Goal: Task Accomplishment & Management: Use online tool/utility

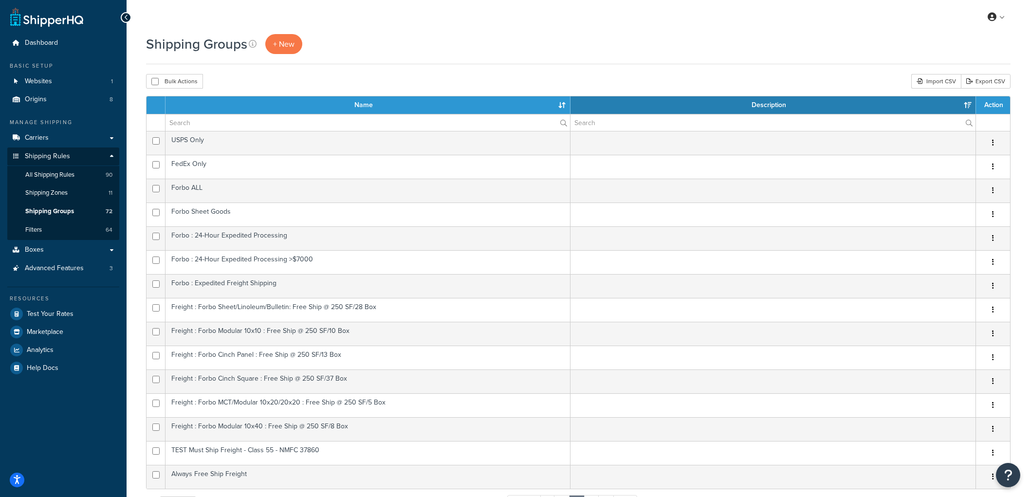
select select "15"
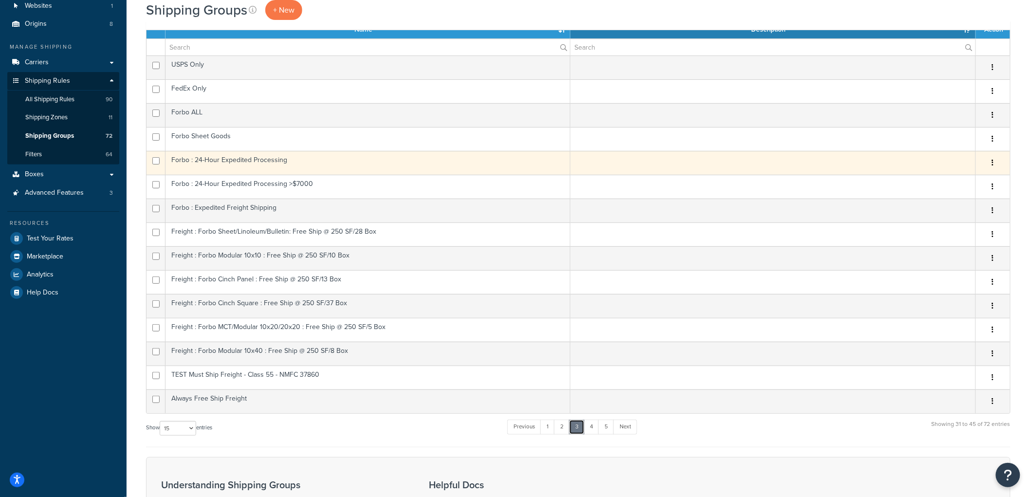
scroll to position [216, 0]
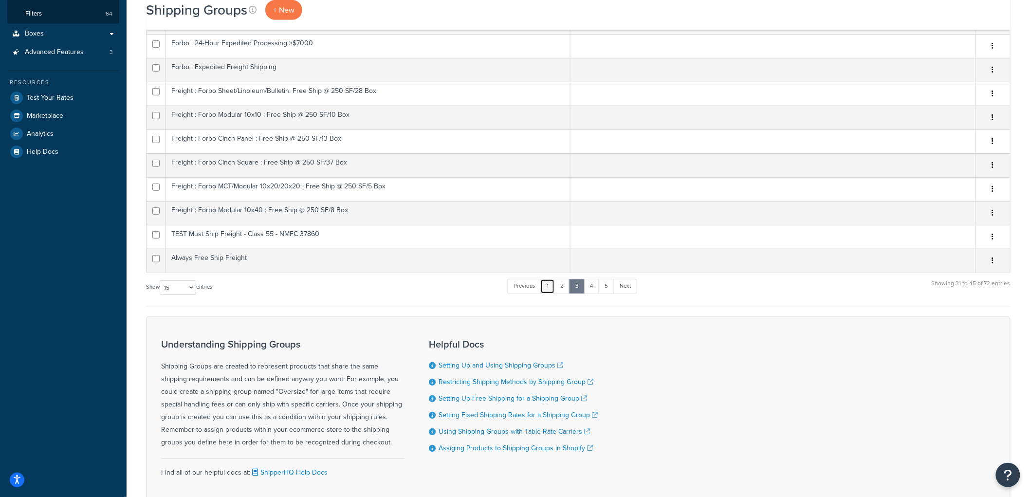
click at [546, 289] on link "1" at bounding box center [548, 286] width 15 height 15
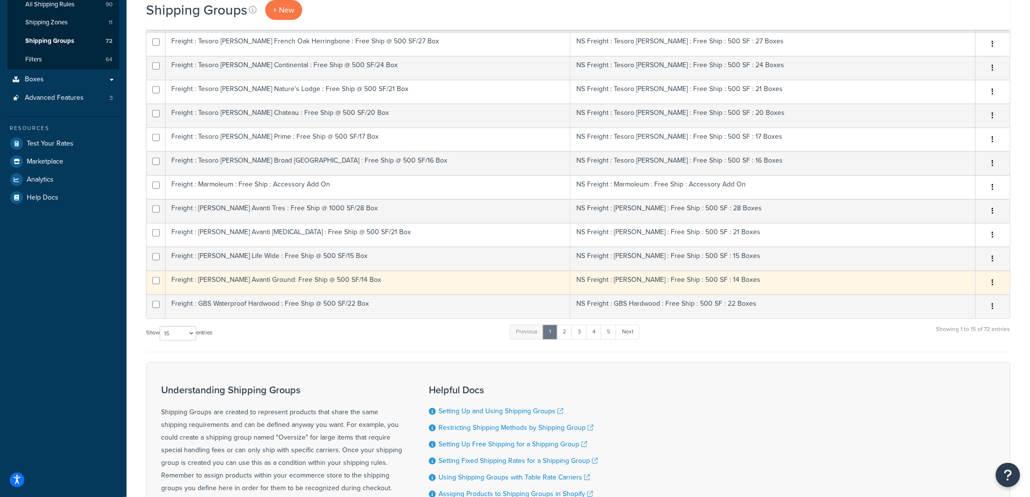
scroll to position [0, 0]
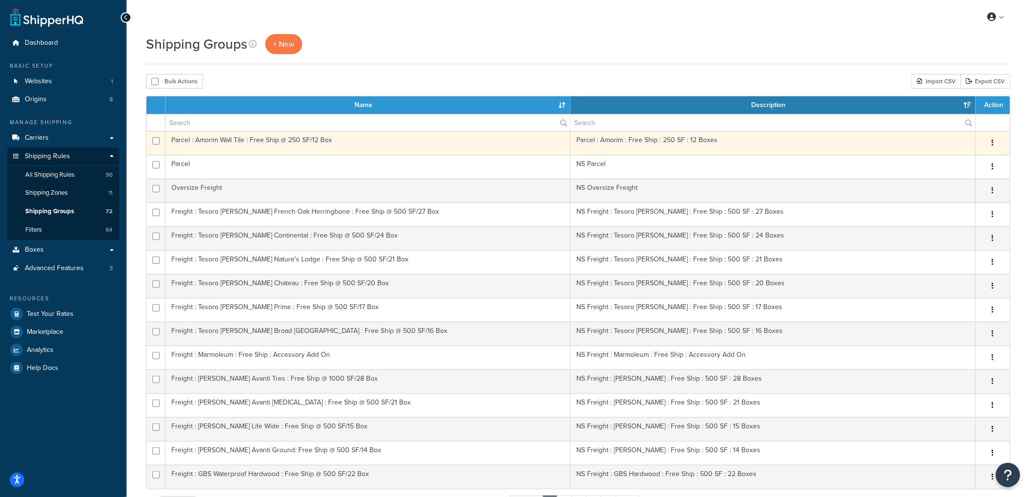
click at [354, 149] on td "Parcel : Amorim Wall Tile : Free Ship @ 250 SF/12 Box" at bounding box center [368, 143] width 405 height 24
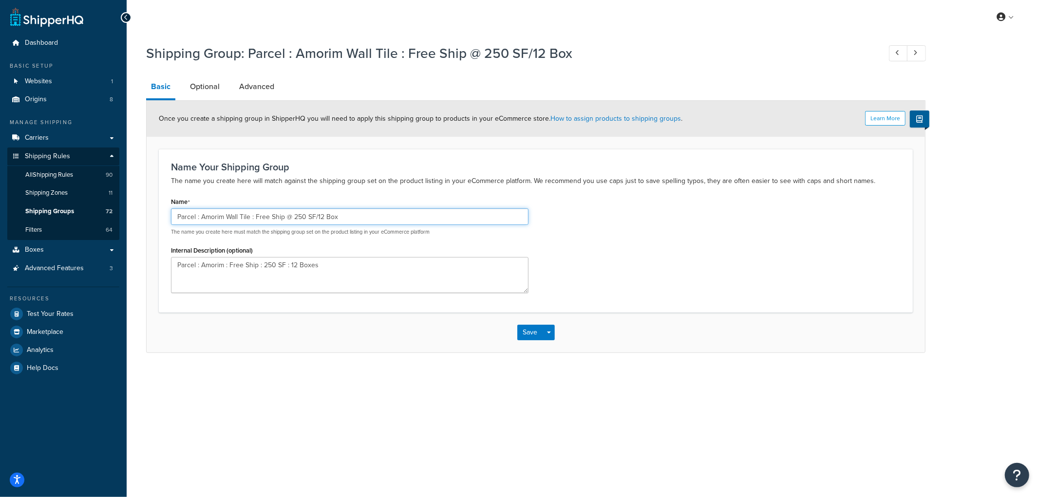
click at [177, 217] on input "Parcel : Amorim Wall Tile : Free Ship @ 250 SF/12 Box" at bounding box center [349, 216] width 357 height 17
type input "NS Parcel : Amorim Wall Tile : Free Ship @ 250 SF/12 Box"
click at [528, 329] on button "Save" at bounding box center [530, 333] width 26 height 16
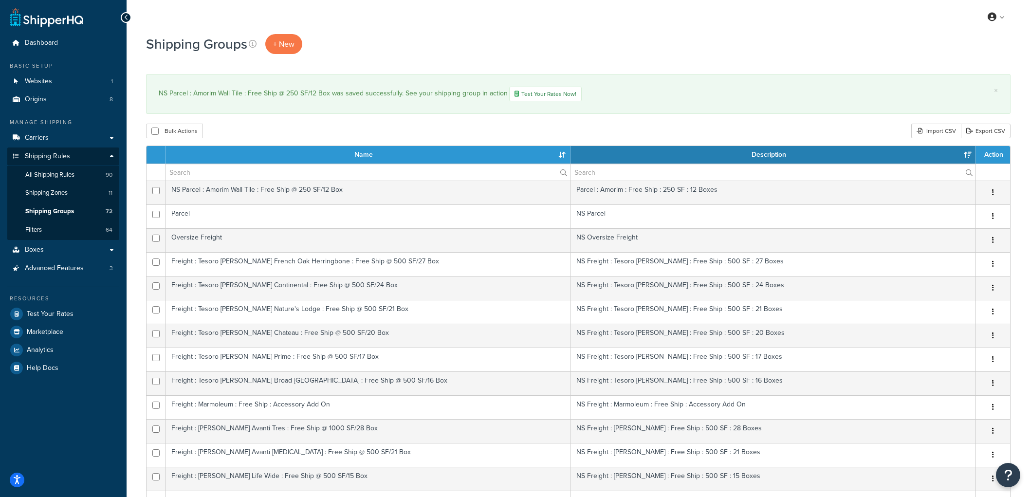
select select "15"
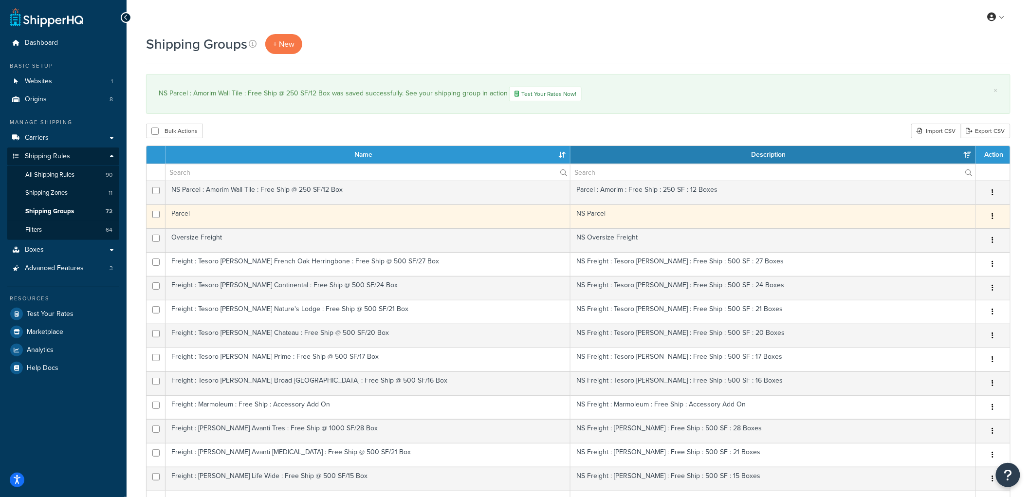
click at [421, 217] on td "Parcel" at bounding box center [368, 217] width 405 height 24
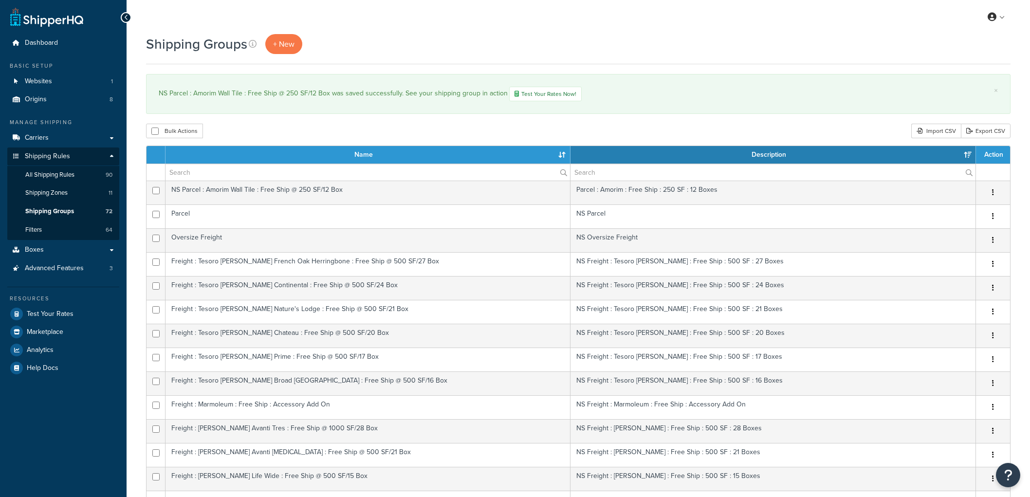
select select "15"
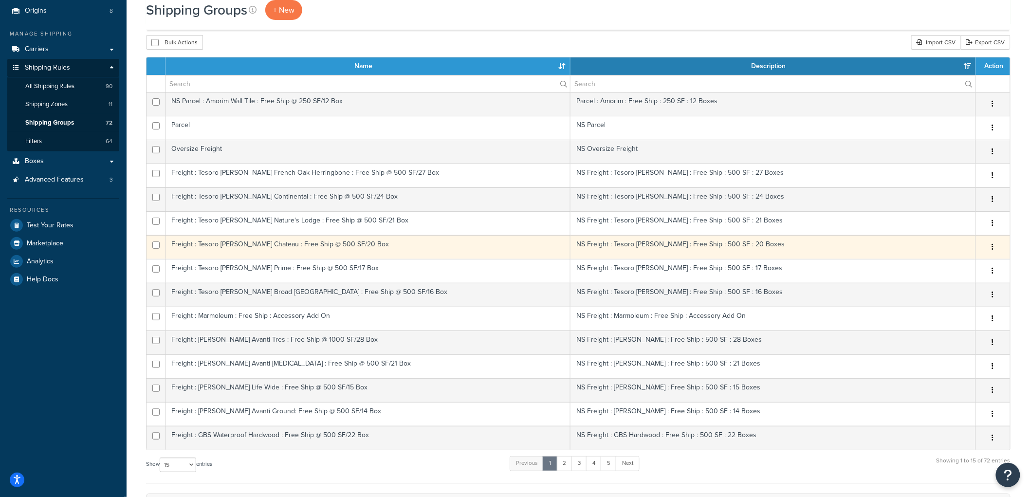
scroll to position [108, 0]
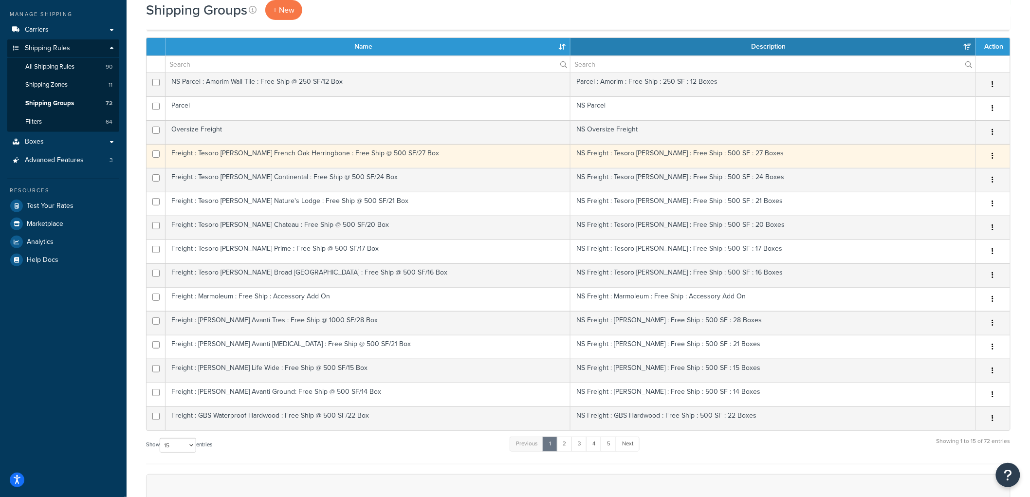
click at [306, 154] on td "Freight : Tesoro Woods French Oak Herringbone : Free Ship @ 500 SF/27 Box" at bounding box center [368, 156] width 405 height 24
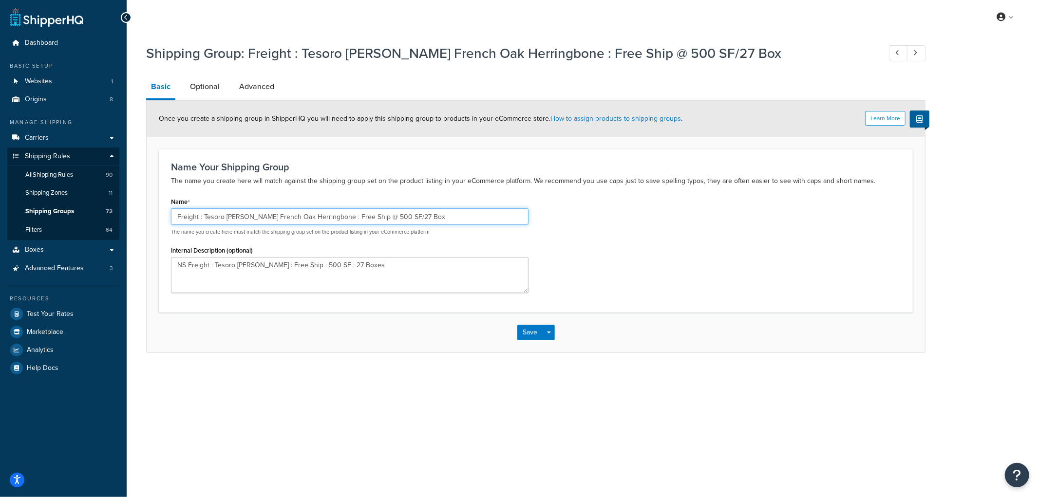
click at [172, 213] on input "Freight : Tesoro [PERSON_NAME] French Oak Herringbone : Free Ship @ 500 SF/27 B…" at bounding box center [349, 216] width 357 height 17
type input "NS Freight : Tesoro [PERSON_NAME] French Oak Herringbone : Free Ship @ 500 SF/2…"
click at [526, 330] on button "Save" at bounding box center [530, 333] width 26 height 16
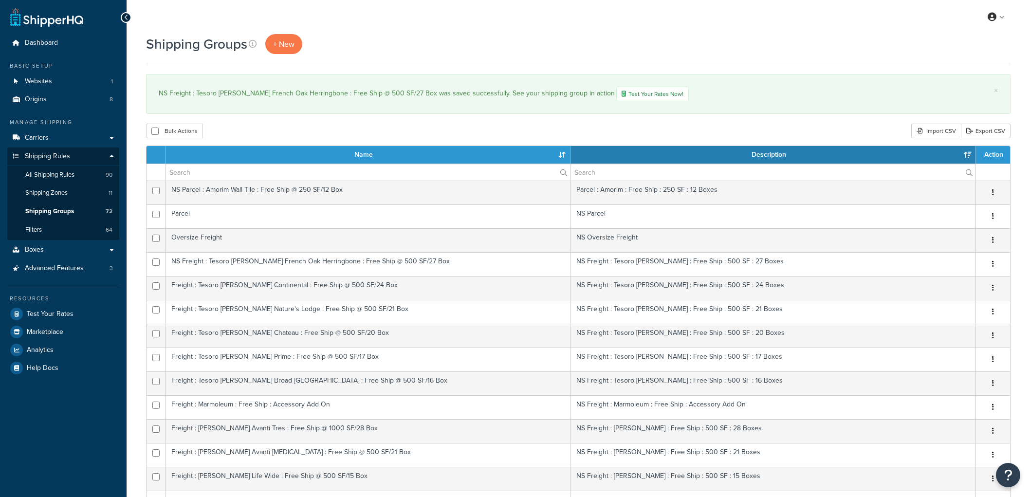
select select "15"
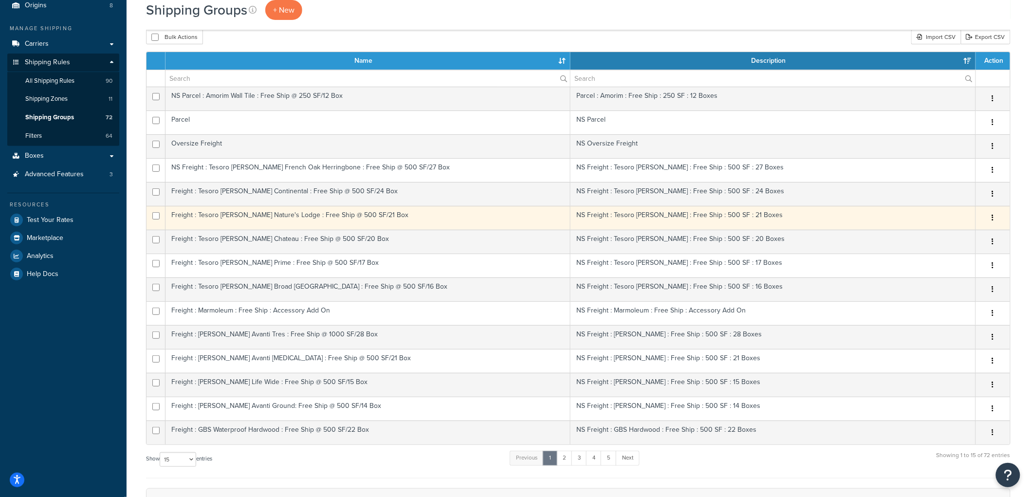
scroll to position [108, 0]
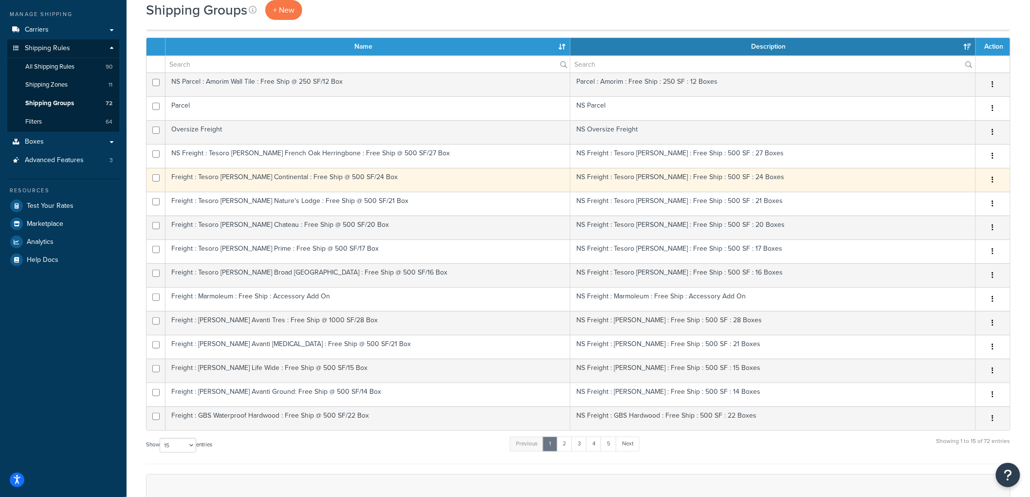
click at [241, 185] on td "Freight : Tesoro Woods Continental : Free Ship @ 500 SF/24 Box" at bounding box center [368, 180] width 405 height 24
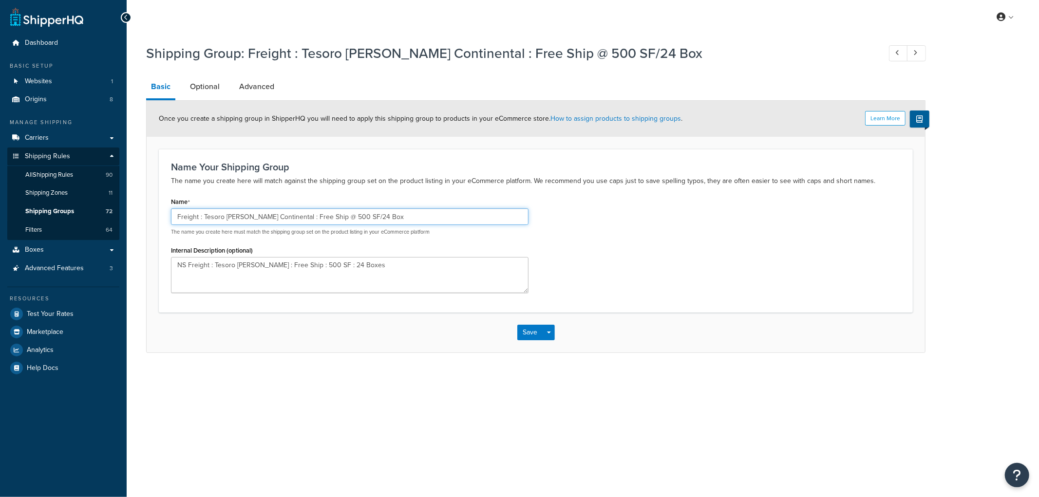
click at [174, 215] on input "Freight : Tesoro Woods Continental : Free Ship @ 500 SF/24 Box" at bounding box center [349, 216] width 357 height 17
type input "NS Freight : Tesoro [PERSON_NAME] Continental : Free Ship @ 500 SF/24 Box"
click at [525, 329] on button "Save" at bounding box center [530, 333] width 26 height 16
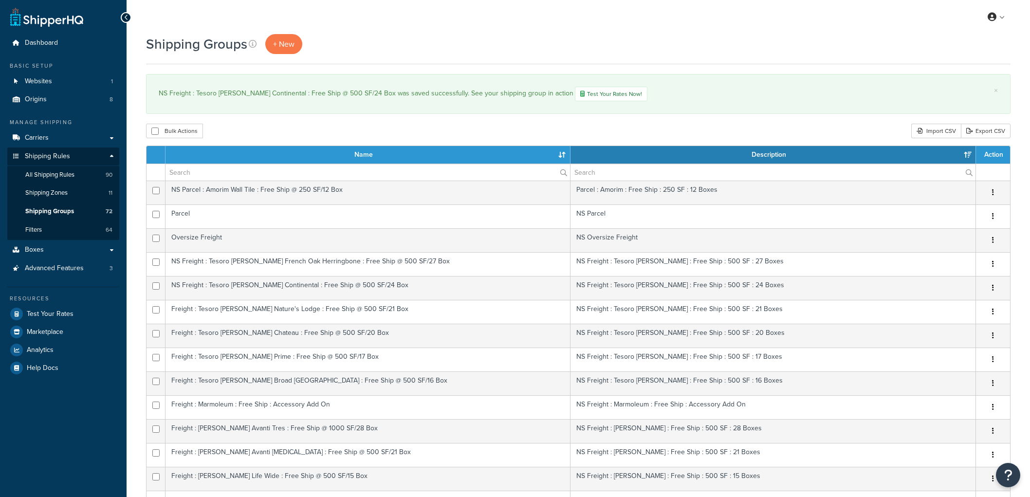
select select "15"
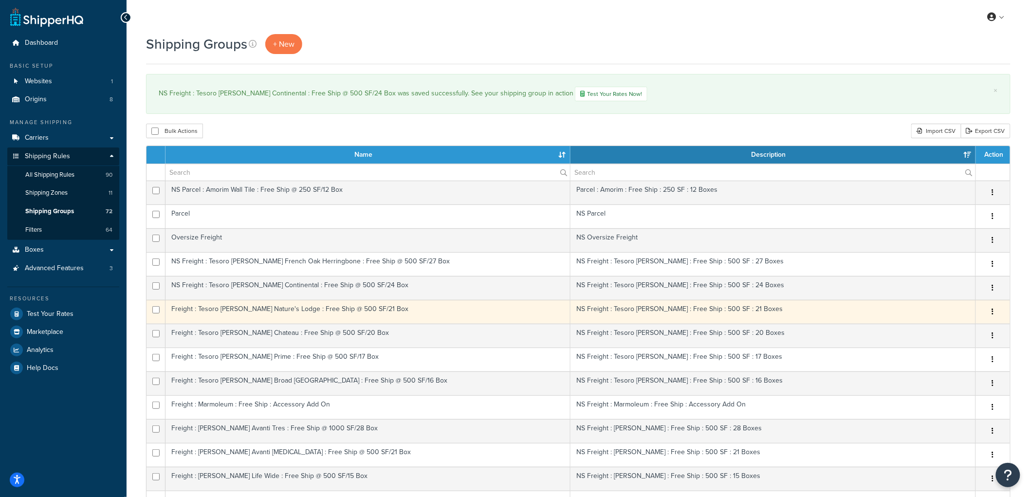
click at [228, 314] on td "Freight : Tesoro [PERSON_NAME] Nature's Lodge : Free Ship @ 500 SF/21 Box" at bounding box center [368, 312] width 405 height 24
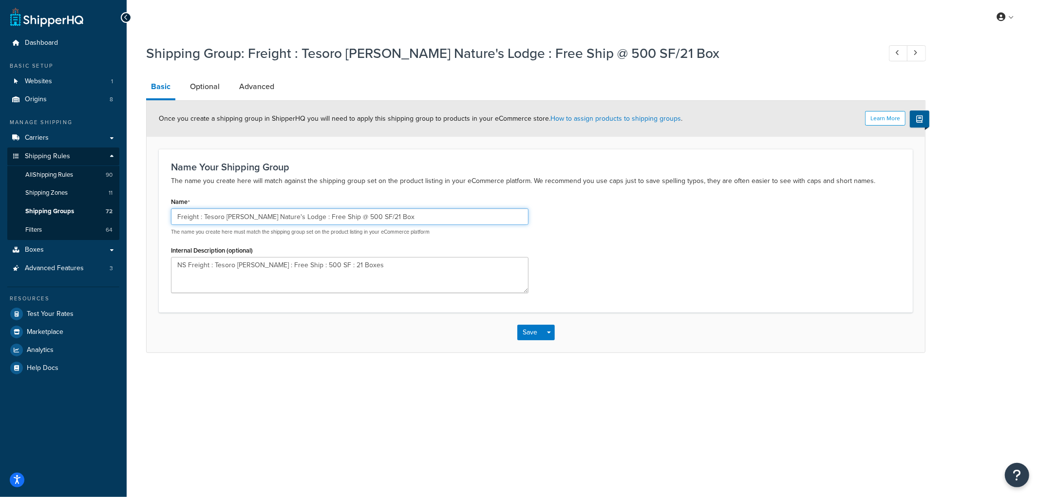
click at [177, 214] on input "Freight : Tesoro [PERSON_NAME] Nature's Lodge : Free Ship @ 500 SF/21 Box" at bounding box center [349, 216] width 357 height 17
type input "NS Freight : Tesoro [PERSON_NAME] Nature's Lodge : Free Ship @ 500 SF/21 Box"
click at [528, 330] on button "Save" at bounding box center [530, 333] width 26 height 16
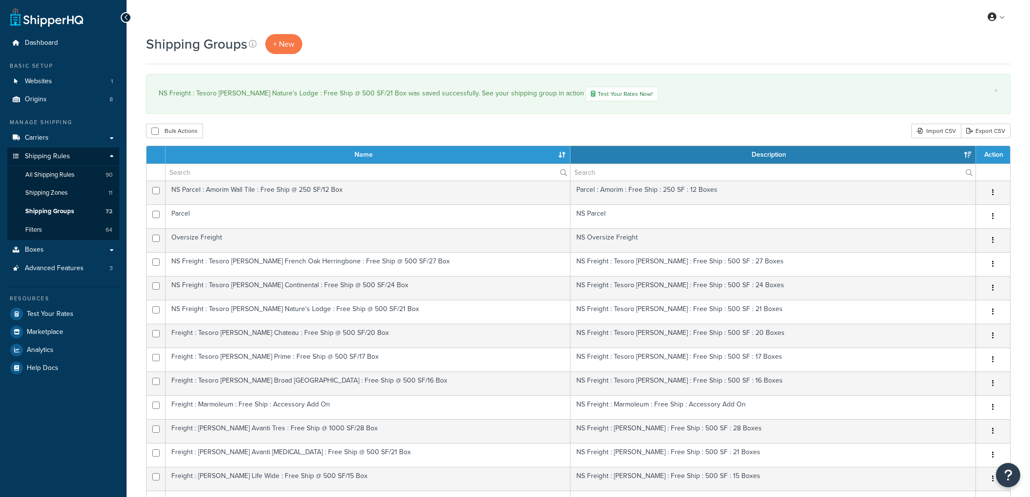
select select "15"
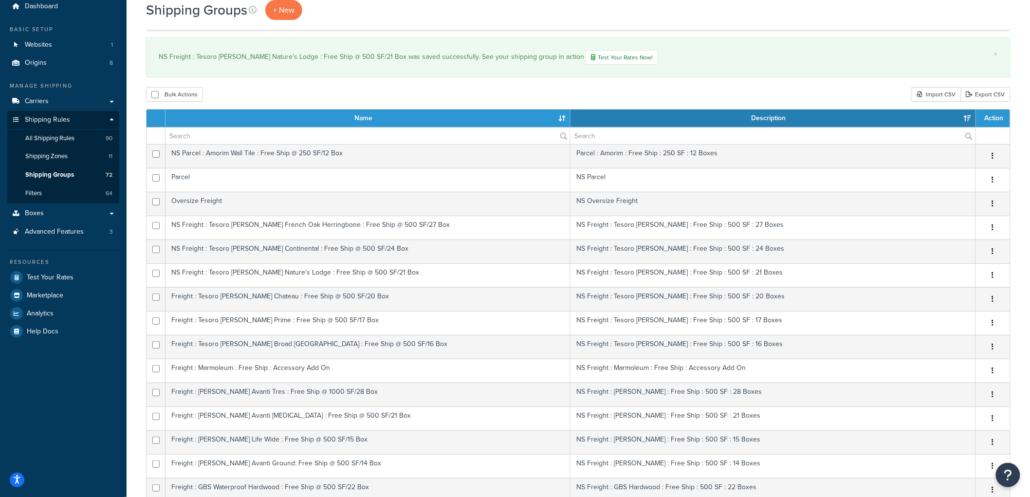
scroll to position [108, 0]
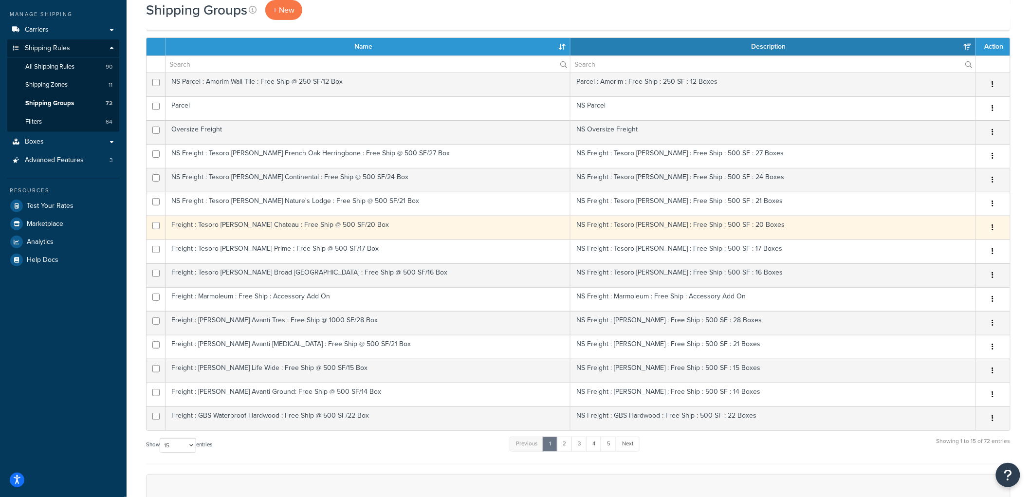
click at [217, 231] on td "Freight : Tesoro Woods Chateau : Free Ship @ 500 SF/20 Box" at bounding box center [368, 228] width 405 height 24
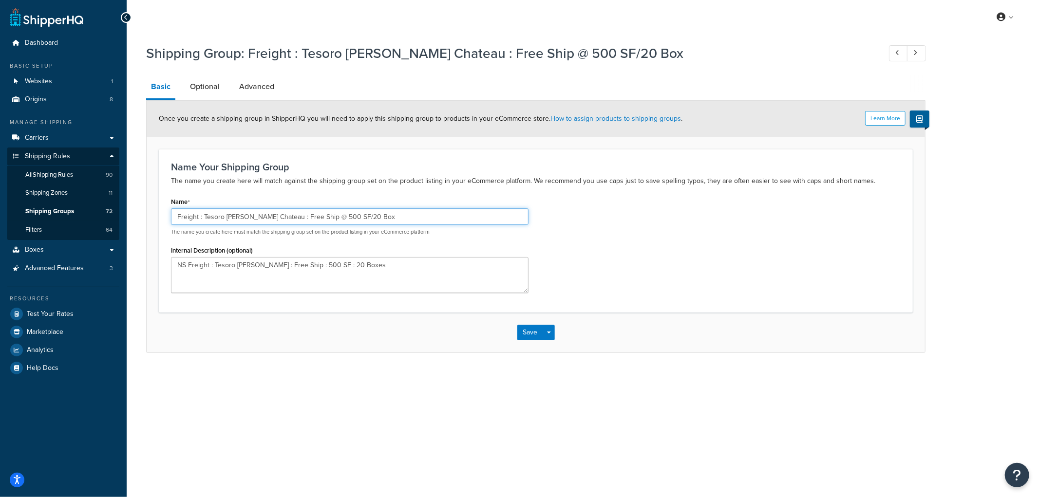
click at [174, 214] on input "Freight : Tesoro Woods Chateau : Free Ship @ 500 SF/20 Box" at bounding box center [349, 216] width 357 height 17
type input "NS Freight : Tesoro [PERSON_NAME] Chateau : Free Ship @ 500 SF/20 Box"
click at [537, 330] on button "Save" at bounding box center [530, 333] width 26 height 16
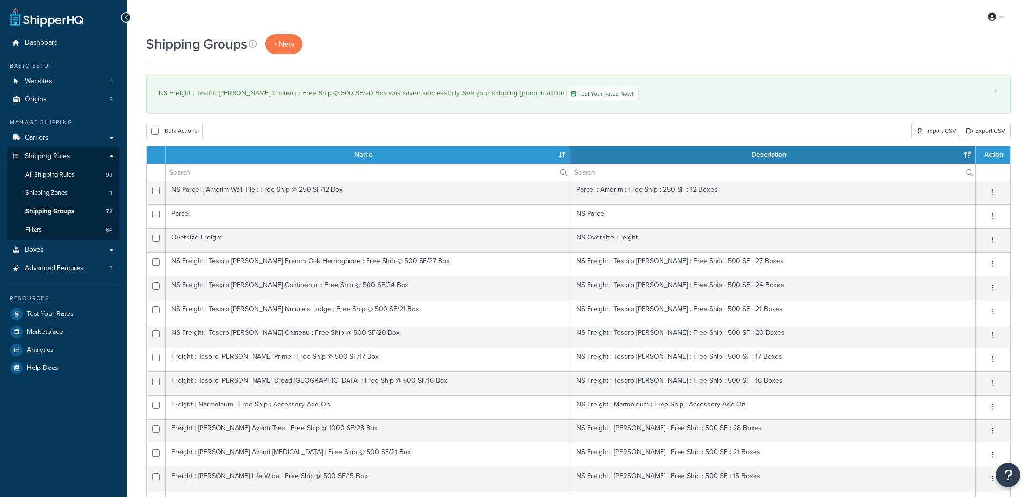
select select "15"
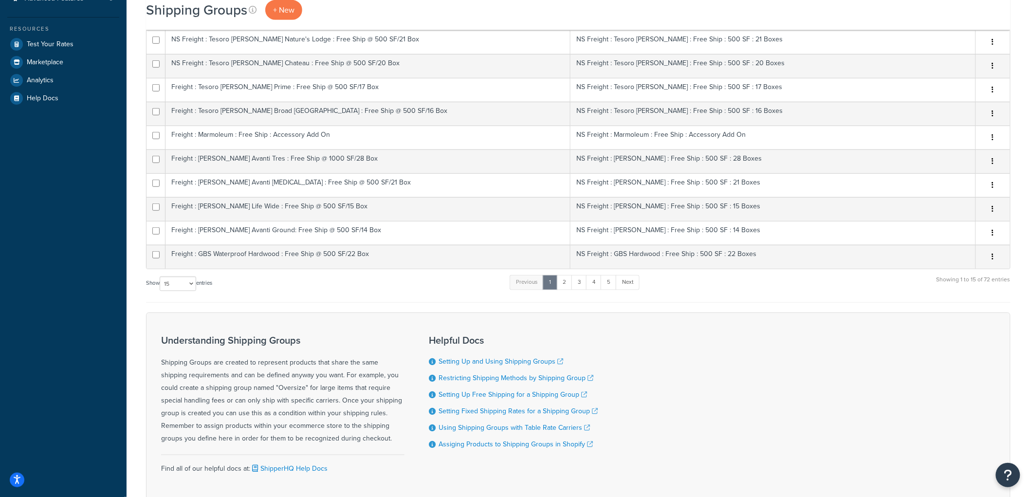
scroll to position [270, 0]
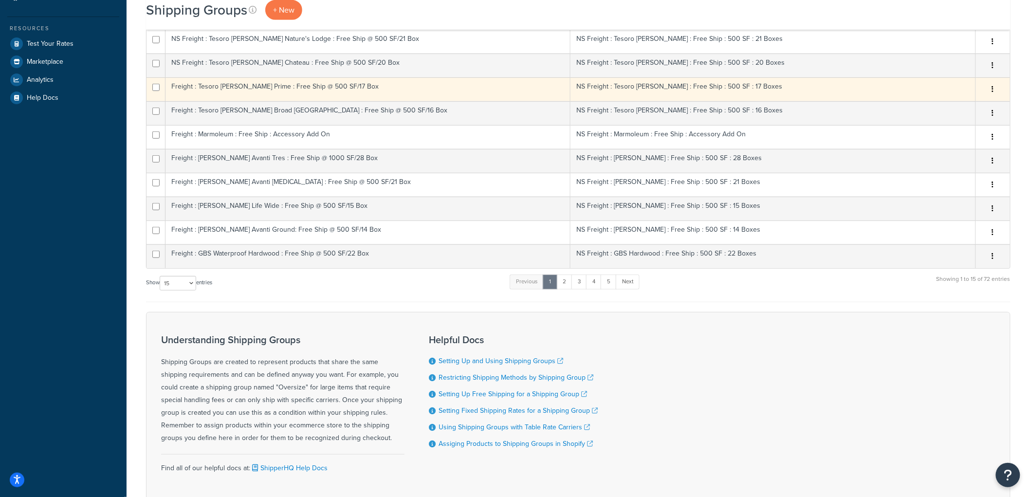
click at [228, 95] on td "Freight : Tesoro [PERSON_NAME] Prime : Free Ship @ 500 SF/17 Box" at bounding box center [368, 89] width 405 height 24
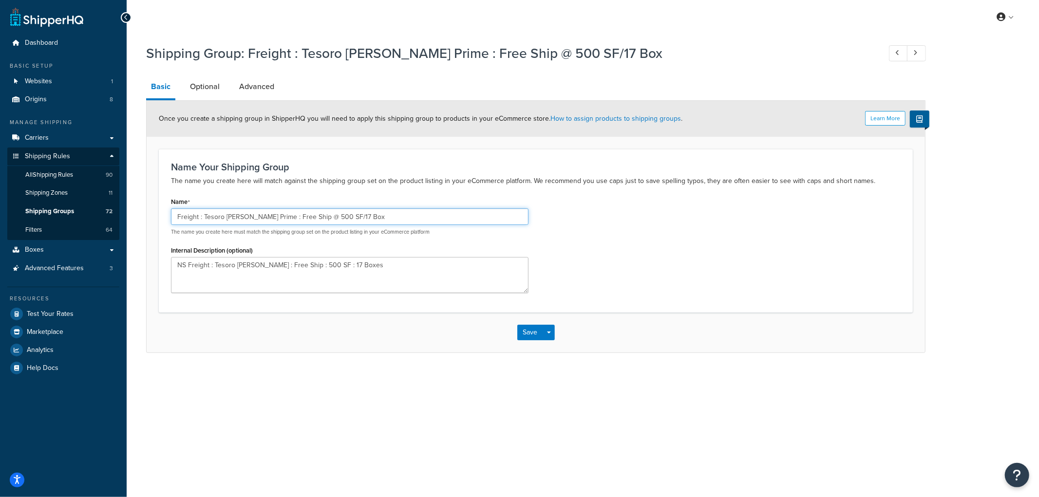
click at [176, 217] on input "Freight : Tesoro Woods Prime : Free Ship @ 500 SF/17 Box" at bounding box center [349, 216] width 357 height 17
type input "NS Freight : Tesoro Woods Prime : Free Ship @ 500 SF/17 Box"
click at [523, 330] on button "Save" at bounding box center [530, 333] width 26 height 16
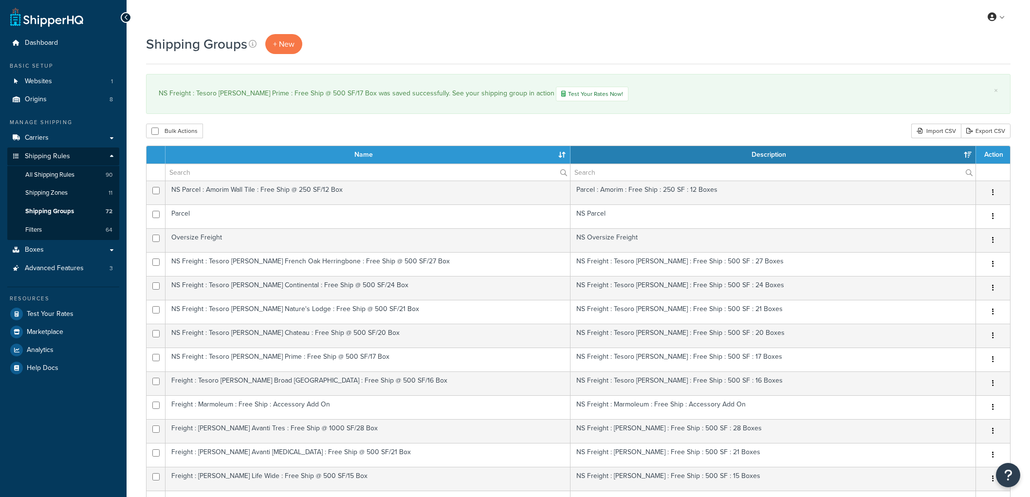
select select "15"
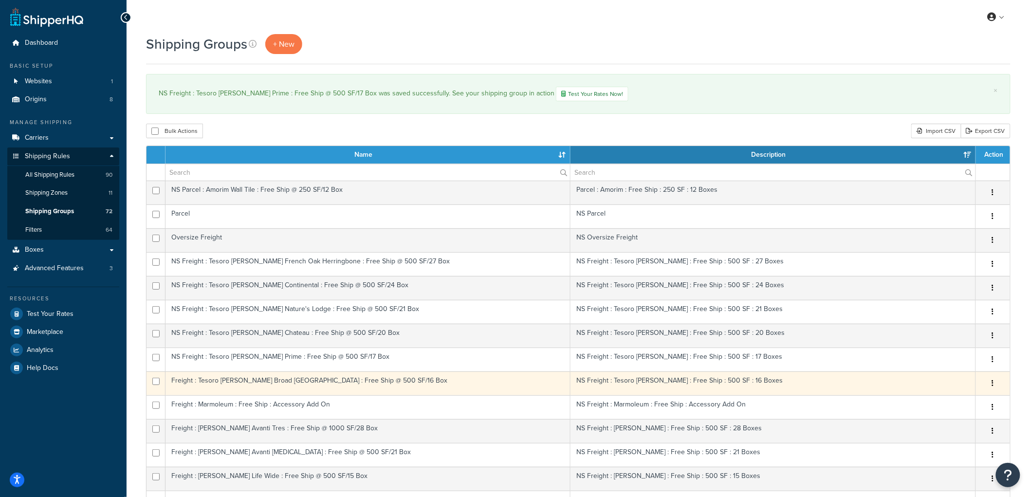
click at [252, 380] on td "Freight : Tesoro Woods Broad French Oak : Free Ship @ 500 SF/16 Box" at bounding box center [368, 384] width 405 height 24
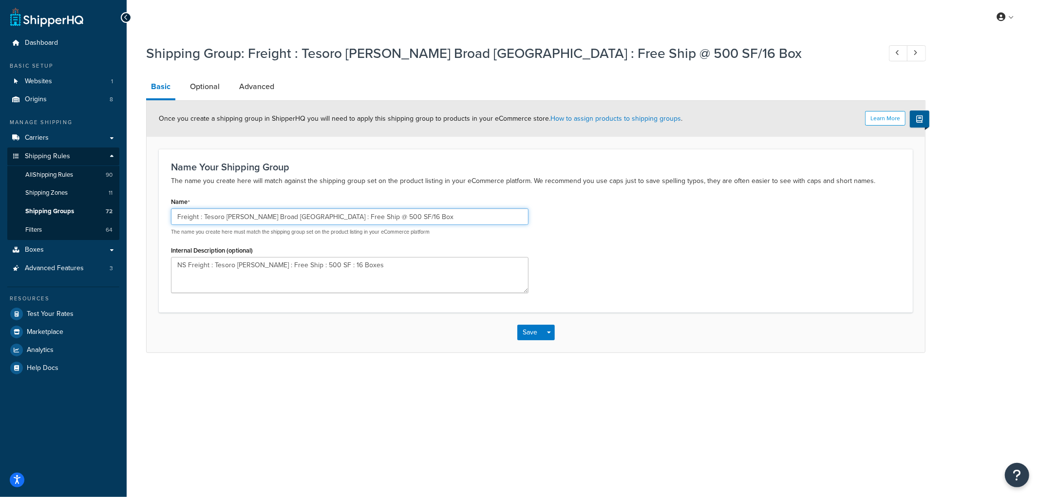
click at [173, 218] on input "Freight : Tesoro [PERSON_NAME] Broad [GEOGRAPHIC_DATA] : Free Ship @ 500 SF/16 …" at bounding box center [349, 216] width 357 height 17
type input "NS Freight : Tesoro [PERSON_NAME] Broad [GEOGRAPHIC_DATA] : Free Ship @ 500 SF/…"
click at [522, 338] on button "Save" at bounding box center [530, 333] width 26 height 16
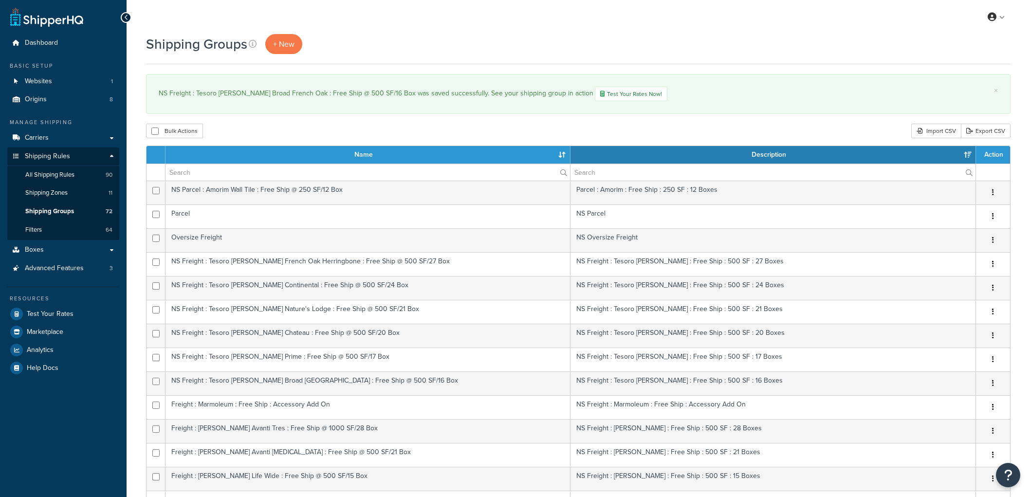
select select "15"
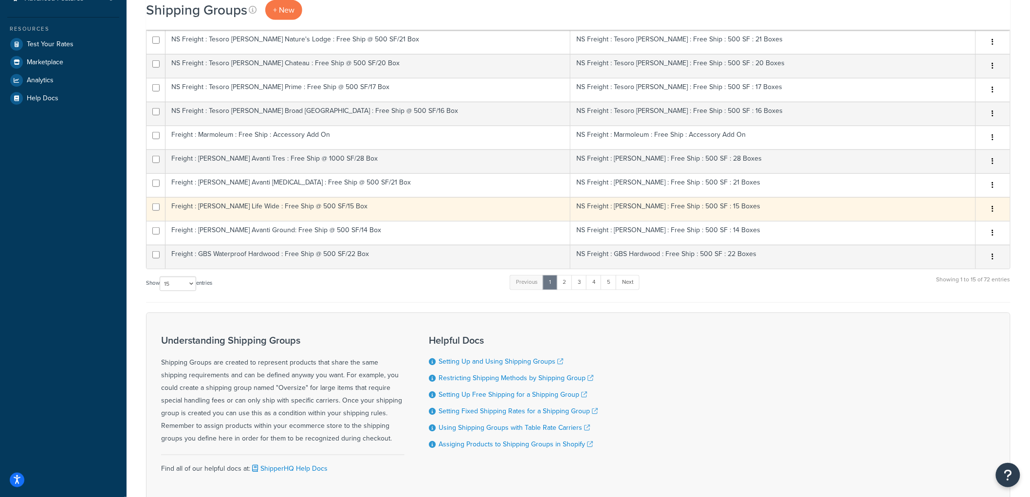
scroll to position [270, 0]
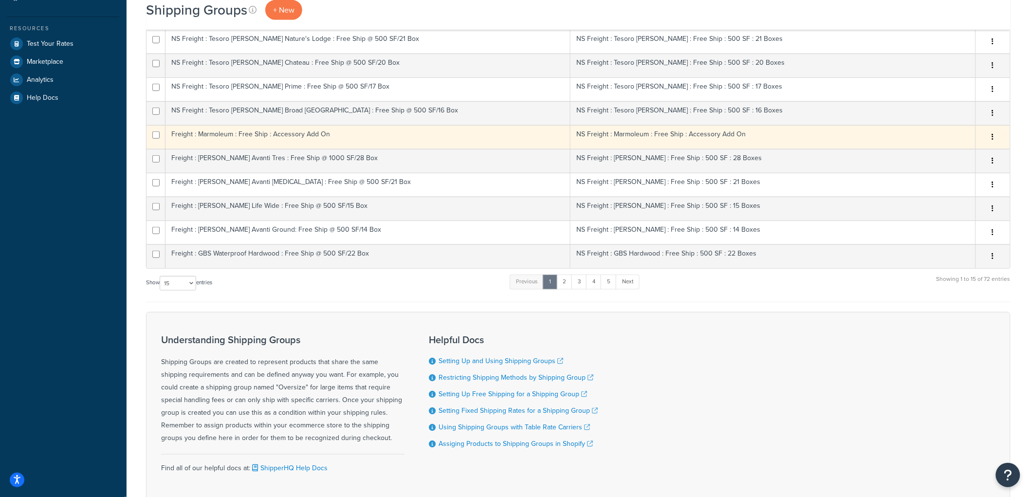
click at [227, 141] on td "Freight : Marmoleum : Free Ship : Accessory Add On" at bounding box center [368, 137] width 405 height 24
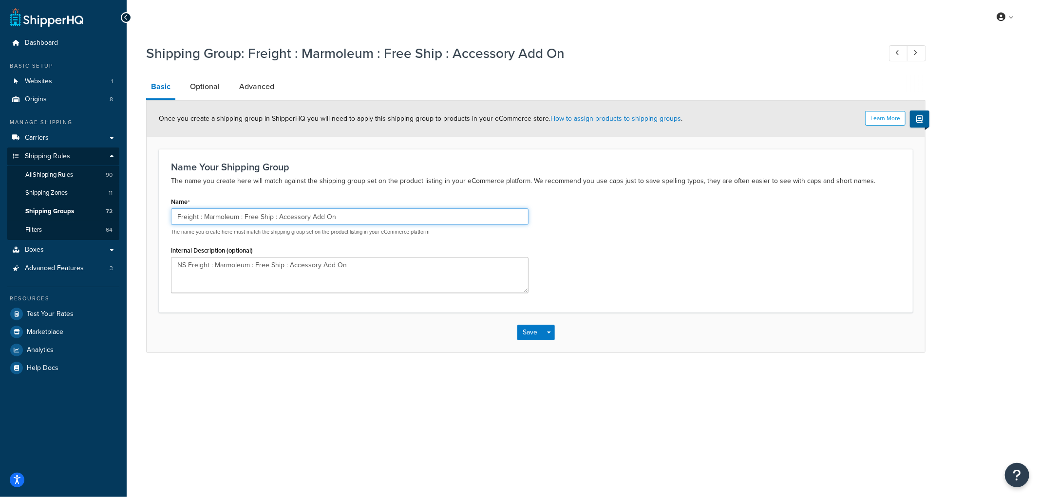
click at [174, 215] on input "Freight : Marmoleum : Free Ship : Accessory Add On" at bounding box center [349, 216] width 357 height 17
type input "NS Freight : Marmoleum : Free Ship : Accessory Add On"
click at [533, 336] on button "Save" at bounding box center [530, 333] width 26 height 16
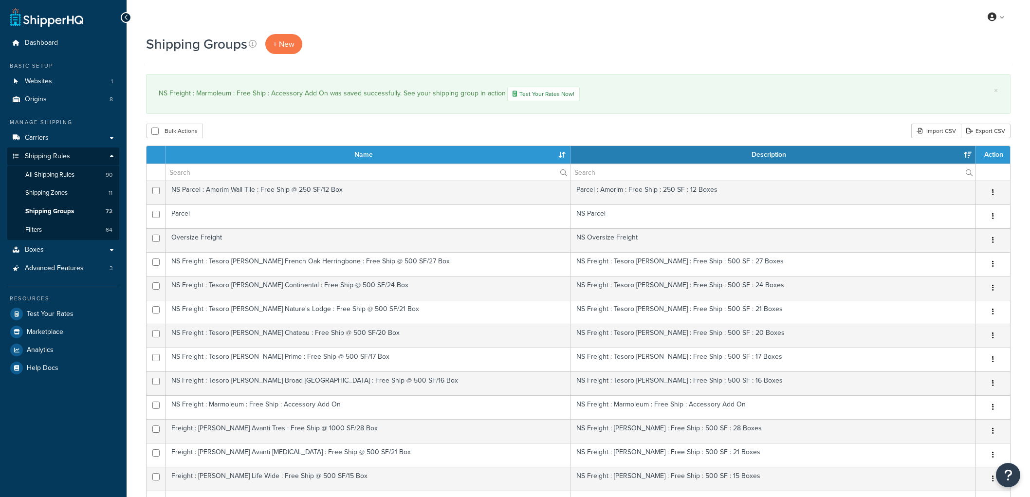
select select "15"
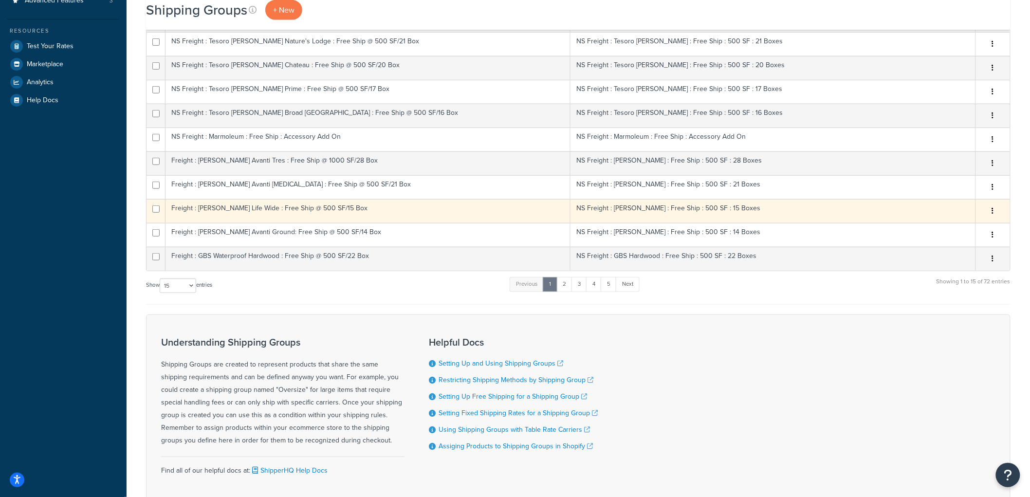
scroll to position [270, 0]
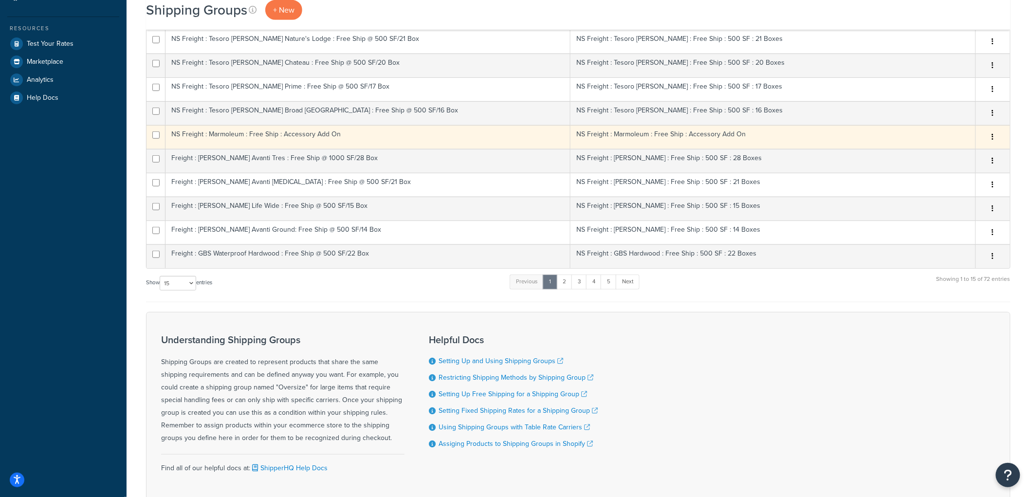
click at [220, 143] on td "NS Freight : Marmoleum : Free Ship : Accessory Add On" at bounding box center [368, 137] width 405 height 24
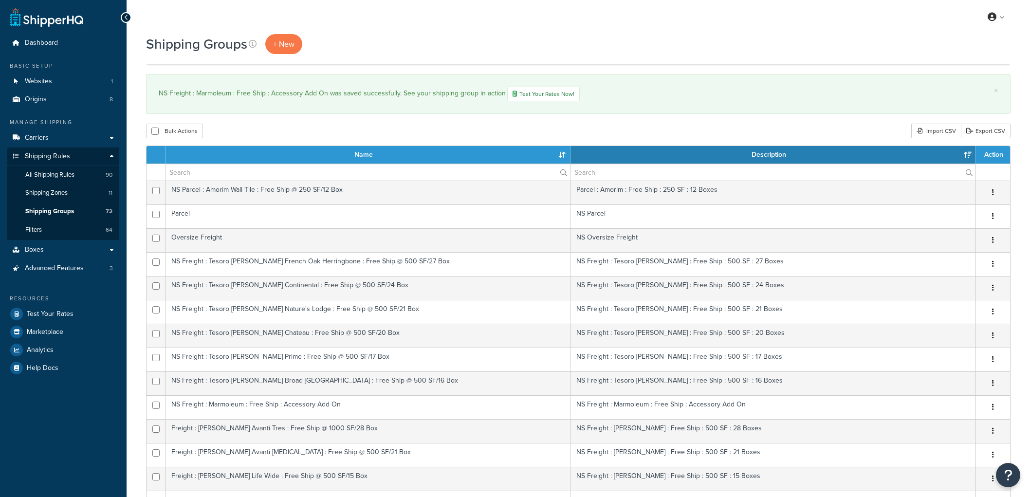
select select "15"
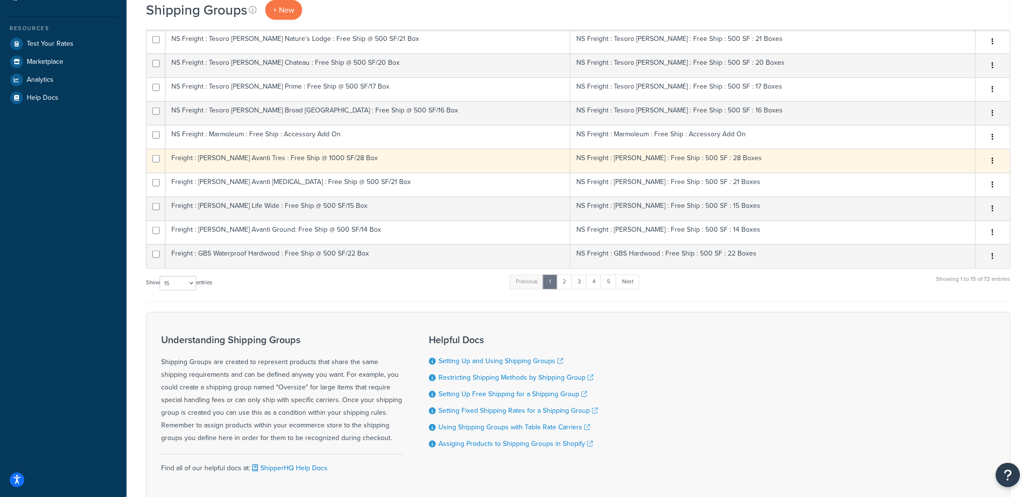
click at [247, 166] on td "Freight : [PERSON_NAME] Avanti Tres : Free Ship @ 1000 SF/28 Box" at bounding box center [368, 161] width 405 height 24
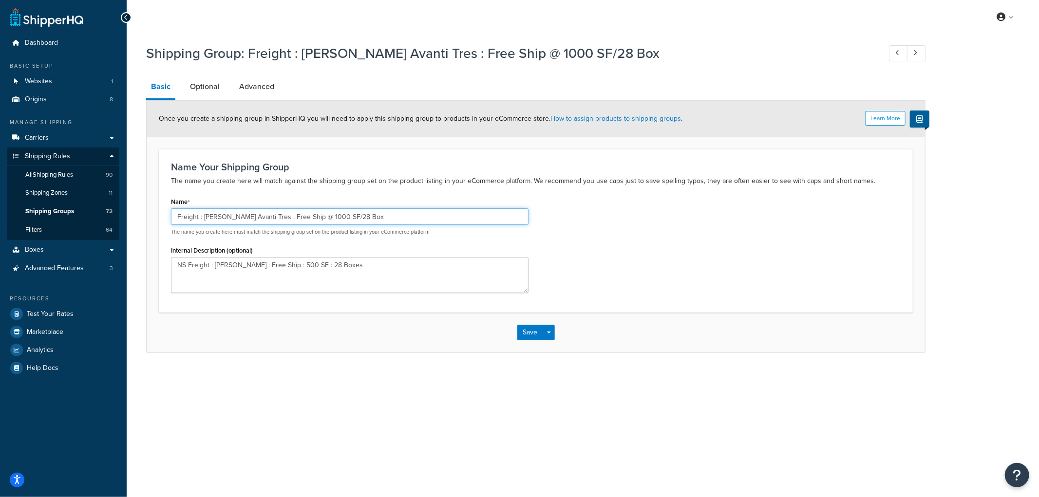
click at [173, 220] on input "Freight : [PERSON_NAME] Avanti Tres : Free Ship @ 1000 SF/28 Box" at bounding box center [349, 216] width 357 height 17
type input "NS Freight : [PERSON_NAME] Avanti Tres : Free Ship @ 1000 SF/28 Box"
click at [530, 330] on button "Save" at bounding box center [530, 333] width 26 height 16
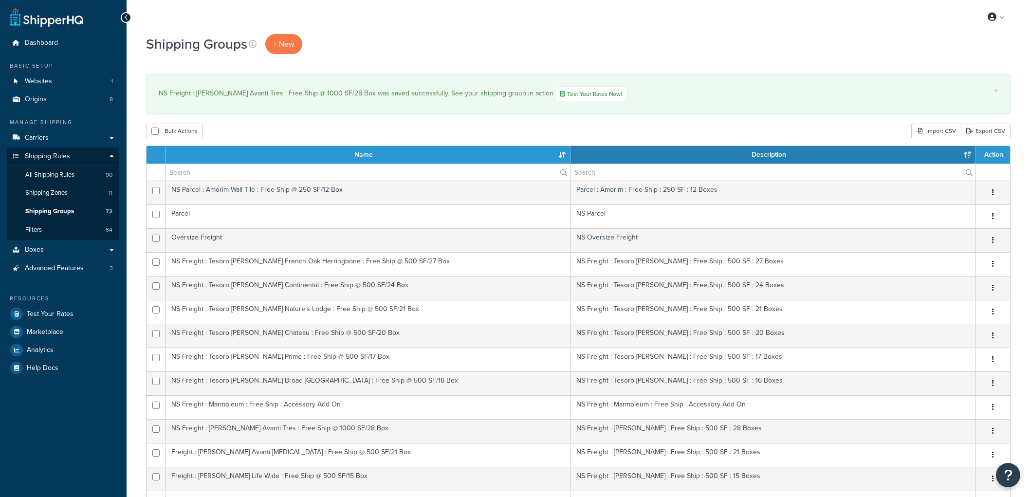
select select "15"
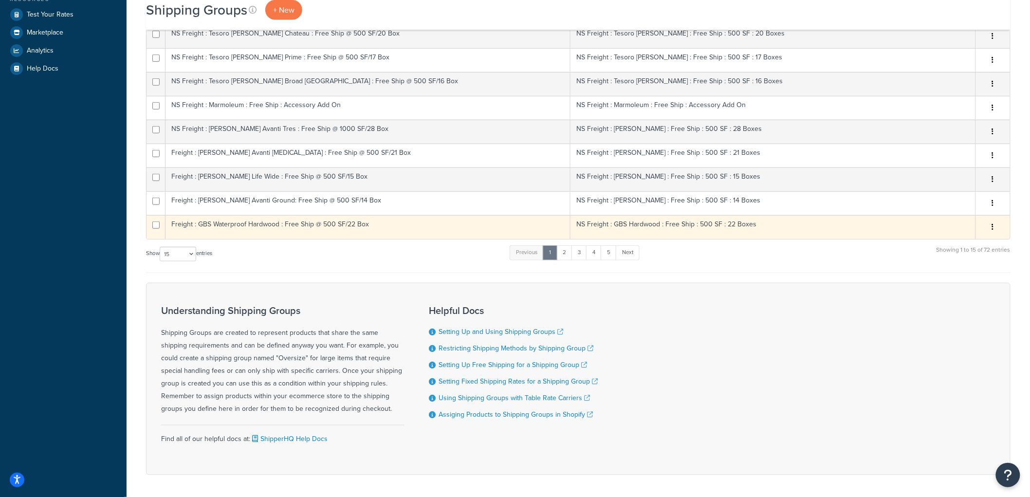
scroll to position [324, 0]
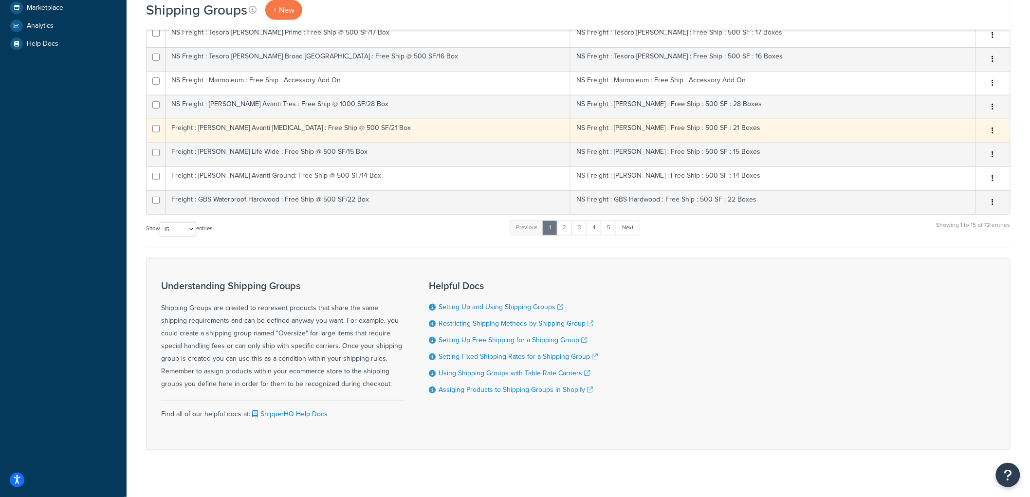
click at [236, 131] on td "Freight : [PERSON_NAME] Avanti [MEDICAL_DATA] : Free Ship @ 500 SF/21 Box" at bounding box center [368, 131] width 405 height 24
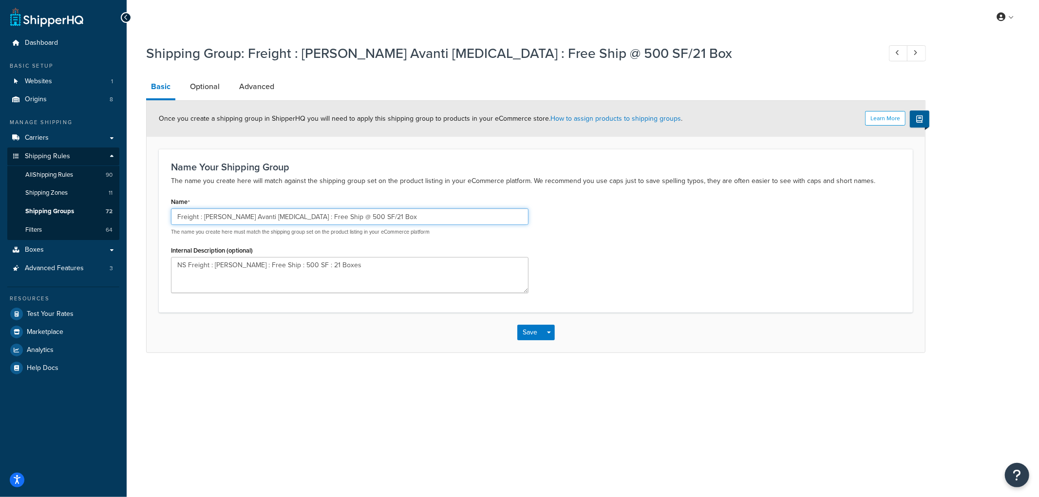
click at [174, 213] on input "Freight : Kahrs Avanti Sonata : Free Ship @ 500 SF/21 Box" at bounding box center [349, 216] width 357 height 17
type input "NS Freight : [PERSON_NAME] Avanti [MEDICAL_DATA] : Free Ship @ 500 SF/21 Box"
click at [526, 333] on button "Save" at bounding box center [530, 333] width 26 height 16
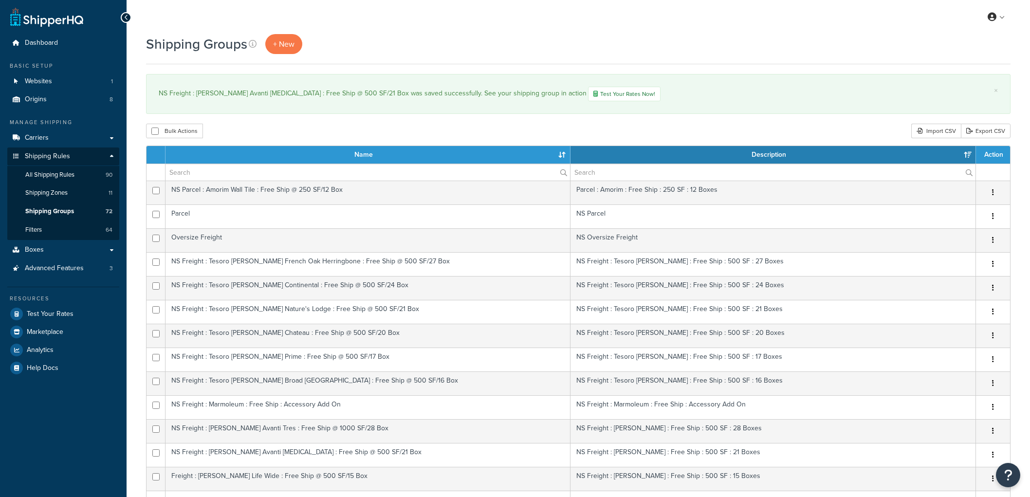
select select "15"
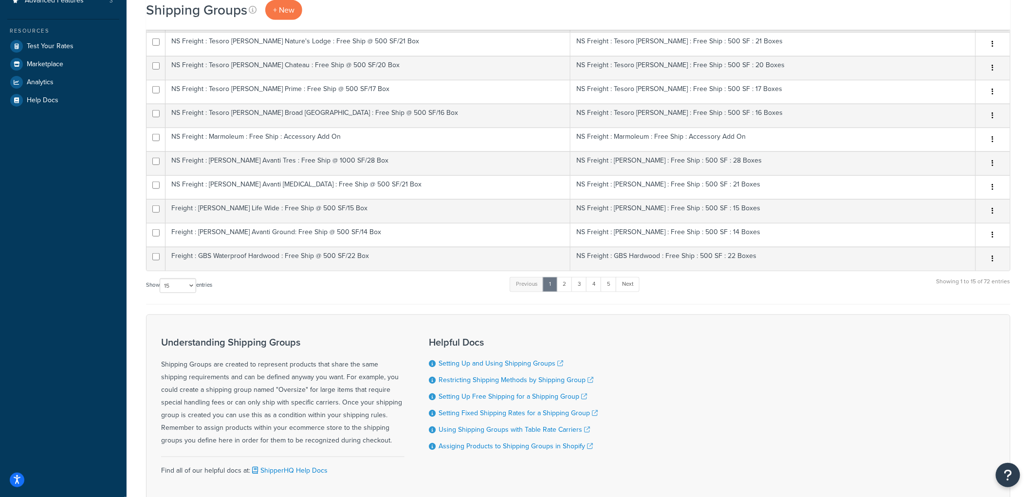
scroll to position [337, 0]
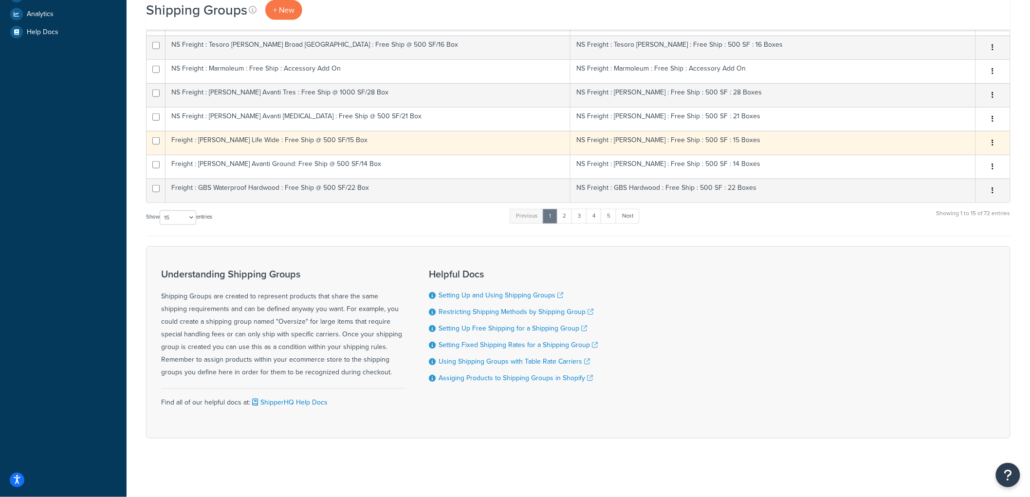
click at [210, 142] on td "Freight : Kahrs Life Wide : Free Ship @ 500 SF/15 Box" at bounding box center [368, 143] width 405 height 24
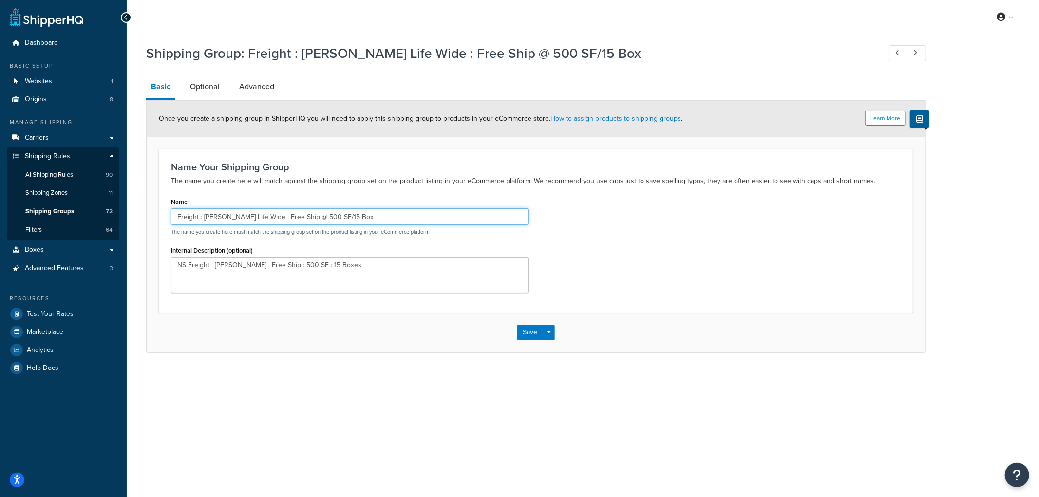
click at [174, 214] on input "Freight : Kahrs Life Wide : Free Ship @ 500 SF/15 Box" at bounding box center [349, 216] width 357 height 17
type input "NS Freight : Kahrs Life Wide : Free Ship @ 500 SF/15 Box"
click at [534, 336] on button "Save" at bounding box center [530, 333] width 26 height 16
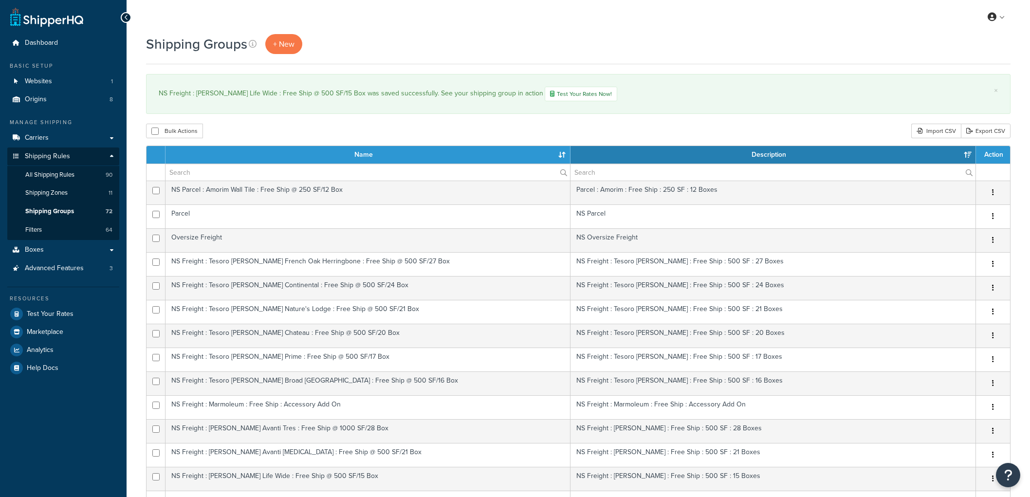
select select "15"
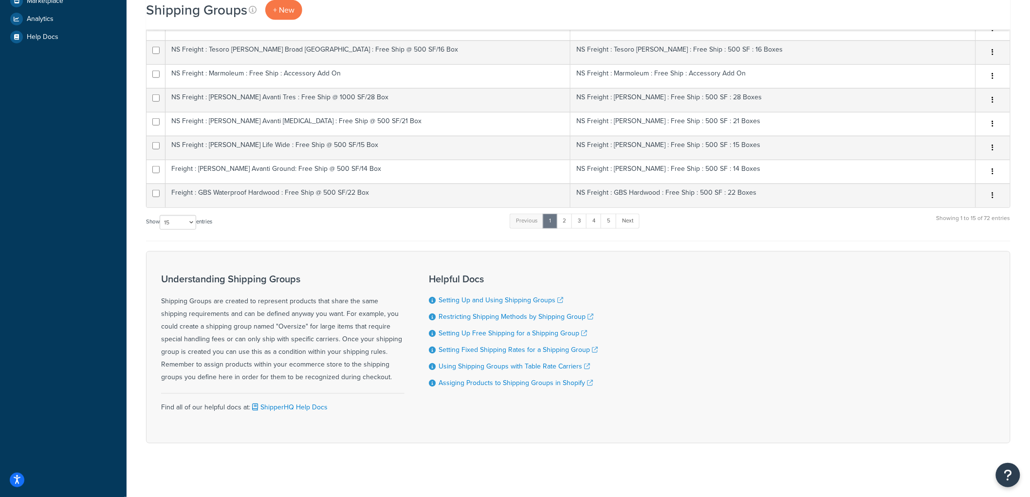
scroll to position [337, 0]
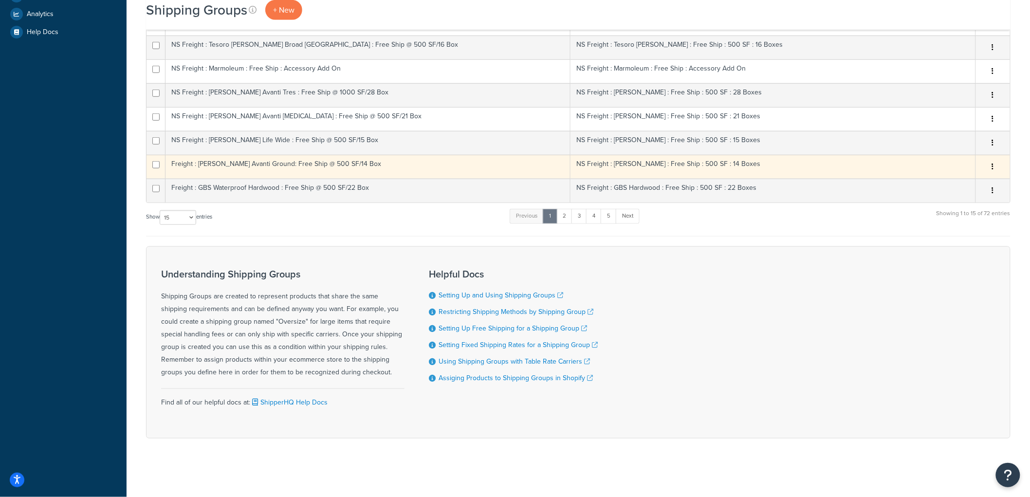
click at [225, 171] on td "Freight : [PERSON_NAME] Avanti Ground: Free Ship @ 500 SF/14 Box" at bounding box center [368, 167] width 405 height 24
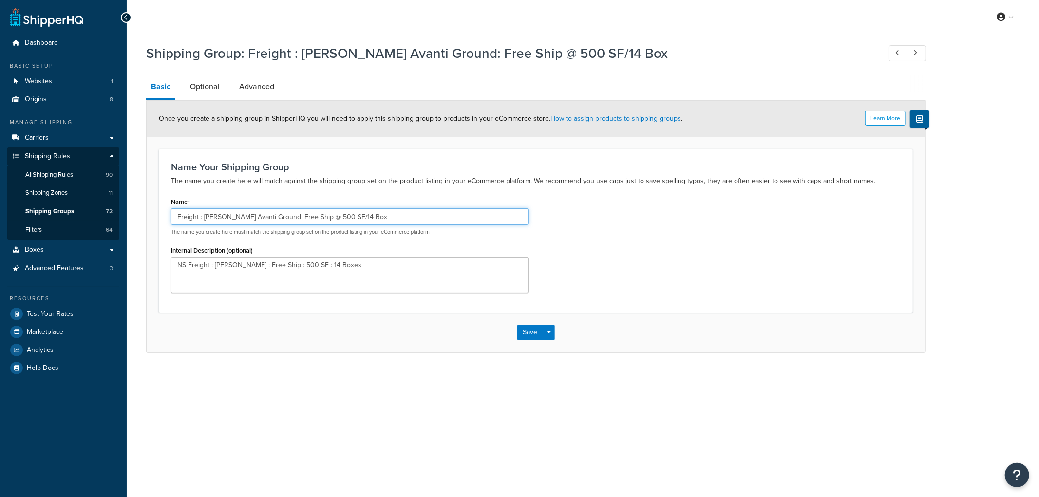
click at [176, 217] on input "Freight : [PERSON_NAME] Avanti Ground: Free Ship @ 500 SF/14 Box" at bounding box center [349, 216] width 357 height 17
type input "NS Freight : [PERSON_NAME] Avanti Ground: Free Ship @ 500 SF/14 Box"
click at [531, 329] on button "Save" at bounding box center [530, 333] width 26 height 16
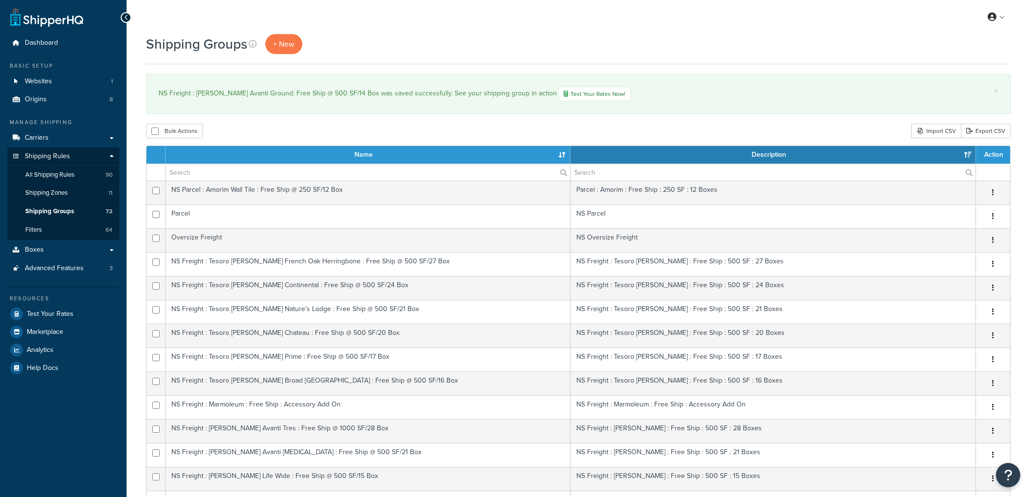
select select "15"
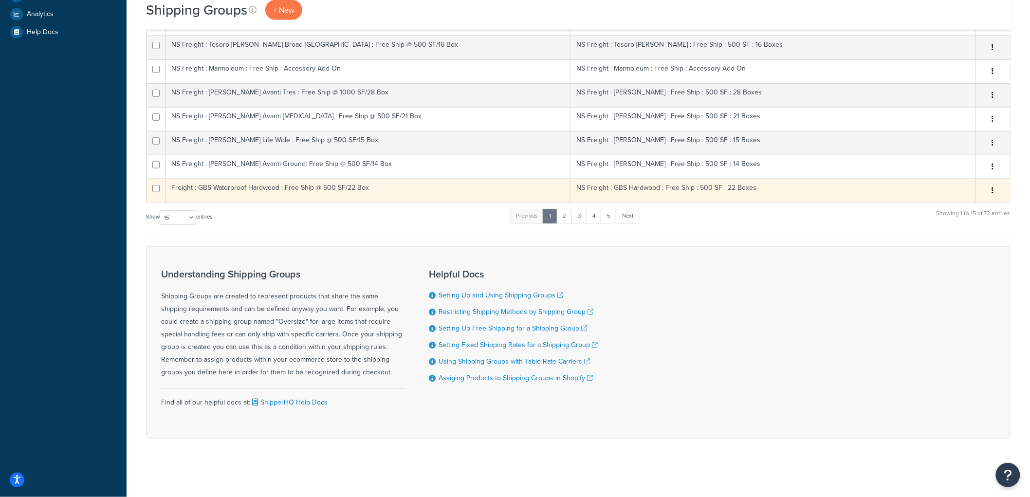
click at [220, 200] on td "Freight : GBS Waterproof Hardwood : Free Ship @ 500 SF/22 Box" at bounding box center [368, 191] width 405 height 24
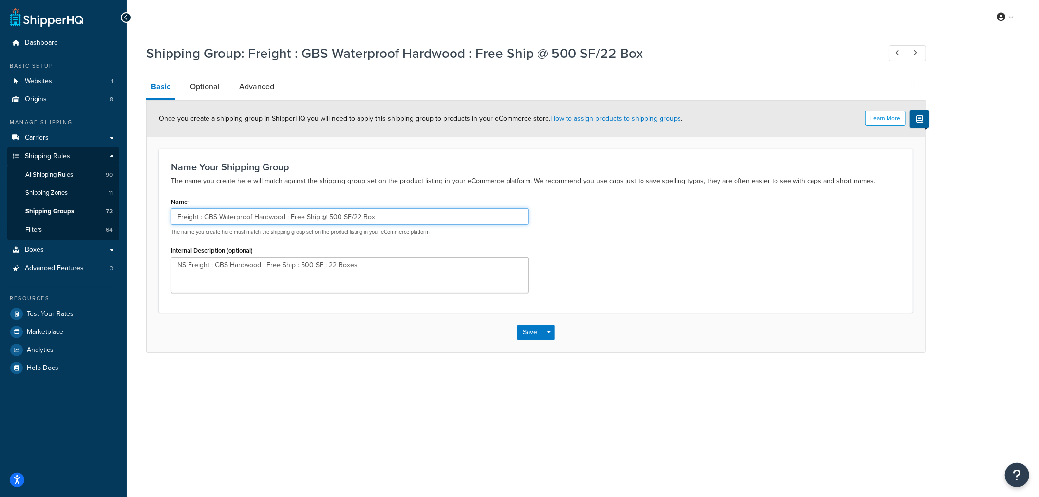
click at [175, 214] on input "Freight : GBS Waterproof Hardwood : Free Ship @ 500 SF/22 Box" at bounding box center [349, 216] width 357 height 17
type input "NS Freight : GBS Waterproof Hardwood : Free Ship @ 500 SF/22 Box"
click at [530, 335] on button "Save" at bounding box center [530, 333] width 26 height 16
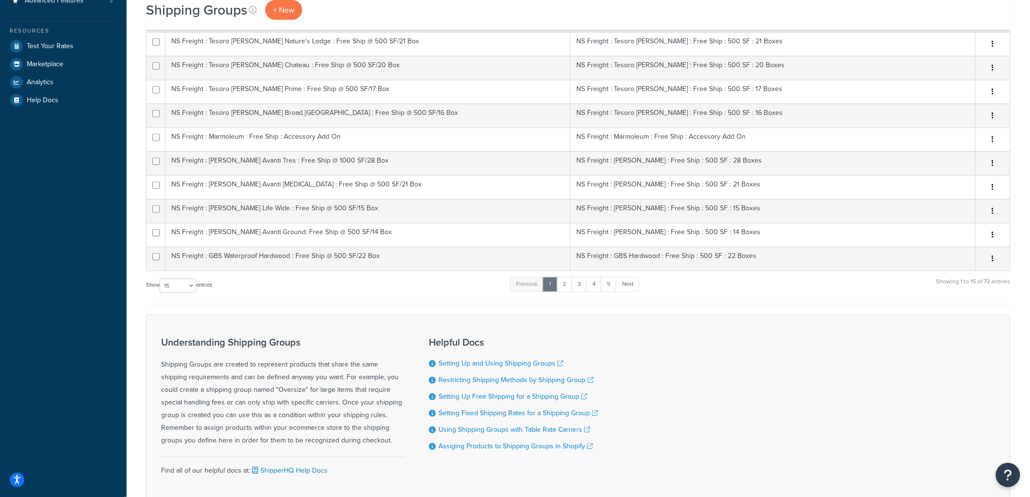
scroll to position [324, 0]
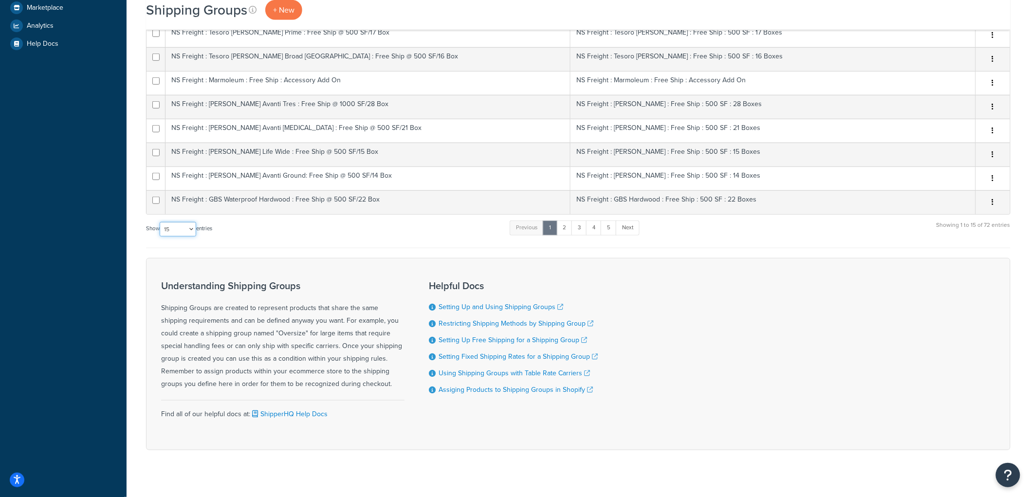
click at [179, 231] on select "10 15 25 50 100" at bounding box center [178, 229] width 37 height 15
select select "100"
click at [161, 237] on select "10 15 25 50 100" at bounding box center [178, 229] width 37 height 15
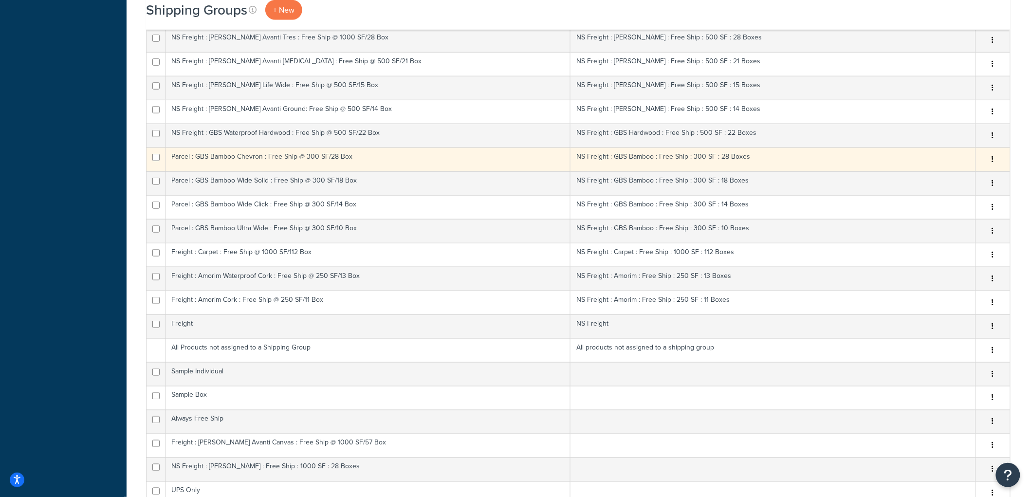
scroll to position [378, 0]
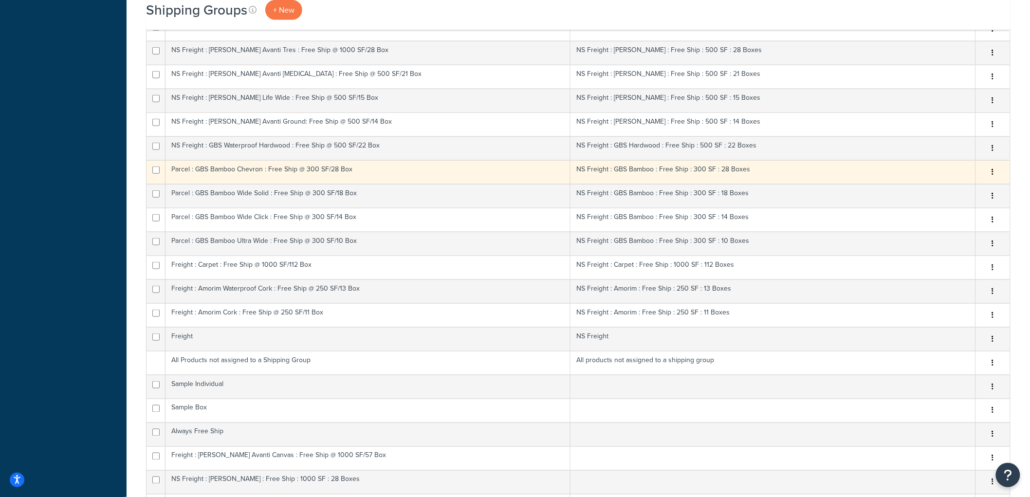
click at [212, 174] on td "Parcel : GBS Bamboo Chevron : Free Ship @ 300 SF/28 Box" at bounding box center [368, 172] width 405 height 24
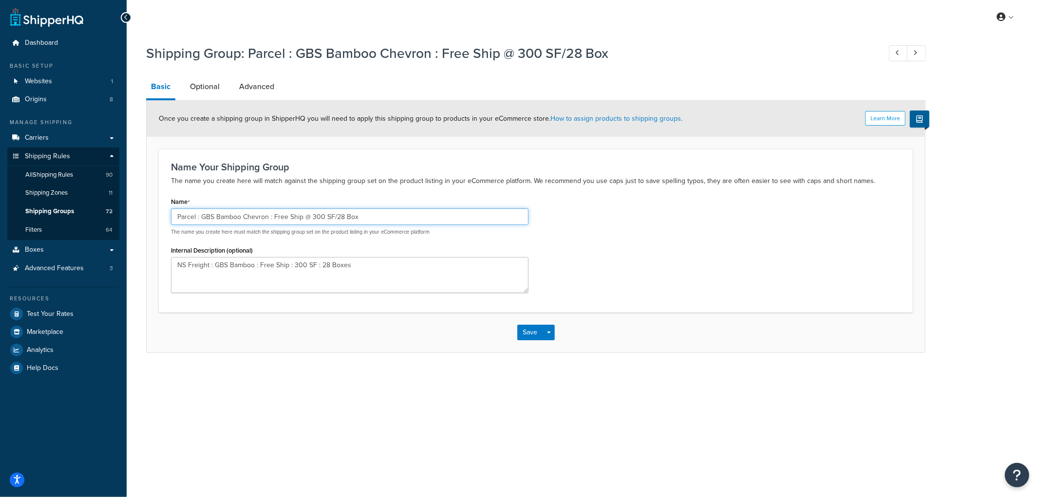
click at [175, 216] on input "Parcel : GBS Bamboo Chevron : Free Ship @ 300 SF/28 Box" at bounding box center [349, 216] width 357 height 17
type input "NS Parcel : GBS Bamboo Chevron : Free Ship @ 300 SF/28 Box"
click at [524, 331] on button "Save" at bounding box center [530, 333] width 26 height 16
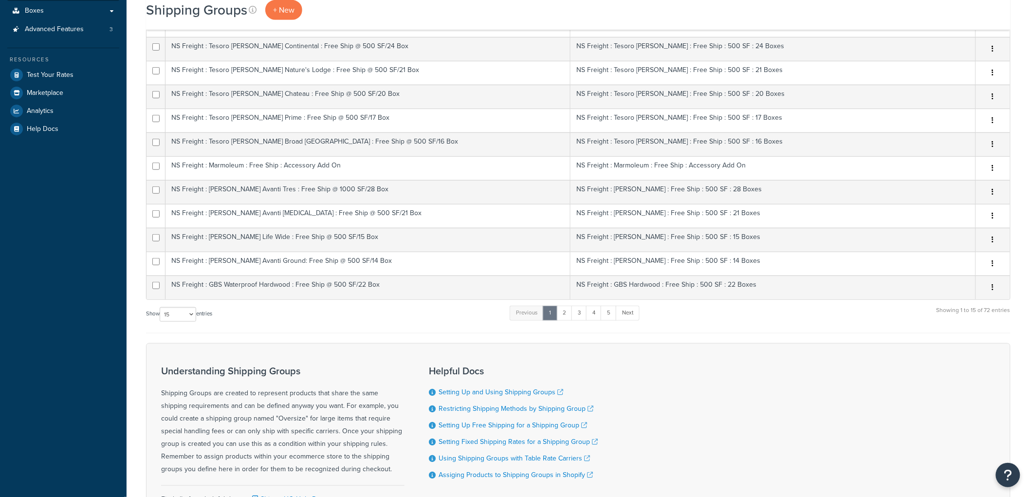
scroll to position [270, 0]
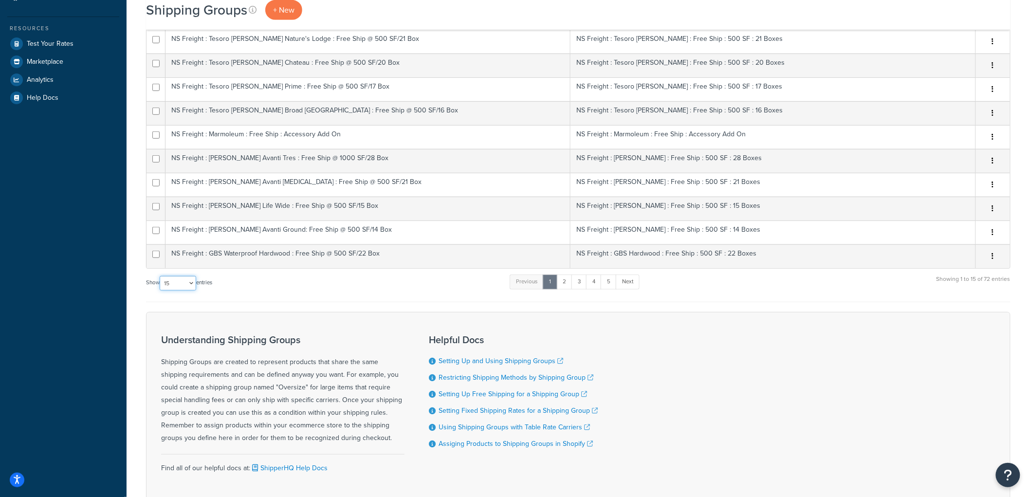
click at [188, 285] on select "10 15 25 50 100" at bounding box center [178, 283] width 37 height 15
select select "100"
click at [161, 291] on select "10 15 25 50 100" at bounding box center [178, 283] width 37 height 15
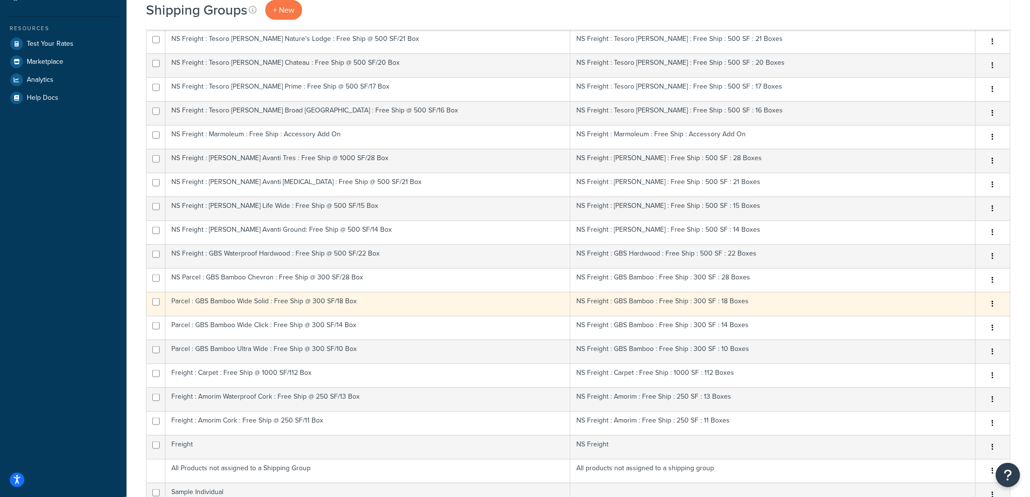
click at [215, 303] on td "Parcel : GBS Bamboo Wide Solid : Free Ship @ 300 SF/18 Box" at bounding box center [368, 304] width 405 height 24
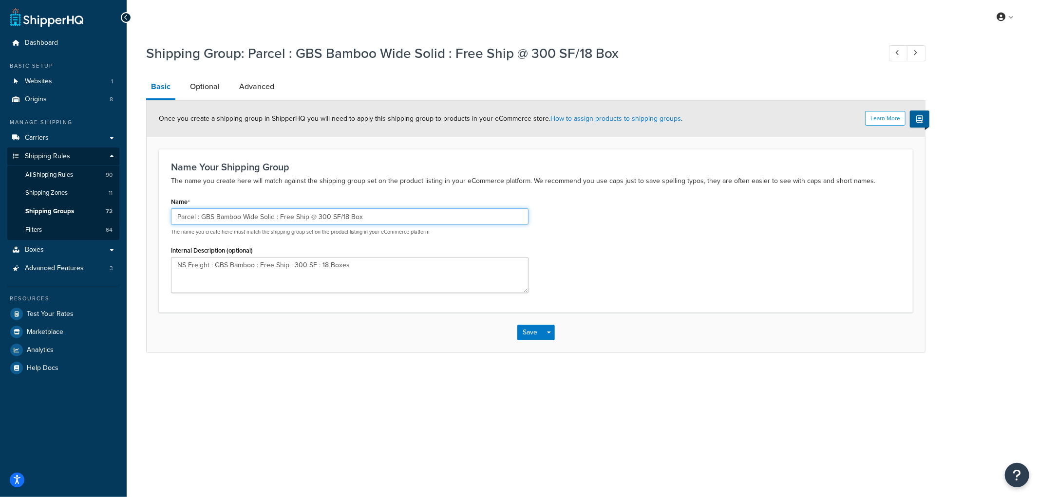
click at [174, 215] on input "Parcel : GBS Bamboo Wide Solid : Free Ship @ 300 SF/18 Box" at bounding box center [349, 216] width 357 height 17
type input "NS Parcel : GBS Bamboo Wide Solid : Free Ship @ 300 SF/18 Box"
click at [534, 334] on button "Save" at bounding box center [530, 333] width 26 height 16
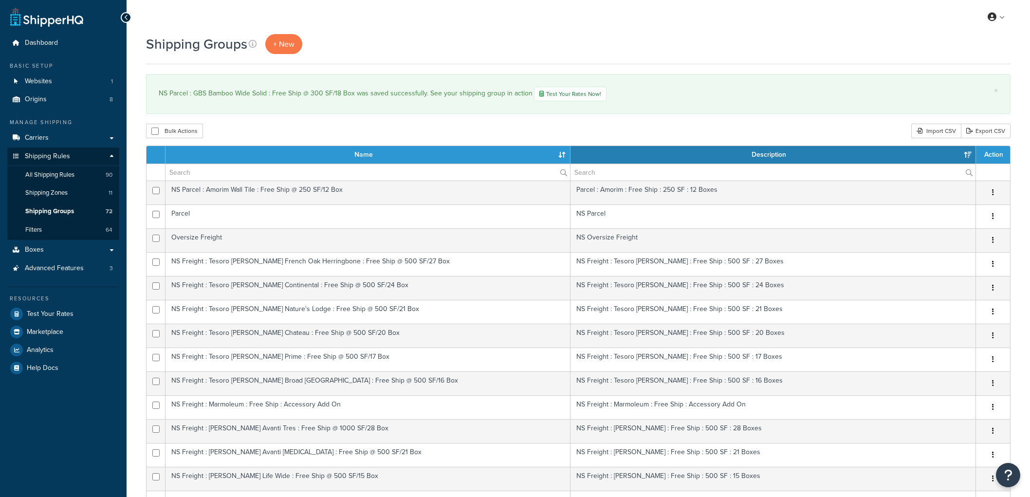
select select "15"
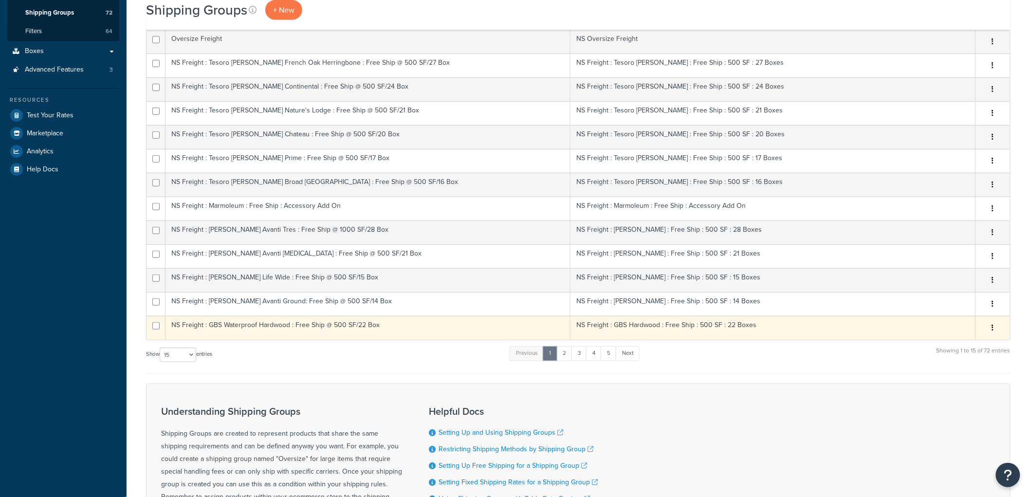
scroll to position [270, 0]
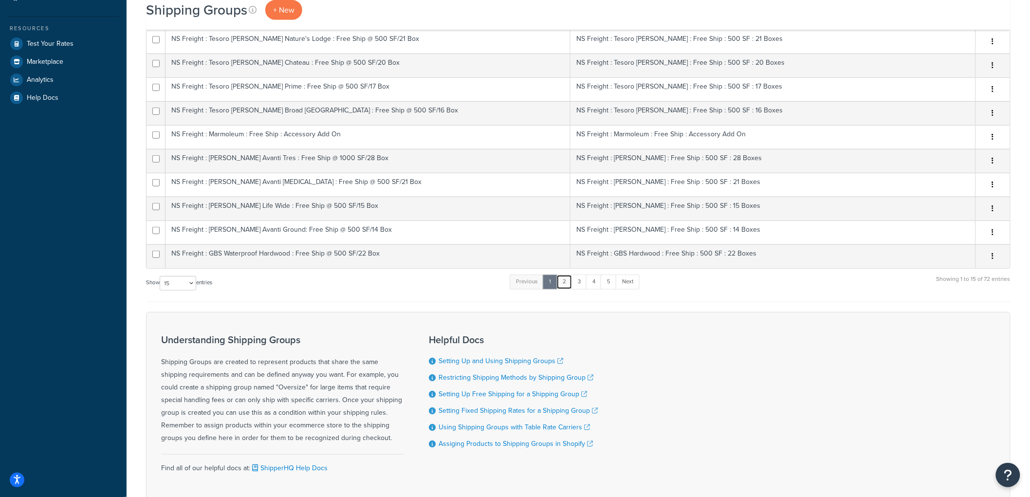
click at [570, 283] on link "2" at bounding box center [565, 282] width 16 height 15
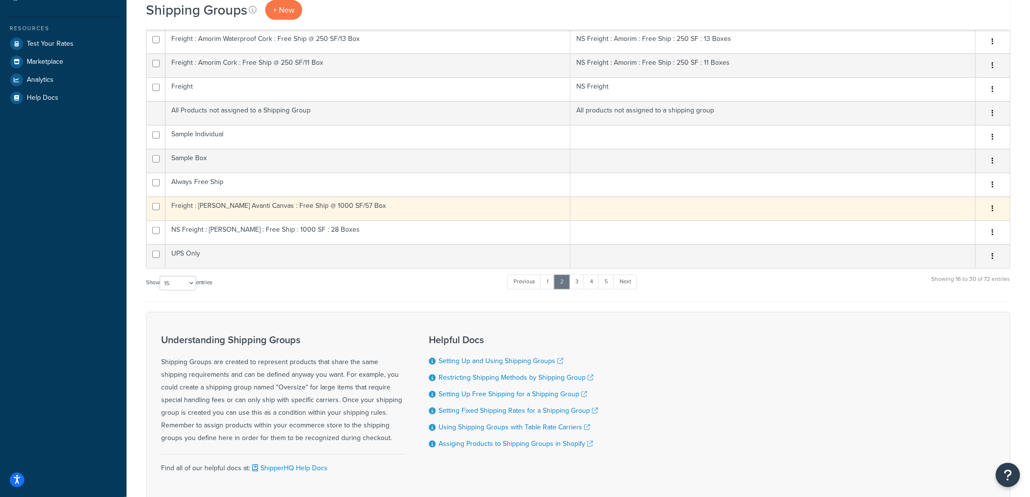
scroll to position [0, 0]
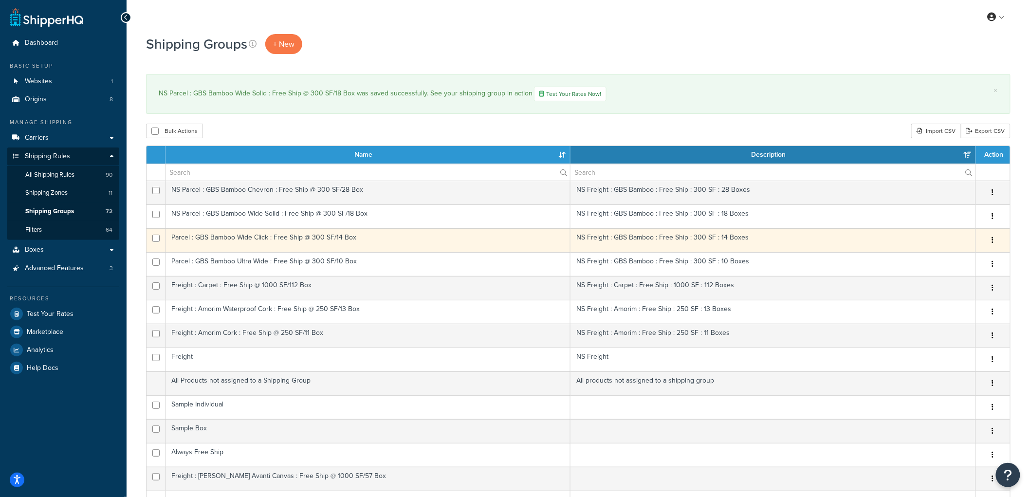
click at [207, 237] on td "Parcel : GBS Bamboo Wide Click : Free Ship @ 300 SF/14 Box" at bounding box center [368, 240] width 405 height 24
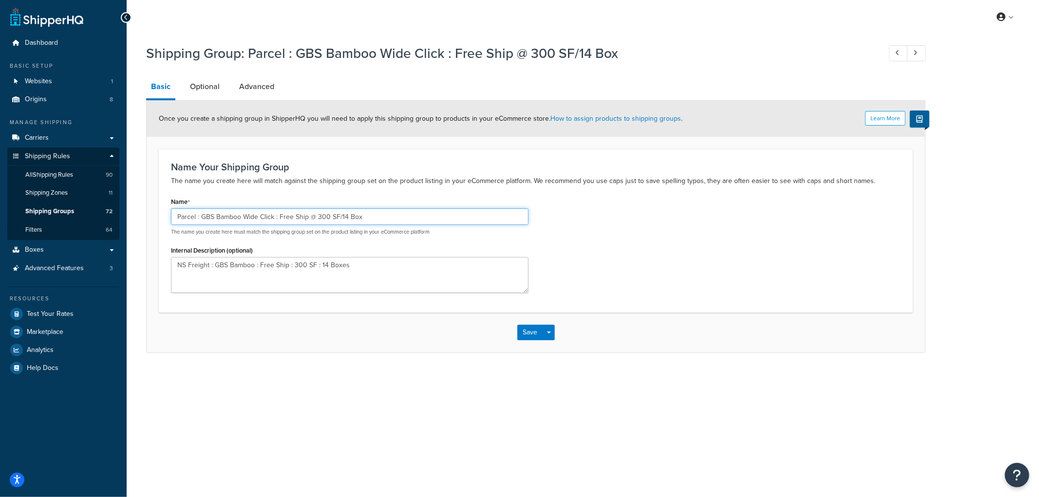
click at [178, 216] on input "Parcel : GBS Bamboo Wide Click : Free Ship @ 300 SF/14 Box" at bounding box center [349, 216] width 357 height 17
type input "NS Parcel : GBS Bamboo Wide Click : Free Ship @ 300 SF/14 Box"
click at [532, 339] on button "Save" at bounding box center [530, 333] width 26 height 16
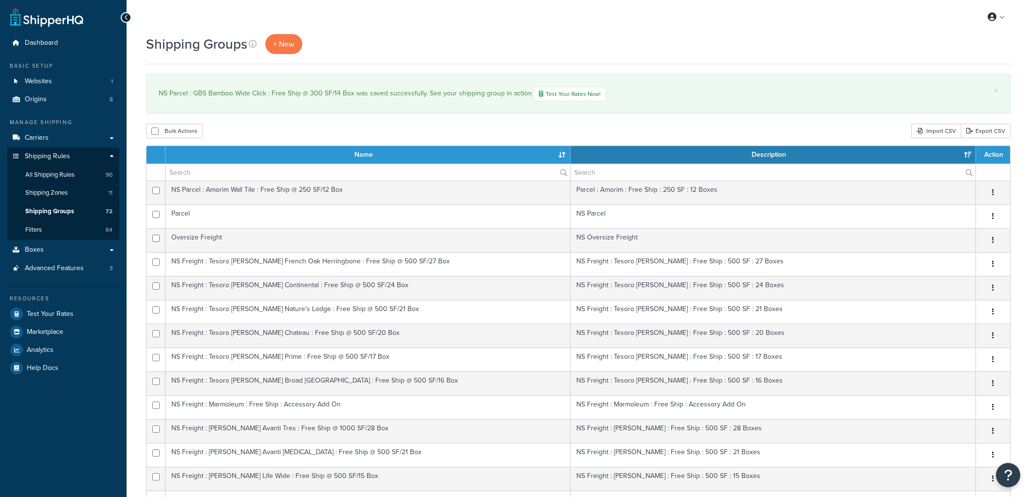
select select "15"
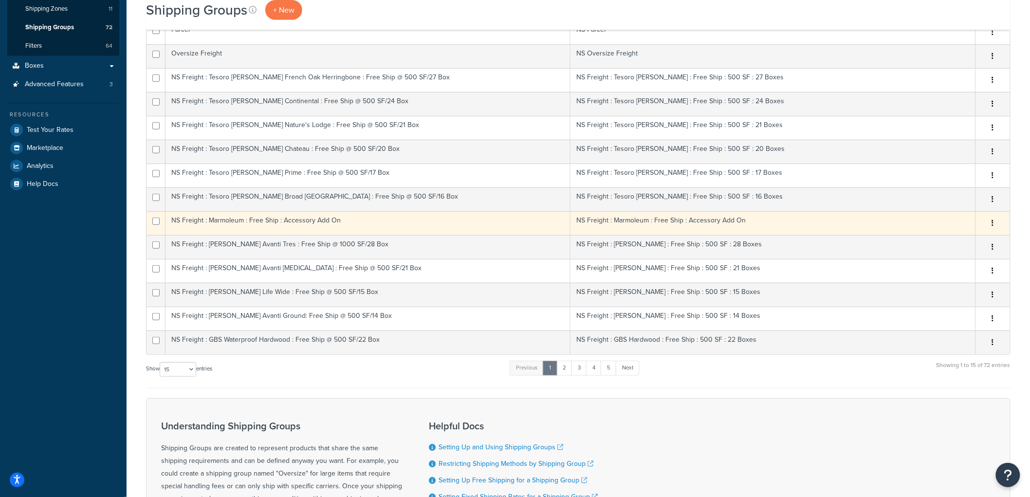
scroll to position [216, 0]
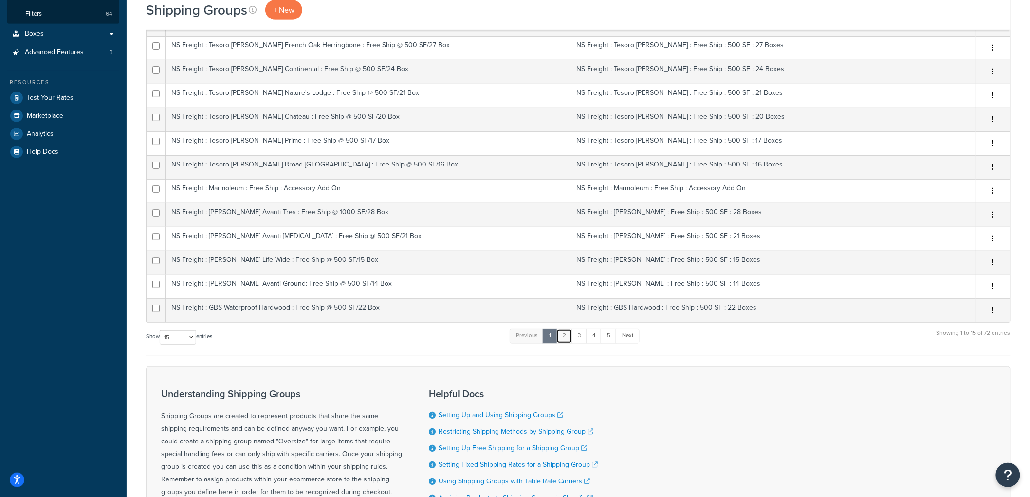
click at [562, 339] on link "2" at bounding box center [565, 336] width 16 height 15
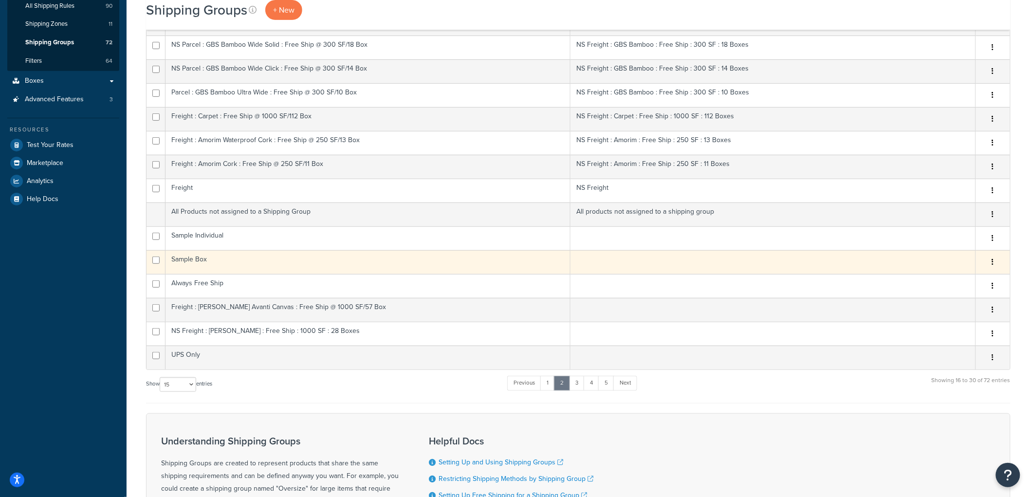
scroll to position [54, 0]
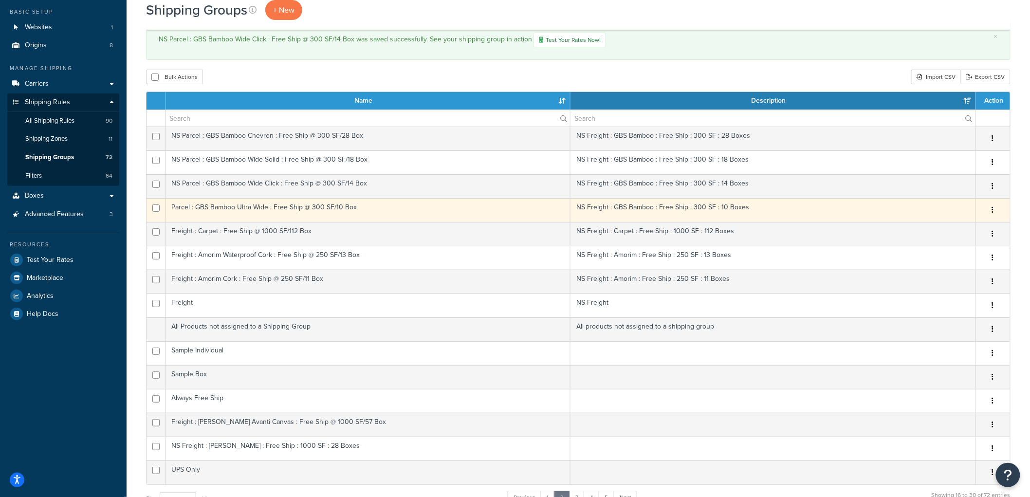
click at [204, 210] on td "Parcel : GBS Bamboo Ultra Wide : Free Ship @ 300 SF/10 Box" at bounding box center [368, 210] width 405 height 24
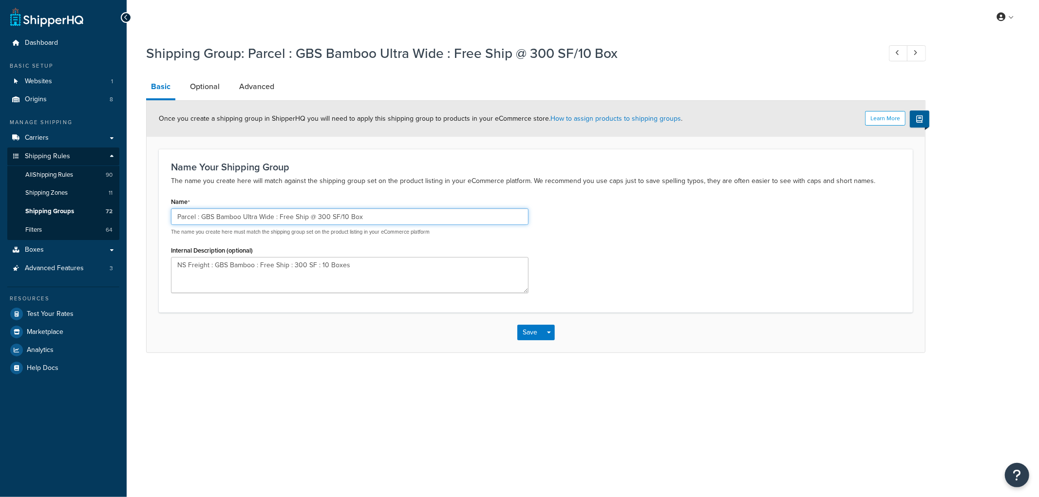
click at [176, 216] on input "Parcel : GBS Bamboo Ultra Wide : Free Ship @ 300 SF/10 Box" at bounding box center [349, 216] width 357 height 17
type input "NS Parcel : GBS Bamboo Ultra Wide : Free Ship @ 300 SF/10 Box"
click at [518, 326] on button "Save" at bounding box center [530, 333] width 26 height 16
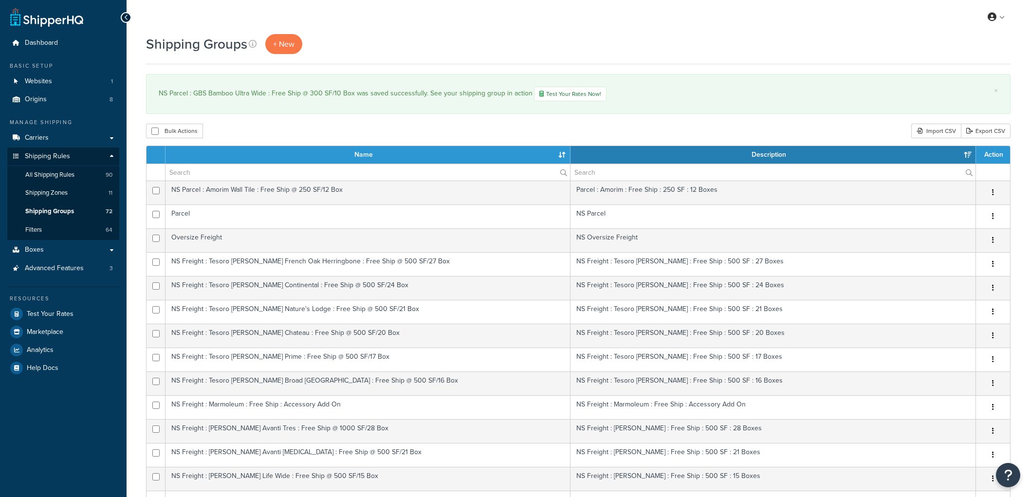
select select "15"
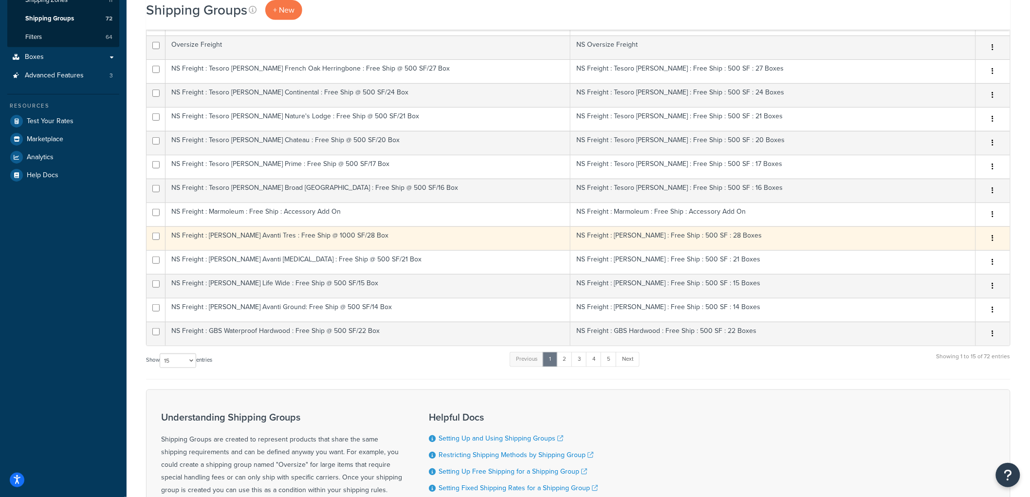
scroll to position [216, 0]
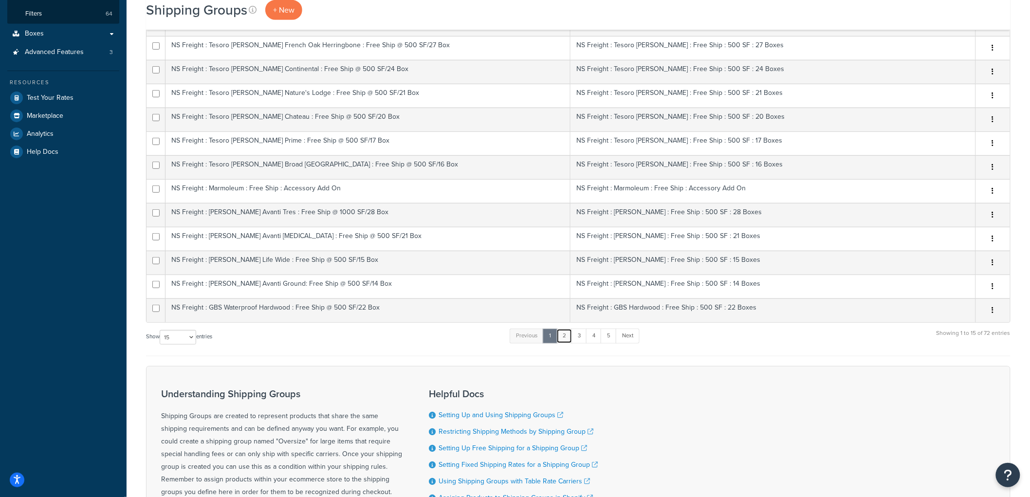
click at [564, 334] on link "2" at bounding box center [565, 336] width 16 height 15
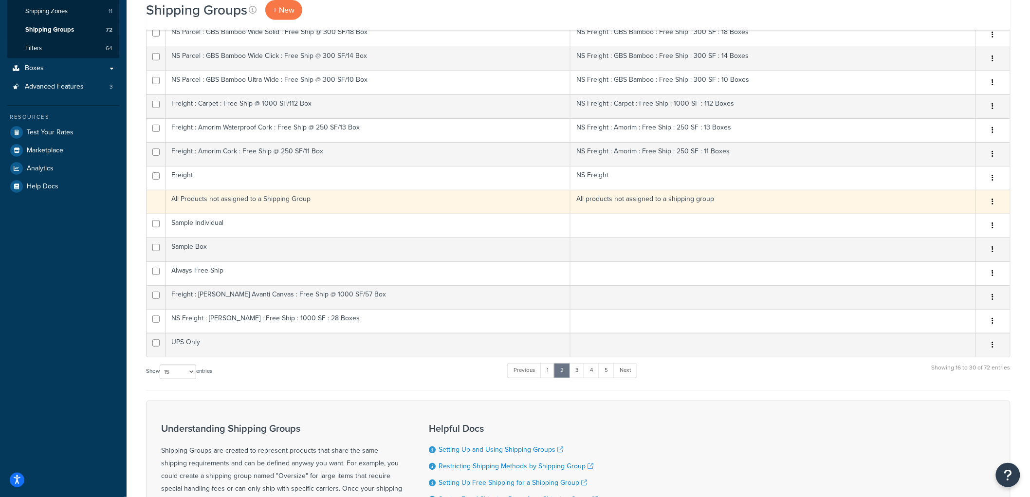
scroll to position [162, 0]
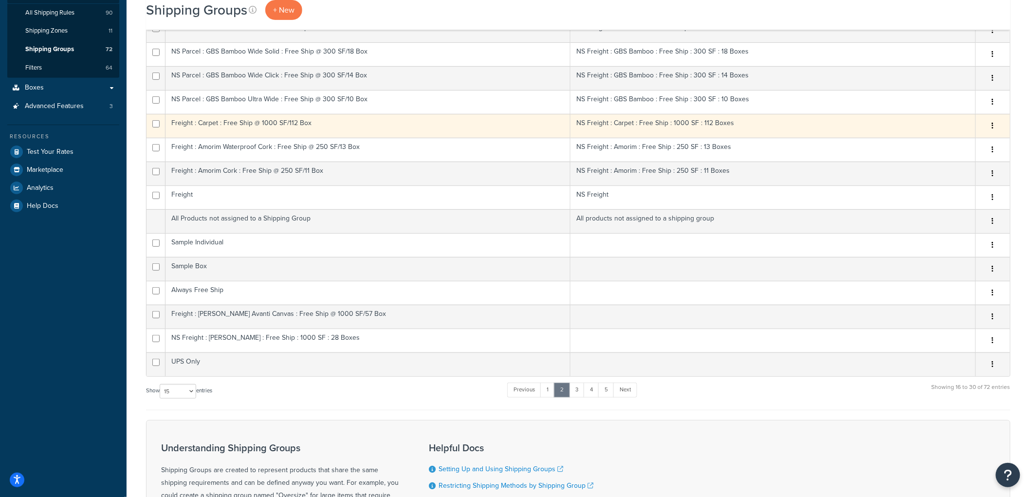
click at [225, 130] on td "Freight : Carpet : Free Ship @ 1000 SF/112 Box" at bounding box center [368, 126] width 405 height 24
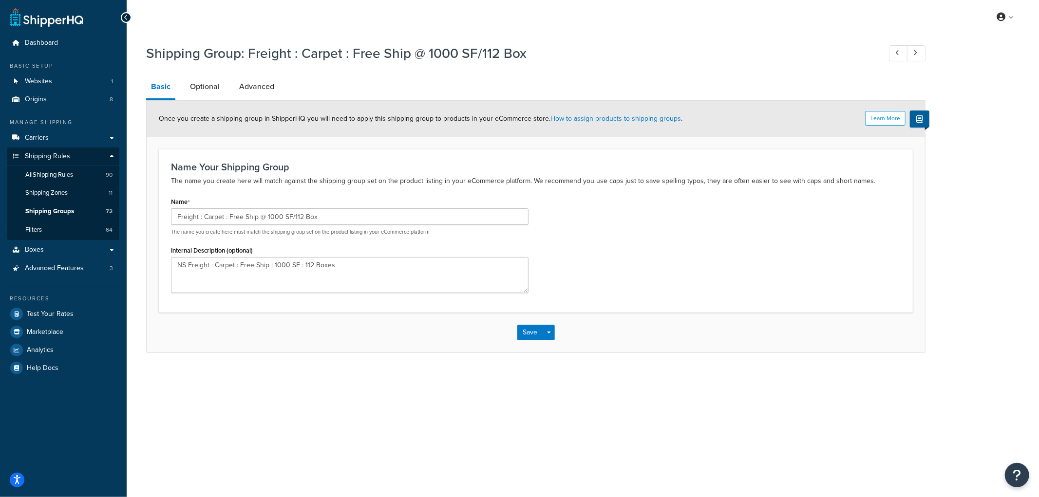
click at [169, 213] on div "Name Freight : Carpet : Free Ship @ 1000 SF/112 Box The name you create here mu…" at bounding box center [350, 247] width 372 height 105
click at [172, 212] on input "Freight : Carpet : Free Ship @ 1000 SF/112 Box" at bounding box center [349, 216] width 357 height 17
type input "NS Freight : Carpet : Free Ship @ 1000 SF/112 Box"
click at [522, 330] on button "Save" at bounding box center [530, 333] width 26 height 16
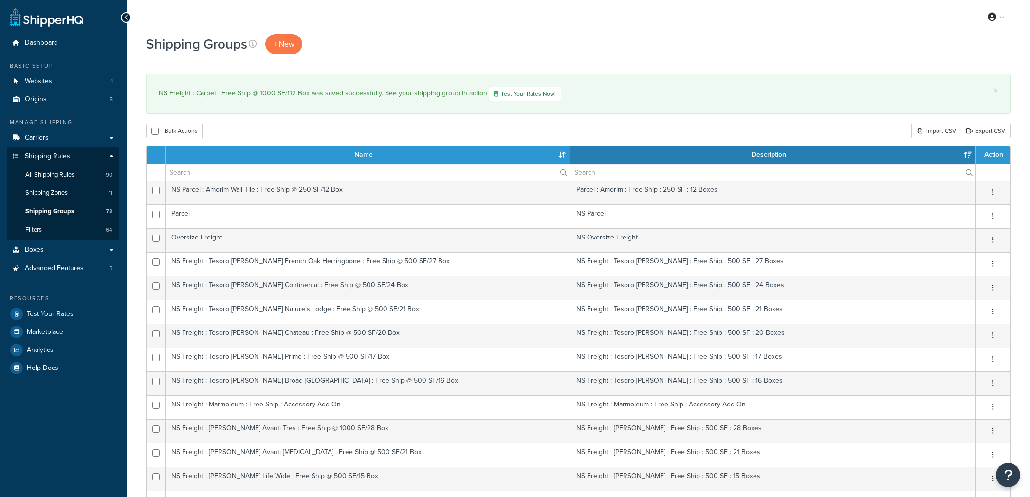
select select "15"
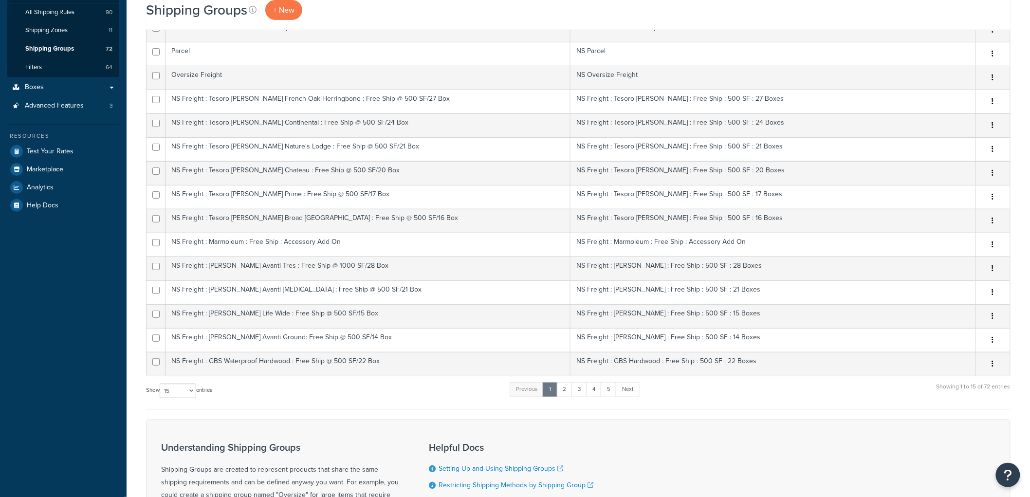
scroll to position [270, 0]
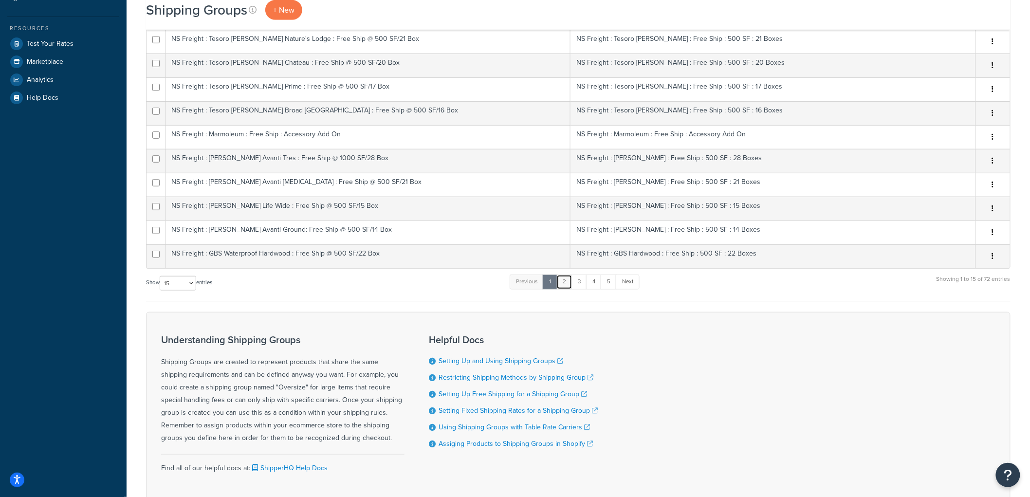
click at [568, 281] on link "2" at bounding box center [565, 282] width 16 height 15
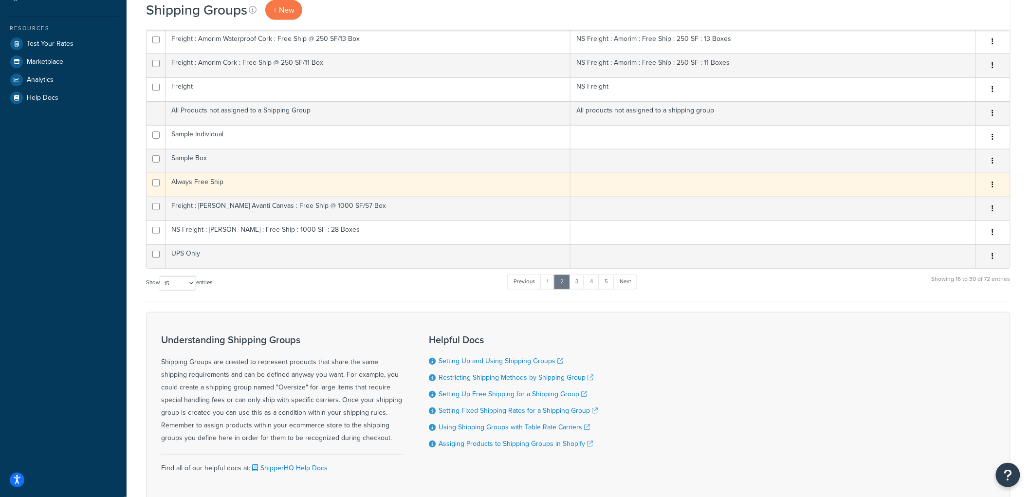
scroll to position [108, 0]
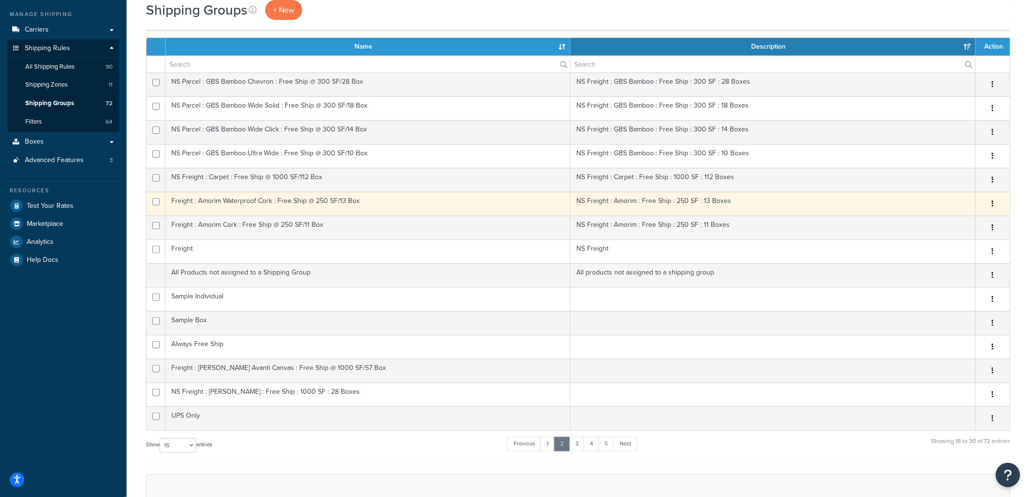
click at [231, 203] on td "Freight : Amorim Waterproof Cork : Free Ship @ 250 SF/13 Box" at bounding box center [368, 204] width 405 height 24
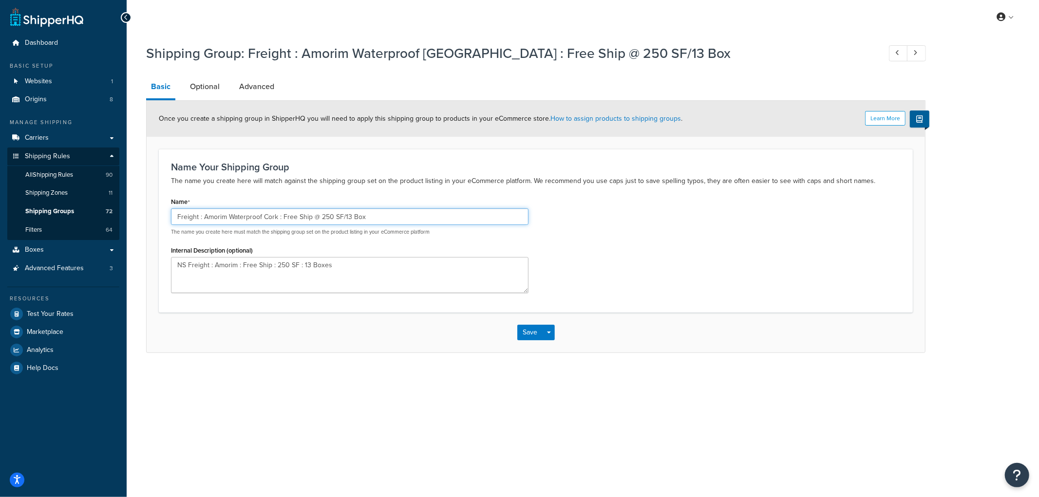
click at [173, 219] on input "Freight : Amorim Waterproof Cork : Free Ship @ 250 SF/13 Box" at bounding box center [349, 216] width 357 height 17
type input "NS Freight : Amorim Waterproof Cork : Free Ship @ 250 SF/13 Box"
click at [527, 332] on button "Save" at bounding box center [530, 333] width 26 height 16
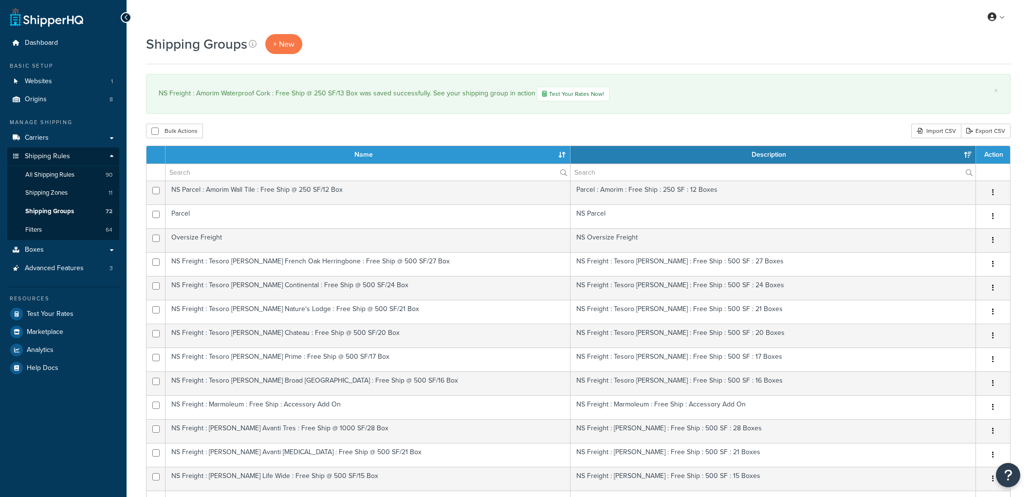
select select "15"
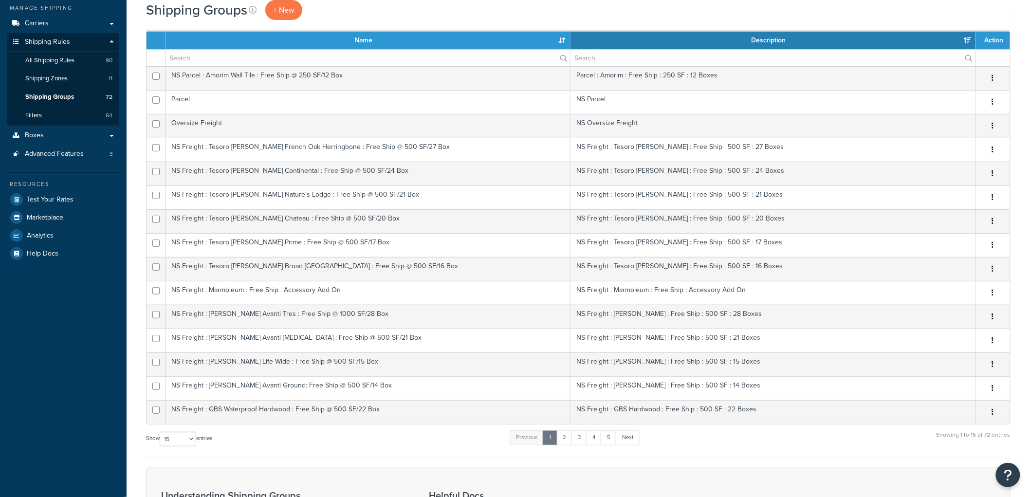
scroll to position [337, 0]
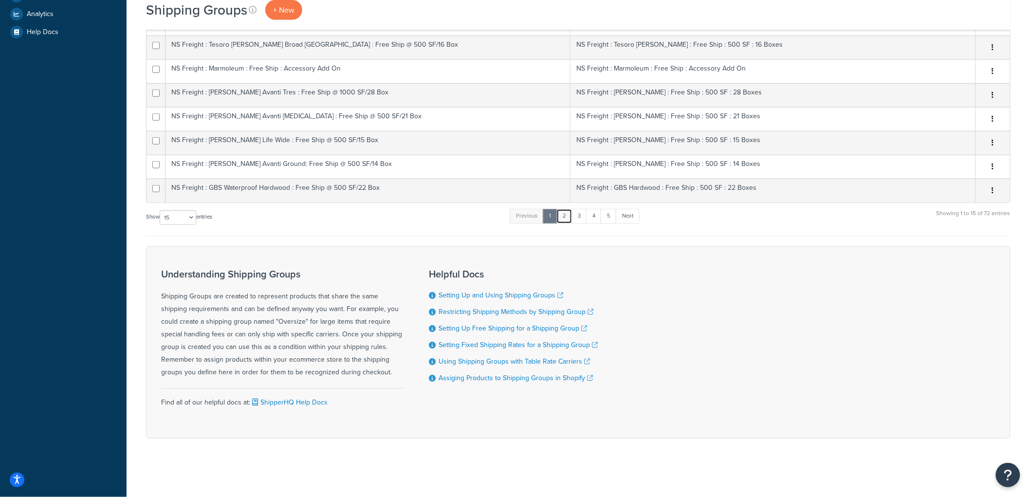
click at [564, 215] on link "2" at bounding box center [565, 216] width 16 height 15
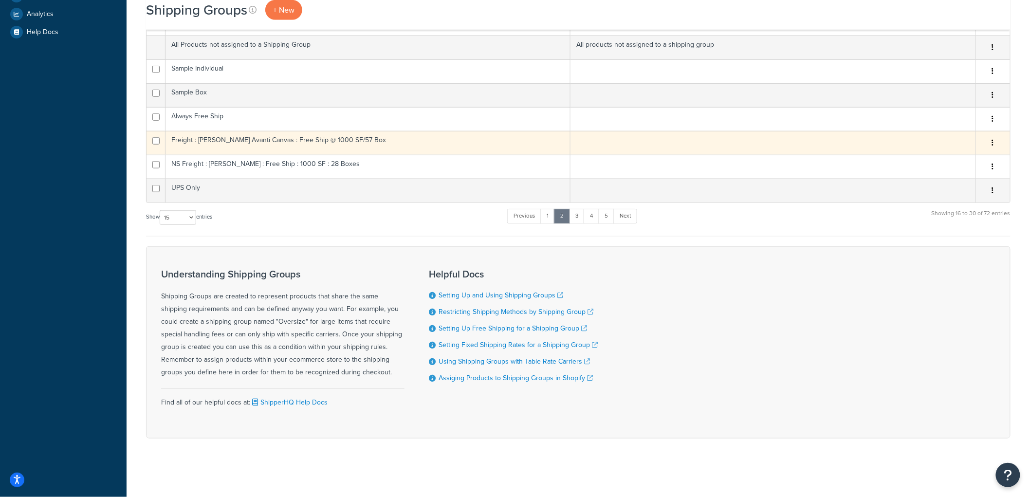
scroll to position [120, 0]
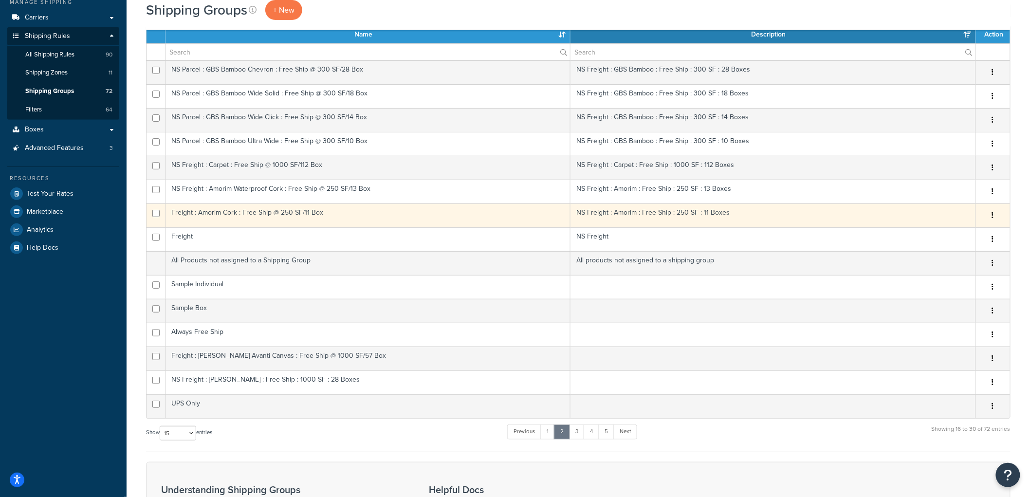
click at [217, 207] on td "Freight : Amorim Cork : Free Ship @ 250 SF/11 Box" at bounding box center [368, 216] width 405 height 24
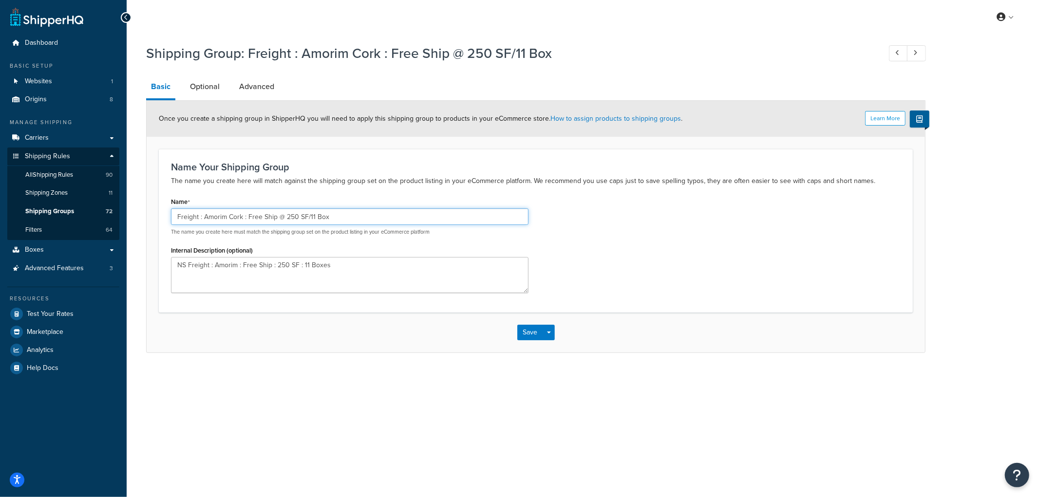
click at [178, 212] on input "Freight : Amorim Cork : Free Ship @ 250 SF/11 Box" at bounding box center [349, 216] width 357 height 17
type input "NS Freight : Amorim Cork : Free Ship @ 250 SF/11 Box"
click at [532, 333] on button "Save" at bounding box center [530, 333] width 26 height 16
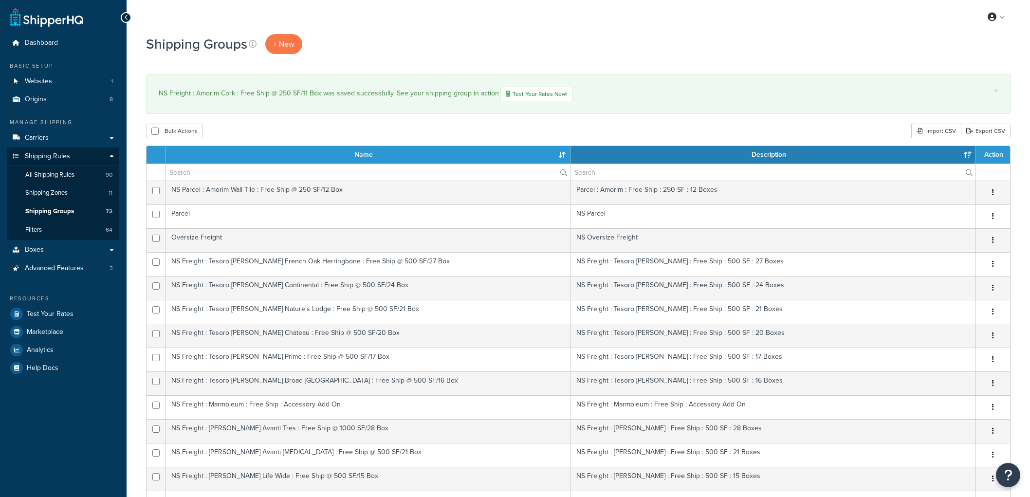
select select "15"
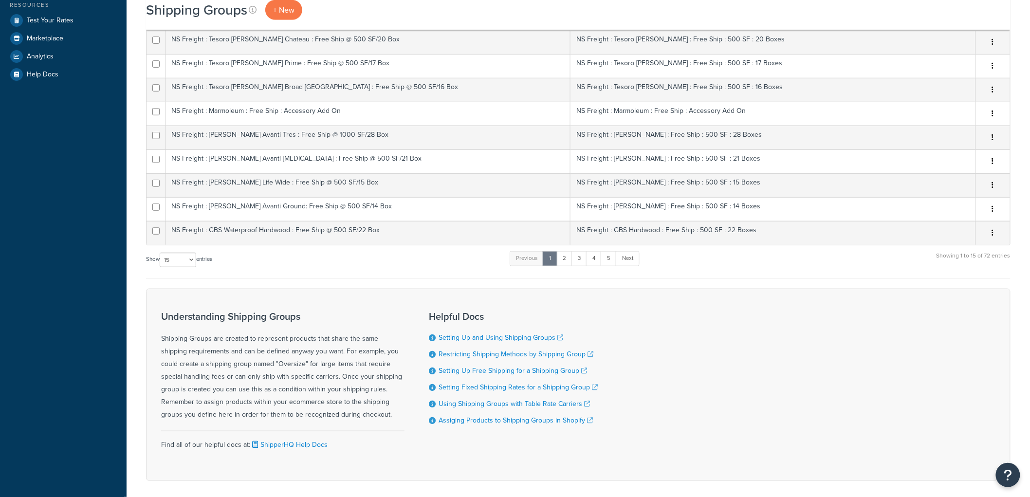
scroll to position [337, 0]
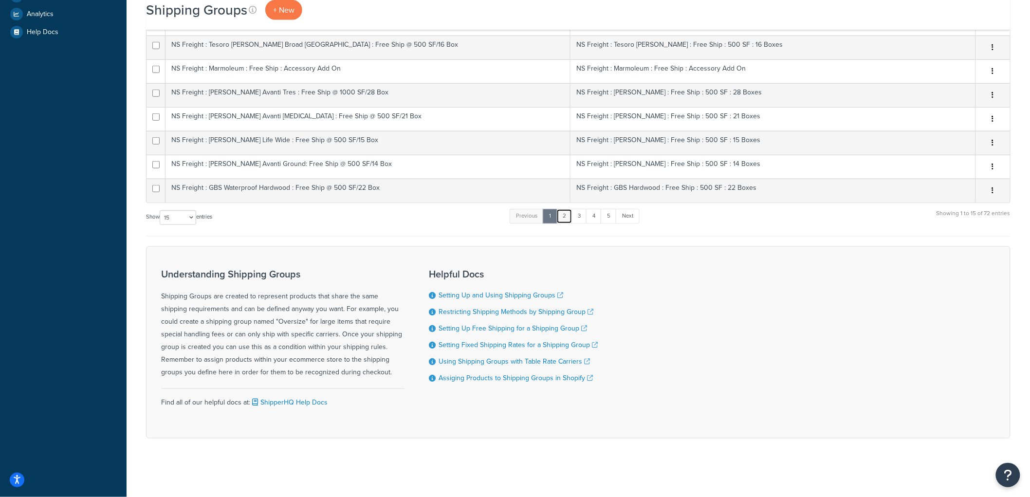
click at [562, 220] on link "2" at bounding box center [565, 216] width 16 height 15
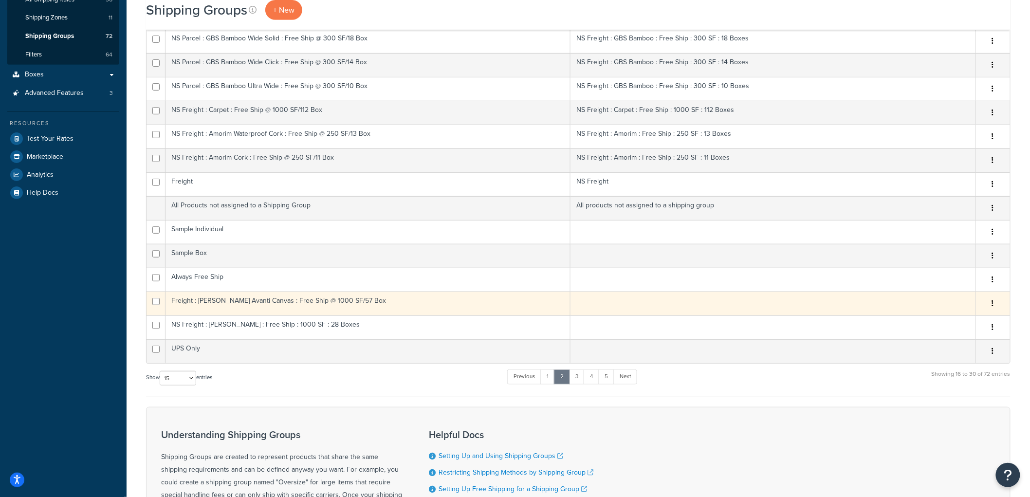
scroll to position [174, 0]
click at [275, 305] on td "Freight : [PERSON_NAME] Avanti Canvas : Free Ship @ 1000 SF/57 Box" at bounding box center [368, 305] width 405 height 24
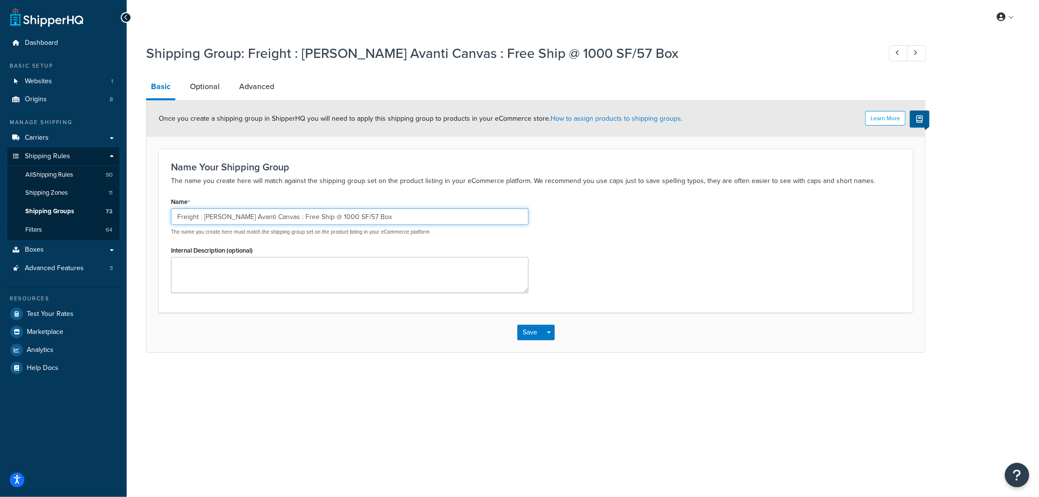
click at [177, 215] on input "Freight : Kahrs Avanti Canvas : Free Ship @ 1000 SF/57 Box" at bounding box center [349, 216] width 357 height 17
type input "NS Freight : [PERSON_NAME] Avanti Canvas : Free Ship @ 1000 SF/57 Box"
click at [524, 328] on button "Save" at bounding box center [530, 333] width 26 height 16
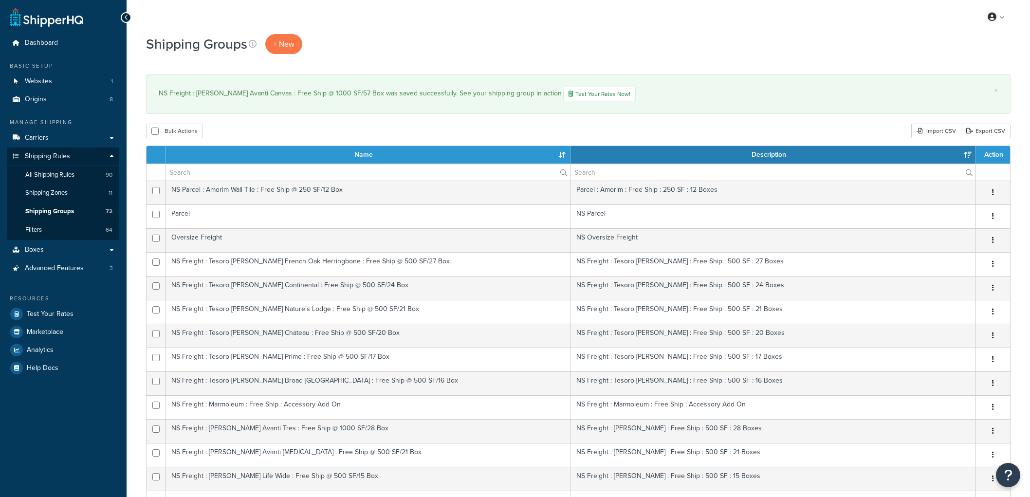
select select "15"
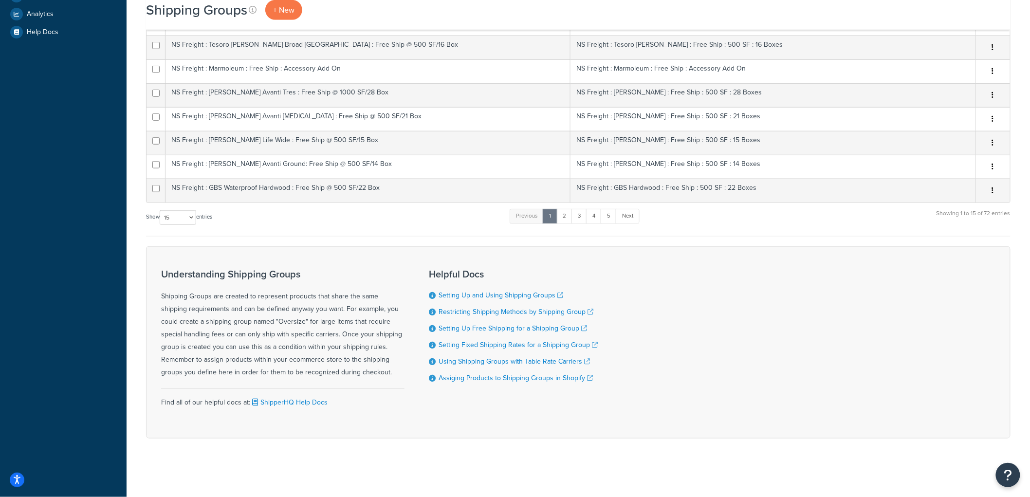
scroll to position [337, 0]
click at [566, 216] on link "2" at bounding box center [565, 216] width 16 height 15
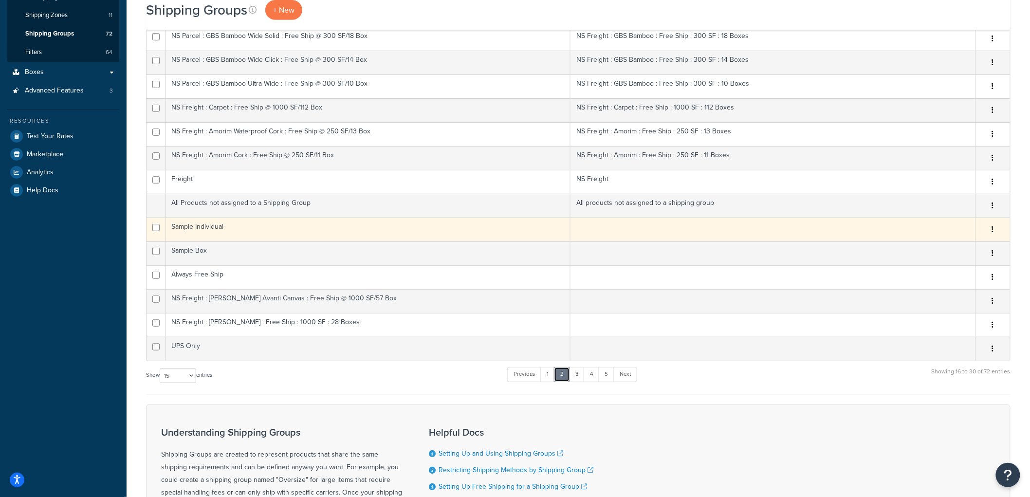
scroll to position [174, 0]
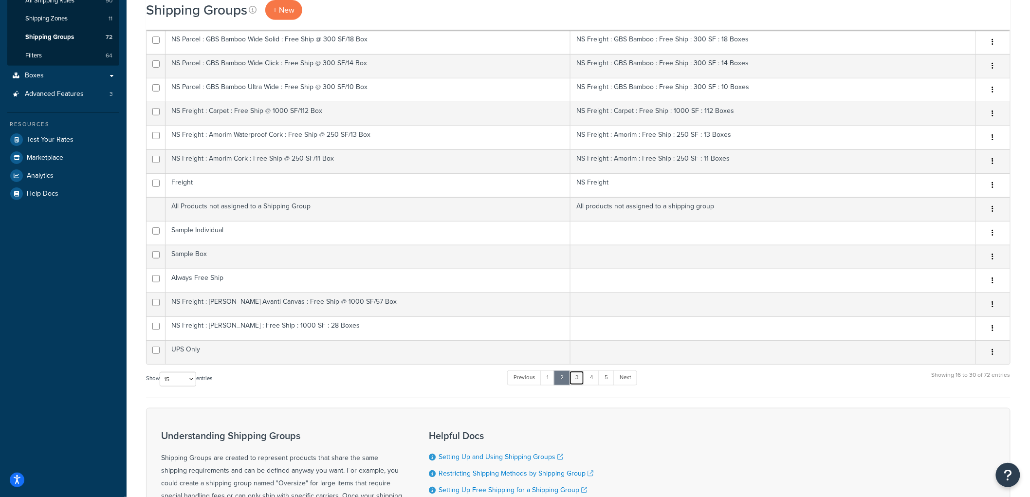
click at [581, 383] on link "3" at bounding box center [577, 378] width 16 height 15
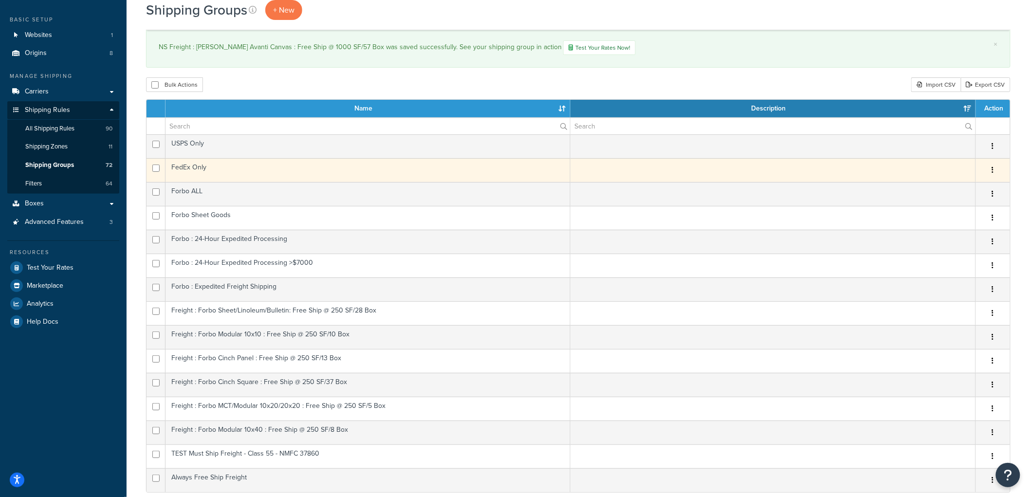
scroll to position [108, 0]
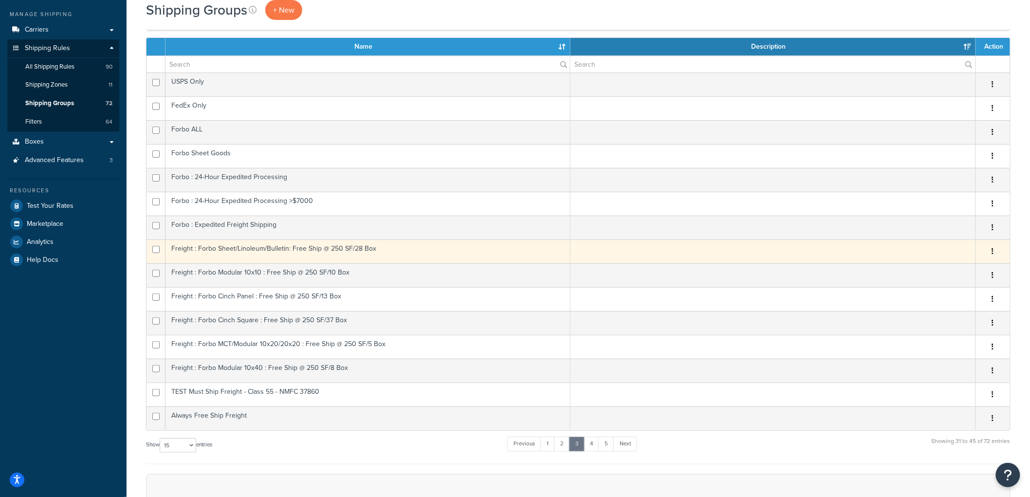
click at [235, 249] on td "Freight : Forbo Sheet/Linoleum/Bulletin: Free Ship @ 250 SF/28 Box" at bounding box center [368, 252] width 405 height 24
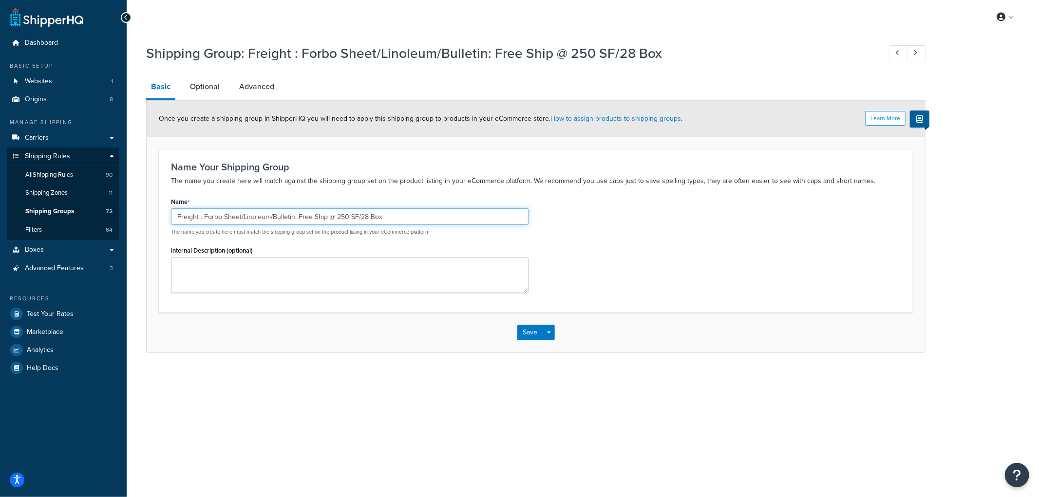
drag, startPoint x: 174, startPoint y: 218, endPoint x: 180, endPoint y: 215, distance: 6.3
click at [175, 217] on input "Freight : Forbo Sheet/Linoleum/Bulletin: Free Ship @ 250 SF/28 Box" at bounding box center [349, 216] width 357 height 17
type input "NS Freight : Forbo Sheet/Linoleum/Bulletin: Free Ship @ 250 SF/28 Box"
click at [523, 330] on button "Save" at bounding box center [530, 333] width 26 height 16
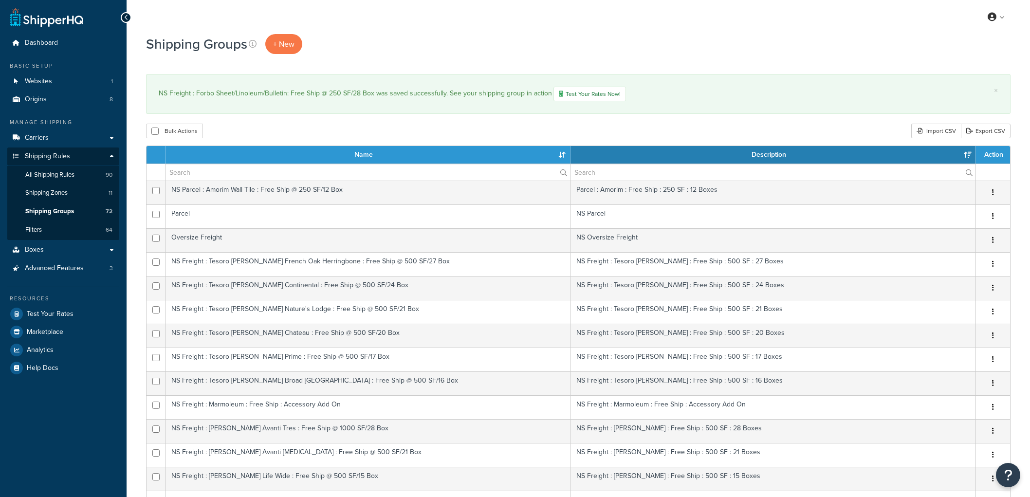
select select "15"
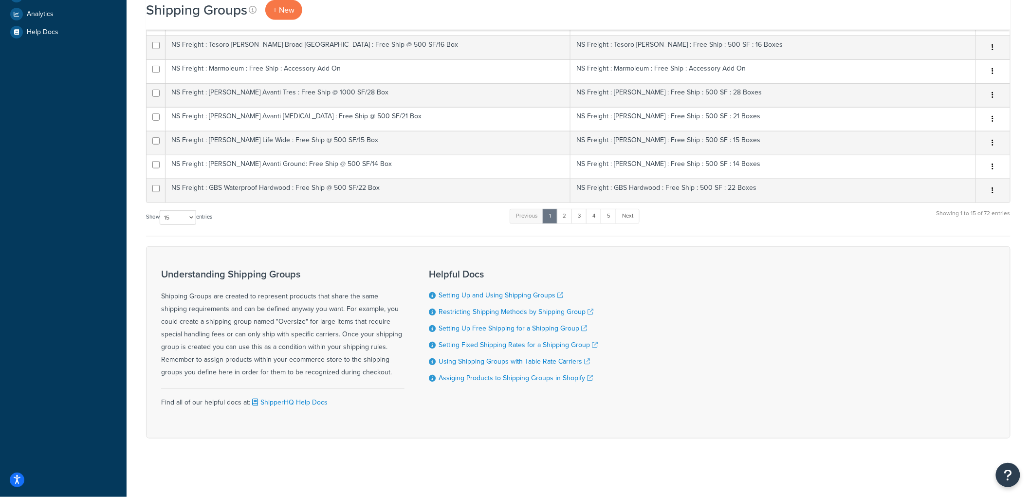
scroll to position [337, 0]
click at [586, 216] on link "3" at bounding box center [580, 216] width 16 height 15
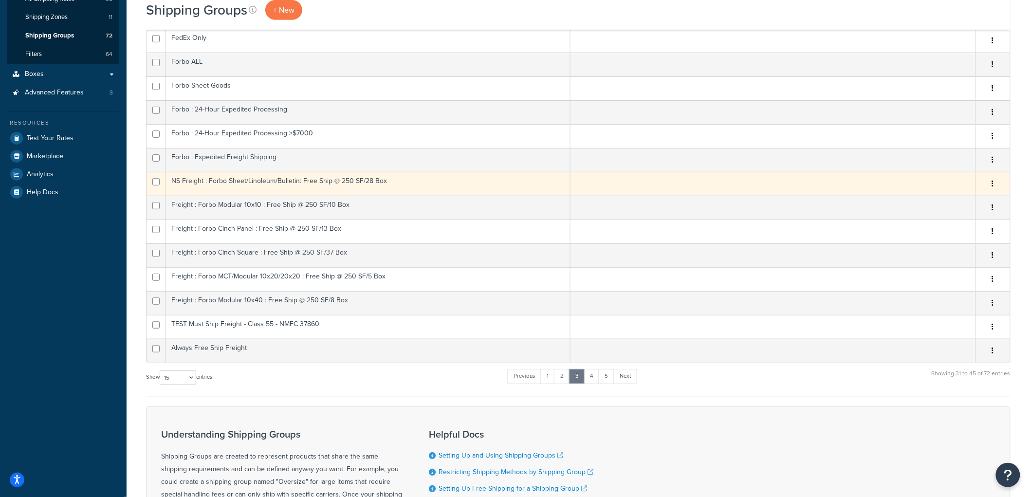
scroll to position [174, 0]
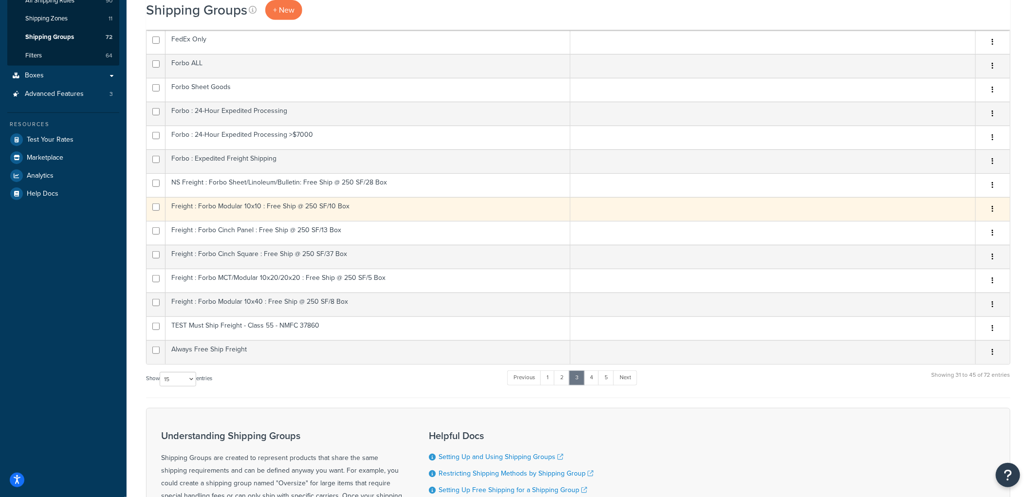
click at [207, 206] on td "Freight : Forbo Modular 10x10 : Free Ship @ 250 SF/10 Box" at bounding box center [368, 209] width 405 height 24
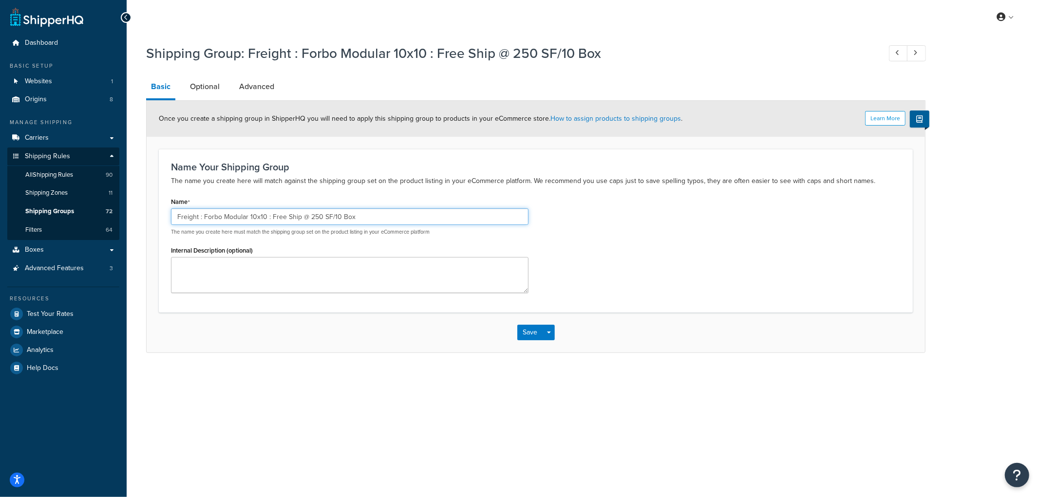
click at [173, 216] on input "Freight : Forbo Modular 10x10 : Free Ship @ 250 SF/10 Box" at bounding box center [349, 216] width 357 height 17
type input "NS Freight : Forbo Modular 10x10 : Free Ship @ 250 SF/10 Box"
click at [526, 326] on button "Save" at bounding box center [530, 333] width 26 height 16
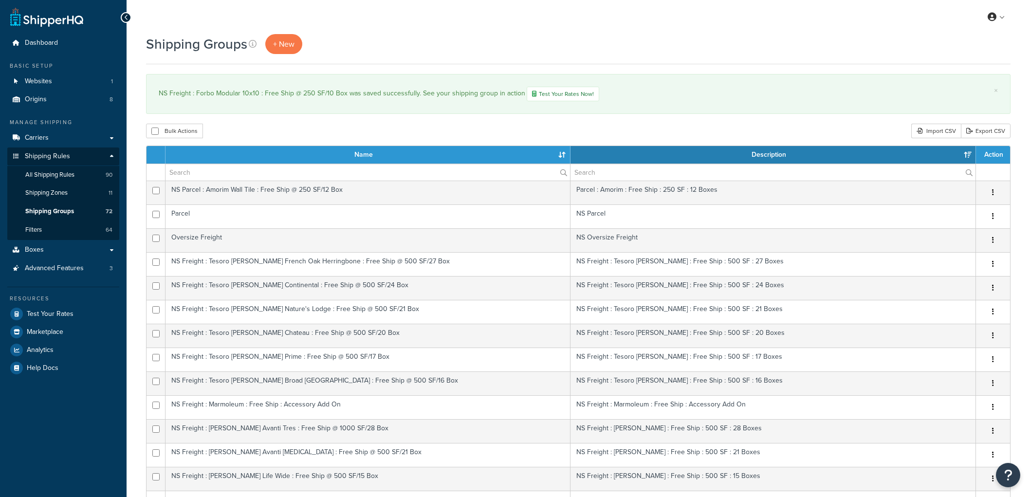
select select "15"
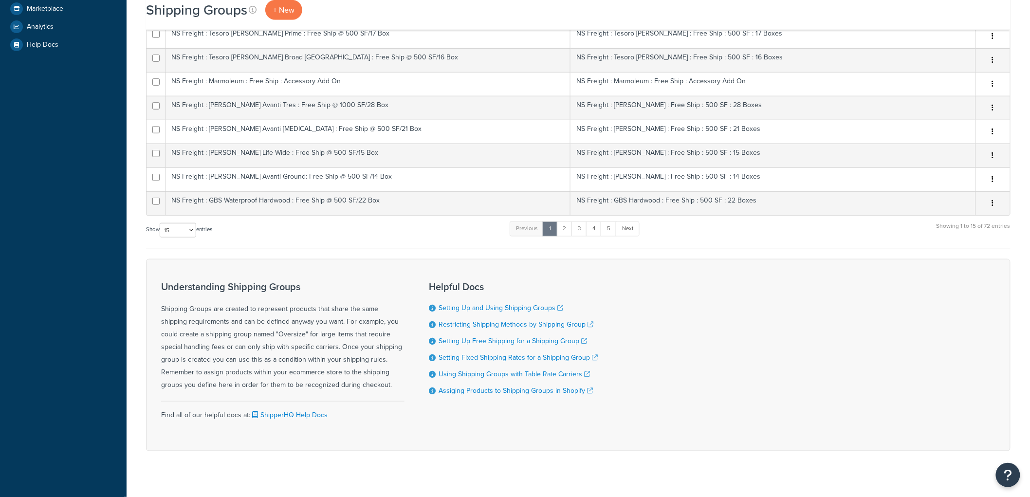
scroll to position [337, 0]
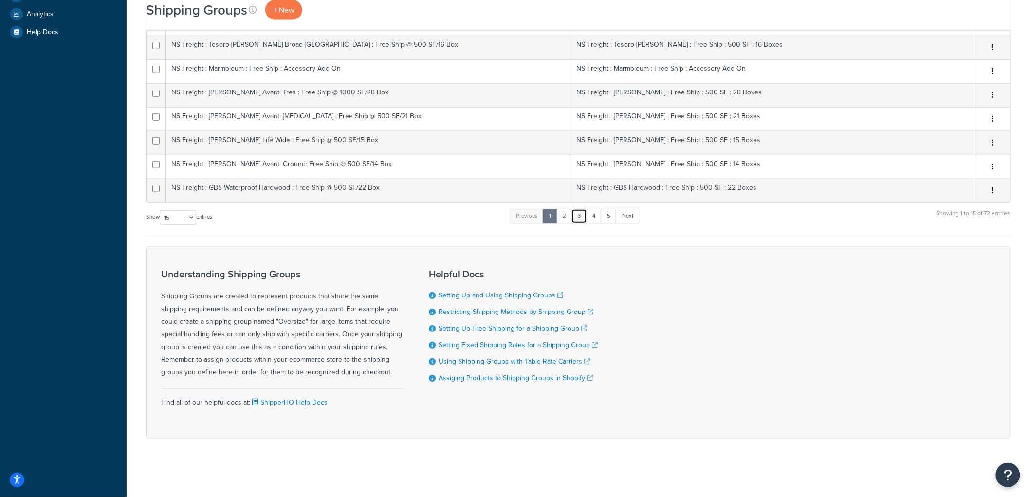
click at [583, 216] on link "3" at bounding box center [580, 216] width 16 height 15
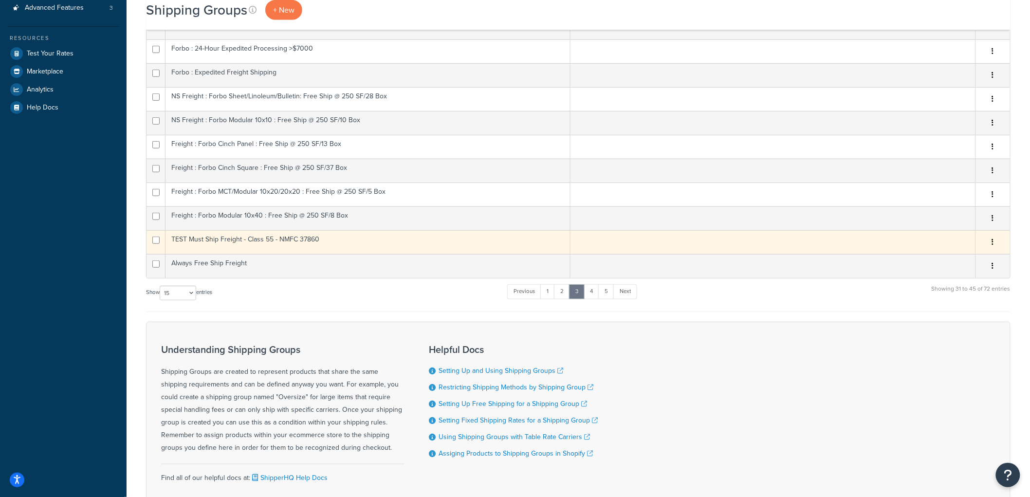
scroll to position [120, 0]
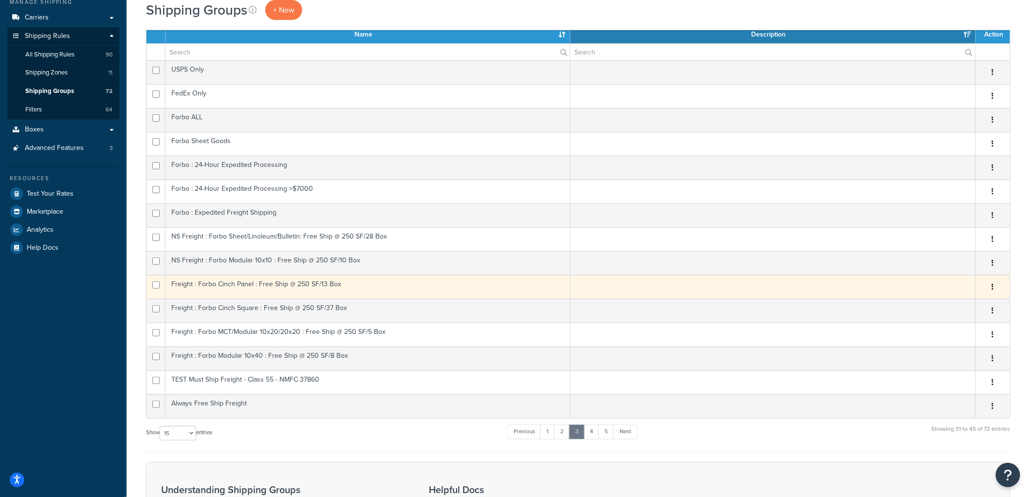
click at [273, 285] on td "Freight : Forbo Cinch Panel : Free Ship @ 250 SF/13 Box" at bounding box center [368, 287] width 405 height 24
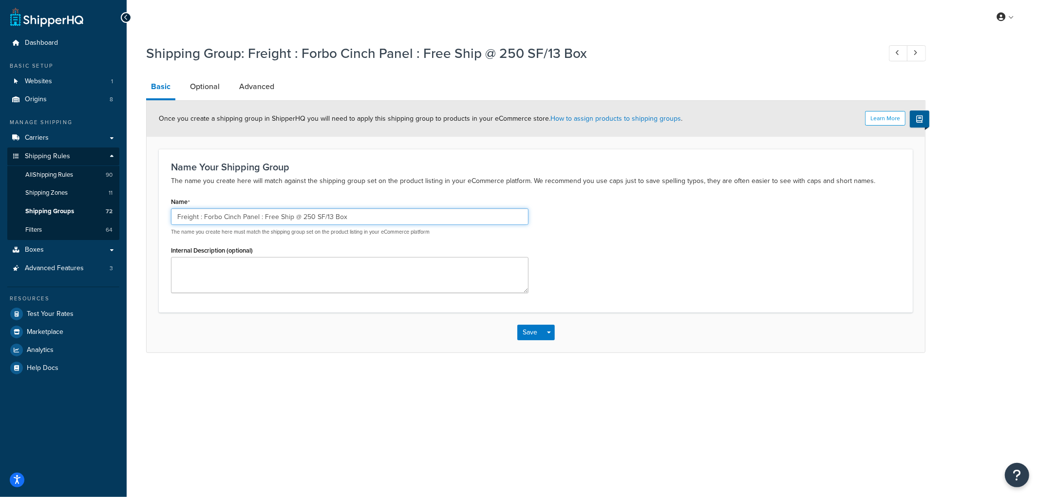
click at [174, 216] on input "Freight : Forbo Cinch Panel : Free Ship @ 250 SF/13 Box" at bounding box center [349, 216] width 357 height 17
type input "NS Freight : Forbo Cinch Panel : Free Ship @ 250 SF/13 Box"
click at [541, 333] on button "Save" at bounding box center [530, 333] width 26 height 16
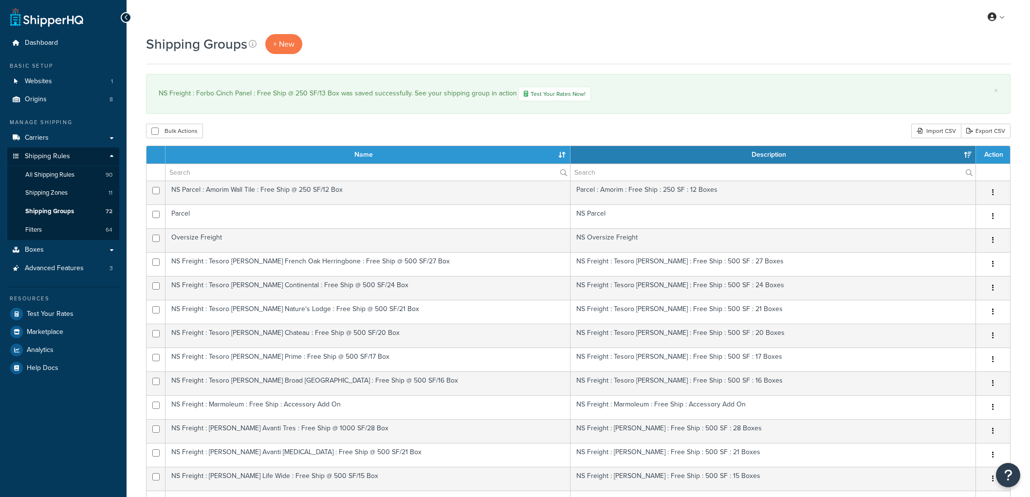
select select "15"
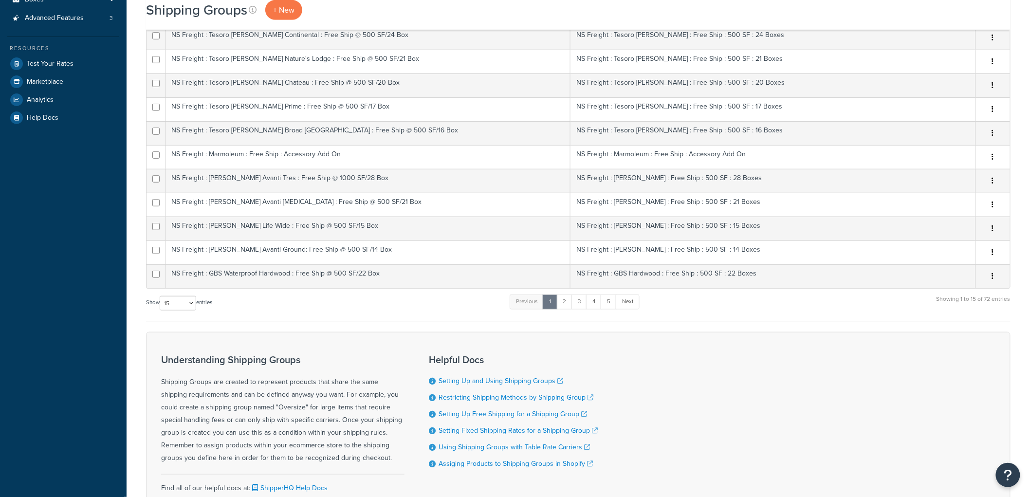
scroll to position [324, 0]
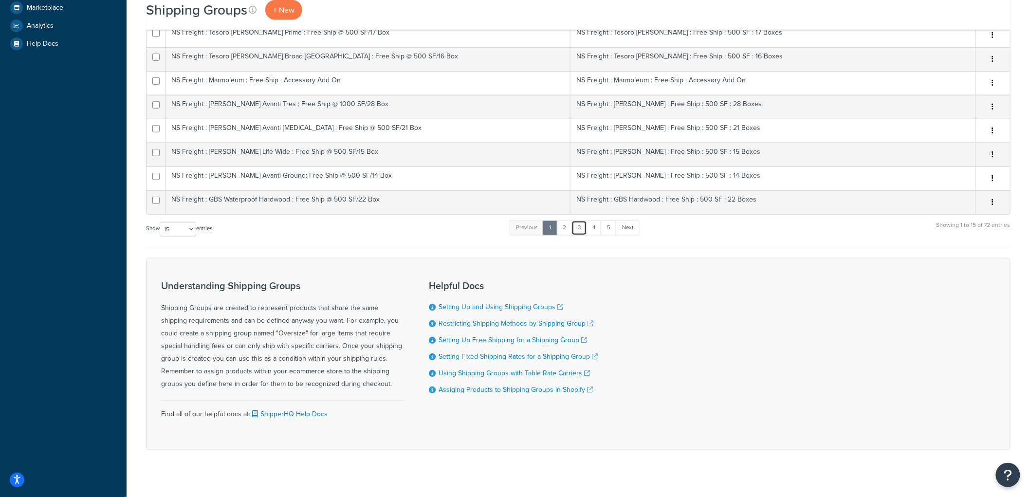
click at [581, 232] on link "3" at bounding box center [580, 228] width 16 height 15
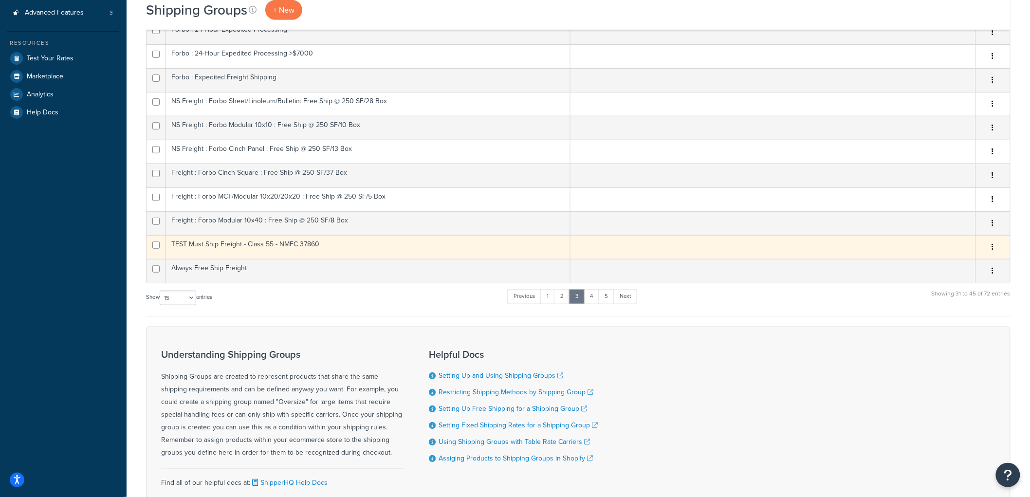
scroll to position [162, 0]
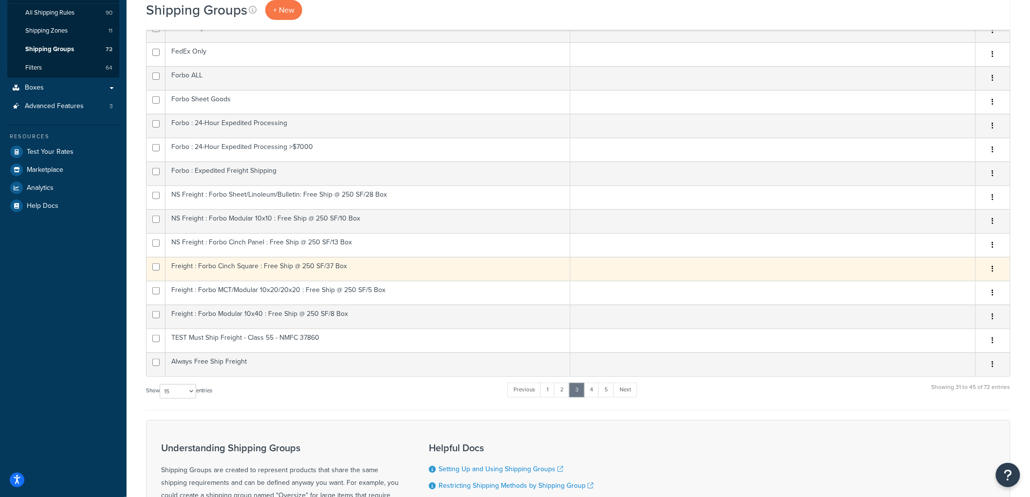
click at [251, 275] on td "Freight : Forbo Cinch Square : Free Ship @ 250 SF/37 Box" at bounding box center [368, 269] width 405 height 24
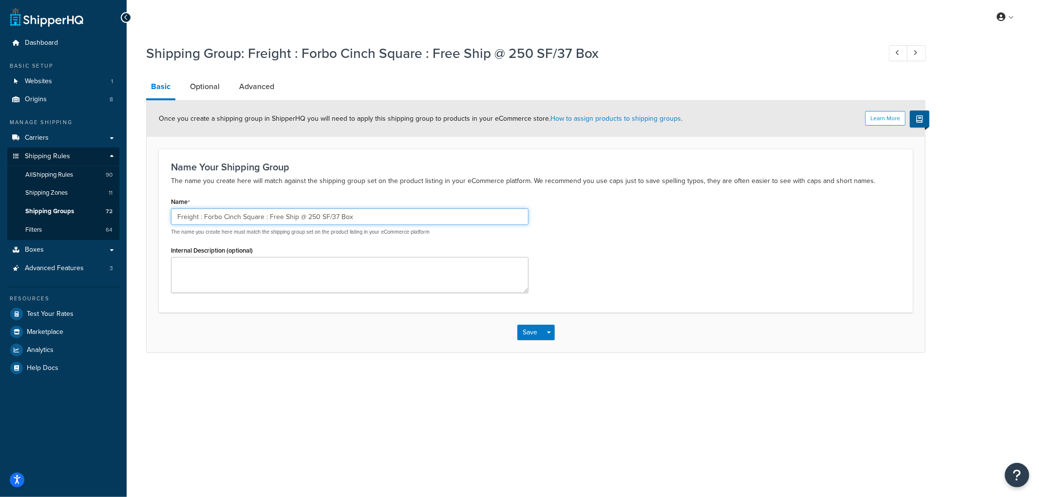
click at [177, 216] on input "Freight : Forbo Cinch Square : Free Ship @ 250 SF/37 Box" at bounding box center [349, 216] width 357 height 17
type input "NS Freight : Forbo Cinch Square : Free Ship @ 250 SF/37 Box"
click at [524, 333] on button "Save" at bounding box center [530, 333] width 26 height 16
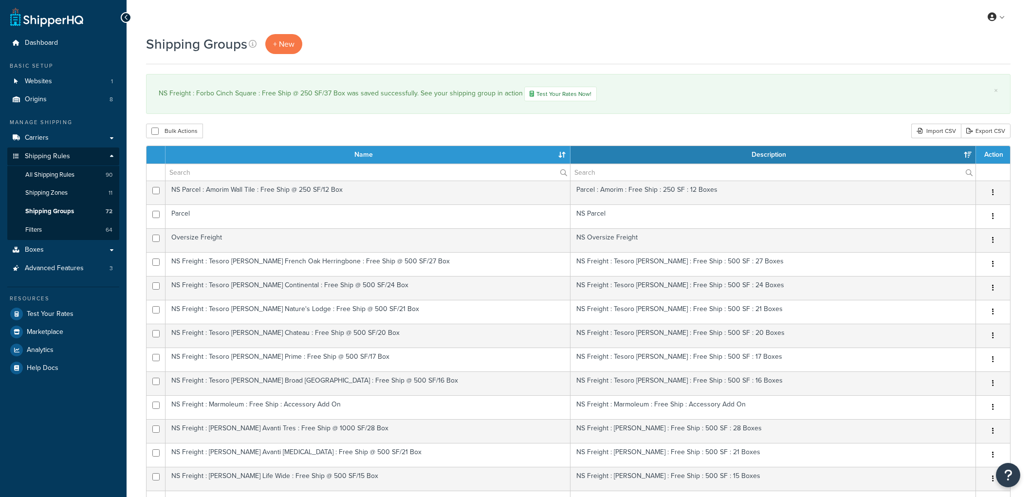
select select "15"
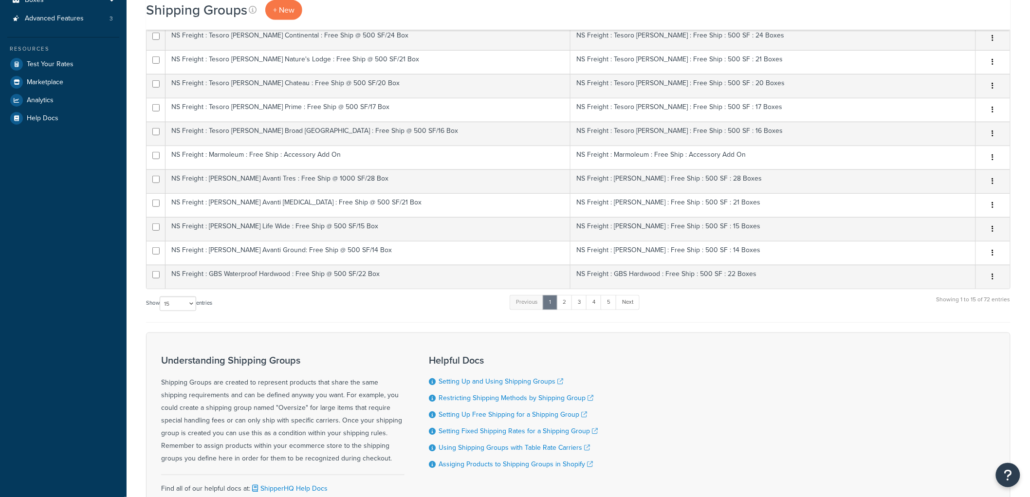
scroll to position [337, 0]
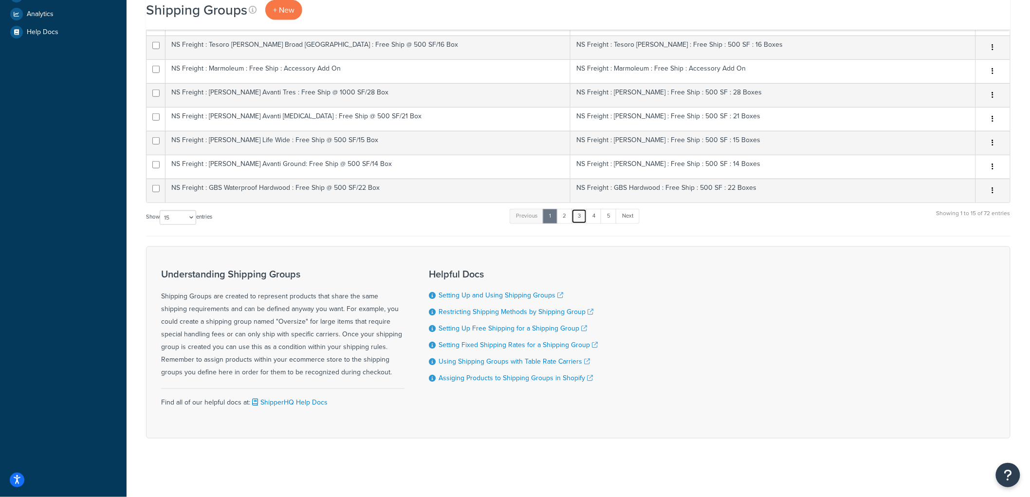
click at [579, 218] on link "3" at bounding box center [580, 216] width 16 height 15
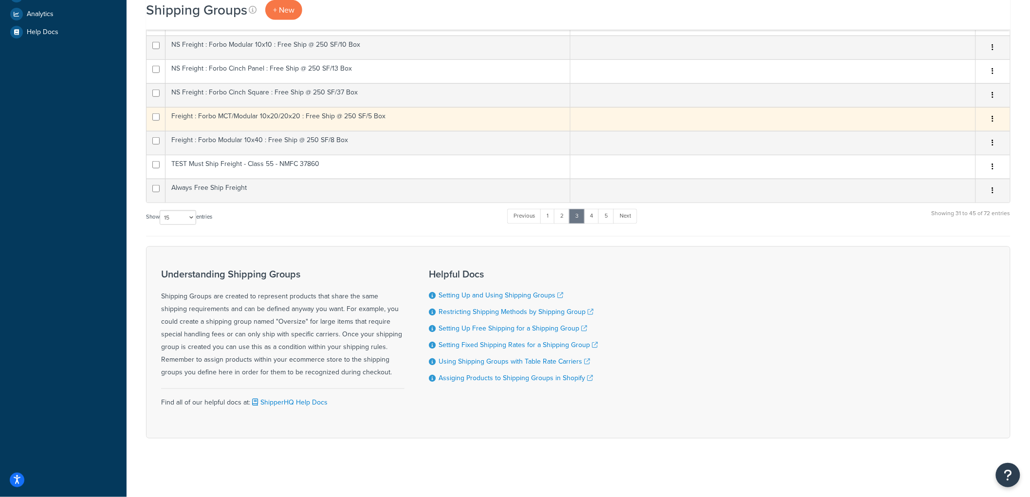
click at [249, 119] on td "Freight : Forbo MCT/Modular 10x20/20x20 : Free Ship @ 250 SF/5 Box" at bounding box center [368, 119] width 405 height 24
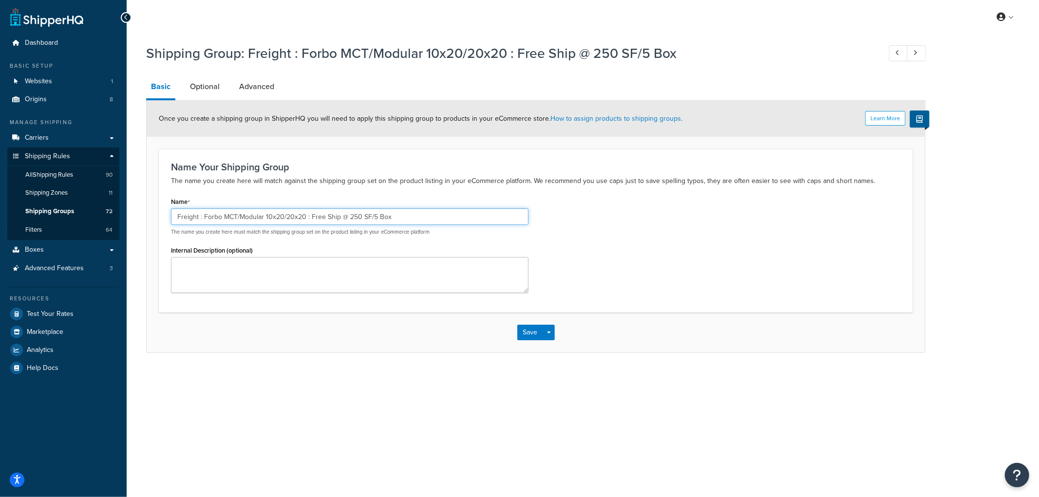
click at [172, 217] on input "Freight : Forbo MCT/Modular 10x20/20x20 : Free Ship @ 250 SF/5 Box" at bounding box center [349, 216] width 357 height 17
type input "NS Freight : Forbo MCT/Modular 10x20/20x20 : Free Ship @ 250 SF/5 Box"
click at [524, 331] on button "Save" at bounding box center [530, 333] width 26 height 16
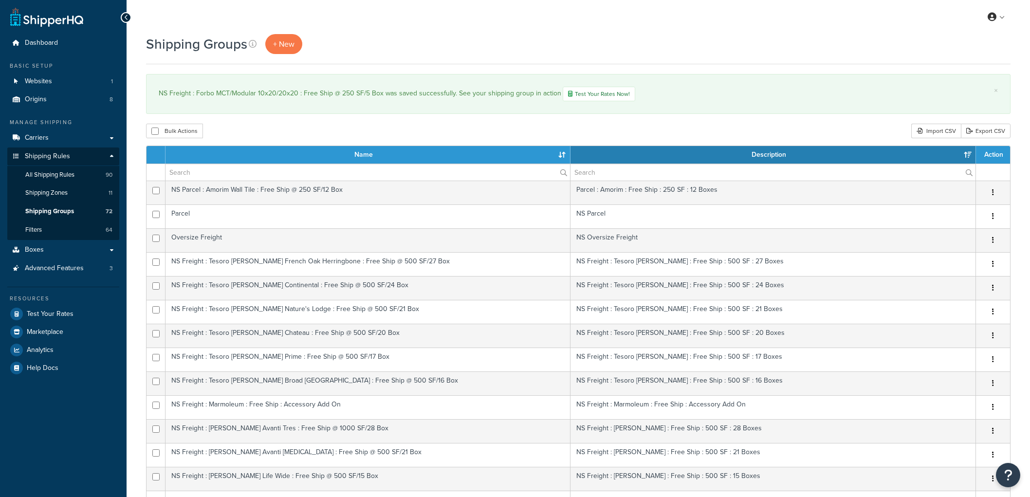
select select "15"
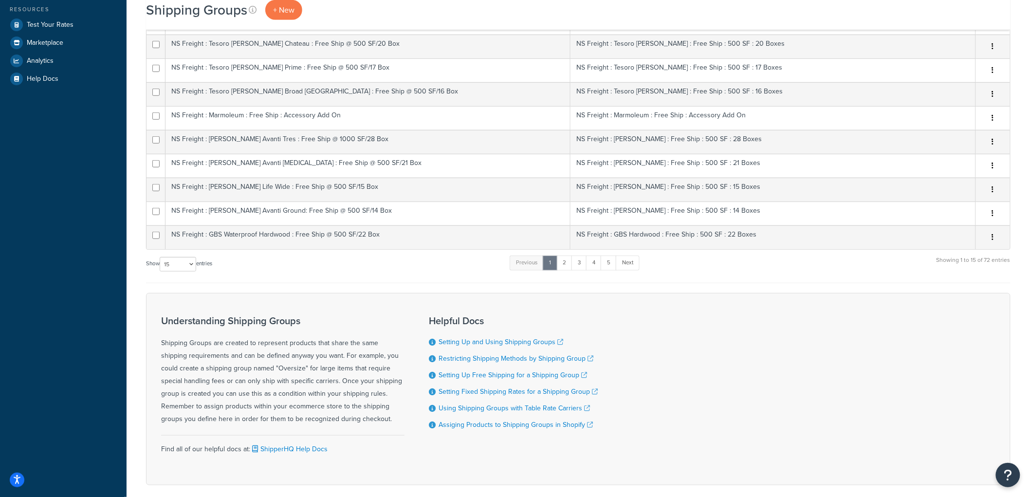
scroll to position [337, 0]
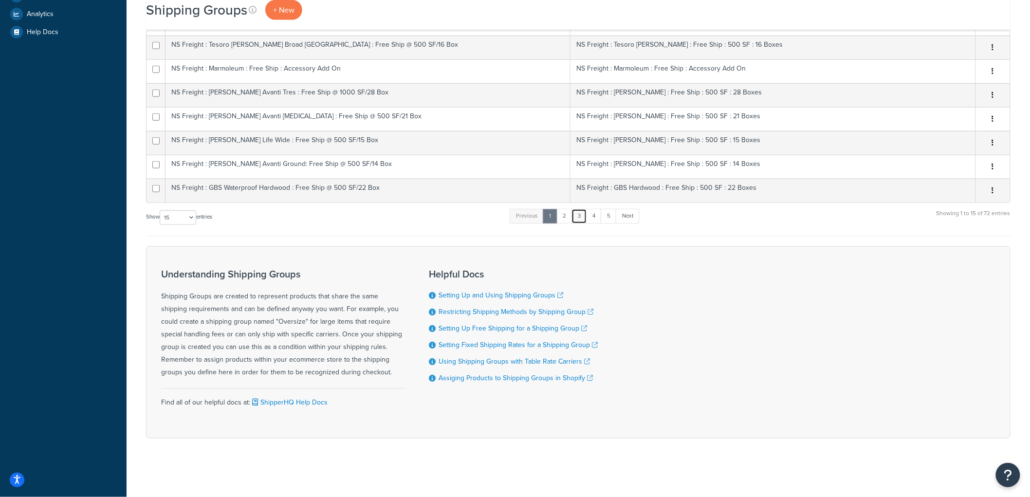
click at [578, 213] on link "3" at bounding box center [580, 216] width 16 height 15
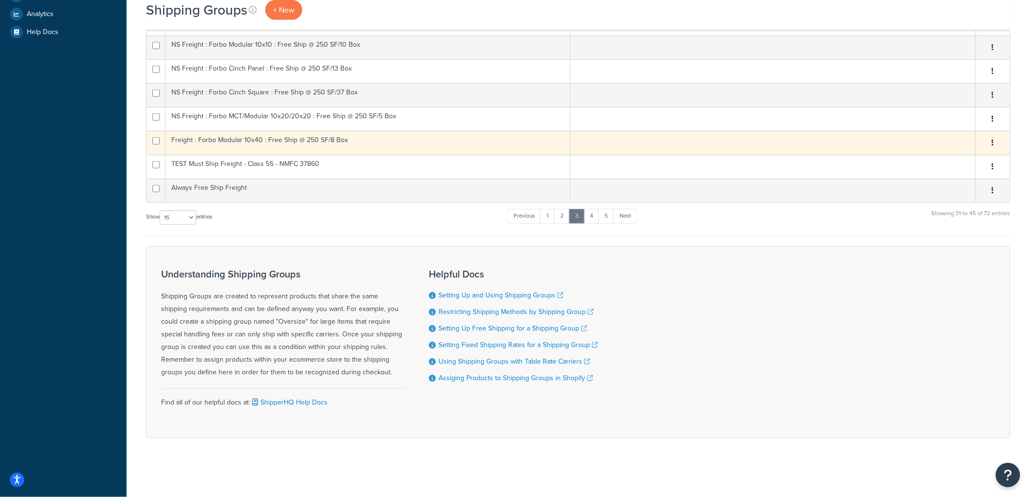
click at [237, 140] on td "Freight : Forbo Modular 10x40 : Free Ship @ 250 SF/8 Box" at bounding box center [368, 143] width 405 height 24
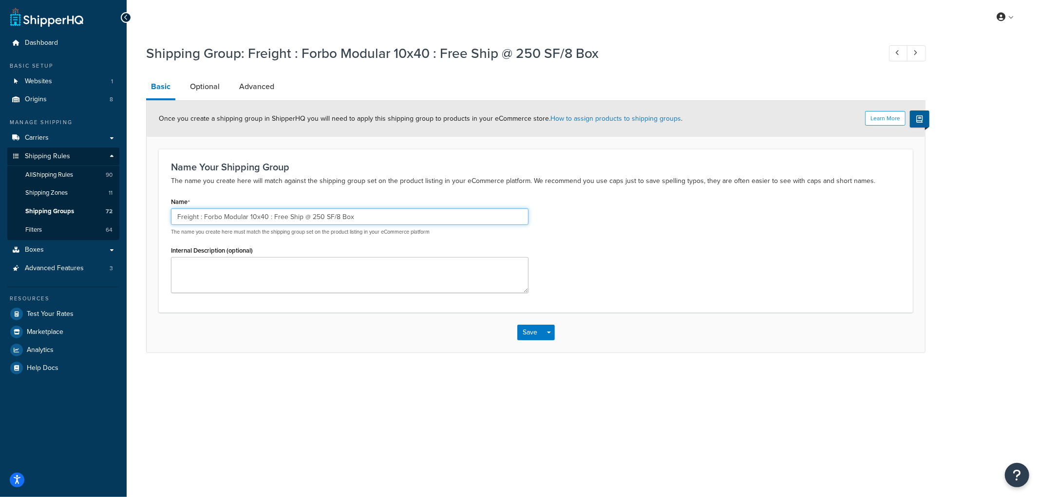
click at [173, 217] on input "Freight : Forbo Modular 10x40 : Free Ship @ 250 SF/8 Box" at bounding box center [349, 216] width 357 height 17
type input "NS Freight : Forbo Modular 10x40 : Free Ship @ 250 SF/8 Box"
click at [528, 331] on button "Save" at bounding box center [530, 333] width 26 height 16
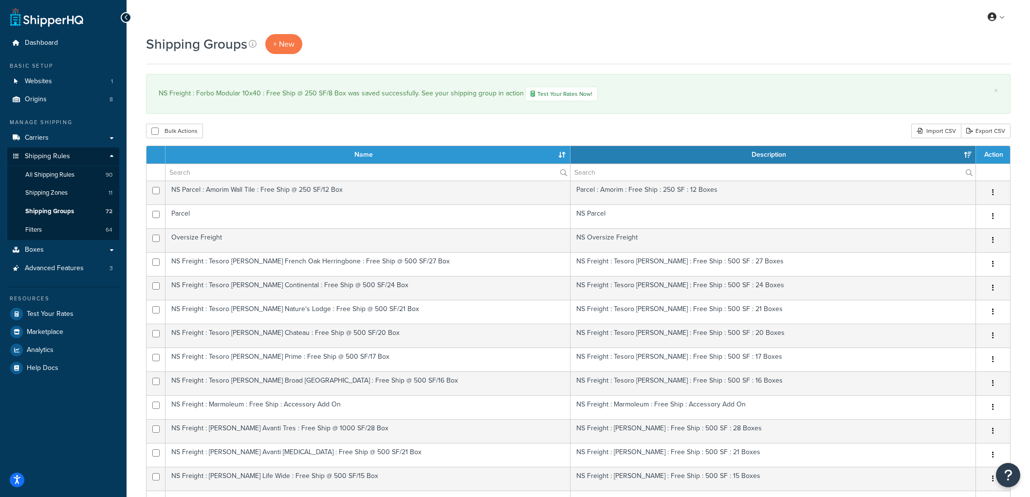
select select "15"
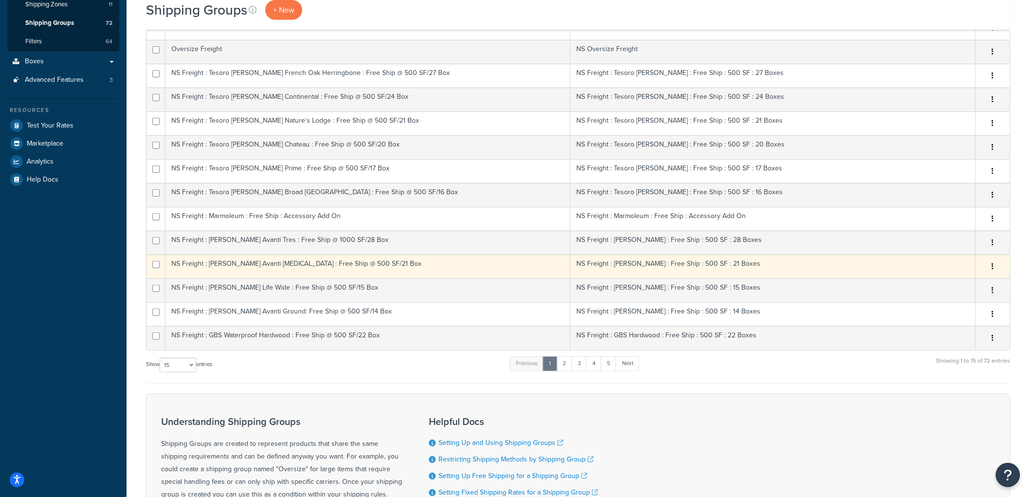
scroll to position [216, 0]
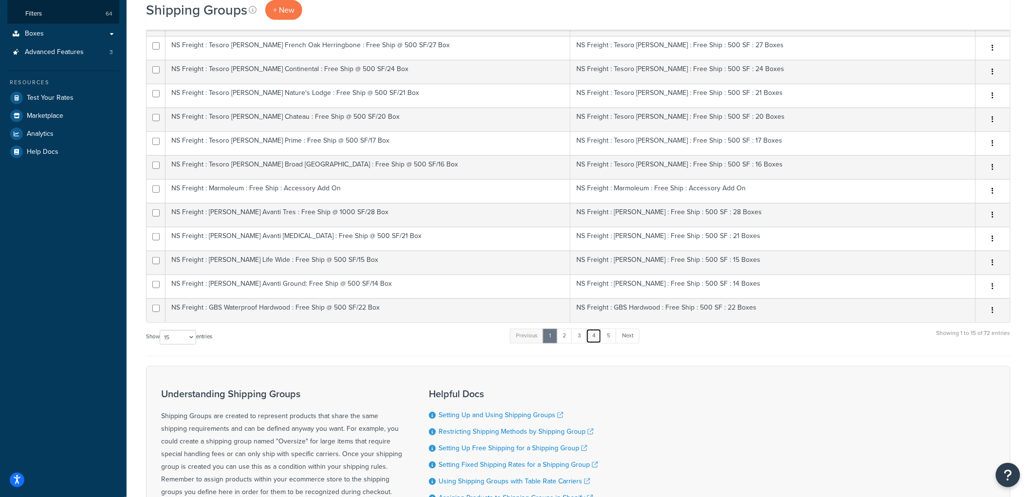
click at [588, 337] on link "4" at bounding box center [594, 336] width 16 height 15
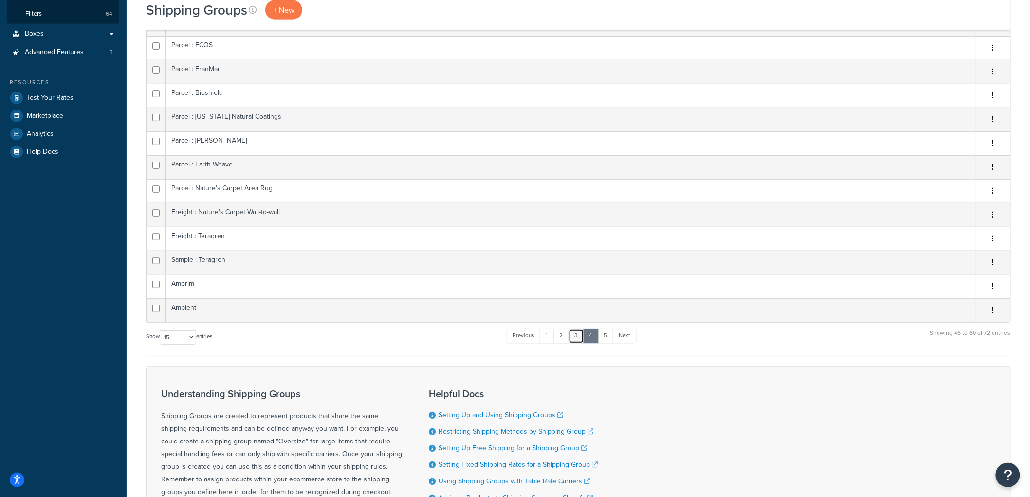
click at [580, 338] on link "3" at bounding box center [577, 336] width 16 height 15
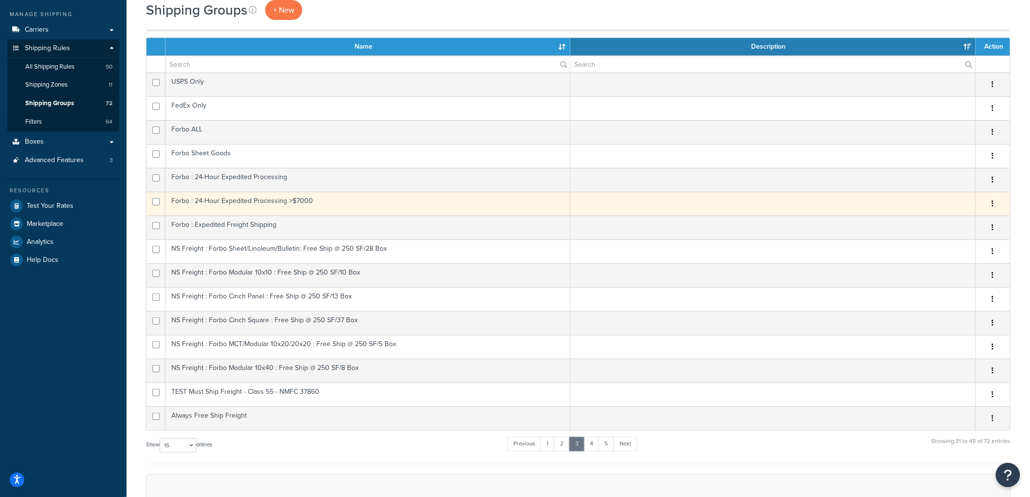
scroll to position [162, 0]
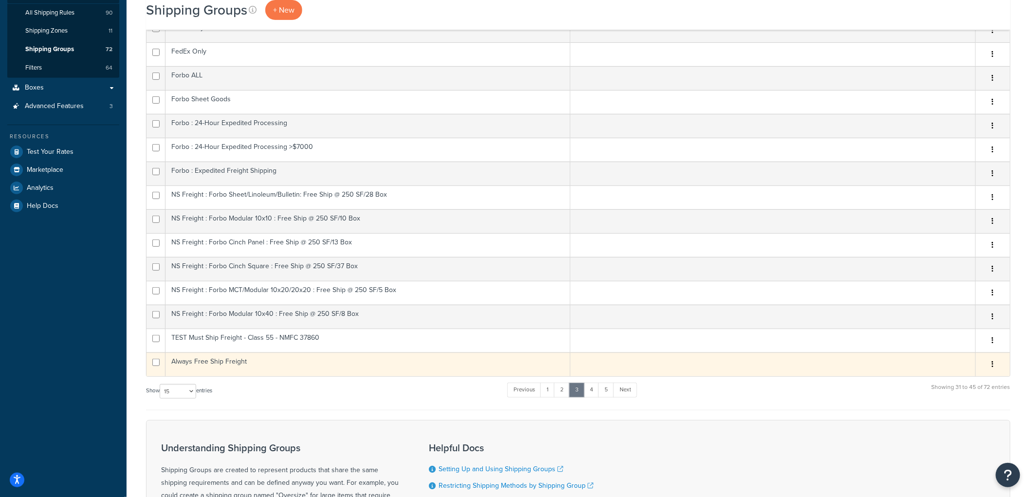
click at [489, 369] on td "Always Free Ship Freight" at bounding box center [368, 365] width 405 height 24
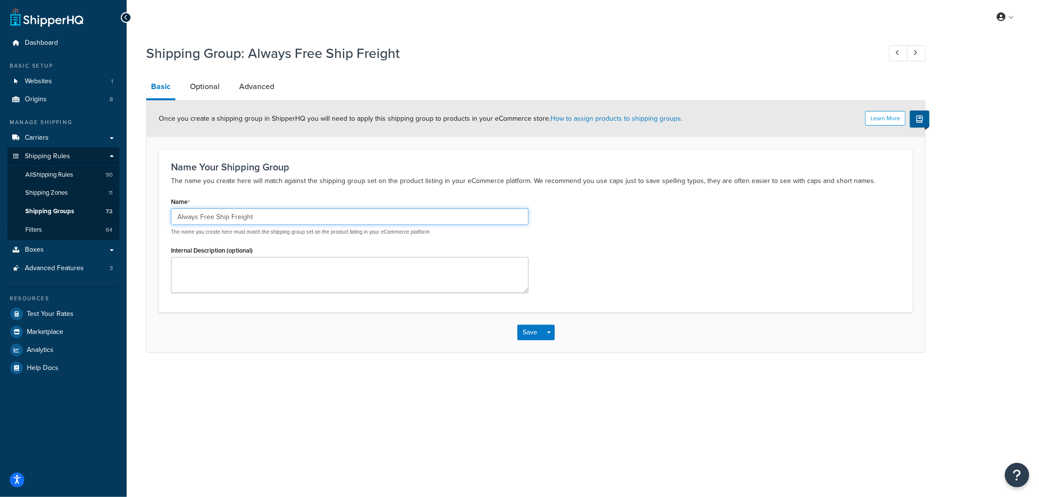
click at [229, 221] on input "Always Free Ship Freight" at bounding box center [349, 216] width 357 height 17
type input "Always Free Ship NS Freight"
click at [528, 333] on button "Save" at bounding box center [530, 333] width 26 height 16
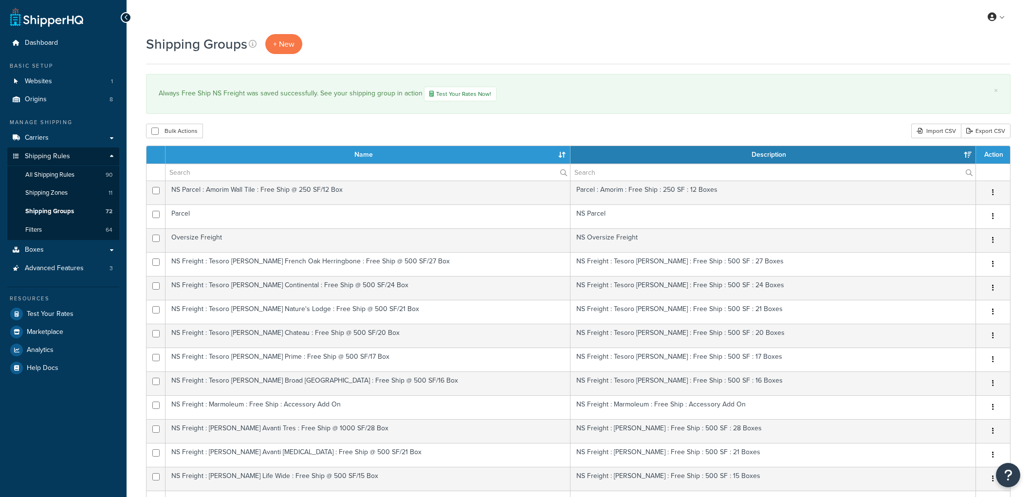
select select "15"
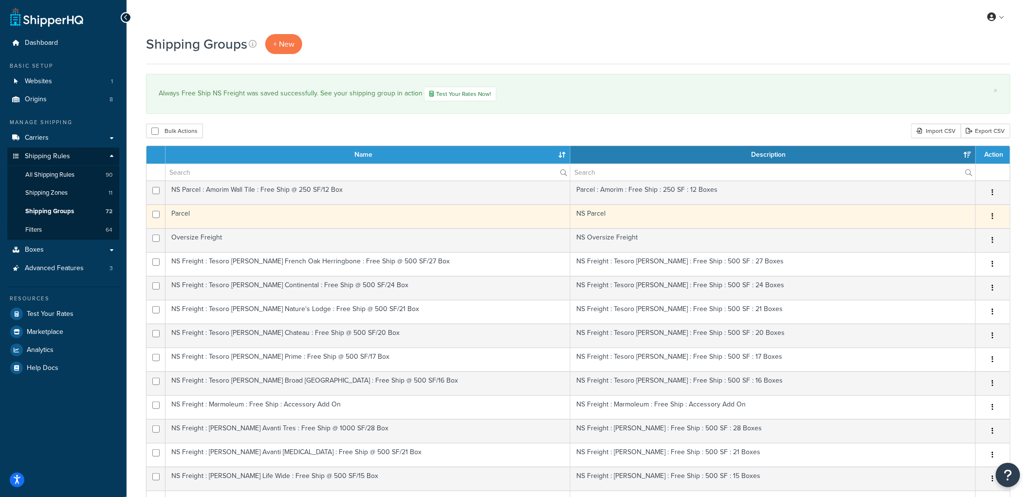
click at [239, 222] on td "Parcel" at bounding box center [368, 217] width 405 height 24
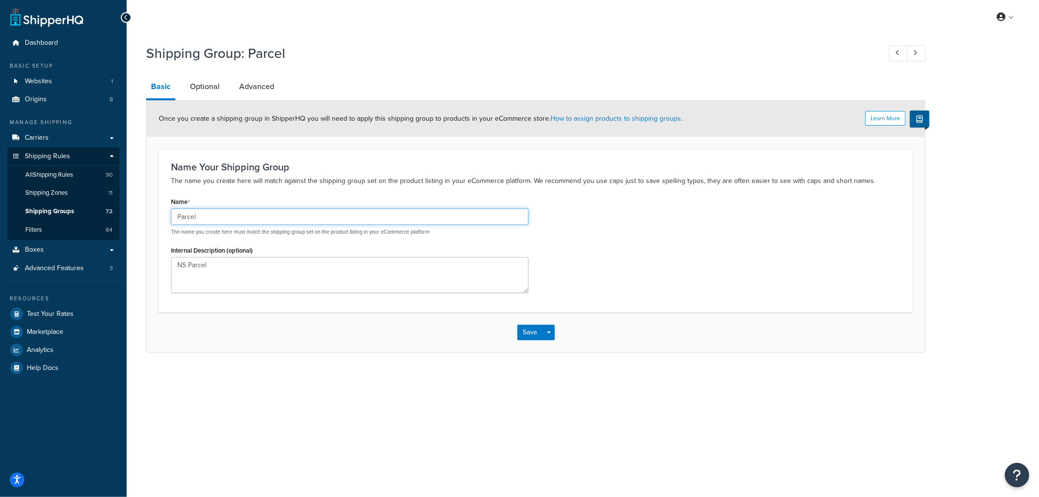
click at [174, 217] on input "Parcel" at bounding box center [349, 216] width 357 height 17
click at [616, 259] on div "Name Parcel The name you create here must match the shipping group set on the p…" at bounding box center [536, 247] width 744 height 105
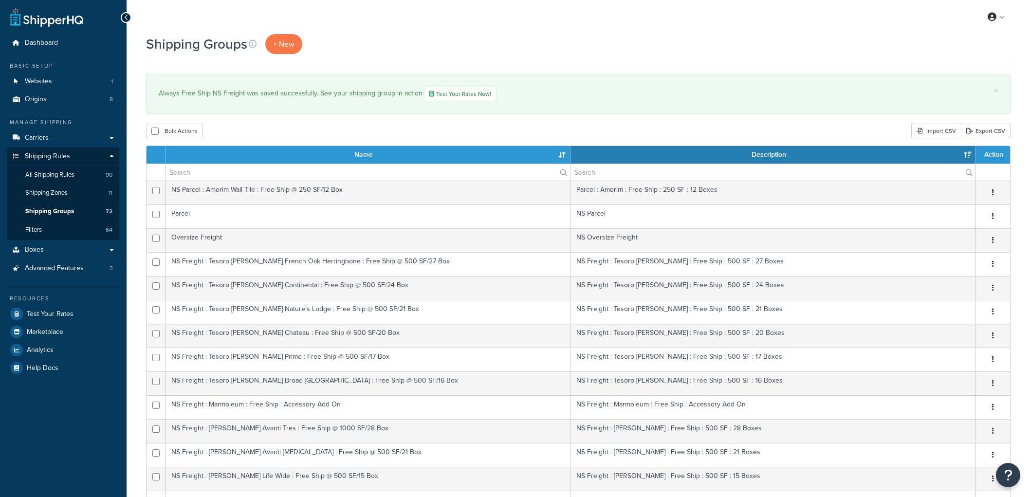
select select "15"
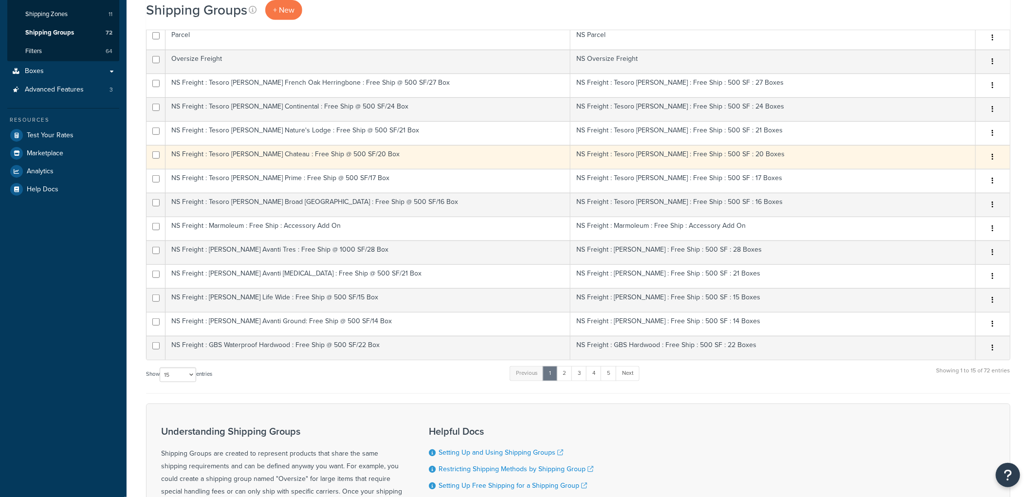
scroll to position [337, 0]
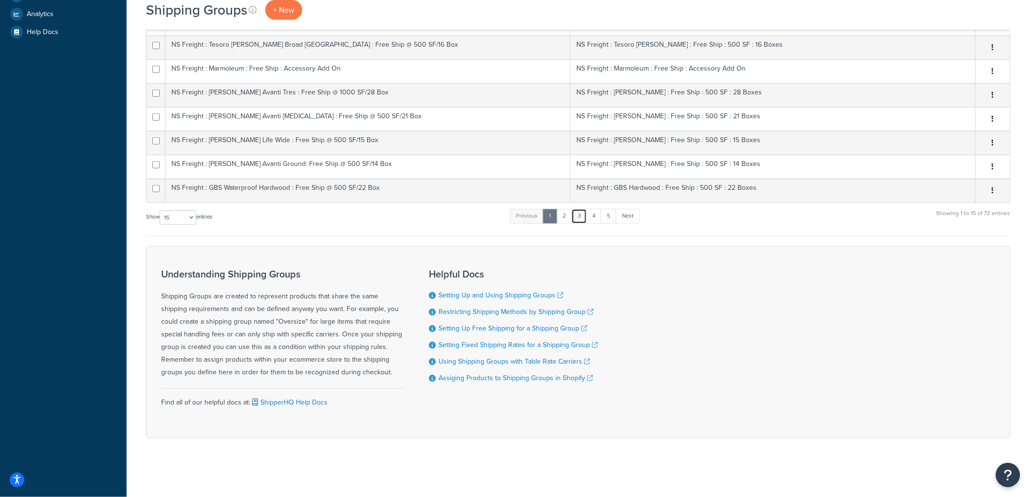
click at [586, 213] on link "3" at bounding box center [580, 216] width 16 height 15
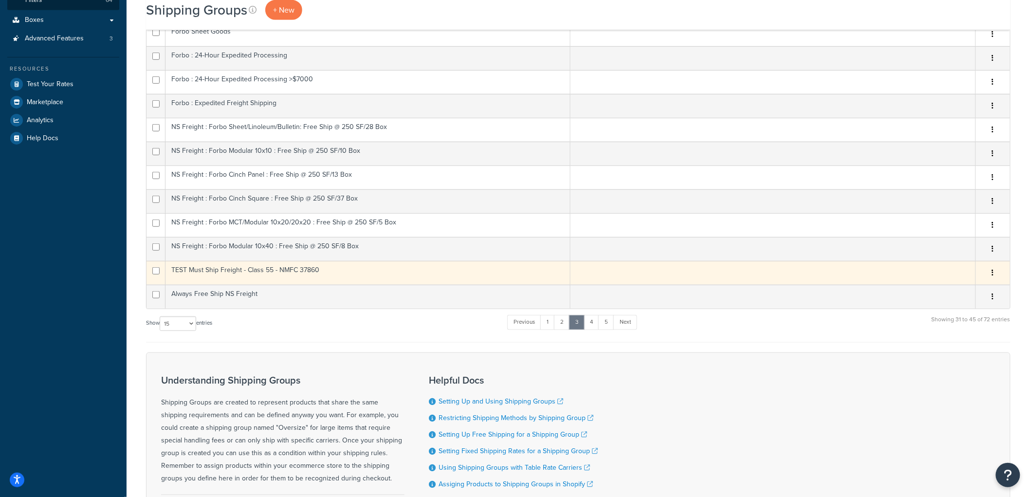
scroll to position [229, 0]
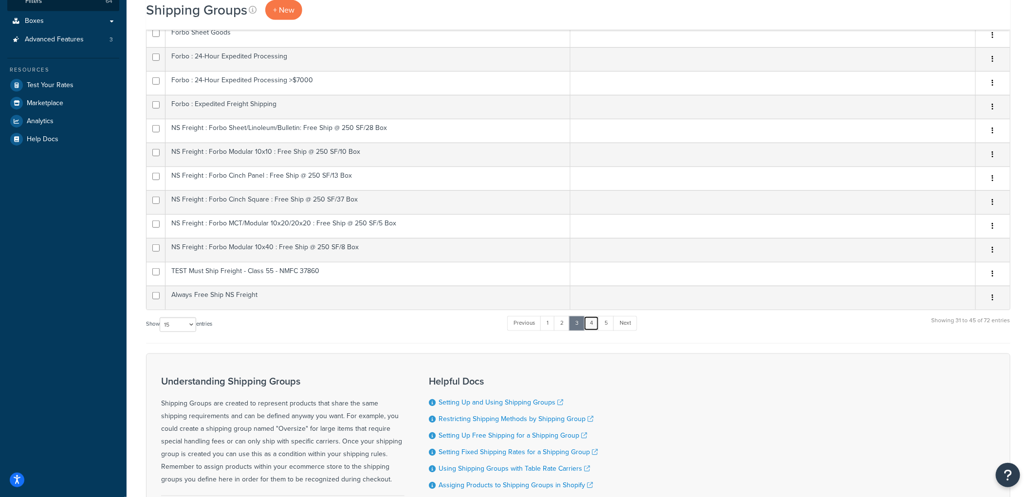
click at [593, 322] on link "4" at bounding box center [592, 323] width 16 height 15
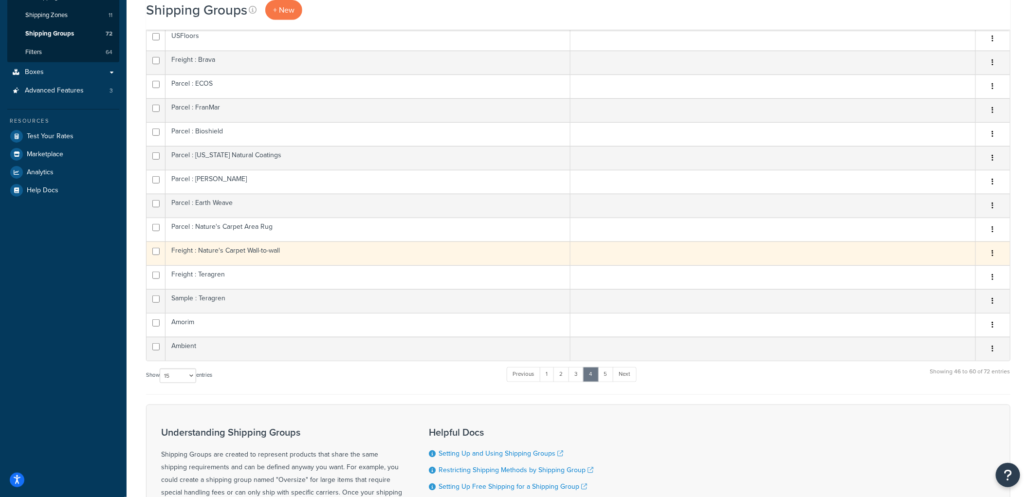
scroll to position [66, 0]
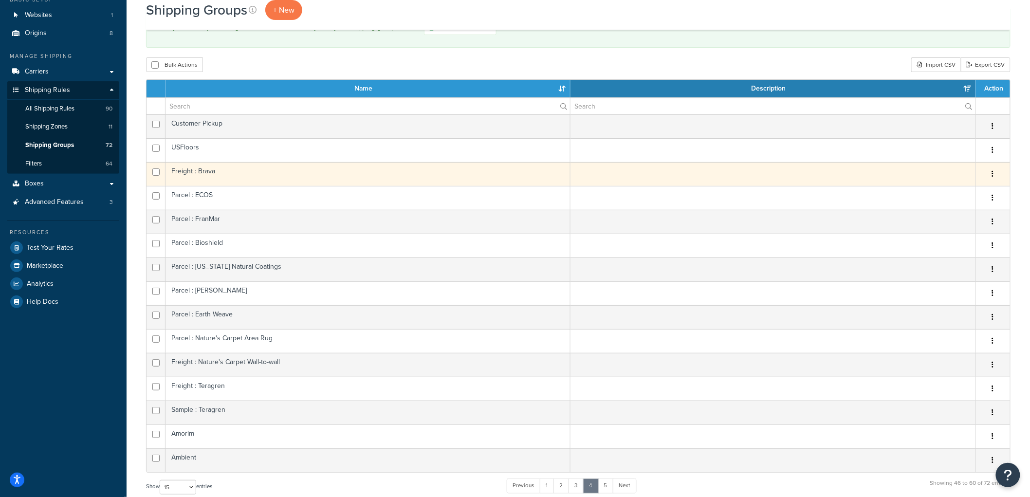
click at [205, 171] on td "Freight : Brava" at bounding box center [368, 174] width 405 height 24
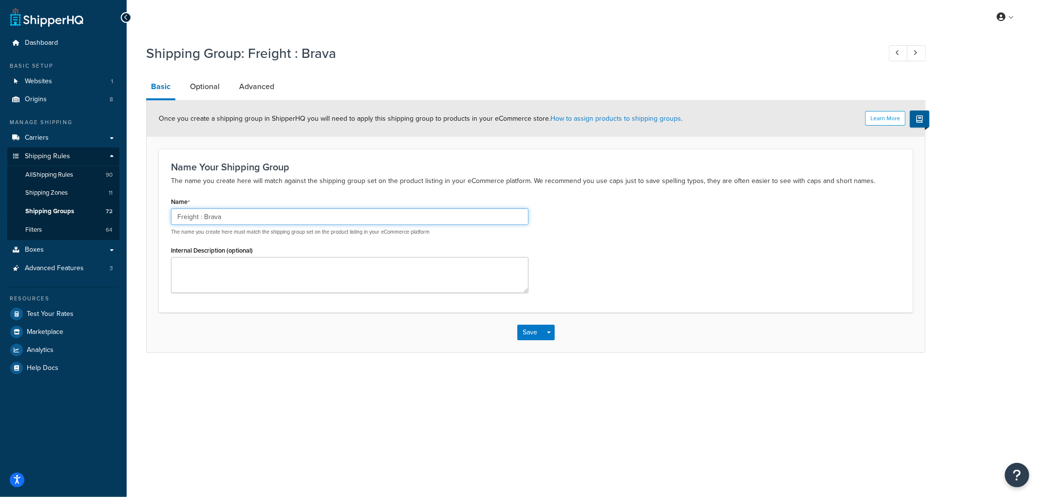
click at [174, 211] on input "Freight : Brava" at bounding box center [349, 216] width 357 height 17
type input "NS Freight : Brava"
click at [533, 335] on button "Save" at bounding box center [530, 333] width 26 height 16
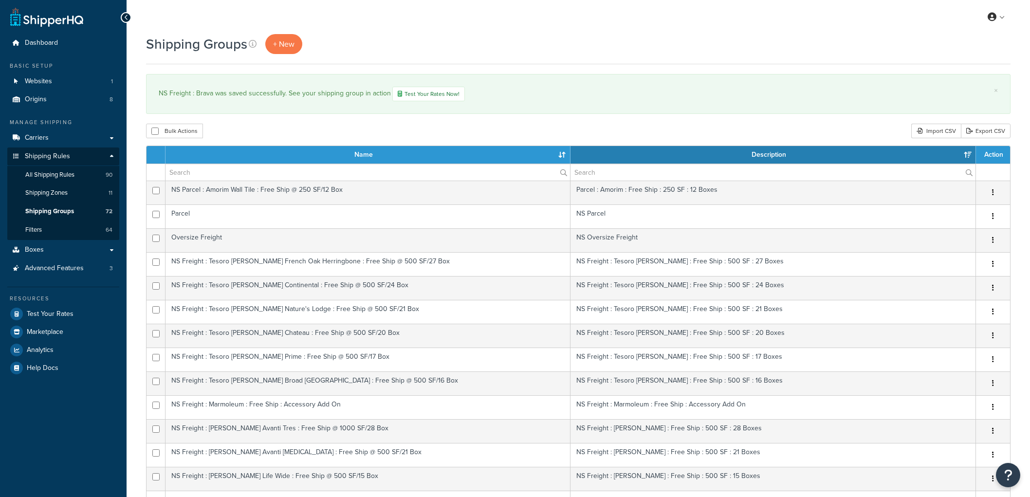
select select "15"
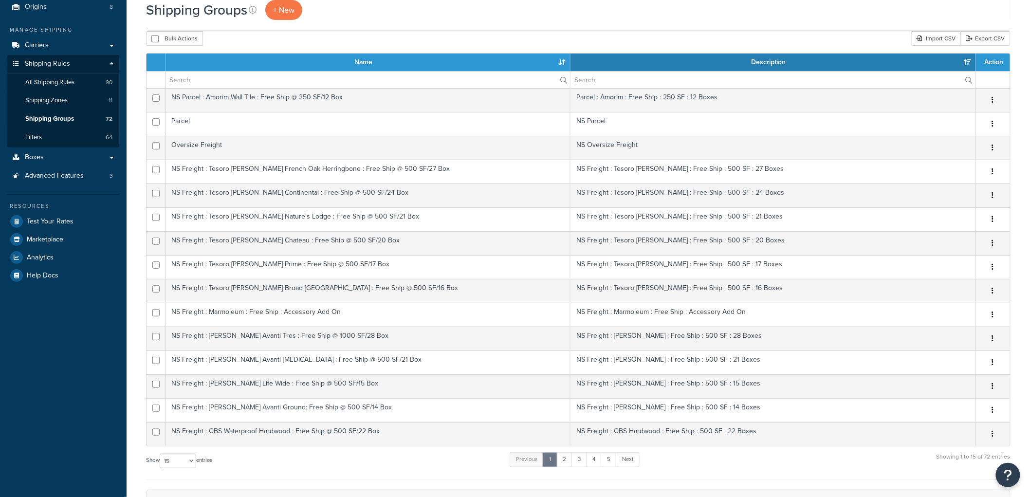
scroll to position [108, 0]
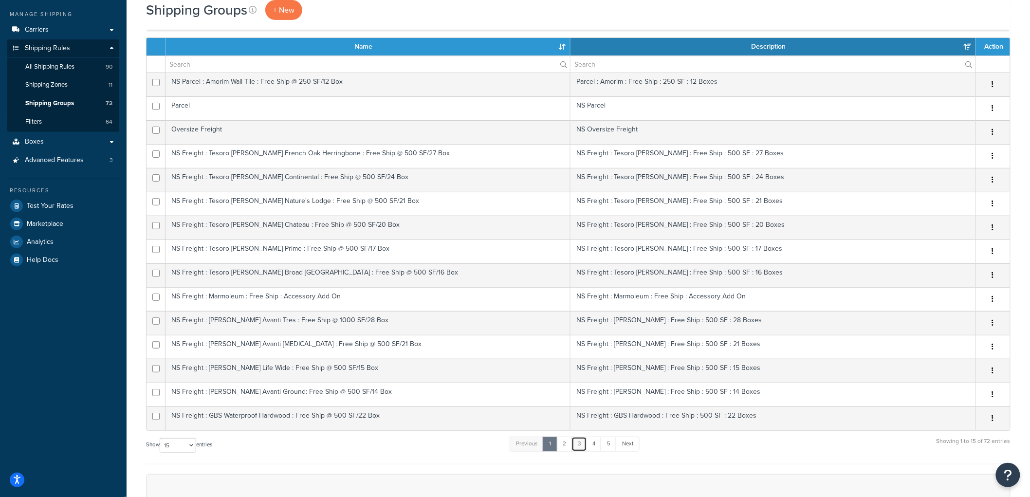
click at [586, 444] on link "3" at bounding box center [580, 444] width 16 height 15
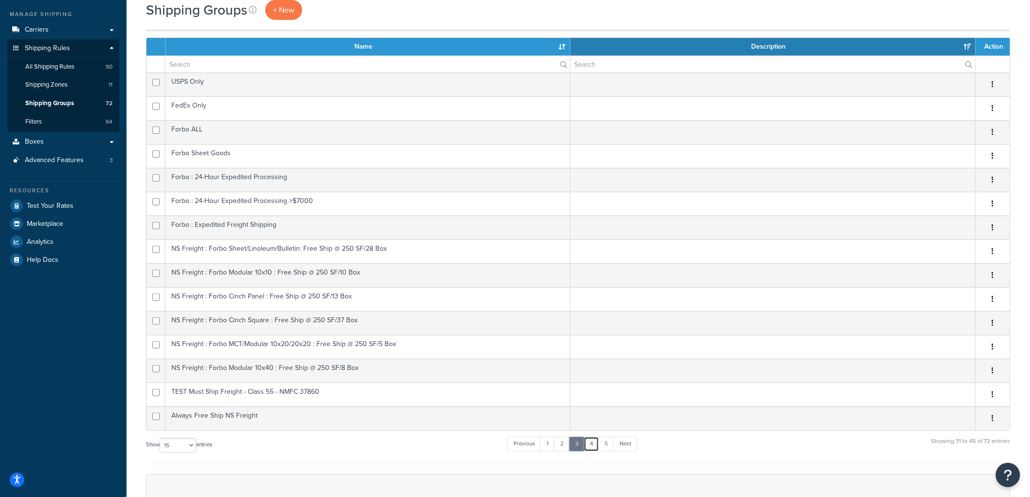
click at [600, 446] on link "4" at bounding box center [592, 444] width 16 height 15
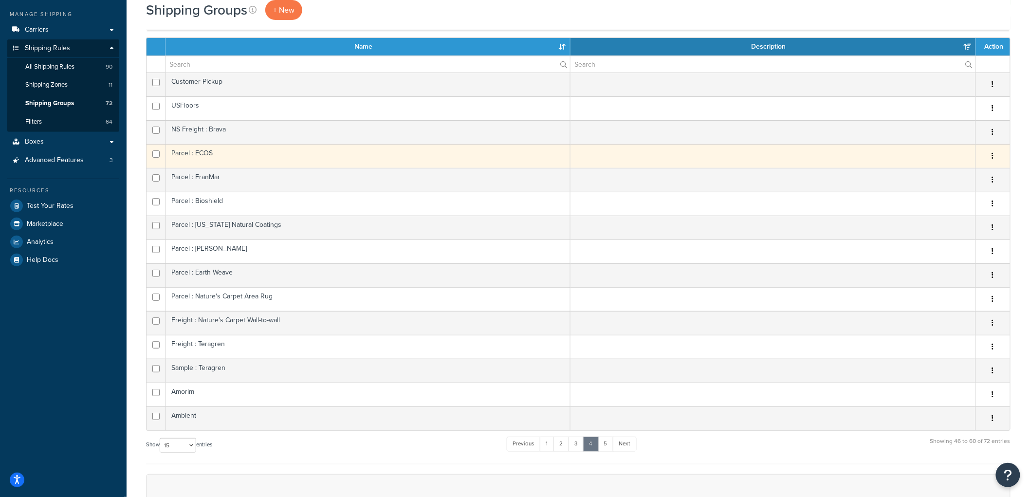
click at [217, 158] on td "Parcel : ECOS" at bounding box center [368, 156] width 405 height 24
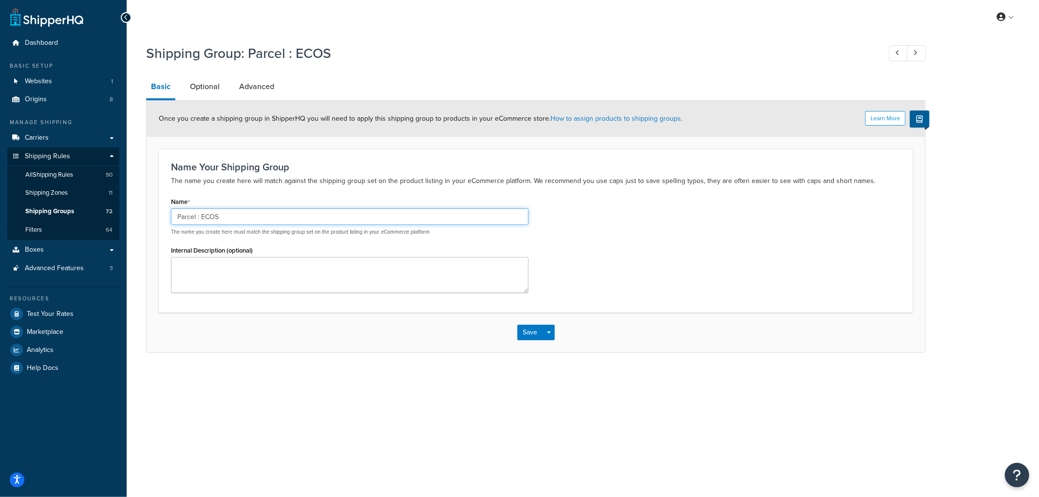
click at [175, 215] on input "Parcel : ECOS" at bounding box center [349, 216] width 357 height 17
type input "NS Parcel : ECOS"
click at [534, 329] on button "Save" at bounding box center [530, 333] width 26 height 16
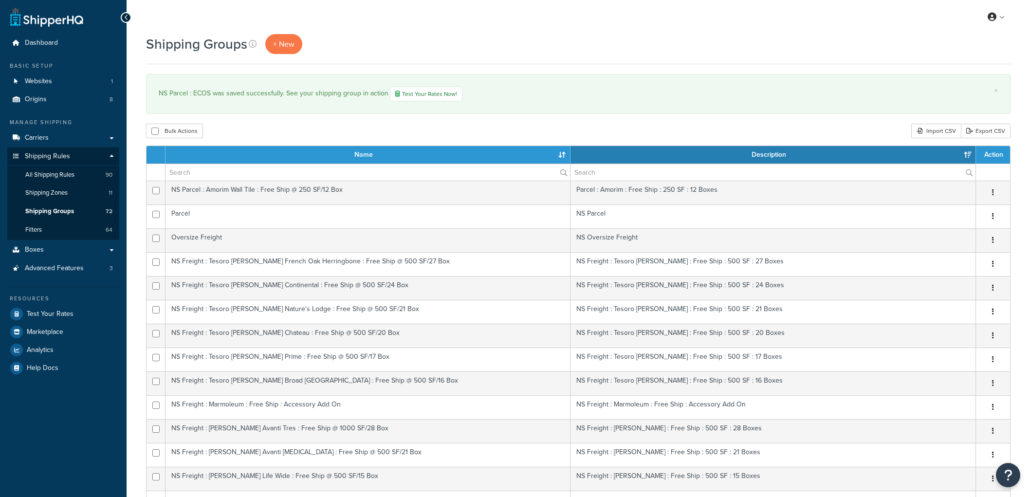
select select "15"
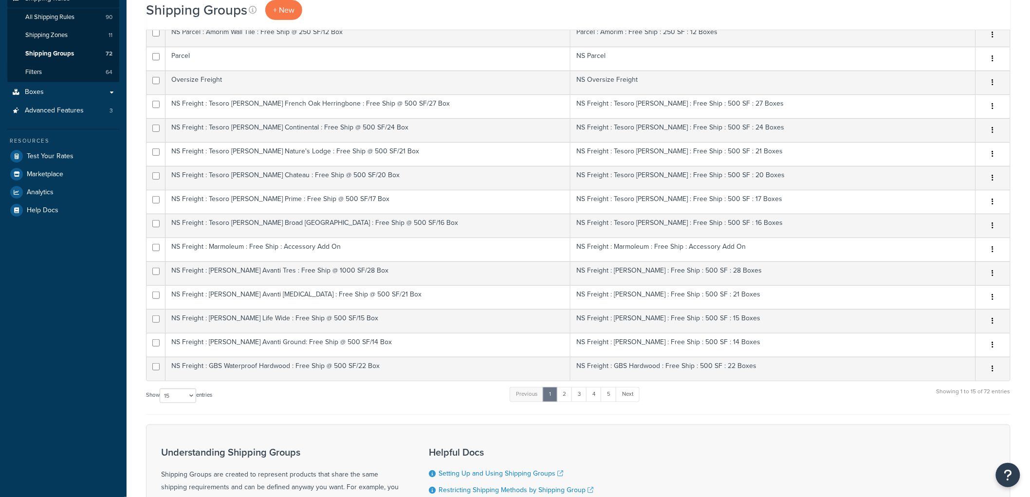
scroll to position [324, 0]
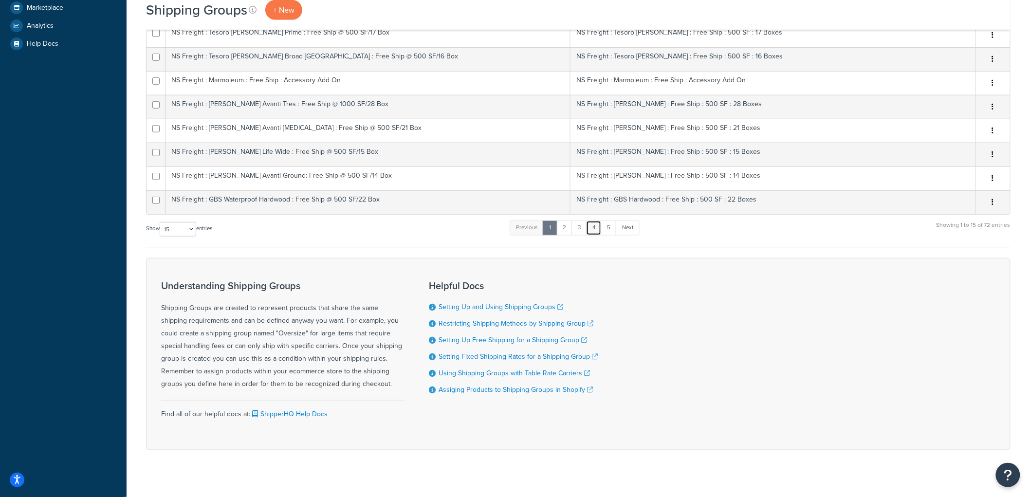
click at [592, 226] on link "4" at bounding box center [594, 228] width 16 height 15
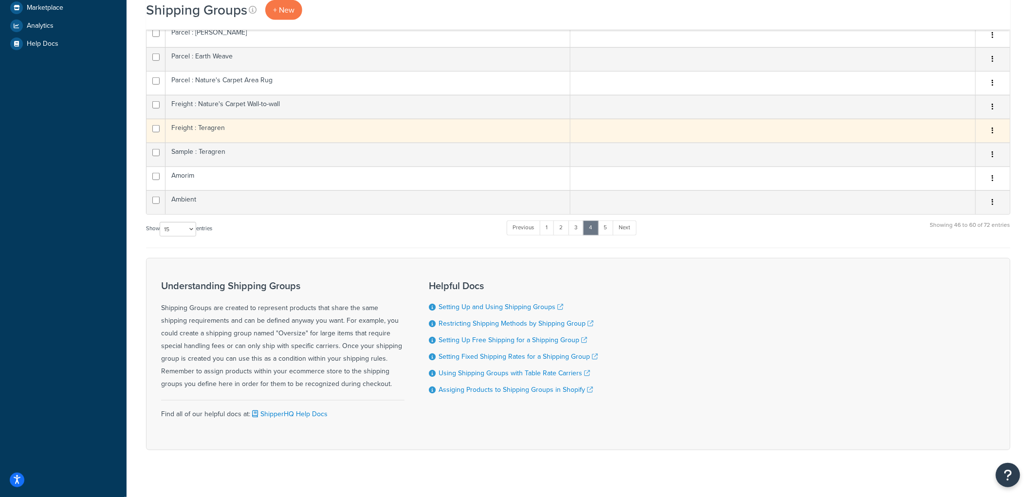
scroll to position [162, 0]
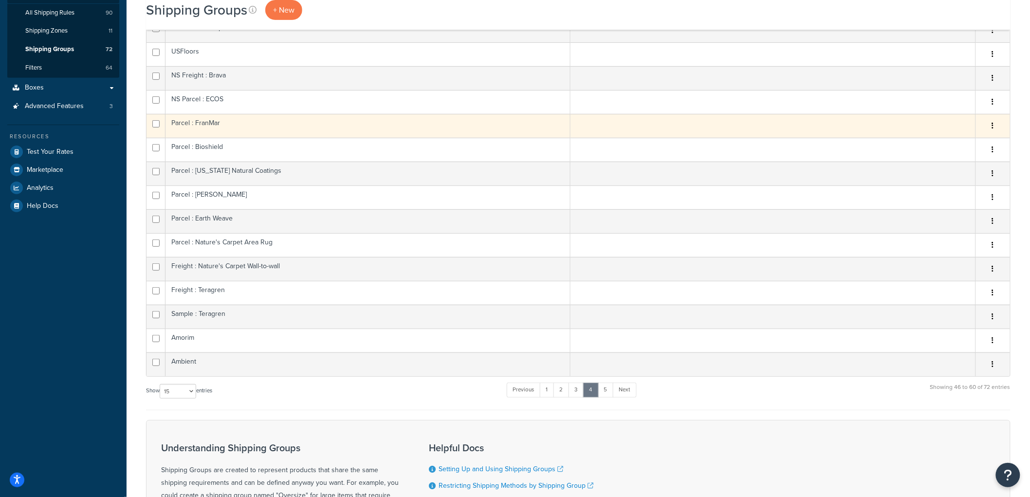
click at [226, 127] on td "Parcel : FranMar" at bounding box center [368, 126] width 405 height 24
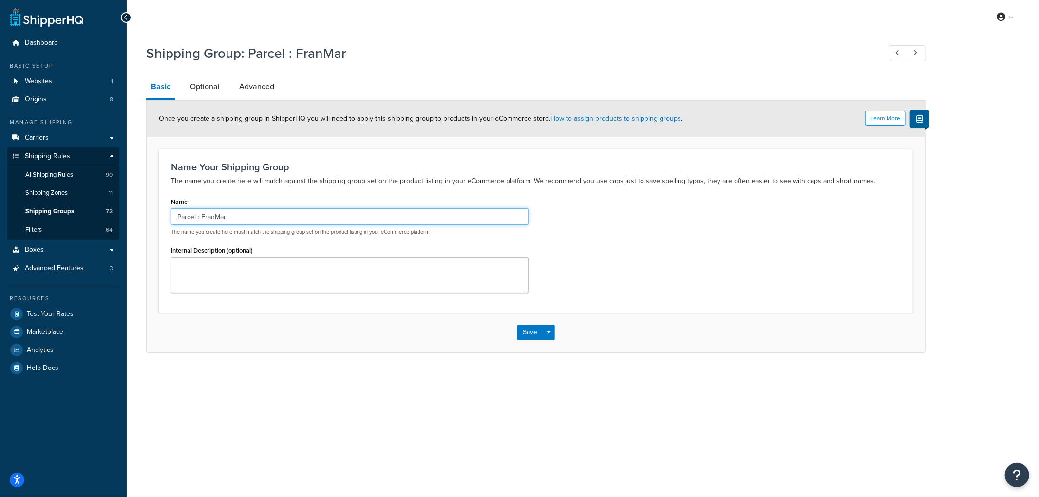
click at [174, 212] on input "Parcel : FranMar" at bounding box center [349, 216] width 357 height 17
type input "NS Parcel : FranMar"
click at [527, 328] on button "Save" at bounding box center [530, 333] width 26 height 16
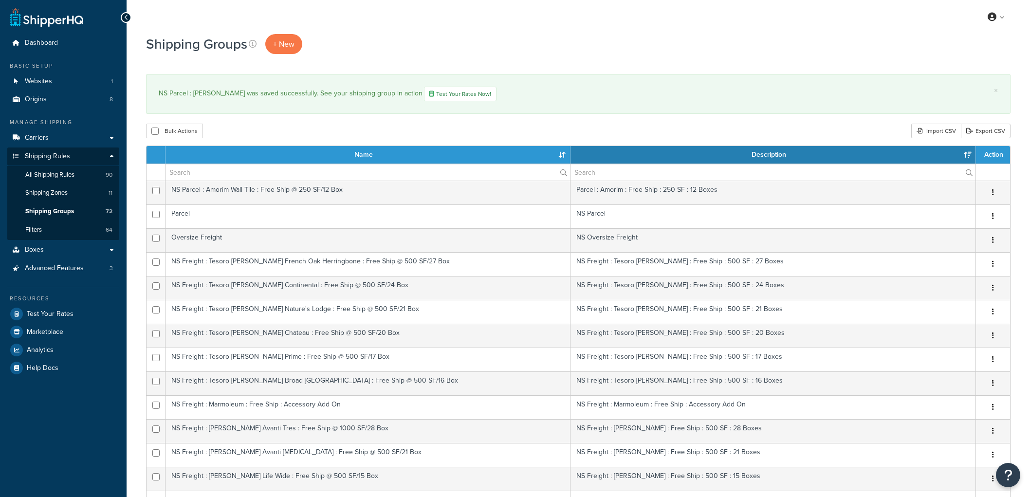
select select "15"
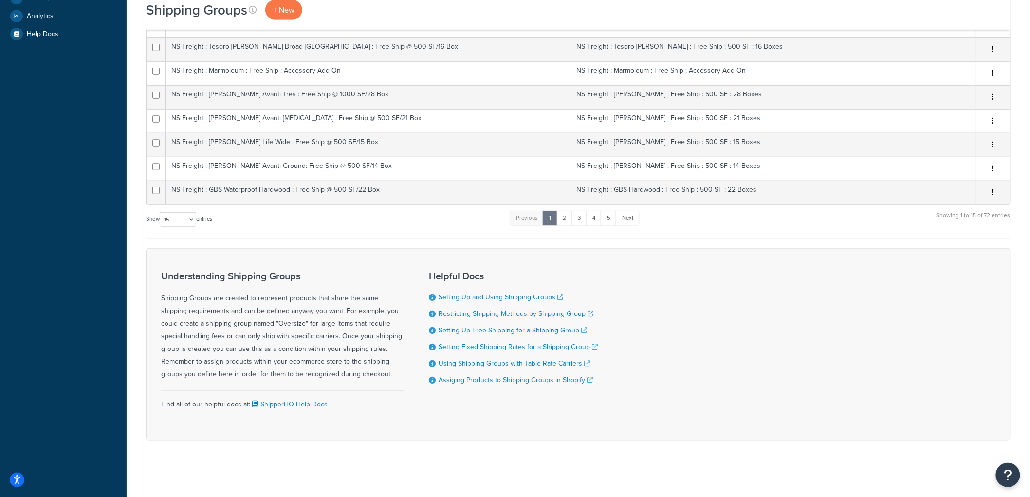
scroll to position [337, 0]
click at [597, 217] on link "4" at bounding box center [594, 216] width 16 height 15
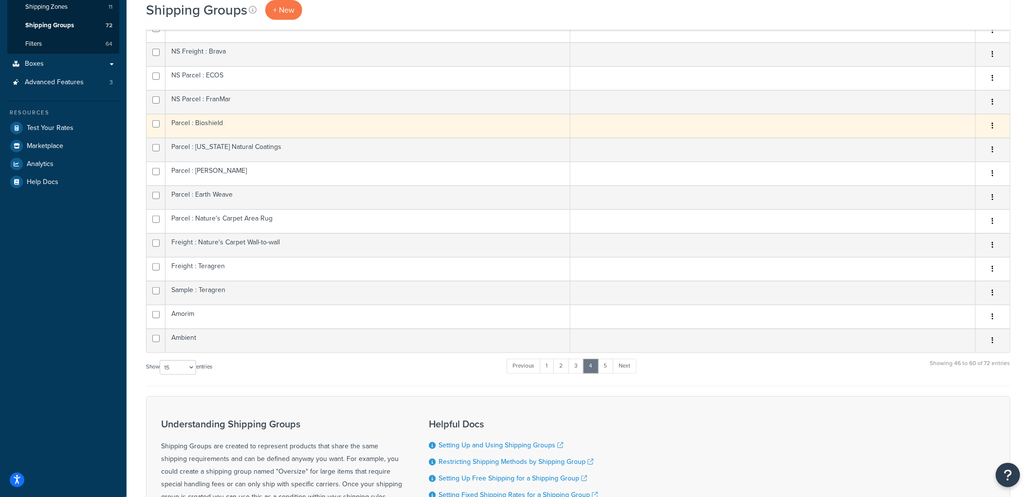
scroll to position [174, 0]
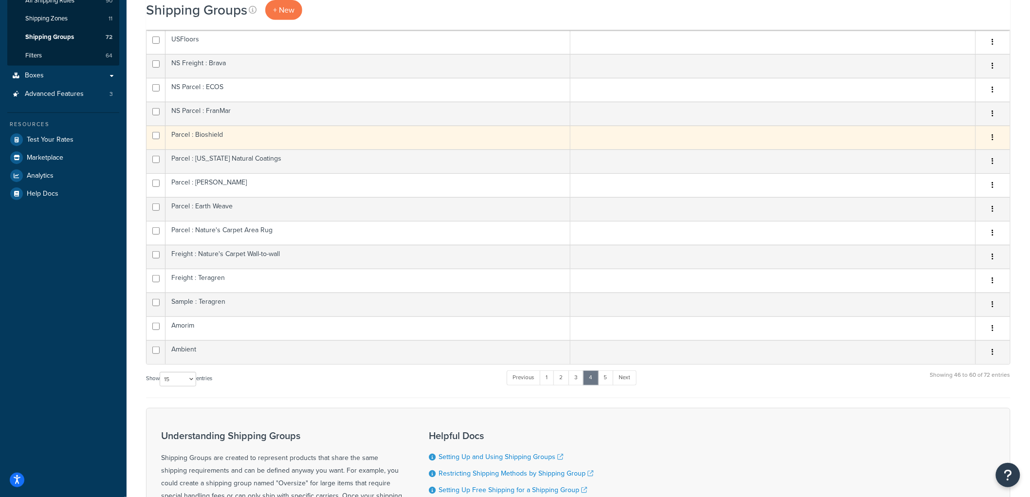
click at [222, 132] on td "Parcel : Bioshield" at bounding box center [368, 138] width 405 height 24
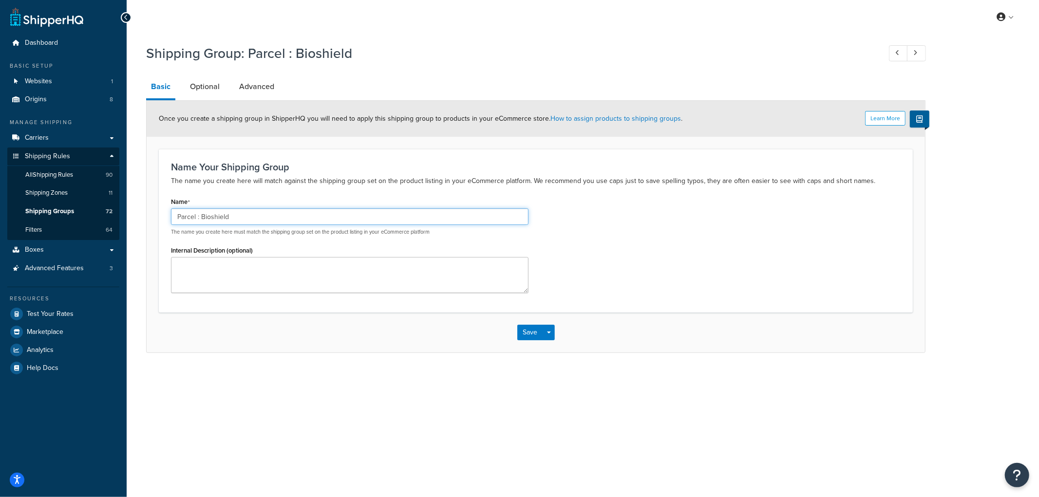
click at [176, 213] on input "Parcel : Bioshield" at bounding box center [349, 216] width 357 height 17
type input "NS Parcel : Bioshield"
click at [606, 275] on div "Name NS Parcel : Bioshield The name you create here must match the shipping gro…" at bounding box center [536, 247] width 744 height 105
click at [528, 332] on button "Save" at bounding box center [530, 333] width 26 height 16
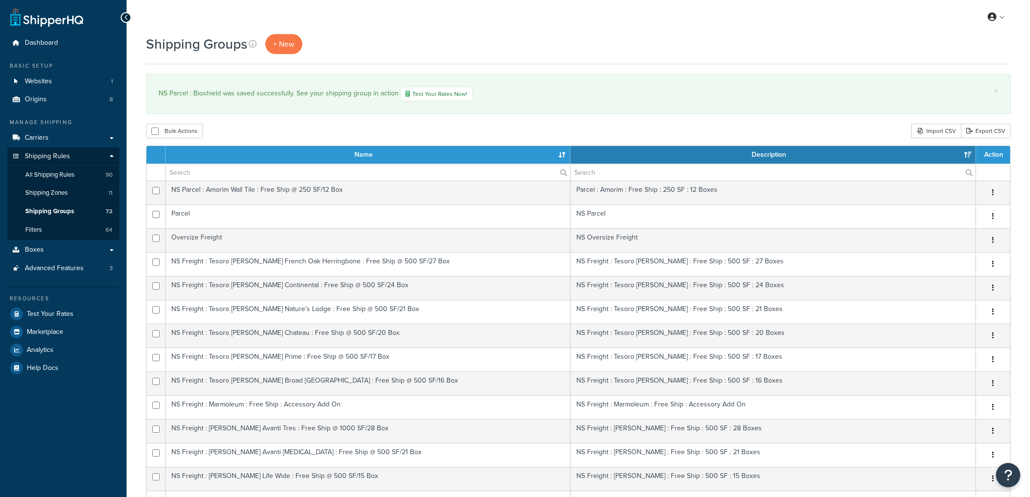
select select "15"
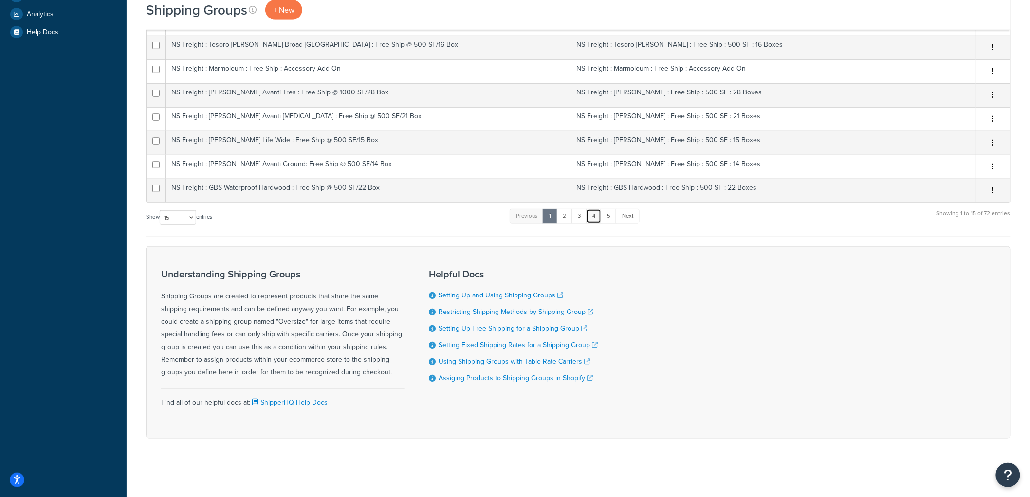
click at [597, 216] on link "4" at bounding box center [594, 216] width 16 height 15
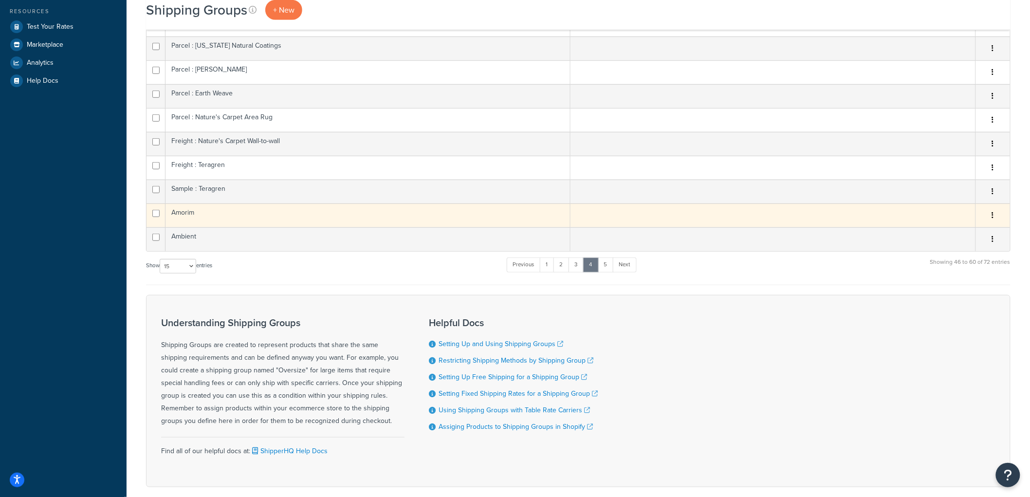
scroll to position [229, 0]
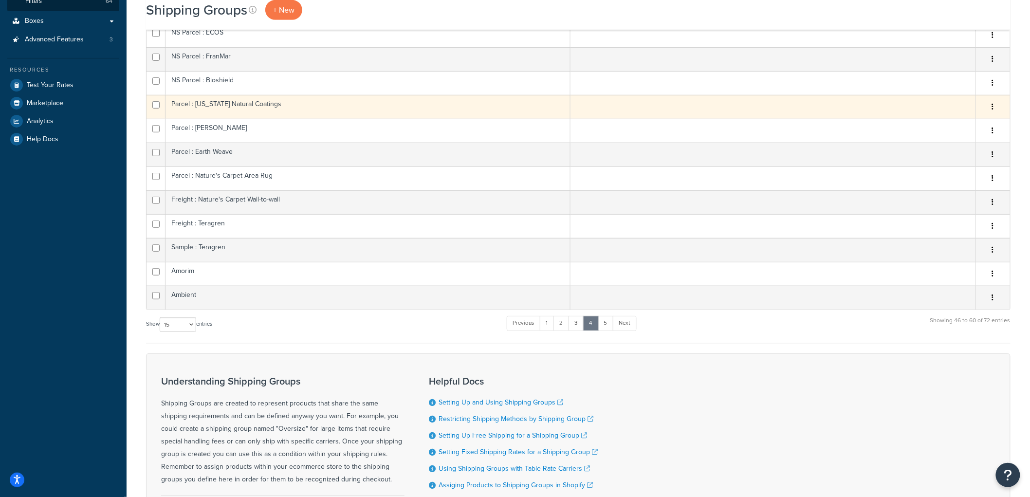
click at [200, 106] on td "Parcel : Vermont Natural Coatings" at bounding box center [368, 107] width 405 height 24
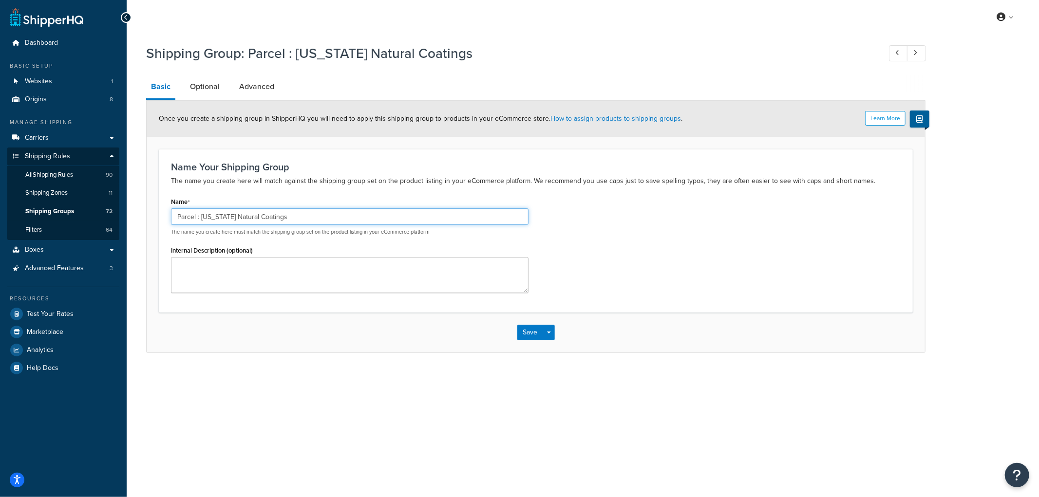
click at [177, 216] on input "Parcel : [US_STATE] Natural Coatings" at bounding box center [349, 216] width 357 height 17
type input "NS Parcel : Vermont Natural Coatings"
click at [522, 331] on button "Save" at bounding box center [530, 333] width 26 height 16
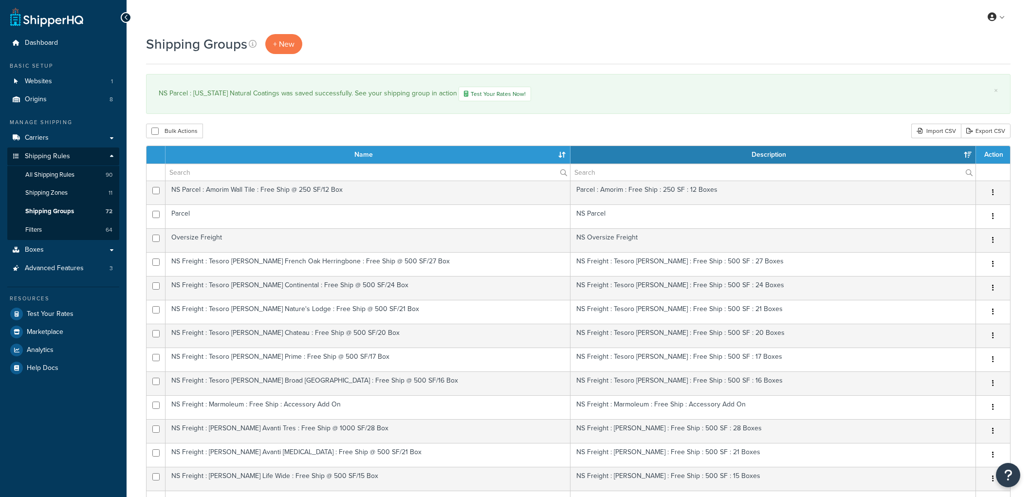
select select "15"
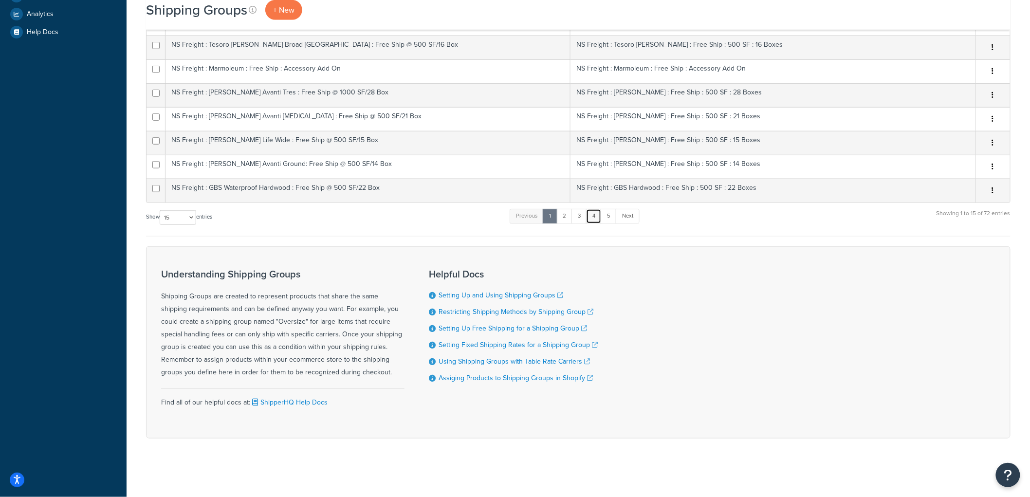
click at [591, 218] on link "4" at bounding box center [594, 216] width 16 height 15
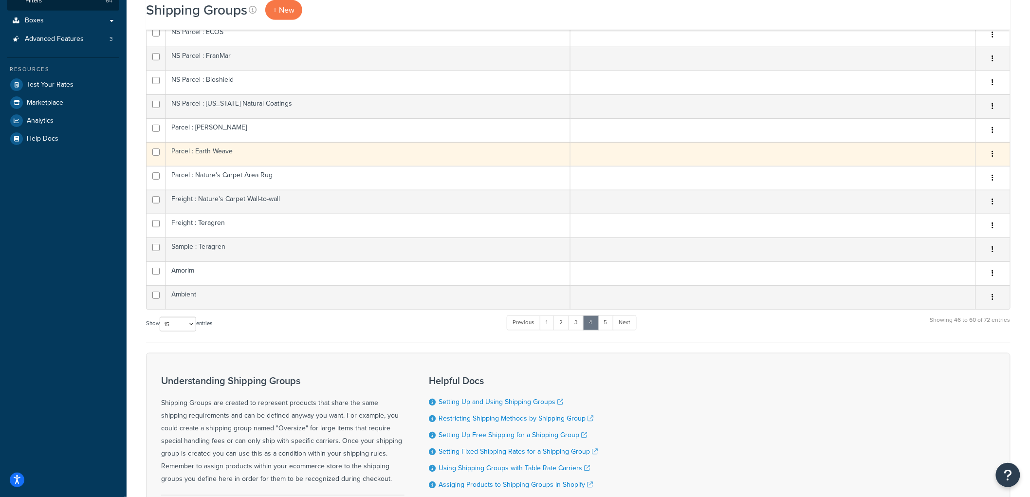
scroll to position [229, 0]
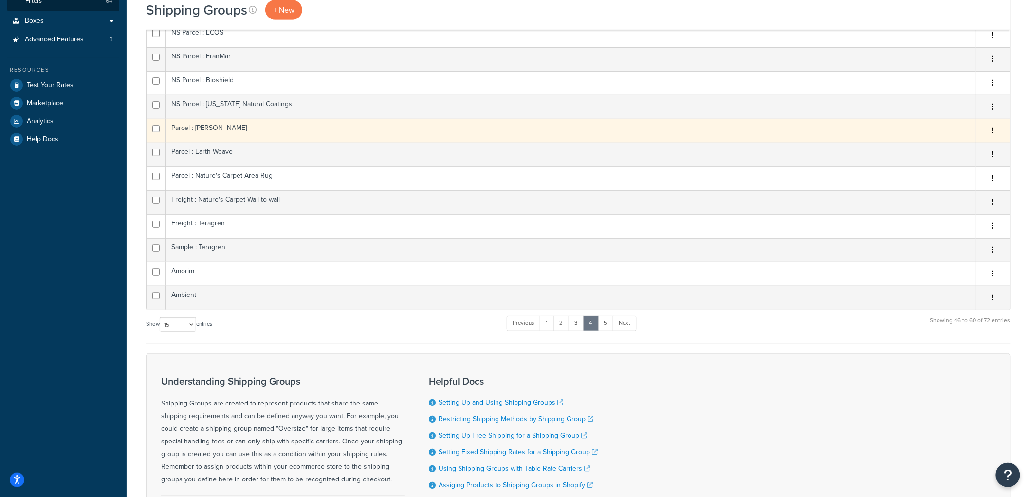
click at [208, 130] on td "Parcel : [PERSON_NAME]" at bounding box center [368, 131] width 405 height 24
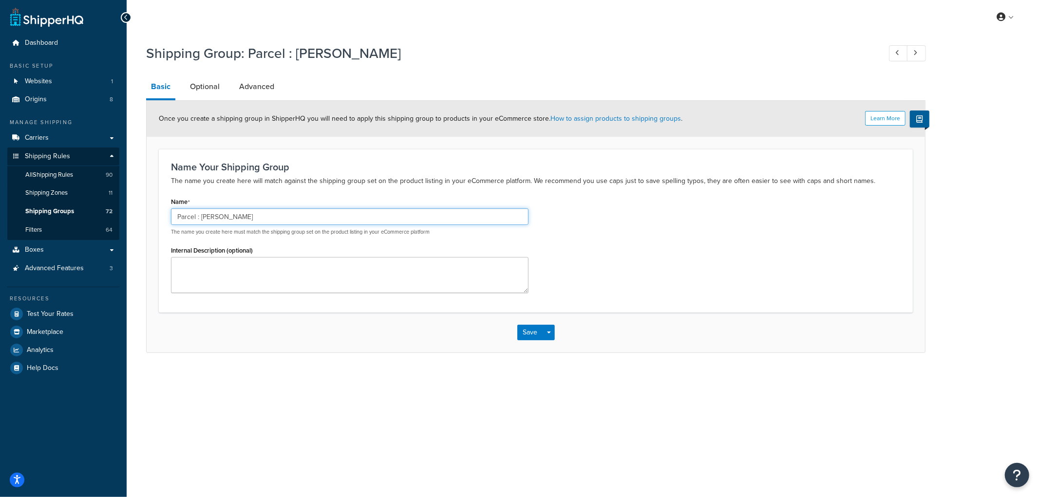
click at [173, 221] on input "Parcel : Rubio" at bounding box center [349, 216] width 357 height 17
type input "NS Parcel : [PERSON_NAME]"
click at [524, 335] on button "Save" at bounding box center [530, 333] width 26 height 16
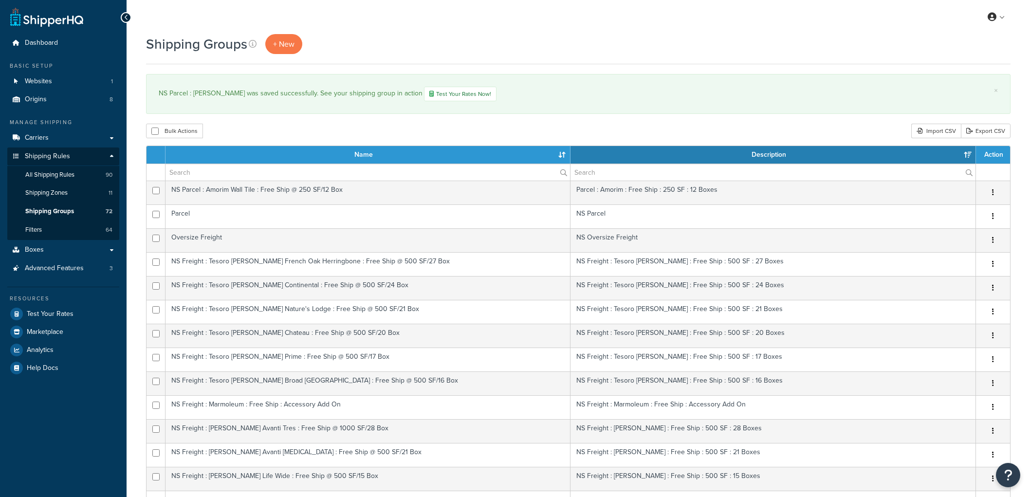
select select "15"
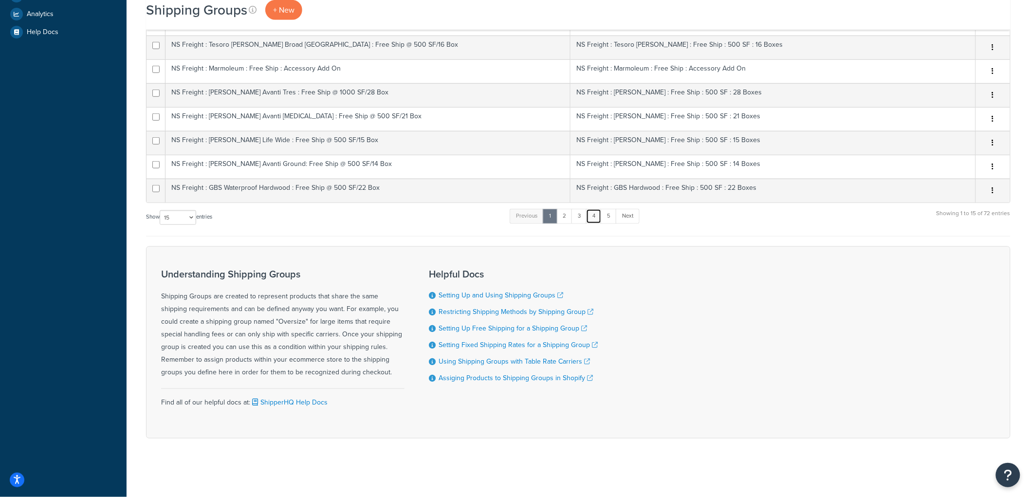
click at [591, 217] on link "4" at bounding box center [594, 216] width 16 height 15
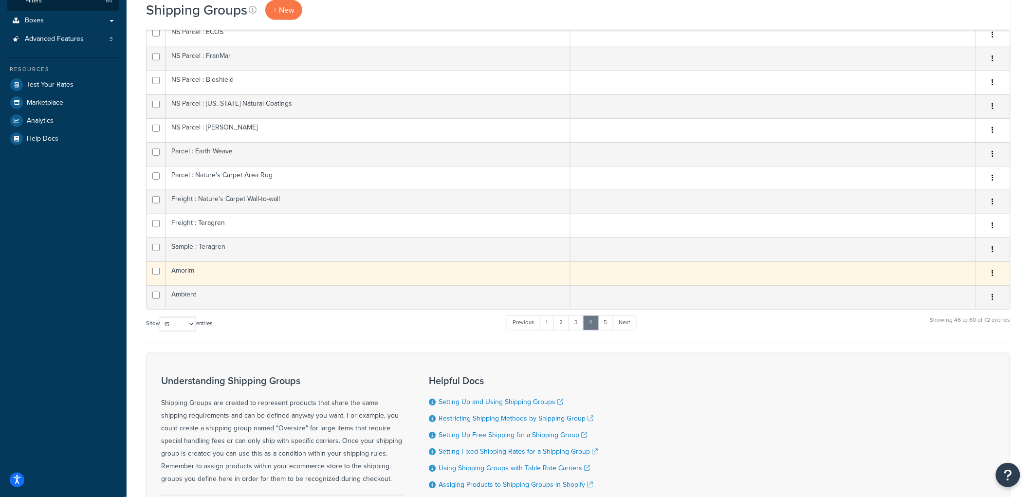
scroll to position [229, 0]
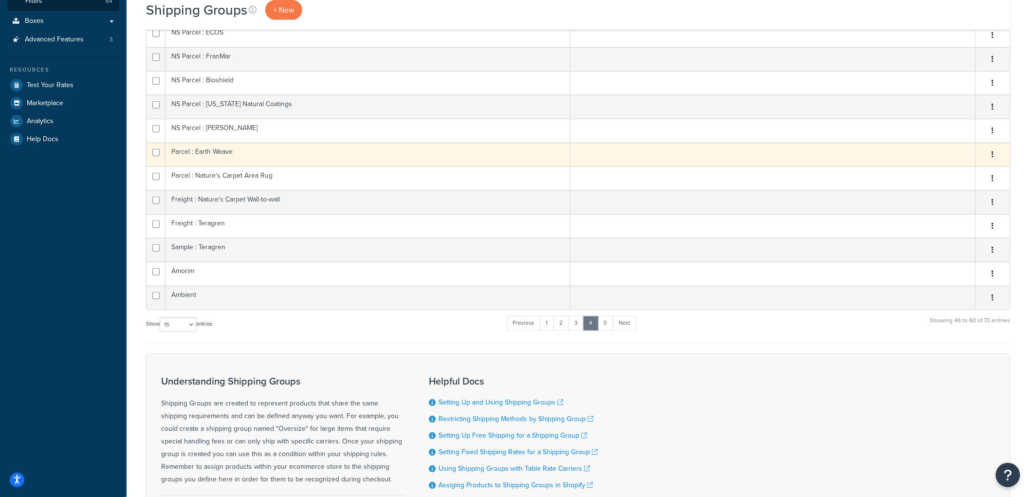
click at [226, 154] on td "Parcel : Earth Weave" at bounding box center [368, 155] width 405 height 24
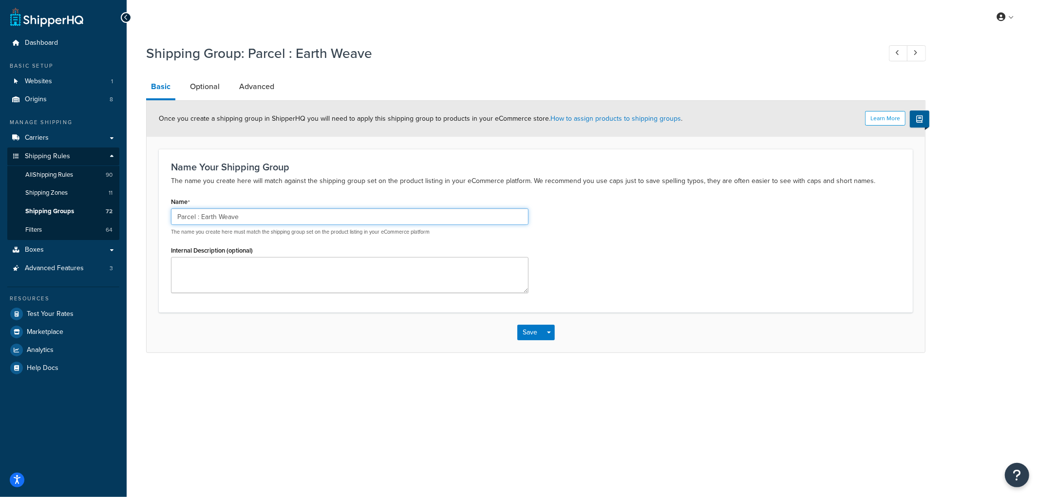
drag, startPoint x: 174, startPoint y: 218, endPoint x: 186, endPoint y: 216, distance: 11.8
click at [173, 218] on input "Parcel : Earth Weave" at bounding box center [349, 216] width 357 height 17
type input "NS Parcel : Earth Weave"
click at [538, 334] on button "Save" at bounding box center [530, 333] width 26 height 16
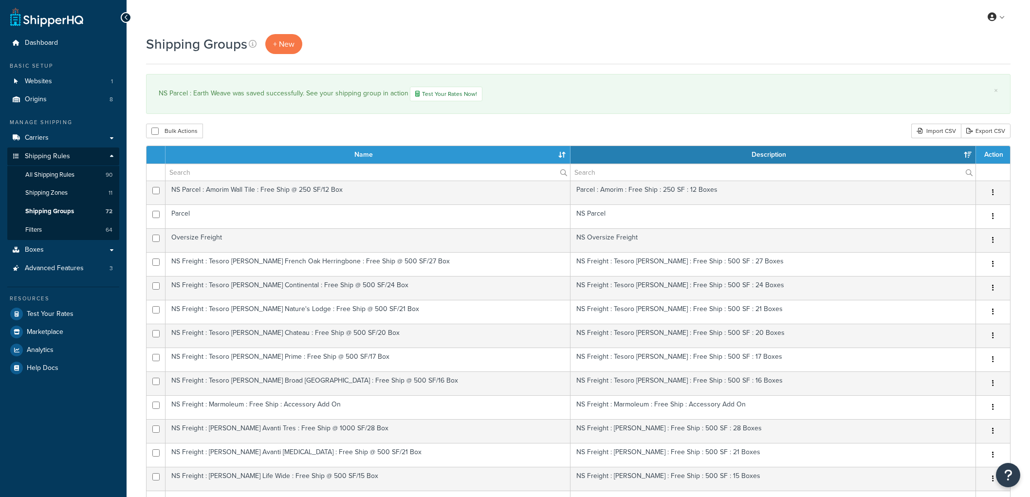
select select "15"
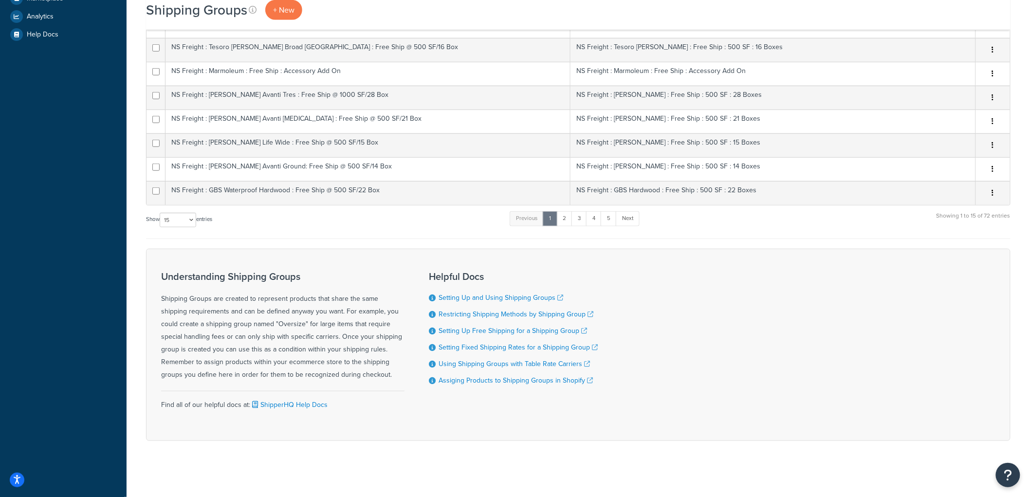
scroll to position [337, 0]
click at [597, 217] on link "4" at bounding box center [594, 216] width 16 height 15
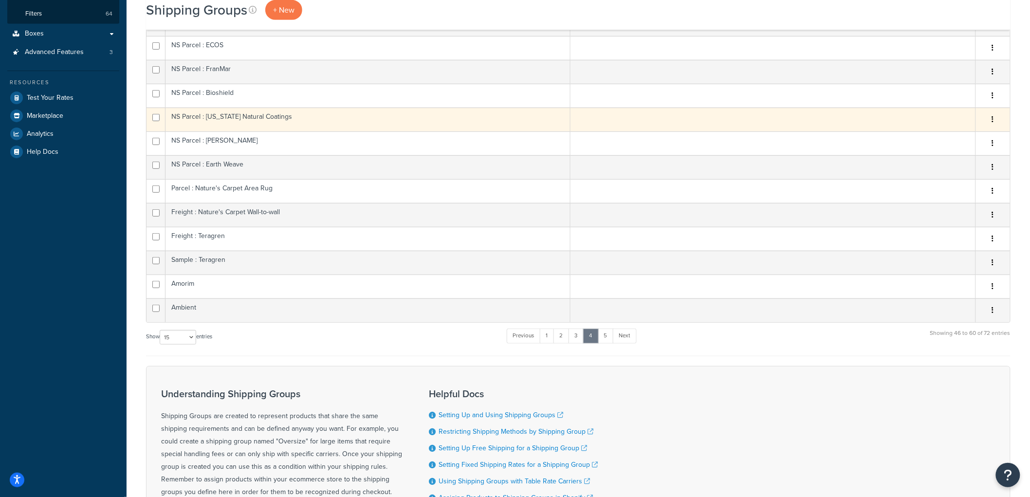
scroll to position [174, 0]
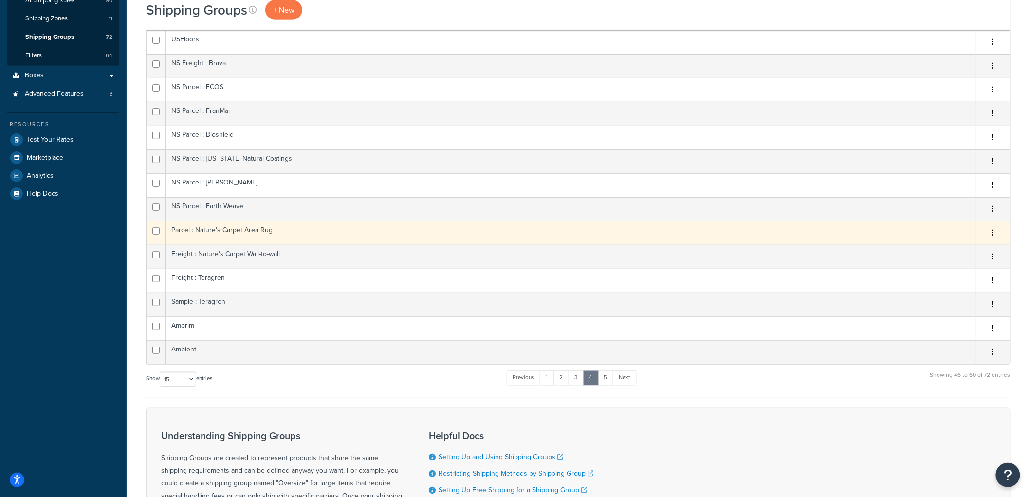
click at [268, 231] on td "Parcel : Nature's Carpet Area Rug" at bounding box center [368, 233] width 405 height 24
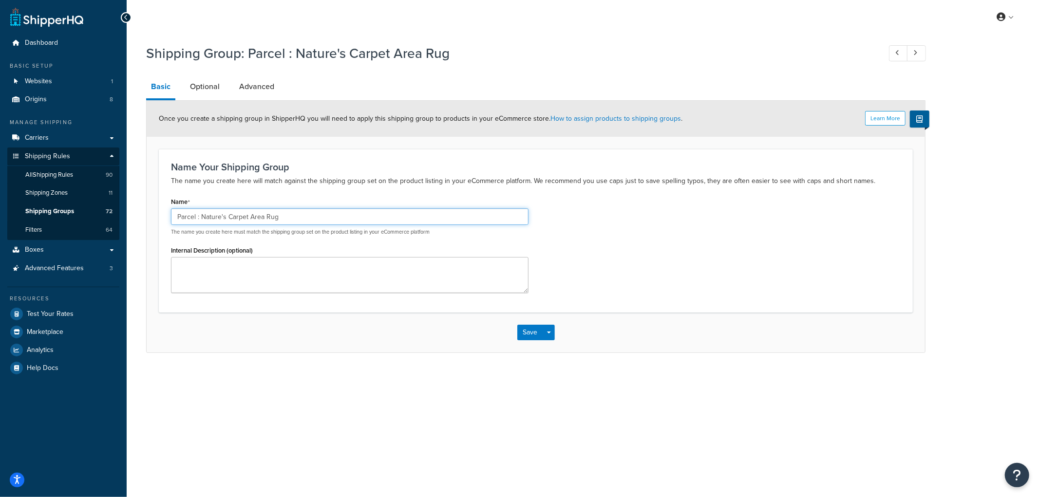
click at [176, 217] on input "Parcel : Nature's Carpet Area Rug" at bounding box center [349, 216] width 357 height 17
type input "NS Parcel : Nature's Carpet Area Rug"
click at [531, 333] on button "Save" at bounding box center [530, 333] width 26 height 16
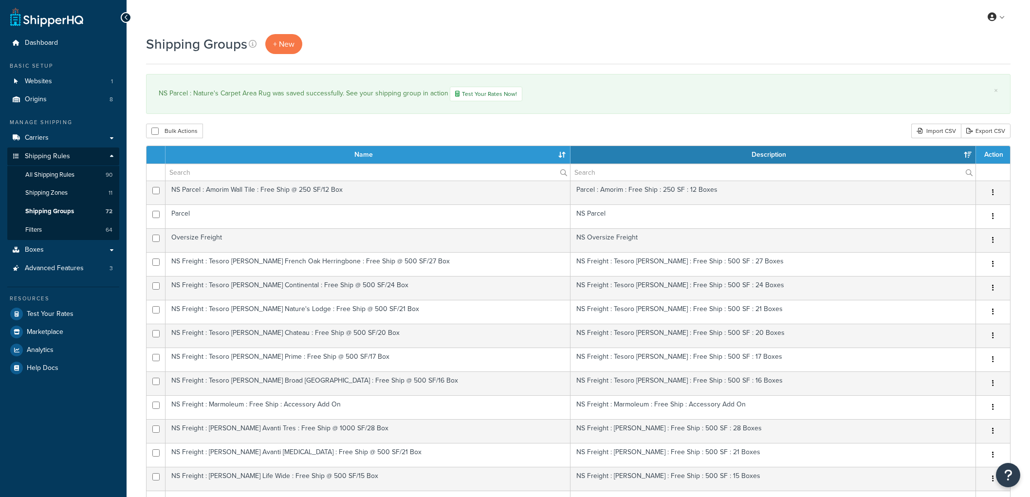
select select "15"
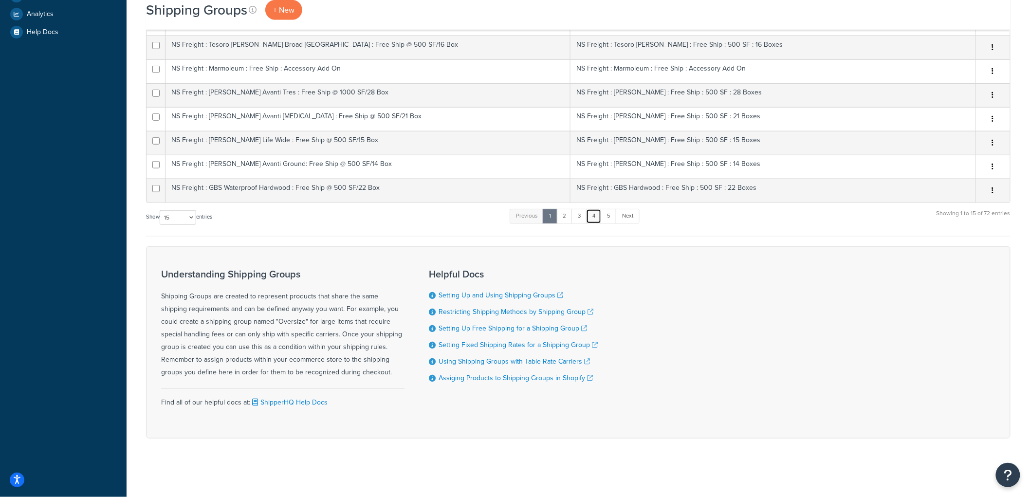
click at [597, 215] on link "4" at bounding box center [594, 216] width 16 height 15
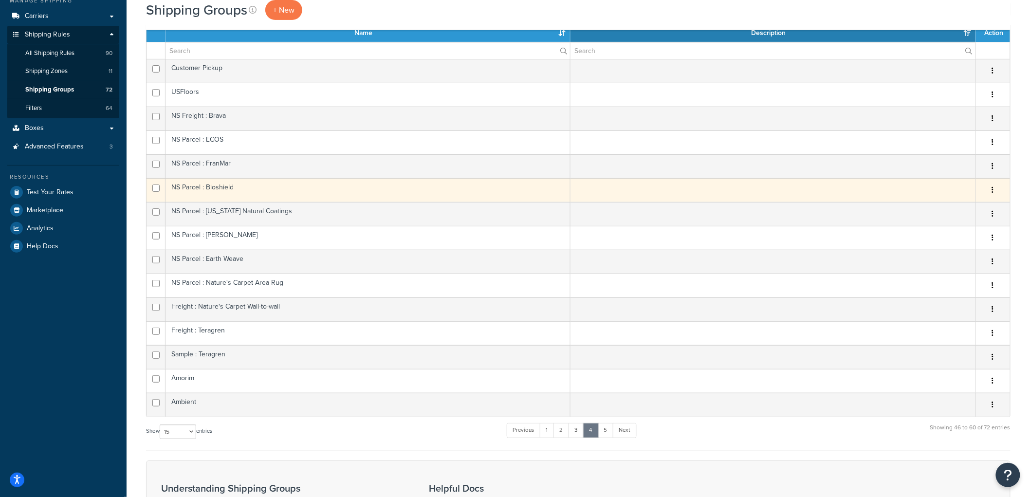
scroll to position [120, 0]
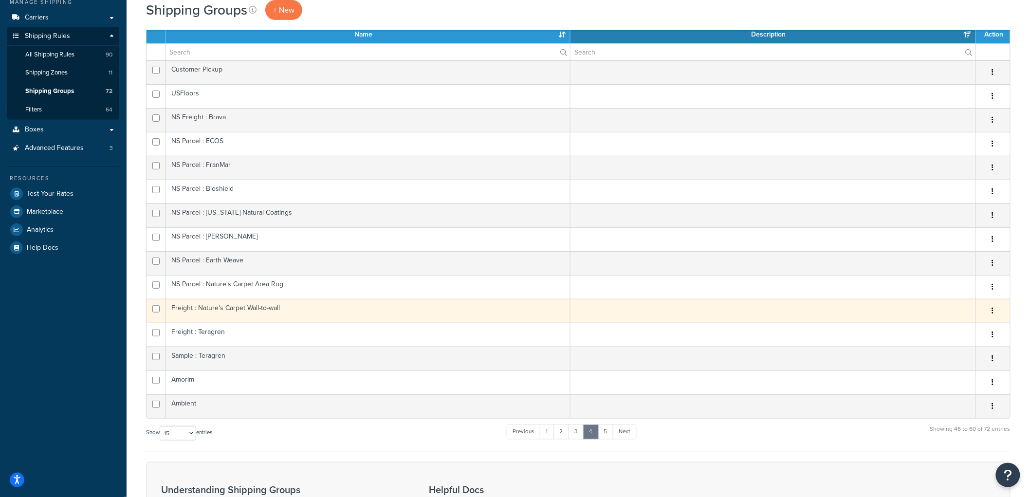
click at [218, 313] on td "Freight : Nature's Carpet Wall-to-wall" at bounding box center [368, 311] width 405 height 24
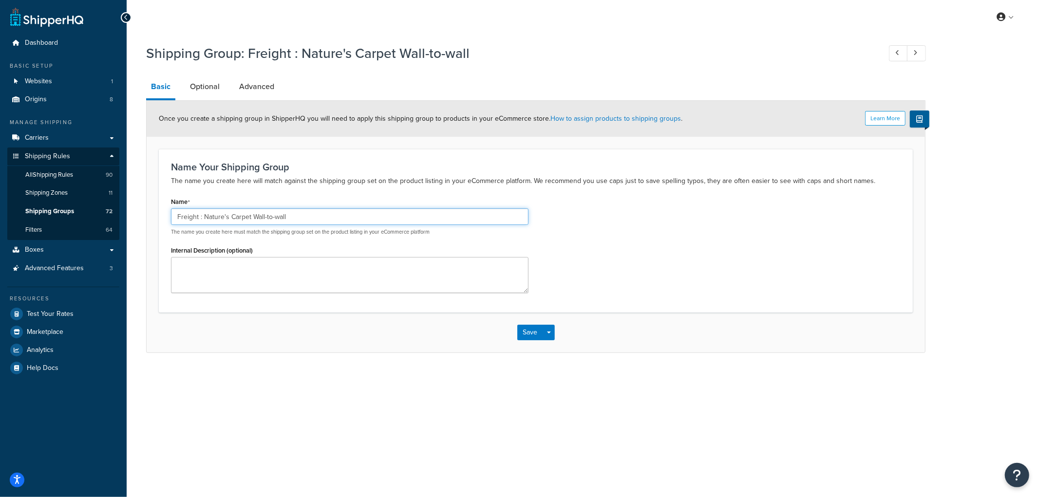
click at [178, 212] on input "Freight : Nature's Carpet Wall-to-wall" at bounding box center [349, 216] width 357 height 17
type input "NS Freight : Nature's Carpet Wall-to-wall"
click at [529, 336] on button "Save" at bounding box center [530, 333] width 26 height 16
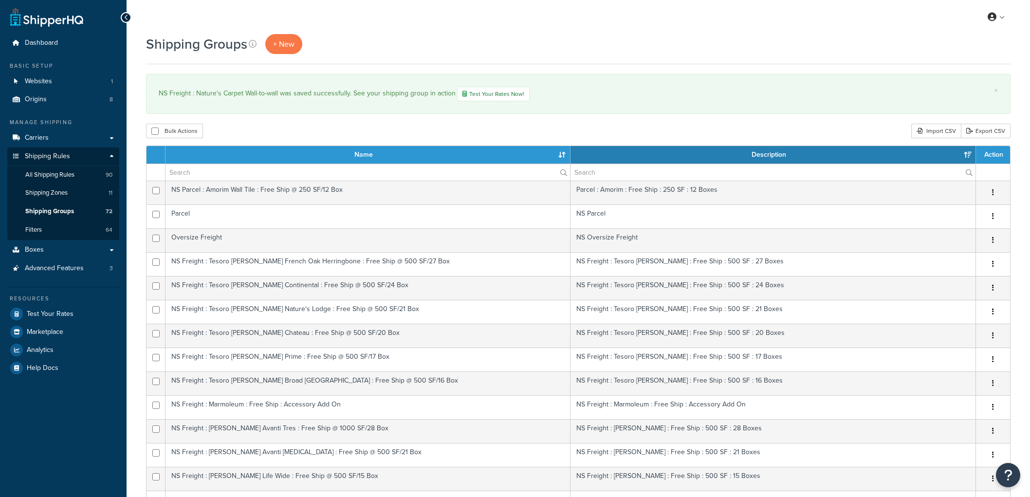
select select "15"
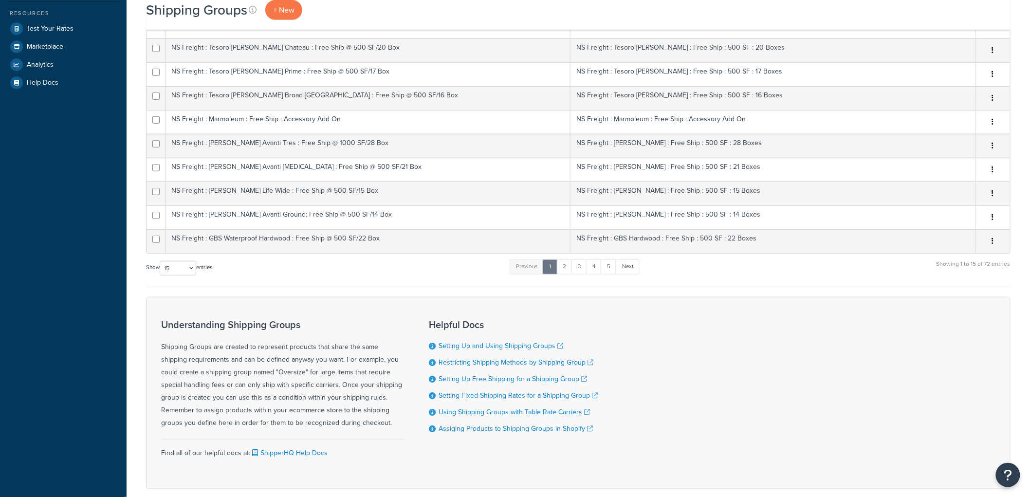
scroll to position [337, 0]
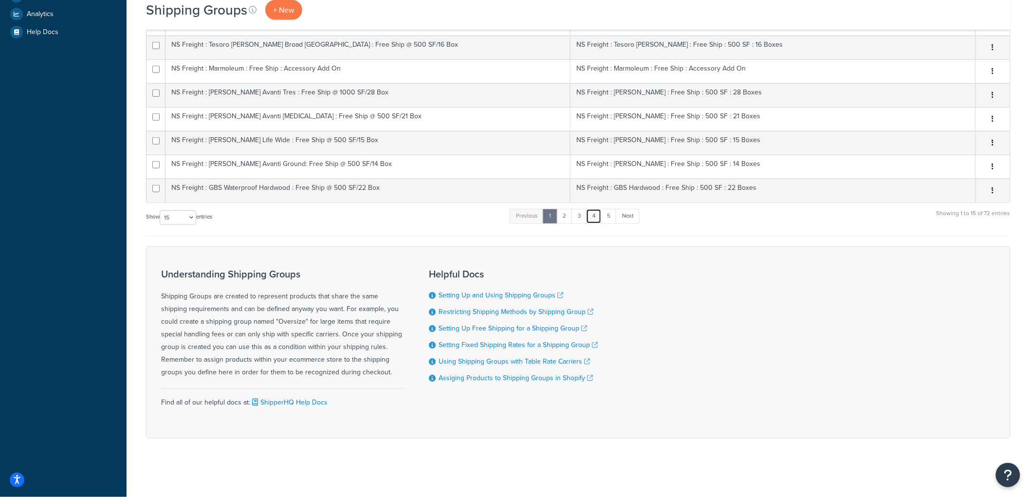
click at [597, 220] on link "4" at bounding box center [594, 216] width 16 height 15
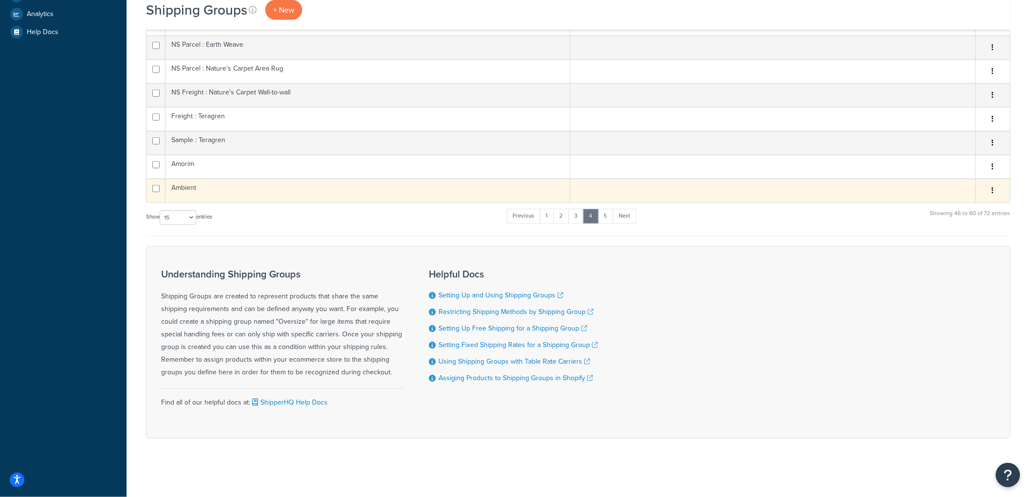
scroll to position [229, 0]
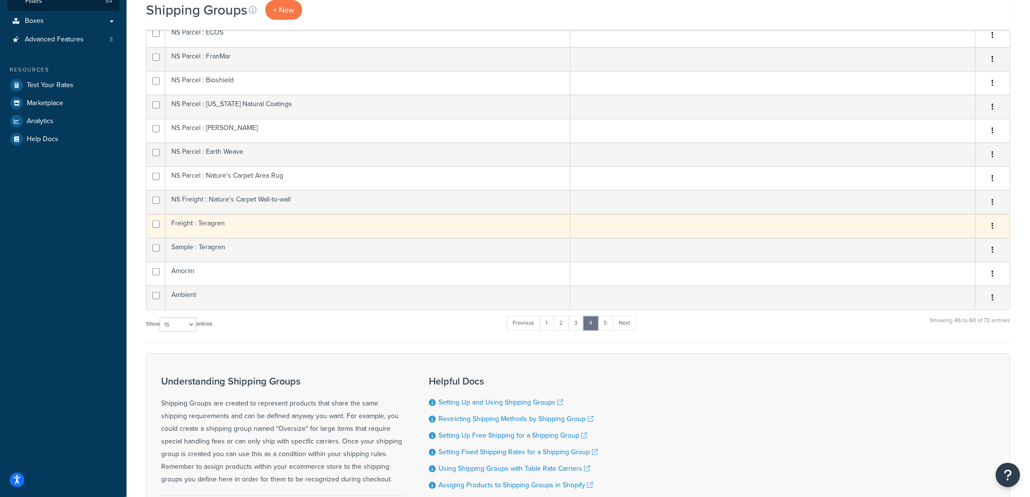
click at [228, 227] on td "Freight : Teragren" at bounding box center [368, 226] width 405 height 24
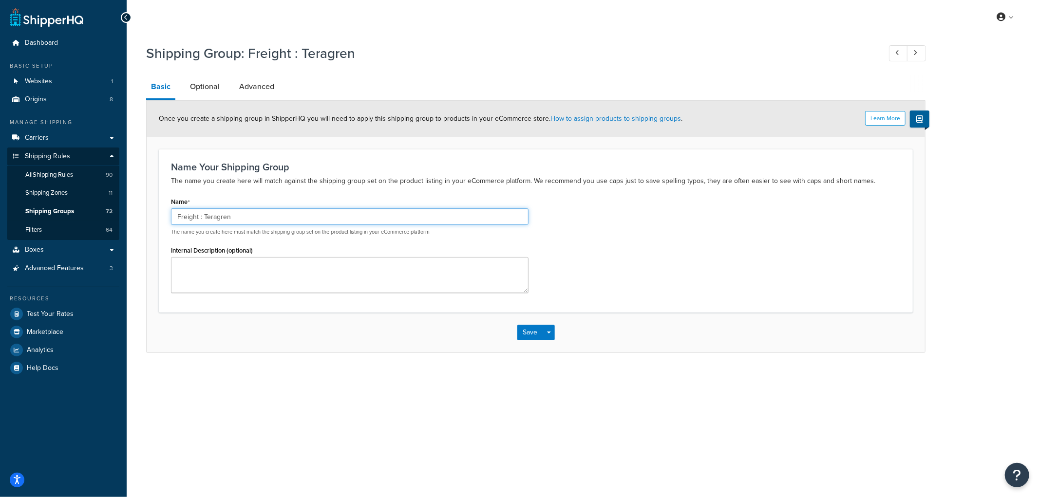
click at [175, 216] on input "Freight : Teragren" at bounding box center [349, 216] width 357 height 17
type input "NS Freight : Teragren"
click at [536, 336] on button "Save" at bounding box center [530, 333] width 26 height 16
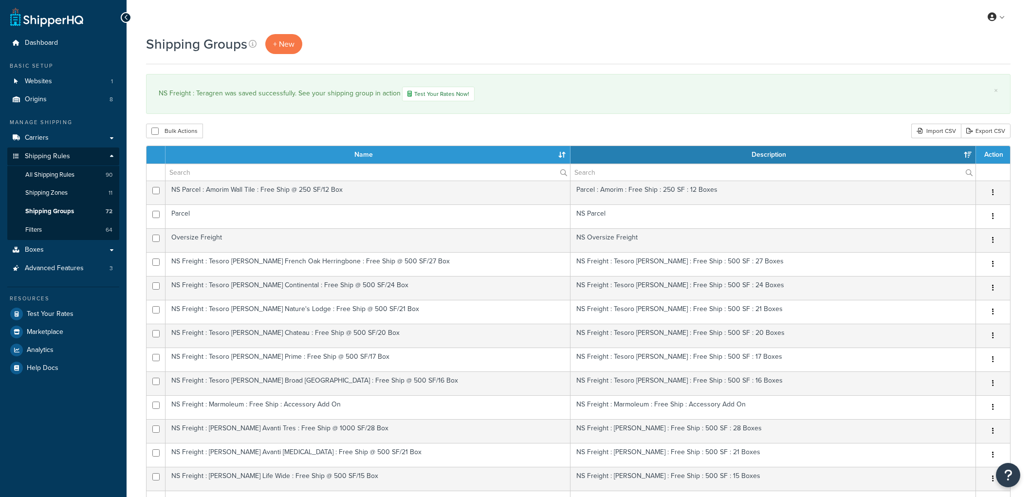
select select "15"
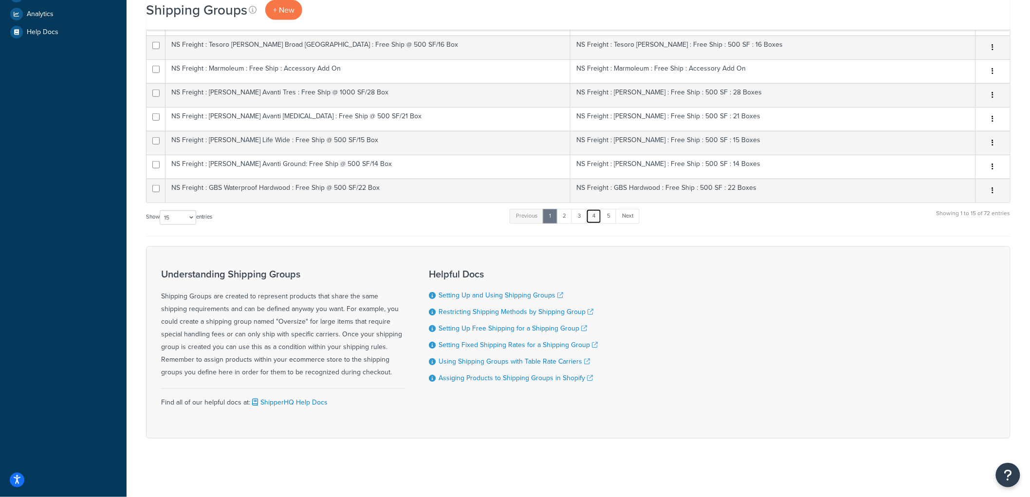
click at [597, 218] on link "4" at bounding box center [594, 216] width 16 height 15
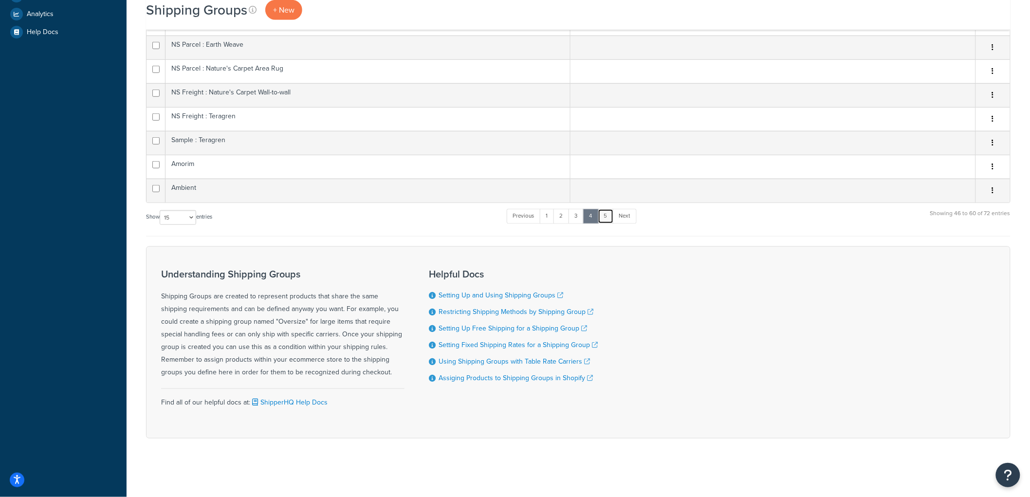
click at [605, 222] on link "5" at bounding box center [606, 216] width 16 height 15
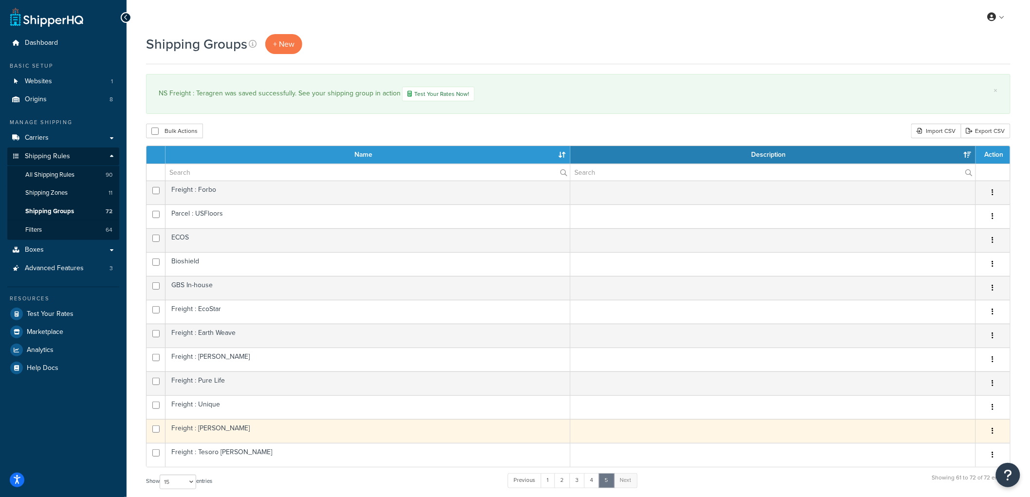
scroll to position [54, 0]
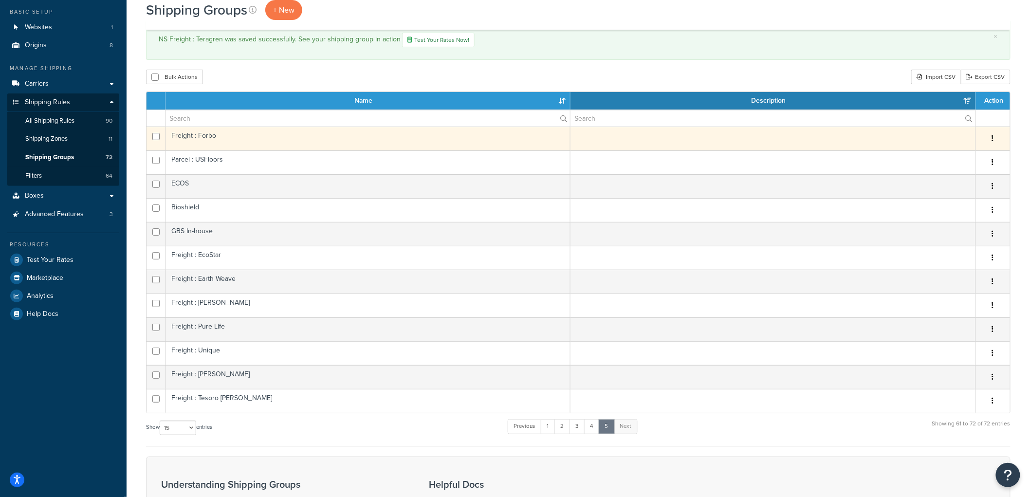
click at [225, 140] on td "Freight : Forbo" at bounding box center [368, 139] width 405 height 24
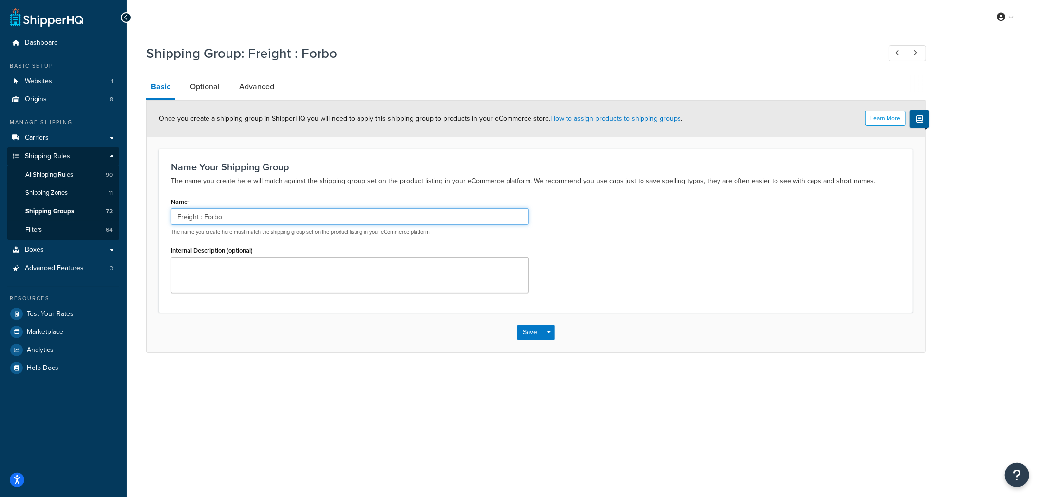
click at [174, 221] on input "Freight : Forbo" at bounding box center [349, 216] width 357 height 17
type input "NS Freight : Forbo"
click at [540, 332] on button "Save" at bounding box center [530, 333] width 26 height 16
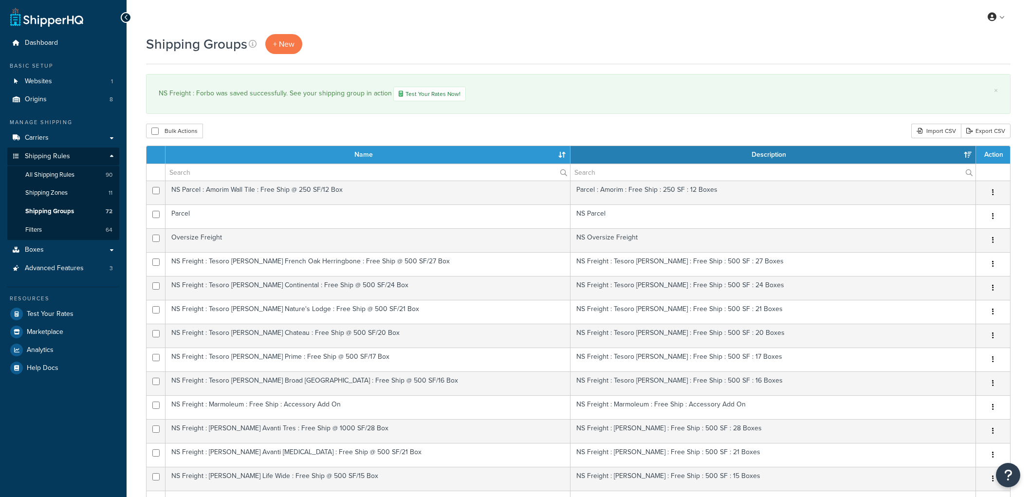
select select "15"
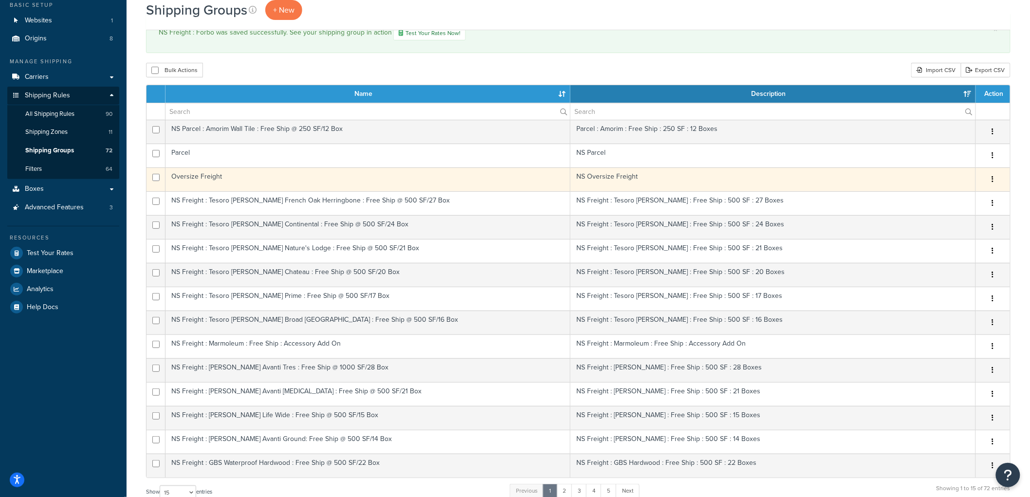
scroll to position [162, 0]
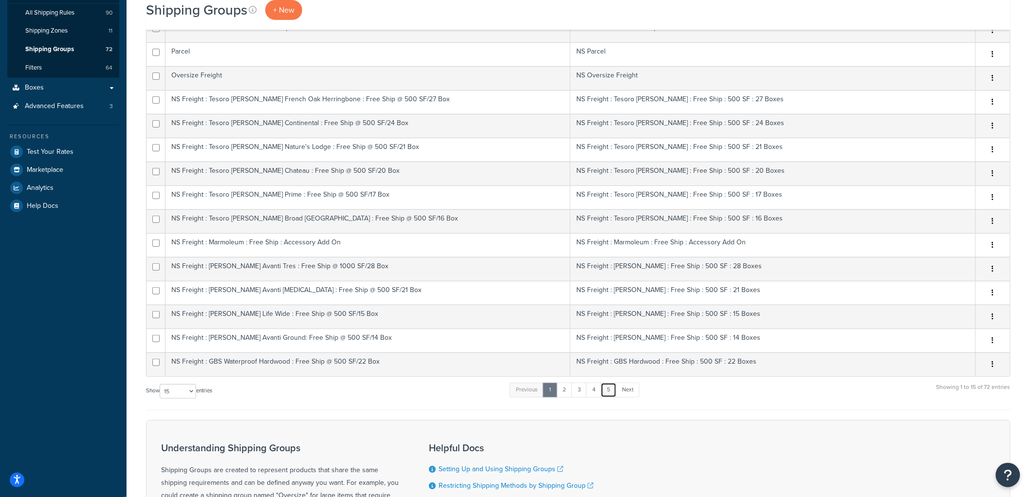
click at [610, 393] on link "5" at bounding box center [609, 390] width 16 height 15
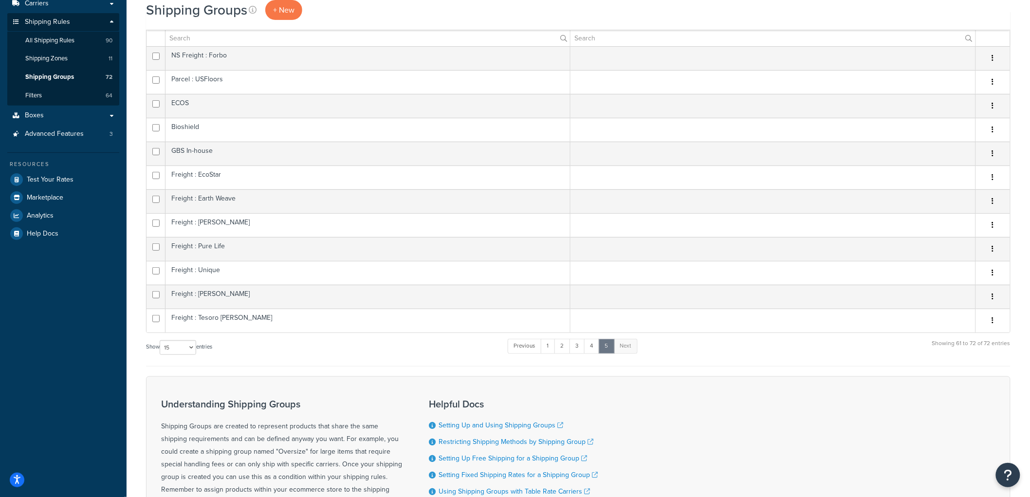
scroll to position [108, 0]
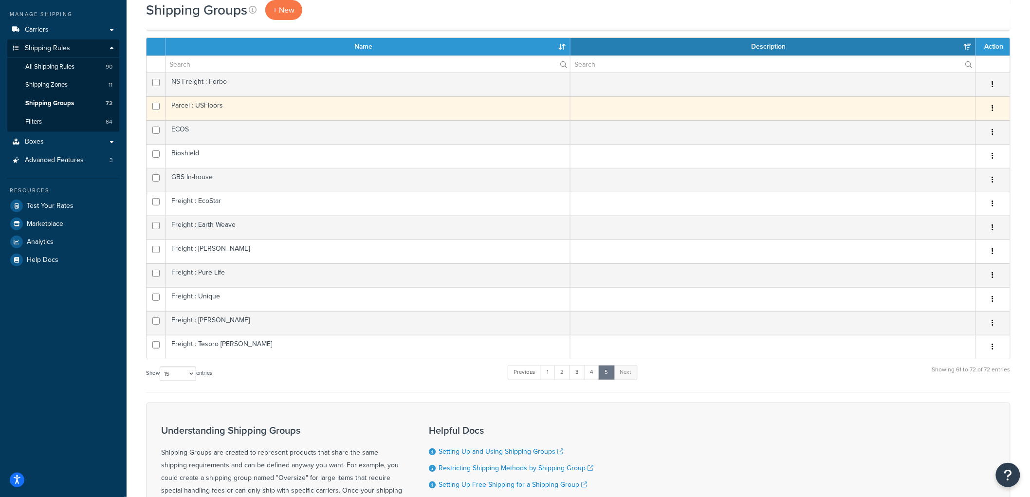
click at [227, 110] on td "Parcel : USFloors" at bounding box center [368, 108] width 405 height 24
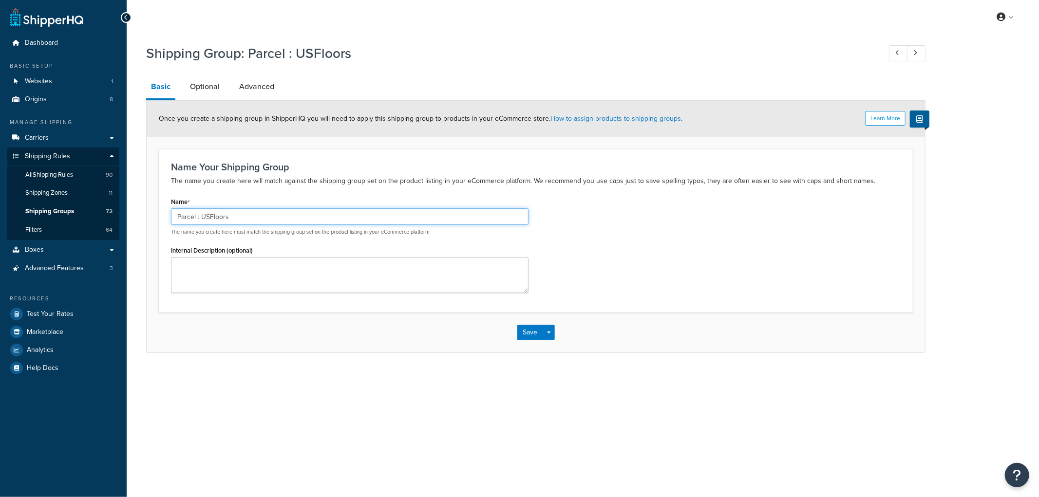
click at [174, 217] on input "Parcel : USFloors" at bounding box center [349, 216] width 357 height 17
type input "NS Parcel : USFloors"
click at [531, 330] on button "Save" at bounding box center [530, 333] width 26 height 16
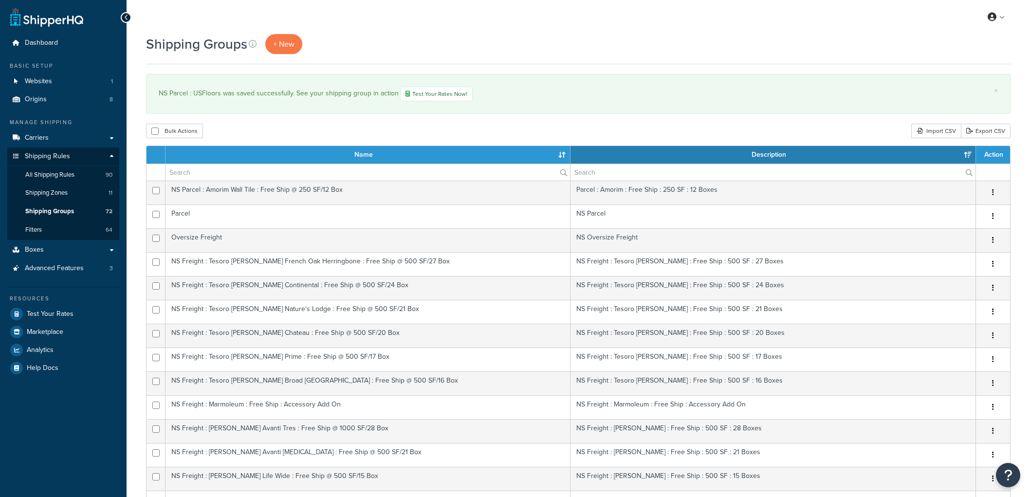
select select "15"
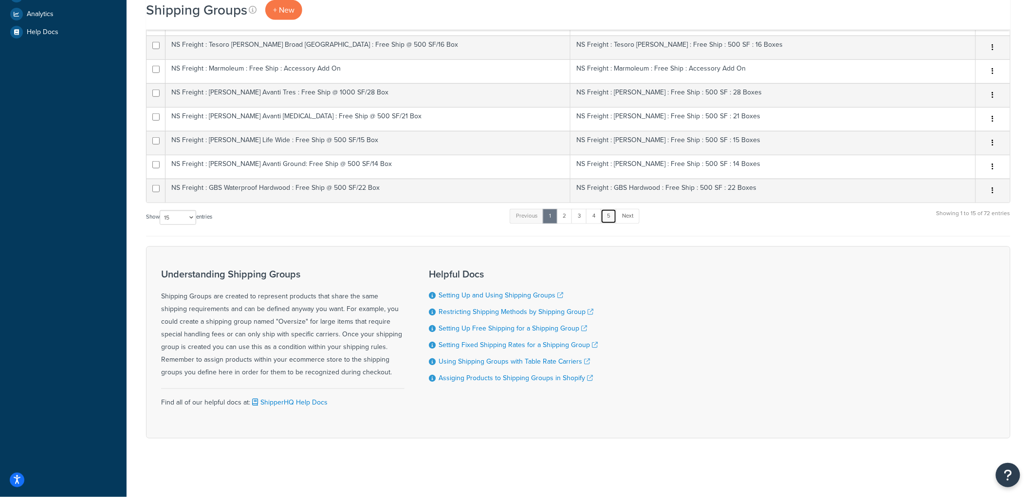
click at [613, 222] on link "5" at bounding box center [609, 216] width 16 height 15
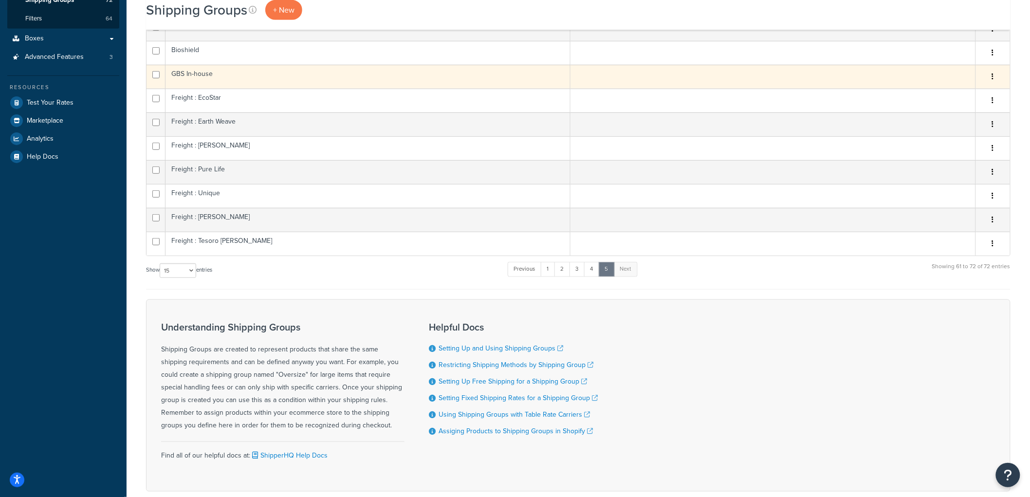
scroll to position [103, 0]
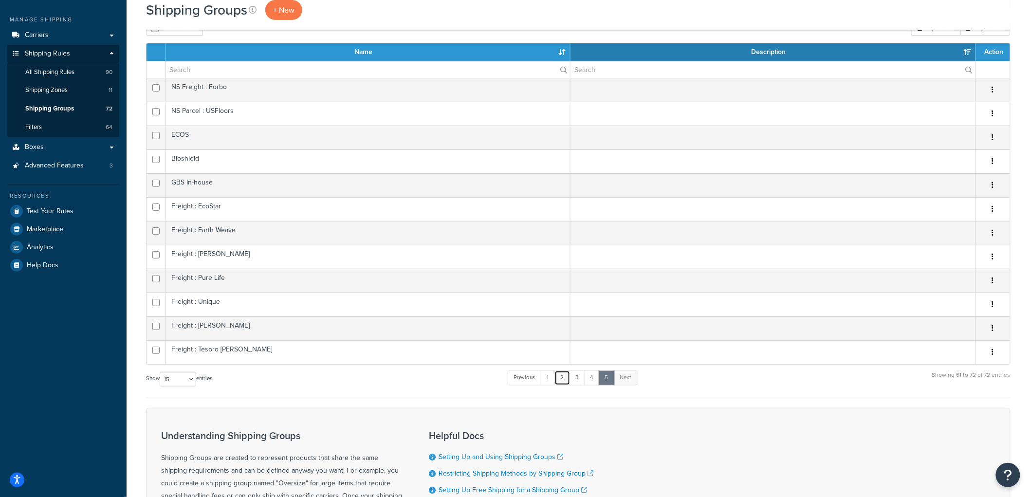
click at [556, 376] on link "2" at bounding box center [563, 378] width 16 height 15
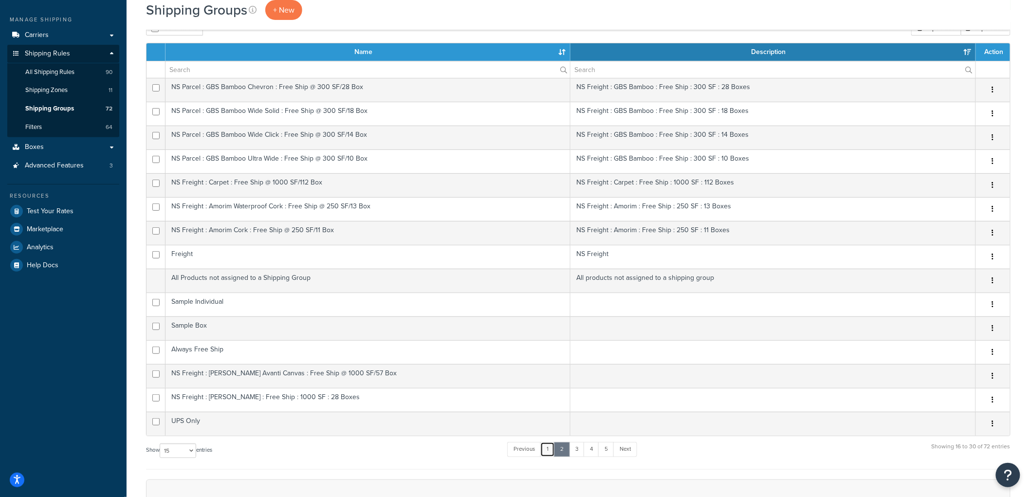
click at [555, 449] on link "1" at bounding box center [548, 449] width 15 height 15
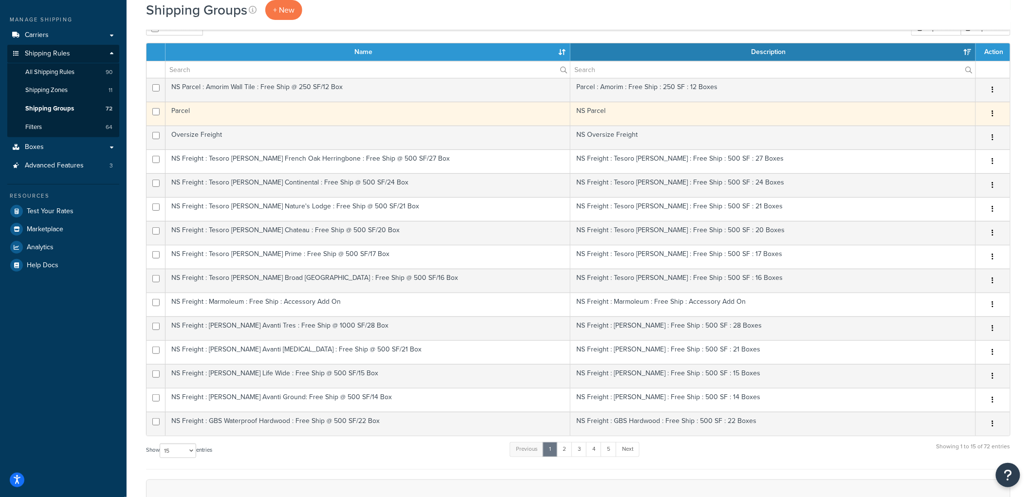
click at [253, 116] on td "Parcel" at bounding box center [368, 114] width 405 height 24
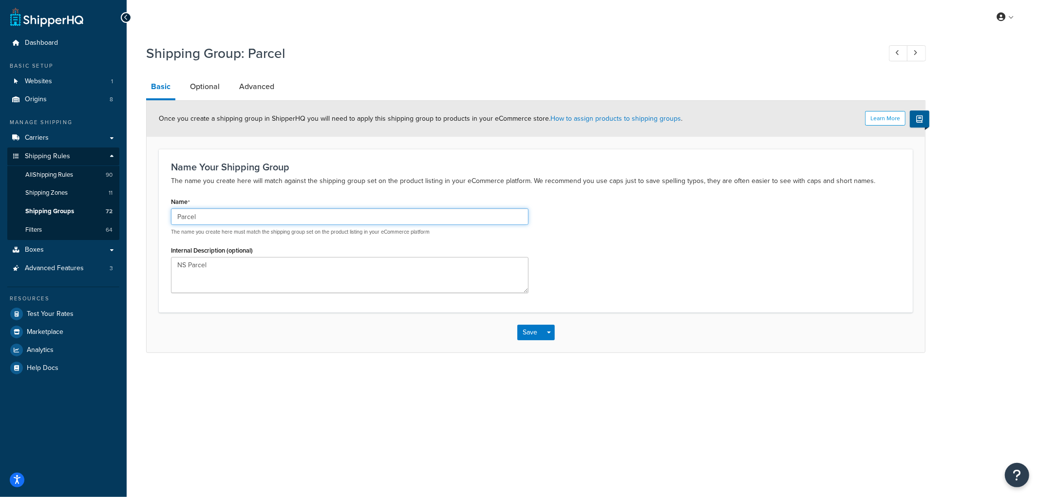
click at [176, 217] on input "Parcel" at bounding box center [349, 216] width 357 height 17
type input "NS Parcel"
click at [526, 333] on button "Save" at bounding box center [530, 333] width 26 height 16
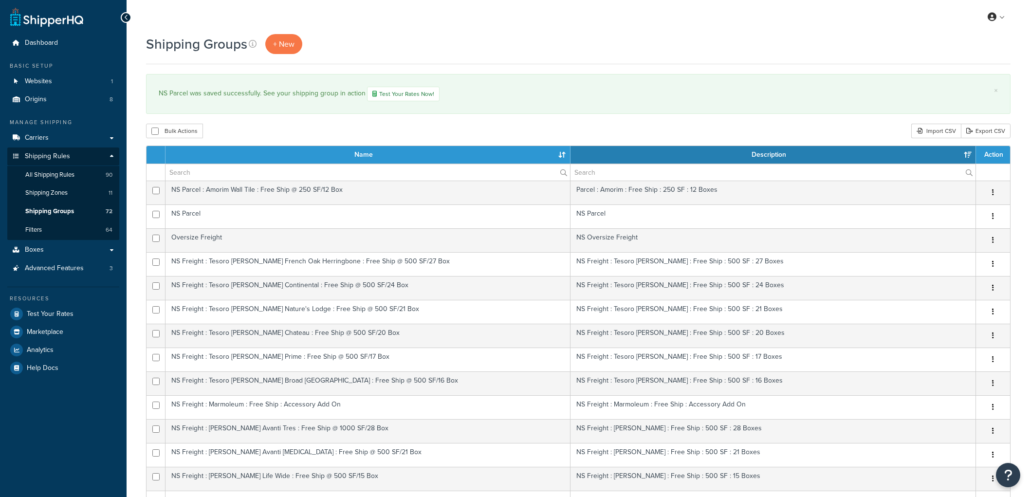
select select "15"
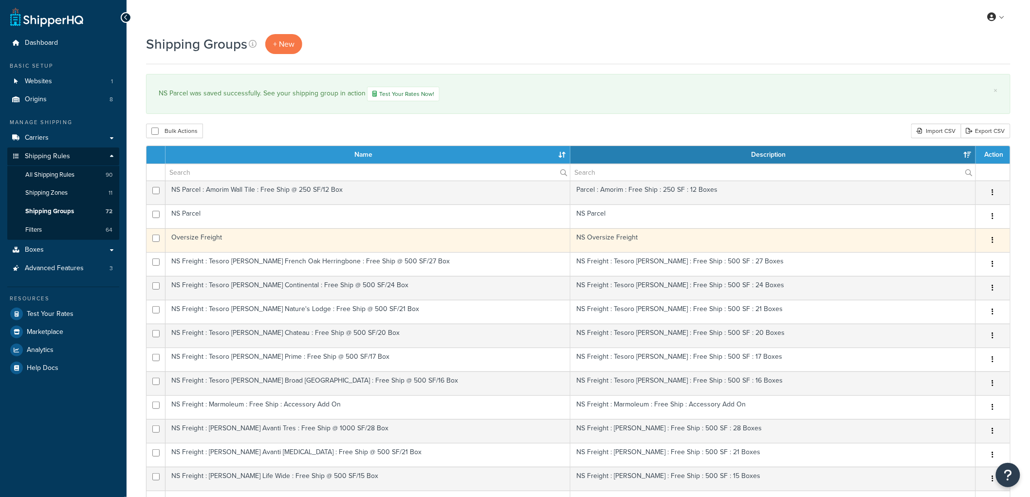
click at [219, 244] on td "Oversize Freight" at bounding box center [368, 240] width 405 height 24
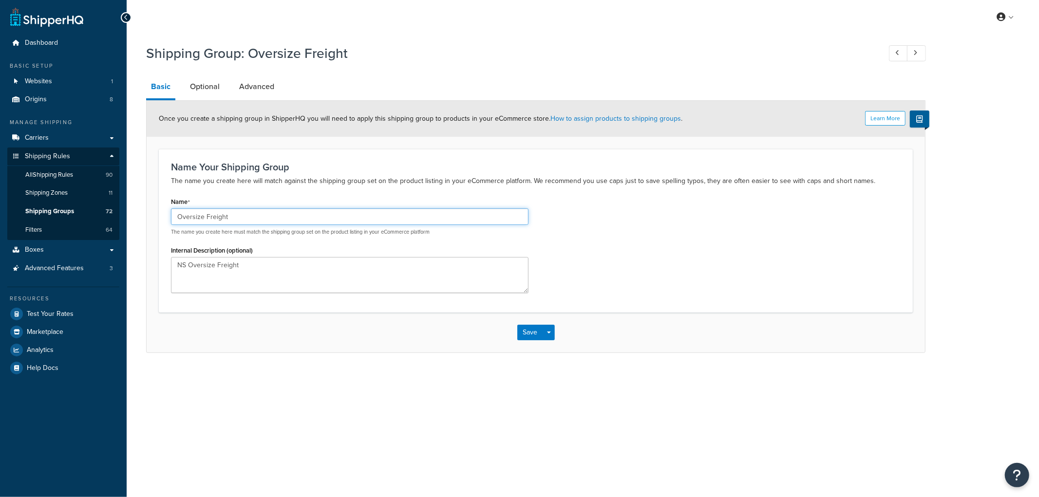
click at [203, 219] on input "Oversize Freight" at bounding box center [349, 216] width 357 height 17
type input "Oversize NS Freight"
click at [737, 263] on div "Name Oversize NS Freight The name you create here must match the shipping group…" at bounding box center [536, 247] width 744 height 105
click at [517, 322] on div "Save Save Dropdown Save and Edit Save and Duplicate Save and Create New" at bounding box center [536, 333] width 778 height 40
click at [525, 328] on button "Save" at bounding box center [530, 333] width 26 height 16
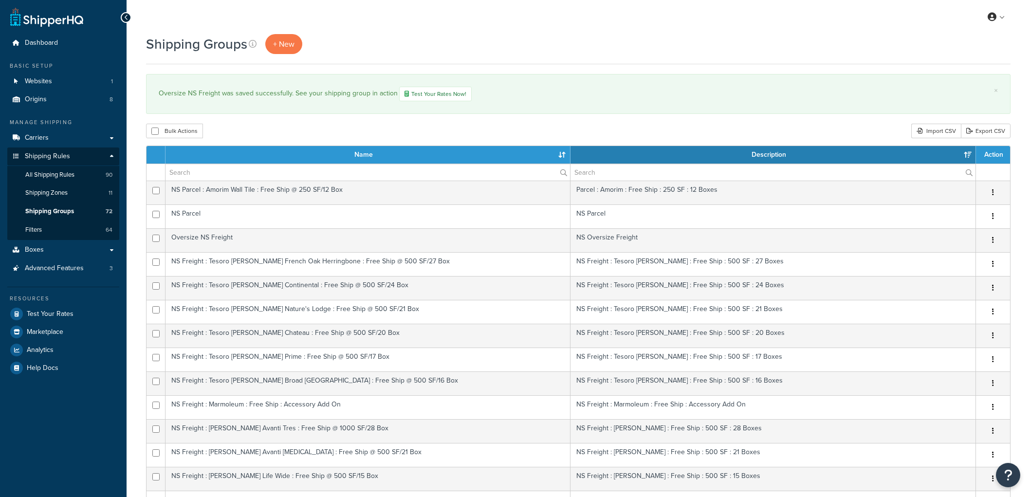
select select "15"
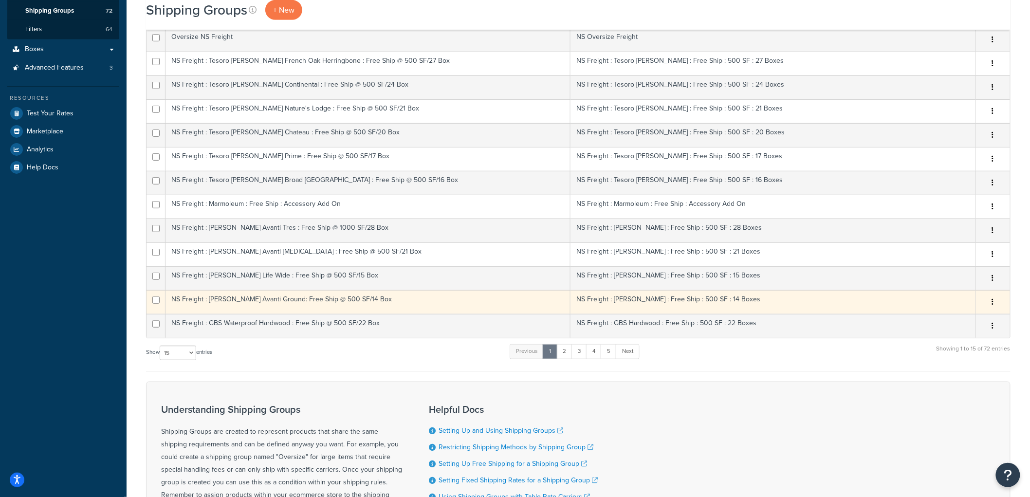
scroll to position [216, 0]
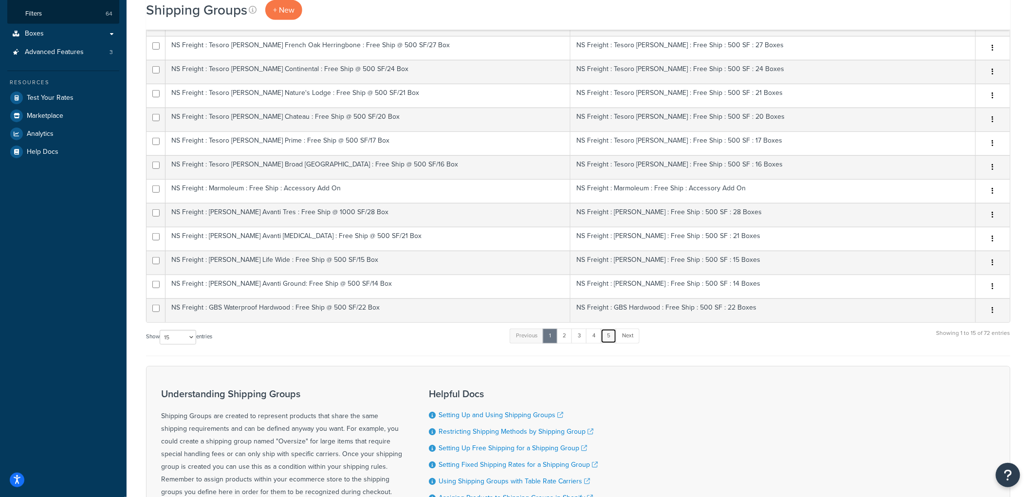
click at [606, 337] on link "5" at bounding box center [609, 336] width 16 height 15
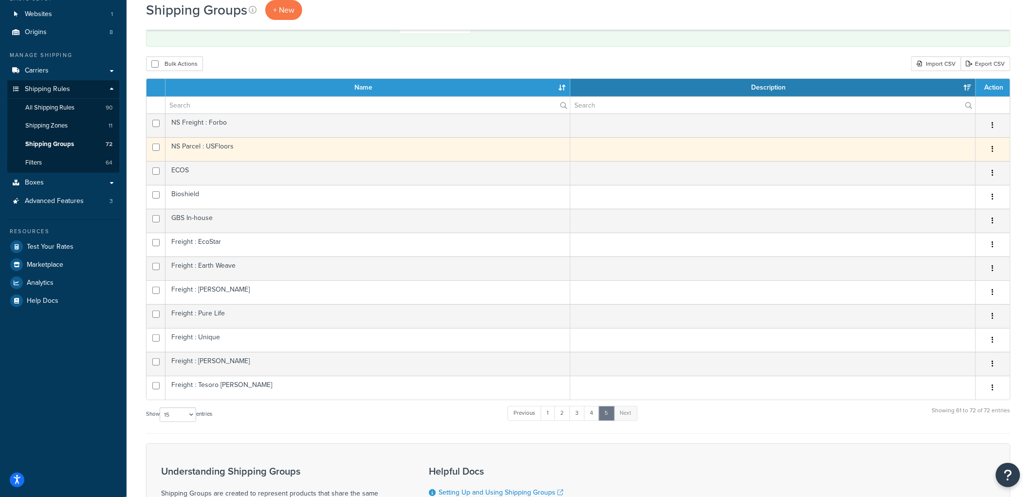
scroll to position [54, 0]
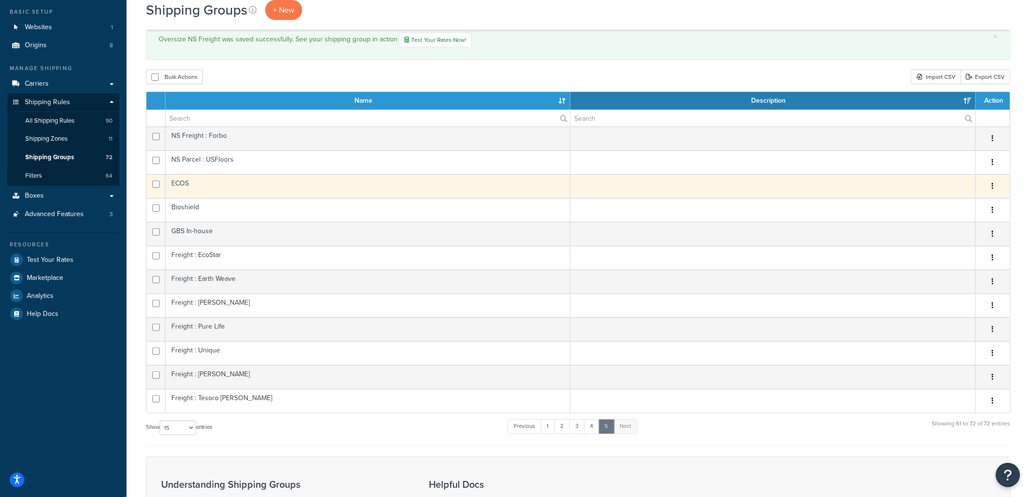
click at [211, 187] on td "ECOS" at bounding box center [368, 186] width 405 height 24
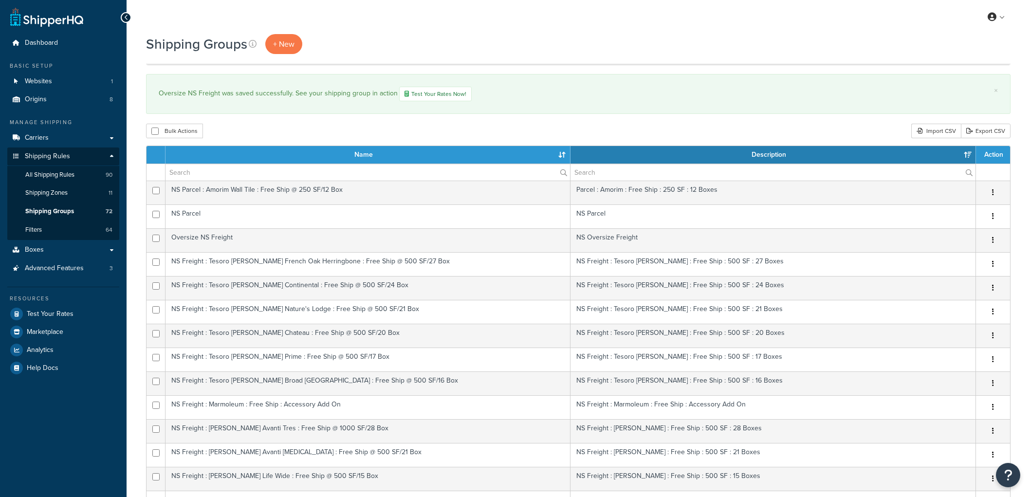
select select "15"
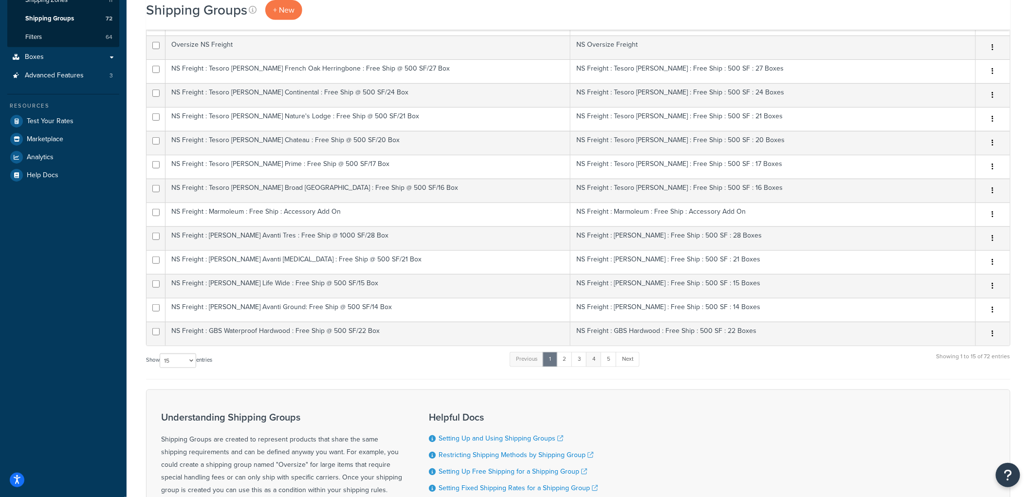
scroll to position [216, 0]
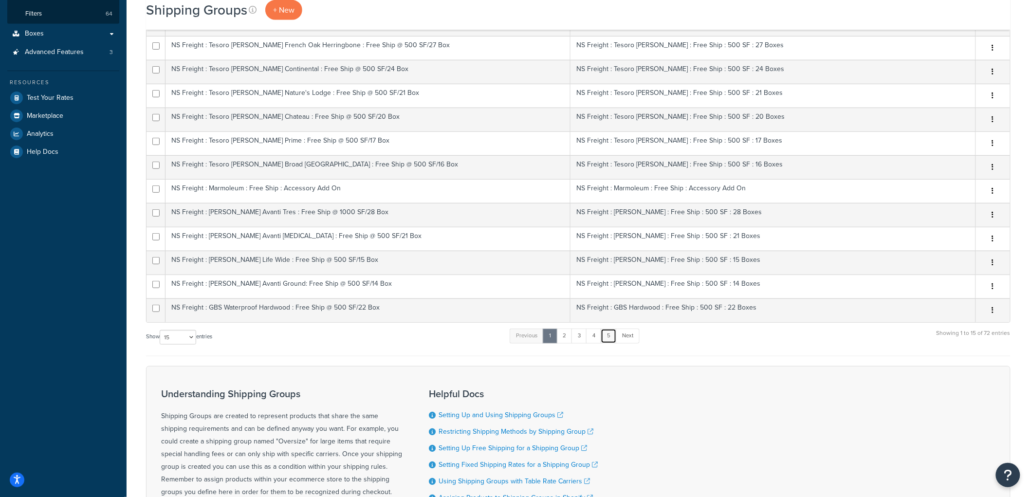
click at [612, 332] on link "5" at bounding box center [609, 336] width 16 height 15
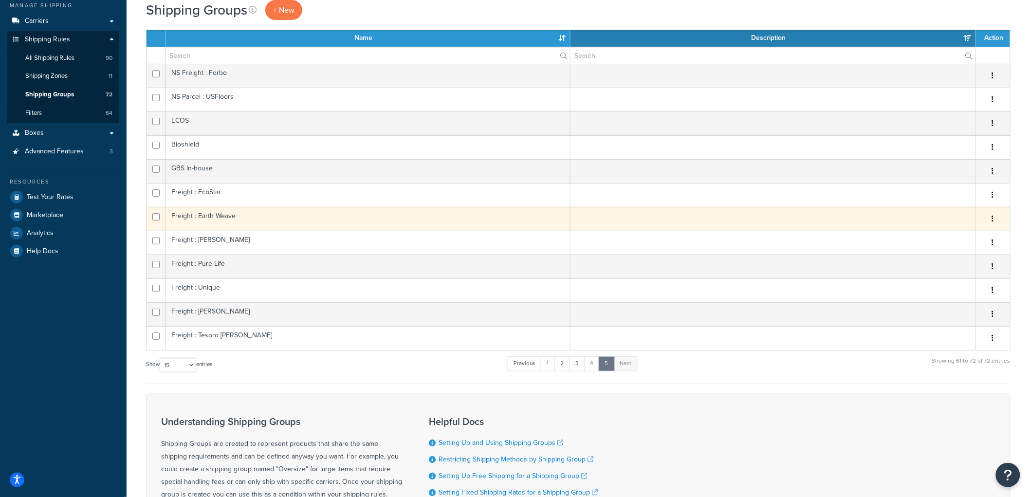
scroll to position [108, 0]
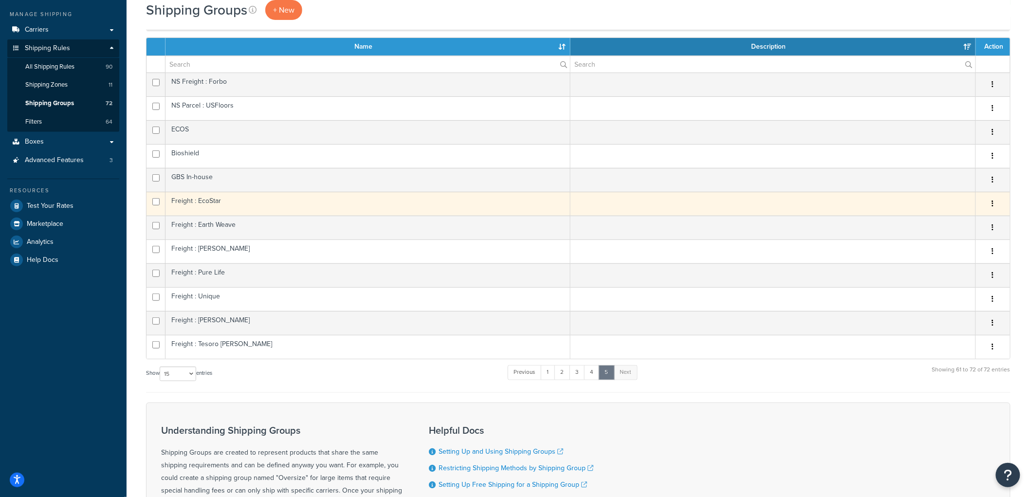
click at [212, 198] on td "Freight : EcoStar" at bounding box center [368, 204] width 405 height 24
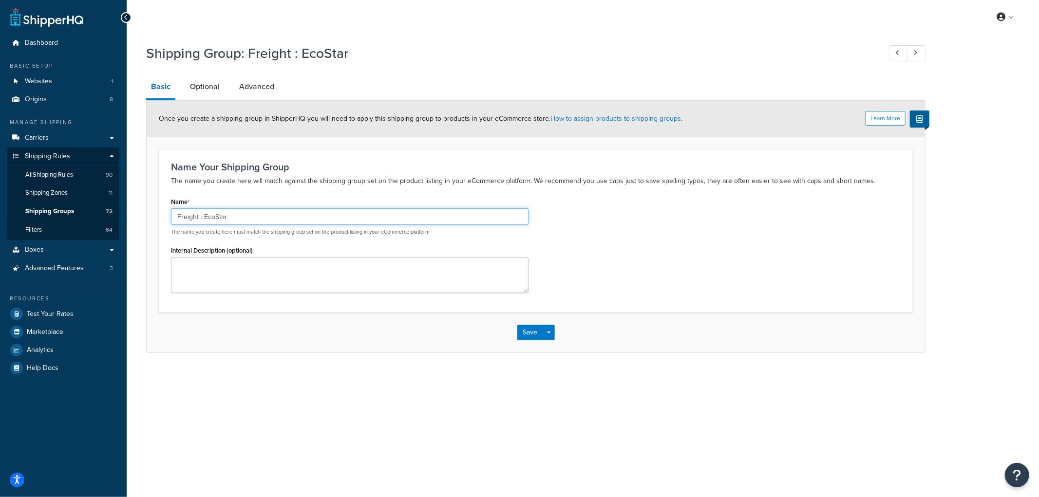
click at [178, 216] on input "Freight : EcoStar" at bounding box center [349, 216] width 357 height 17
type input "NS Freight : EcoStar"
click at [534, 327] on button "Save" at bounding box center [530, 333] width 26 height 16
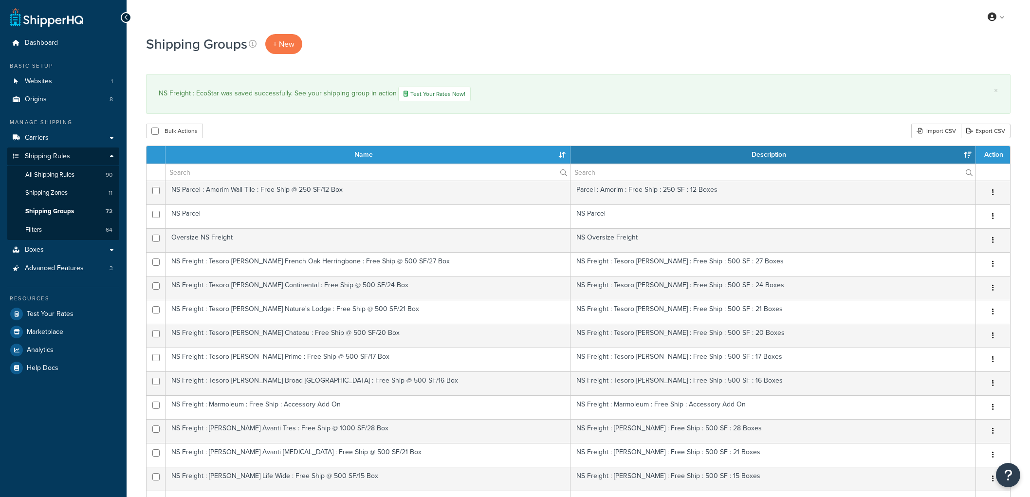
select select "15"
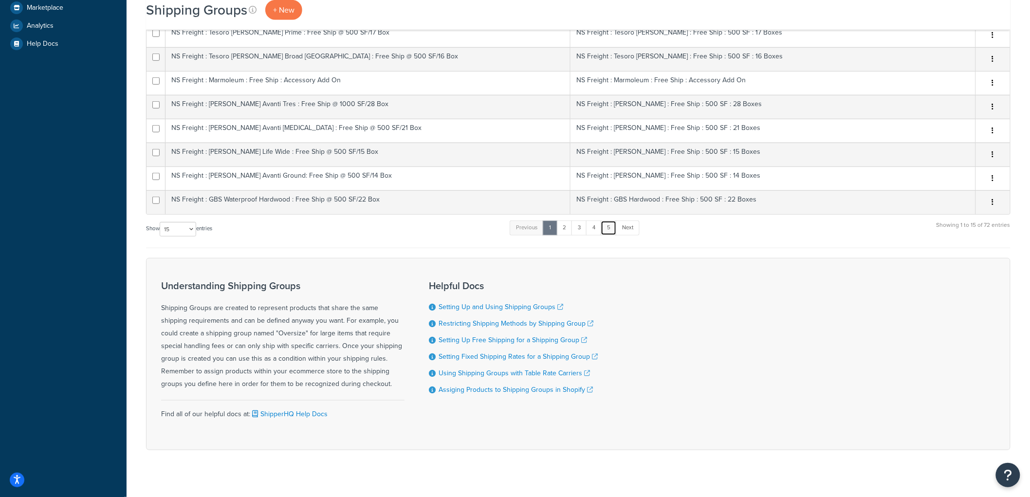
click at [611, 232] on link "5" at bounding box center [609, 228] width 16 height 15
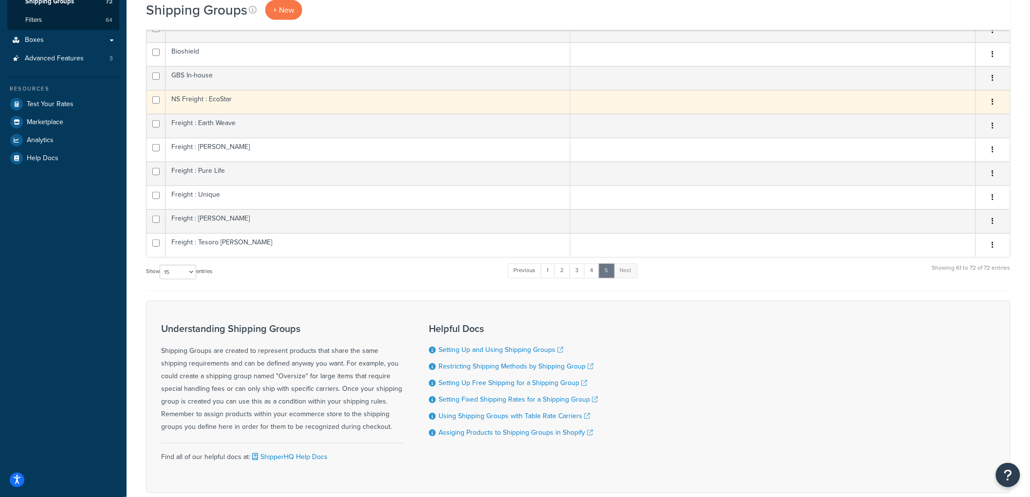
scroll to position [157, 0]
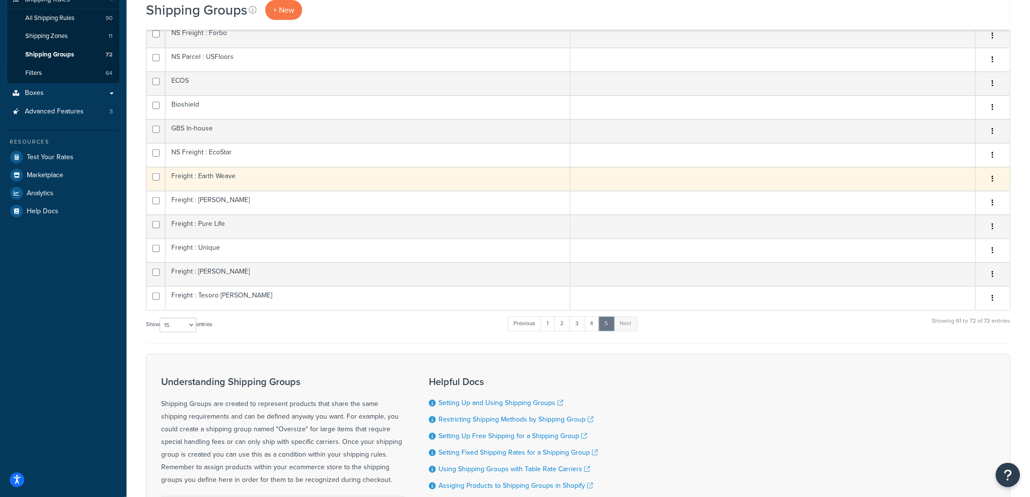
click at [221, 182] on td "Freight : Earth Weave" at bounding box center [368, 179] width 405 height 24
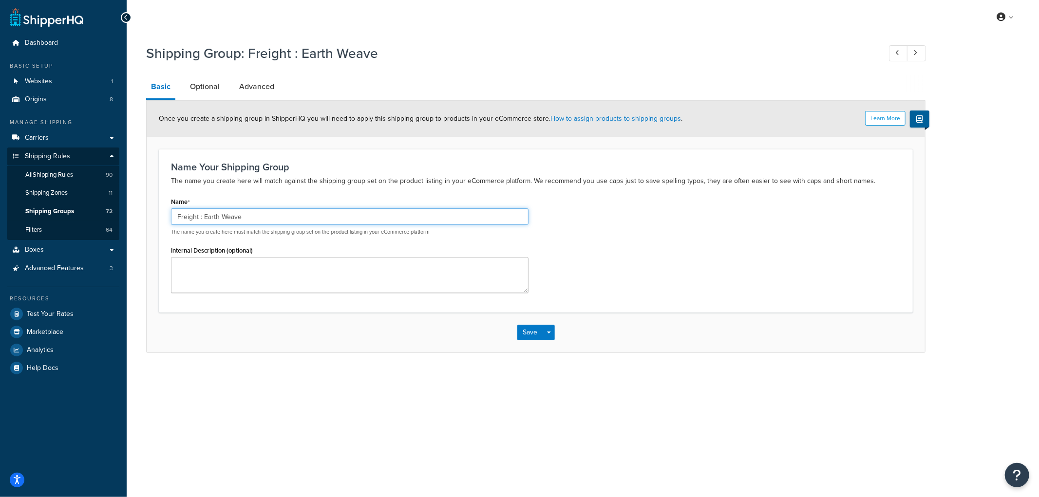
click at [171, 213] on input "Freight : Earth Weave" at bounding box center [349, 216] width 357 height 17
type input "NS Freight : Earth Weave"
click at [529, 335] on button "Save" at bounding box center [530, 333] width 26 height 16
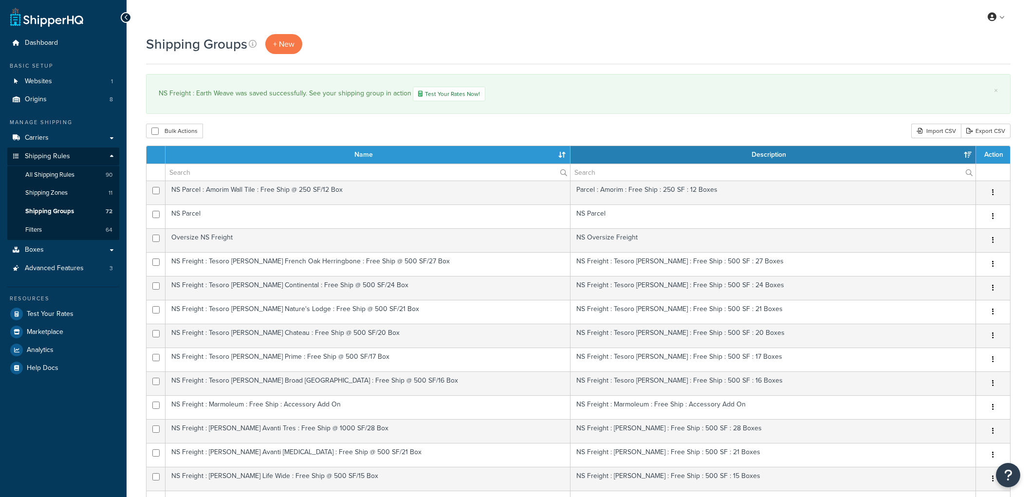
select select "15"
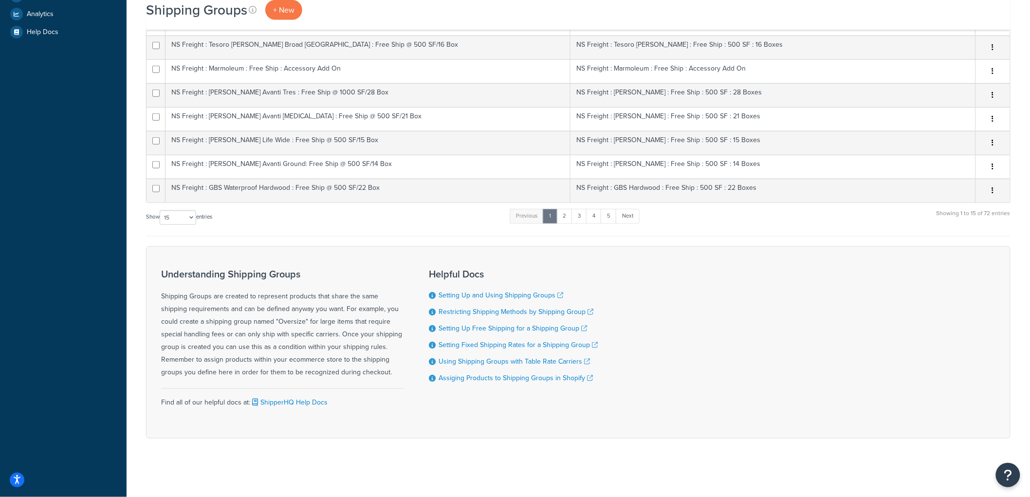
click at [607, 225] on ul "Previous 1 2 3 4 5 Next" at bounding box center [575, 218] width 130 height 19
click at [608, 223] on link "5" at bounding box center [609, 216] width 16 height 15
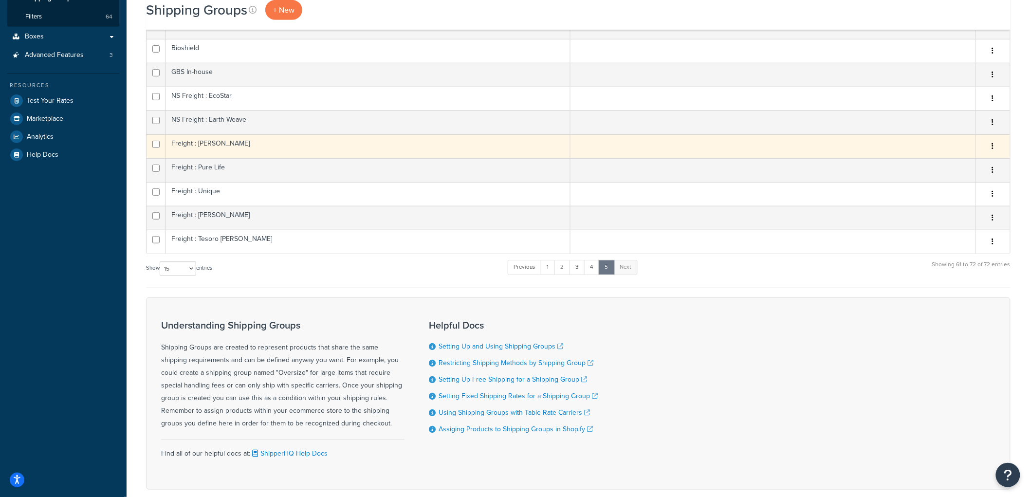
scroll to position [157, 0]
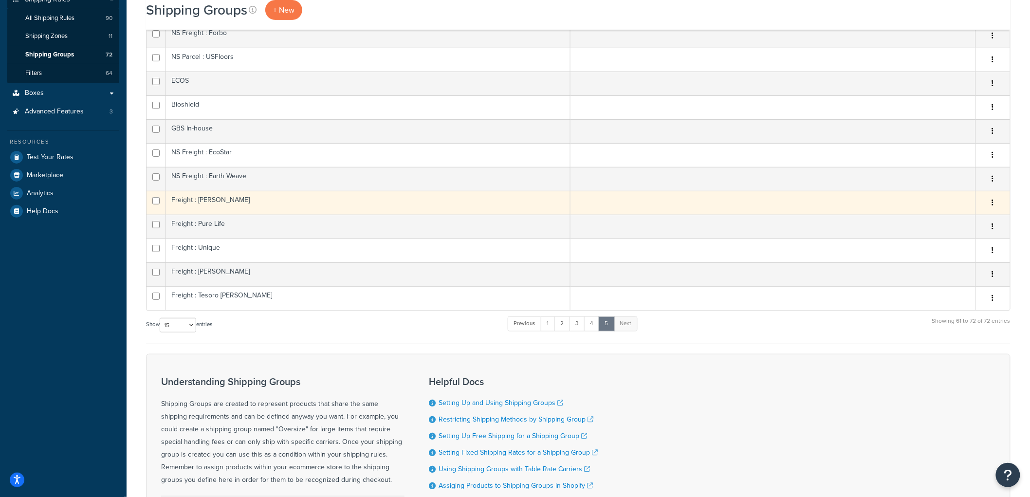
click at [230, 207] on td "Freight : [PERSON_NAME]" at bounding box center [368, 203] width 405 height 24
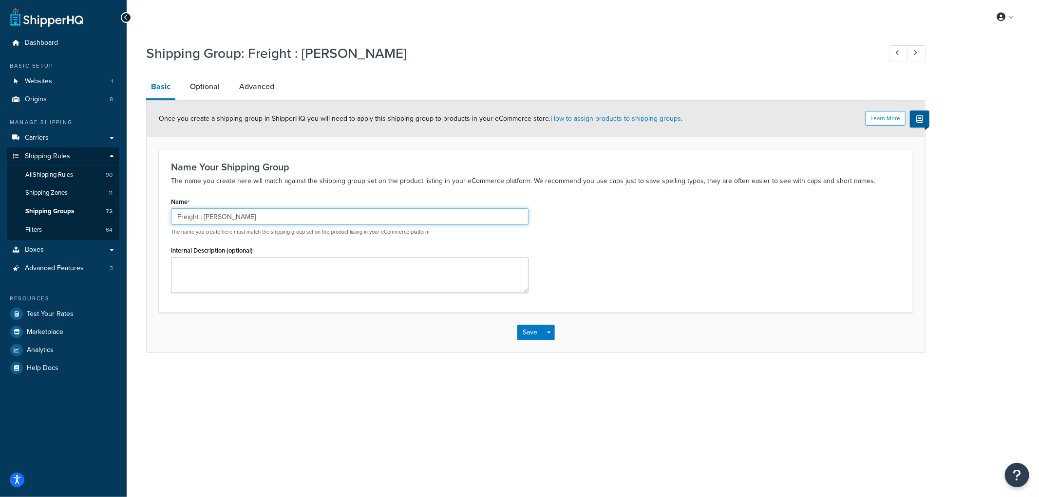
click at [177, 215] on input "Freight : J Mish" at bounding box center [349, 216] width 357 height 17
type input "NS Freight : J Mish"
click at [521, 343] on div "Save Save Dropdown Save and Edit Save and Duplicate Save and Create New" at bounding box center [536, 333] width 778 height 40
click at [529, 325] on button "Save" at bounding box center [530, 333] width 26 height 16
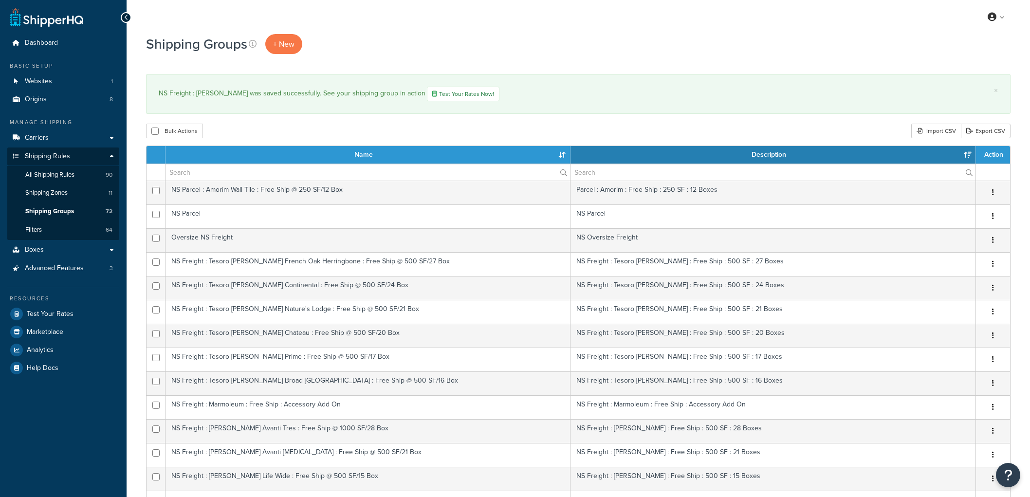
select select "15"
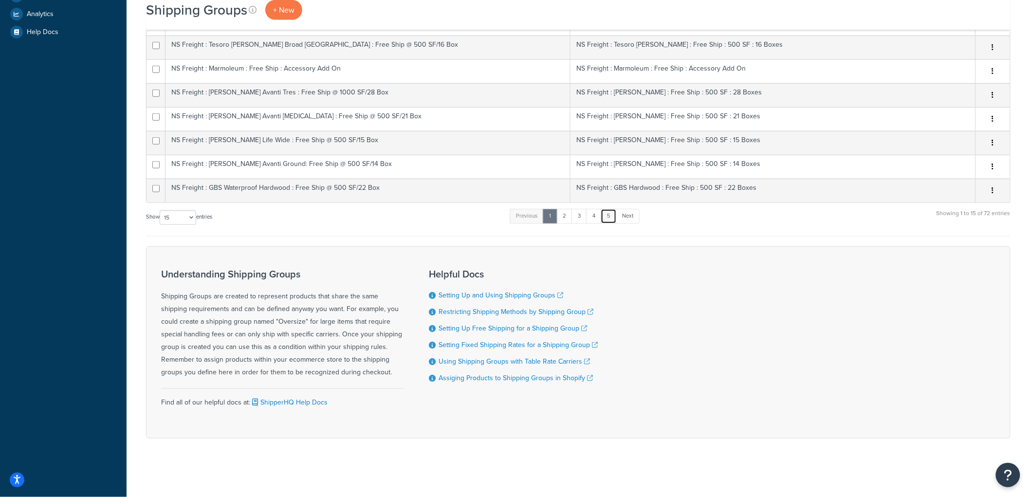
click at [616, 223] on link "5" at bounding box center [609, 216] width 16 height 15
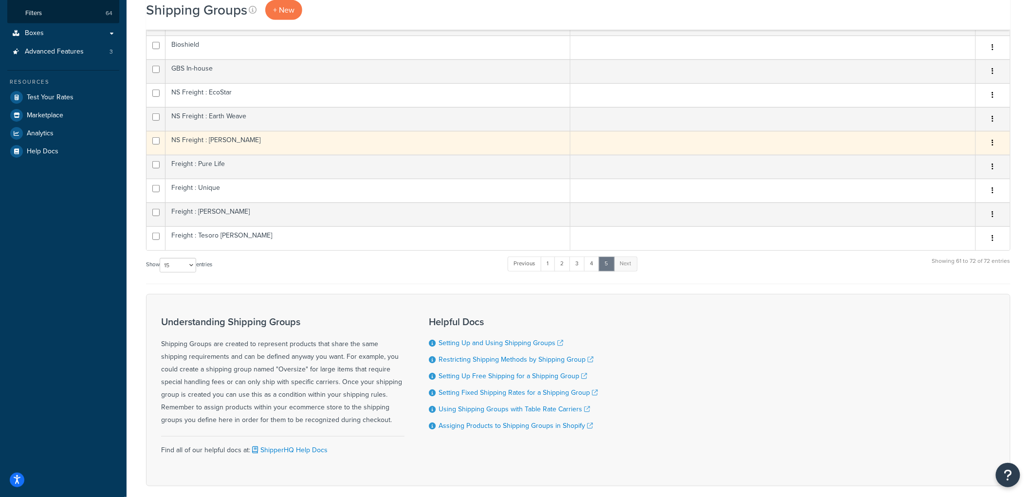
scroll to position [157, 0]
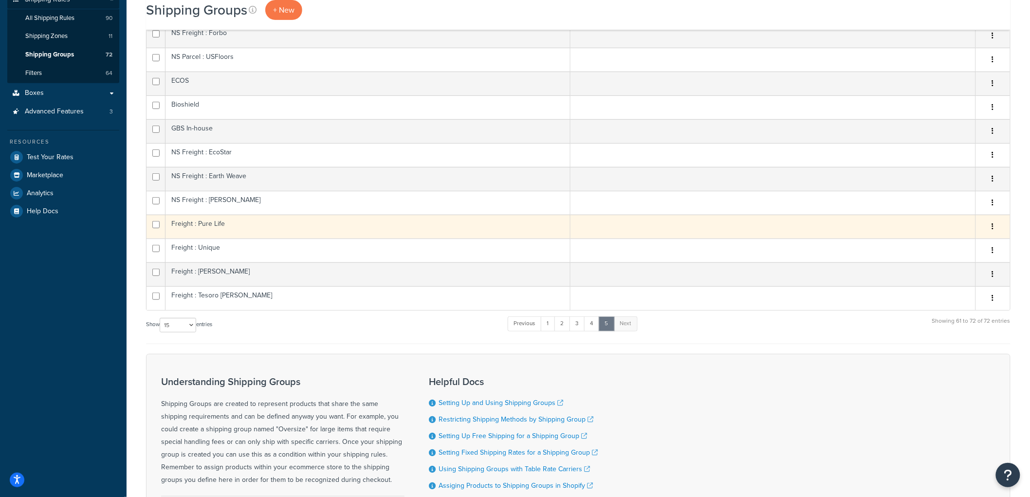
click at [255, 225] on td "Freight : Pure Life" at bounding box center [368, 227] width 405 height 24
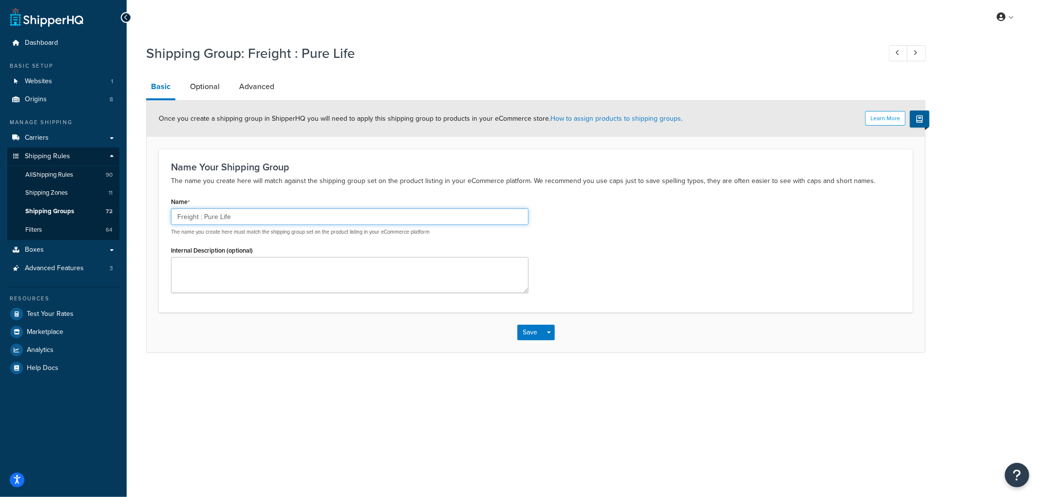
click at [176, 216] on input "Freight : Pure Life" at bounding box center [349, 216] width 357 height 17
type input "NS Freight : Pure Life"
click at [521, 333] on button "Save" at bounding box center [530, 333] width 26 height 16
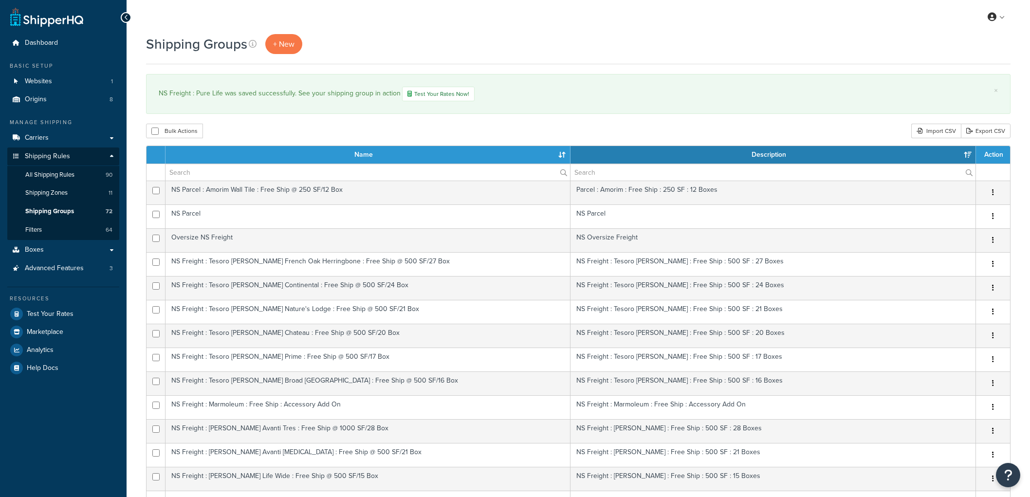
select select "15"
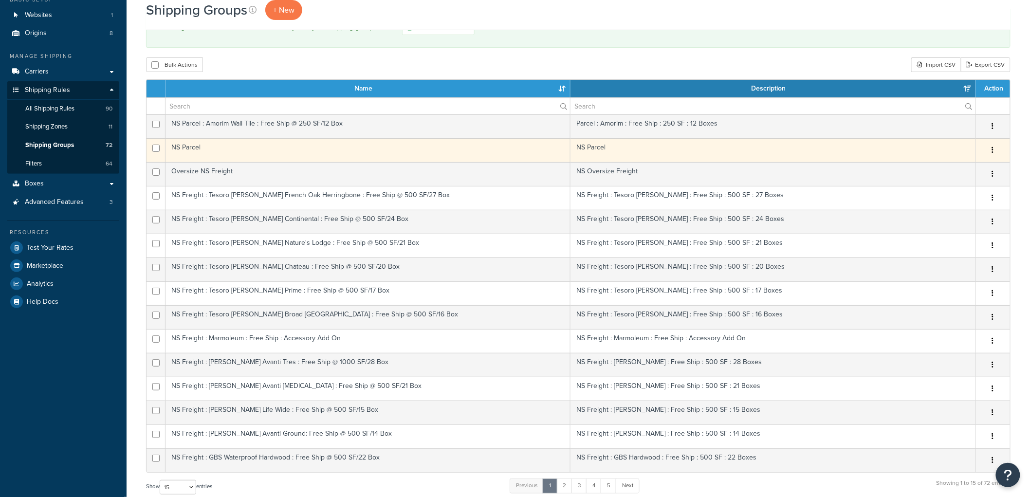
scroll to position [296, 0]
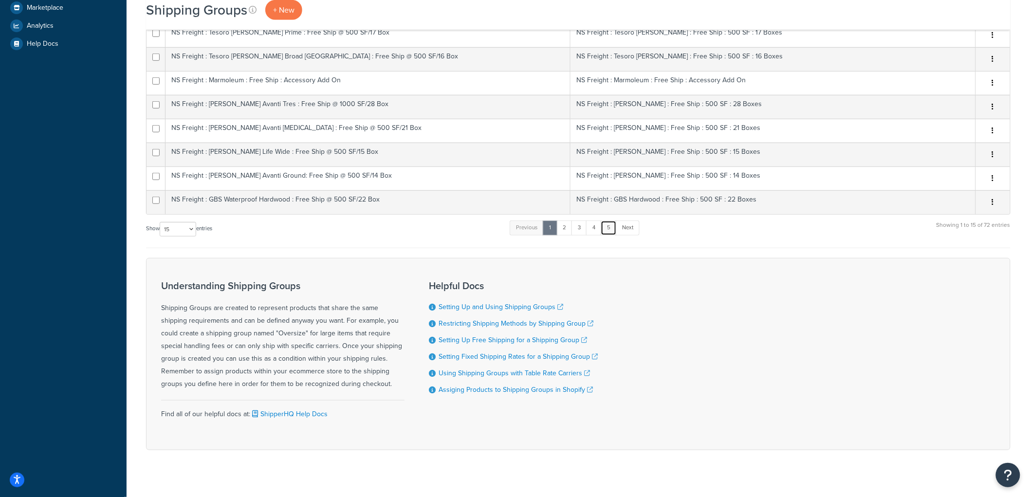
click at [612, 227] on link "5" at bounding box center [609, 228] width 16 height 15
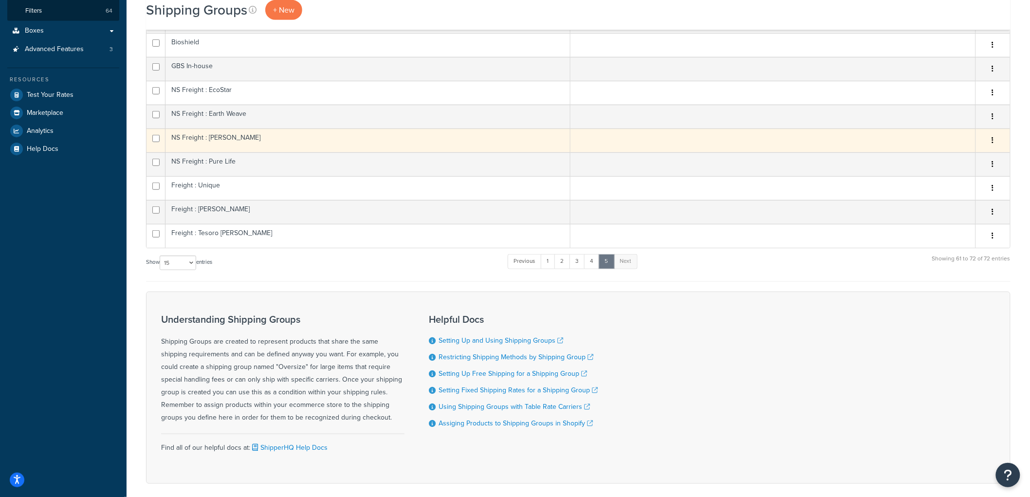
scroll to position [157, 0]
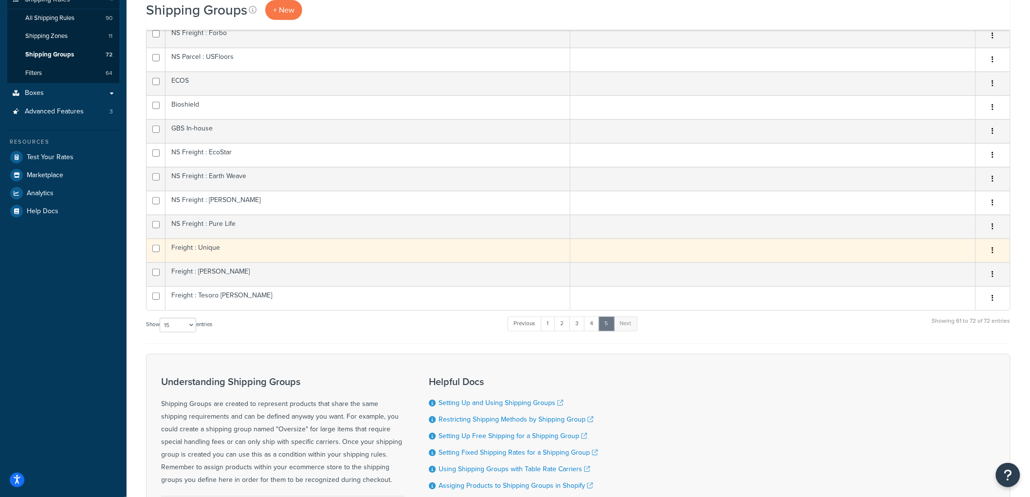
click at [211, 246] on td "Freight : Unique" at bounding box center [368, 251] width 405 height 24
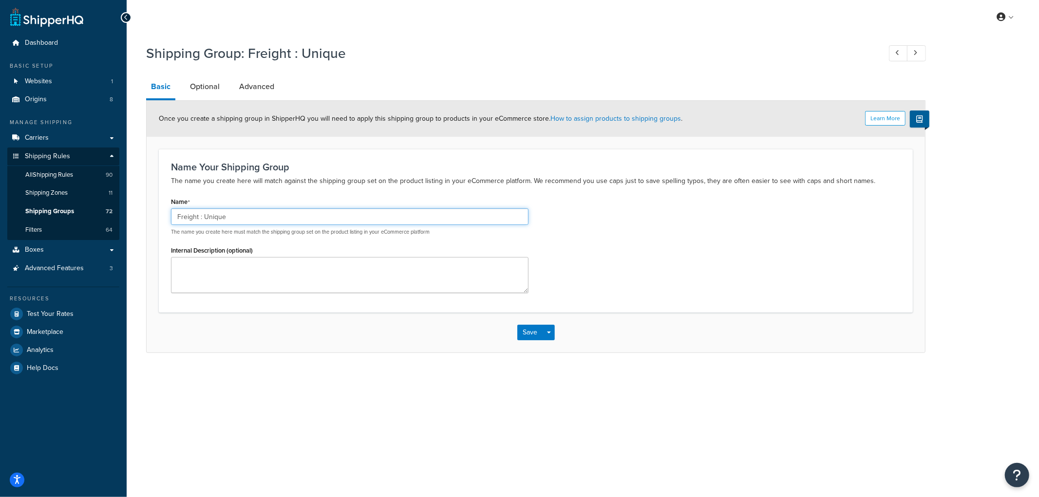
click at [171, 214] on input "Freight : Unique" at bounding box center [349, 216] width 357 height 17
type input "NS Freight : Unique"
click at [535, 329] on button "Save" at bounding box center [530, 333] width 26 height 16
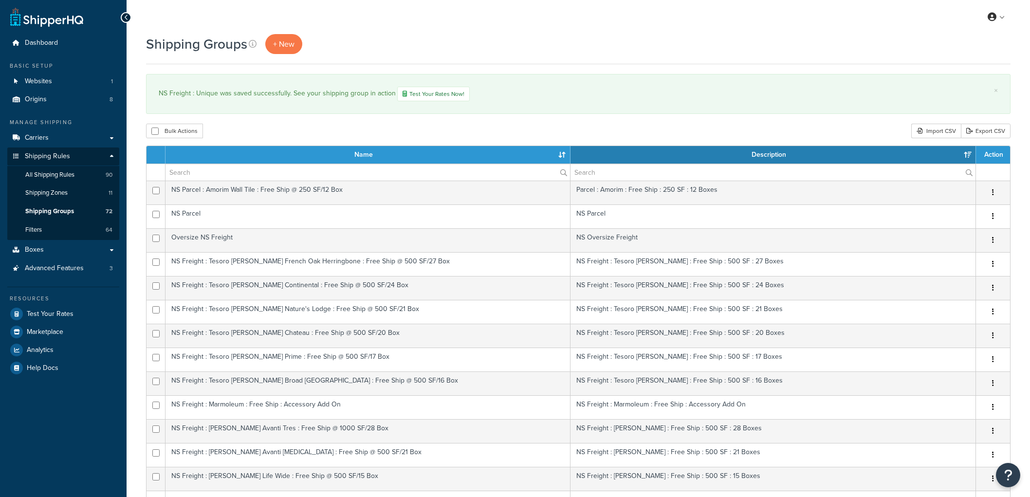
select select "15"
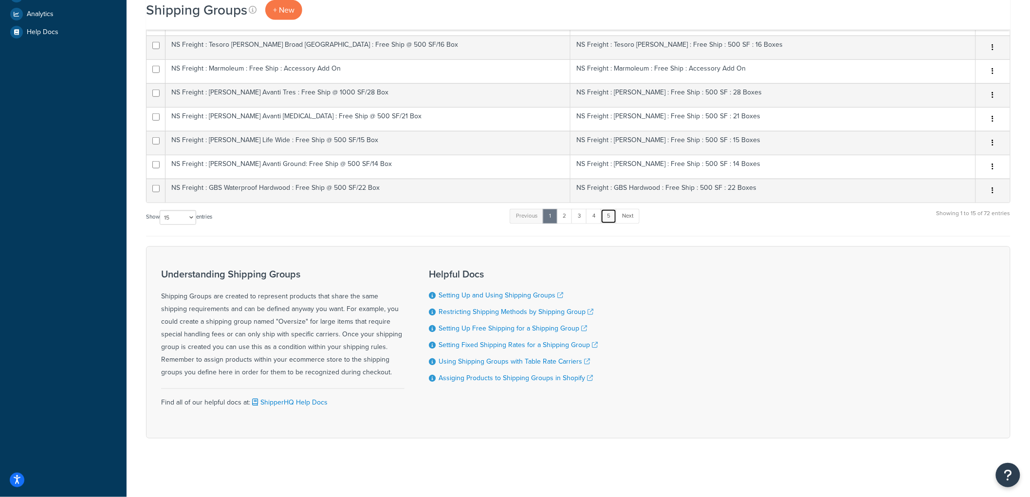
click at [610, 220] on link "5" at bounding box center [609, 216] width 16 height 15
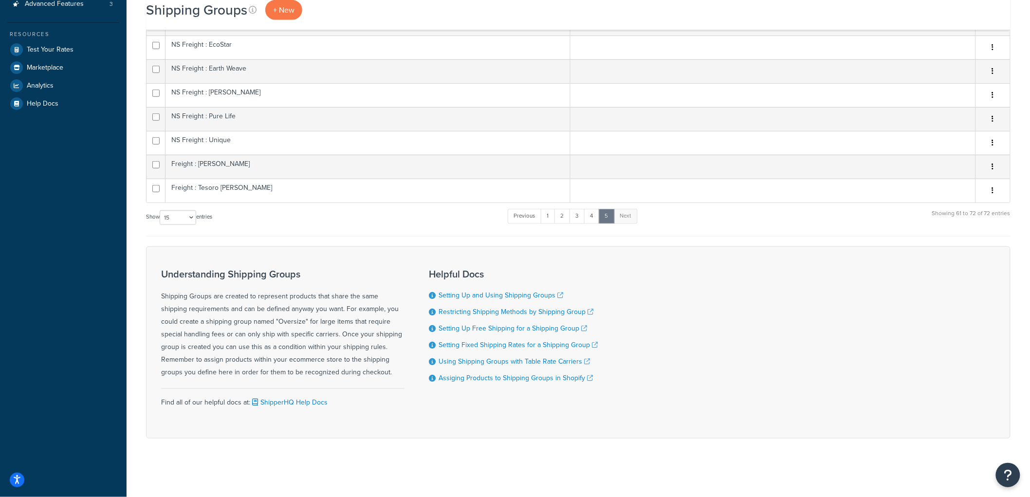
scroll to position [265, 0]
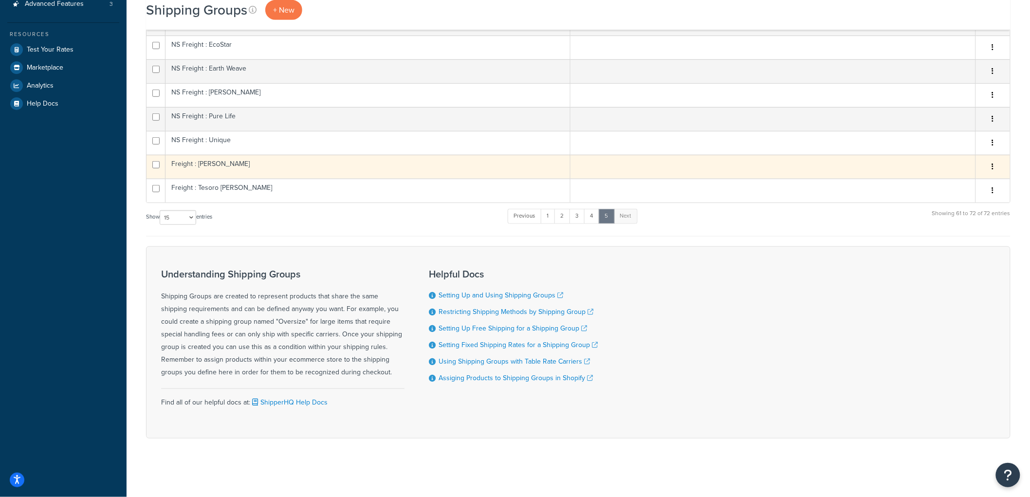
click at [458, 177] on td "Freight : Kahrs" at bounding box center [368, 167] width 405 height 24
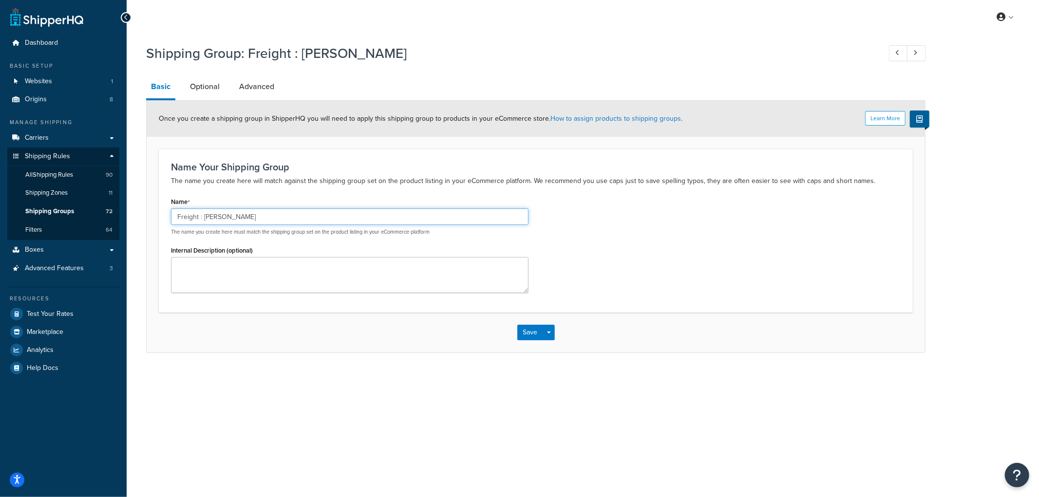
click at [174, 215] on input "Freight : [PERSON_NAME]" at bounding box center [349, 216] width 357 height 17
type input "NS Freight : [PERSON_NAME]"
click at [528, 327] on button "Save" at bounding box center [530, 333] width 26 height 16
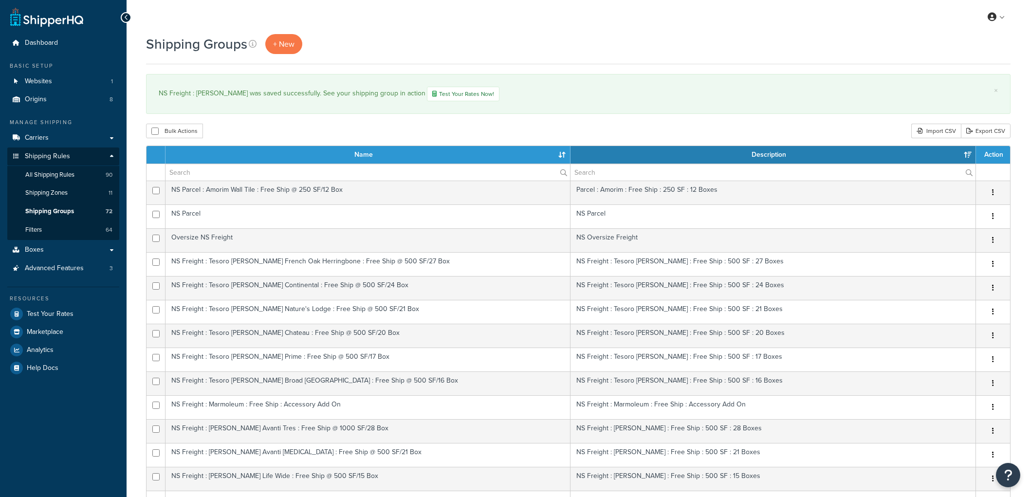
select select "15"
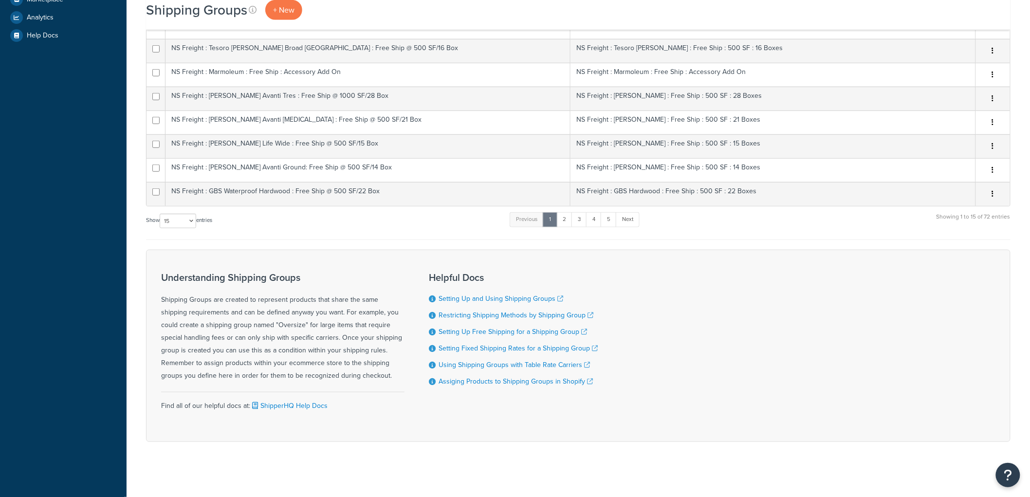
scroll to position [337, 0]
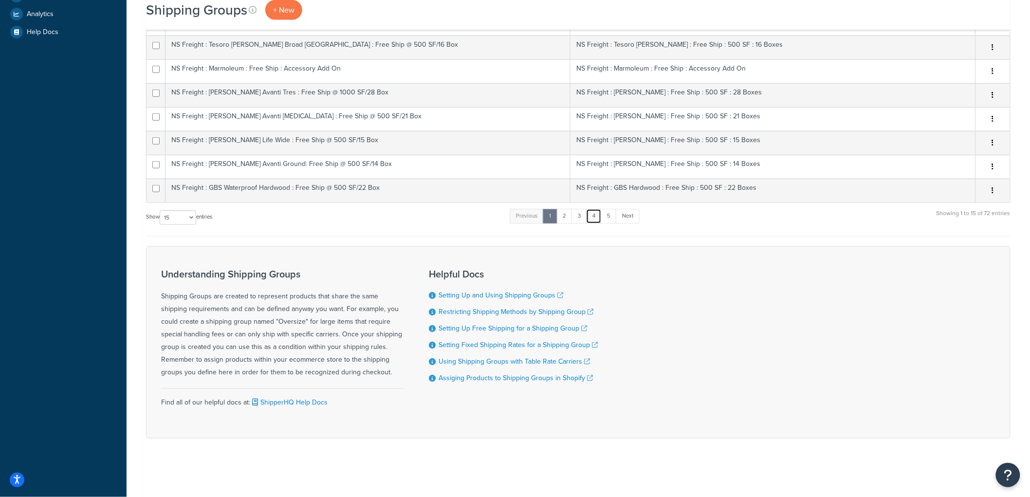
click at [596, 220] on link "4" at bounding box center [594, 216] width 16 height 15
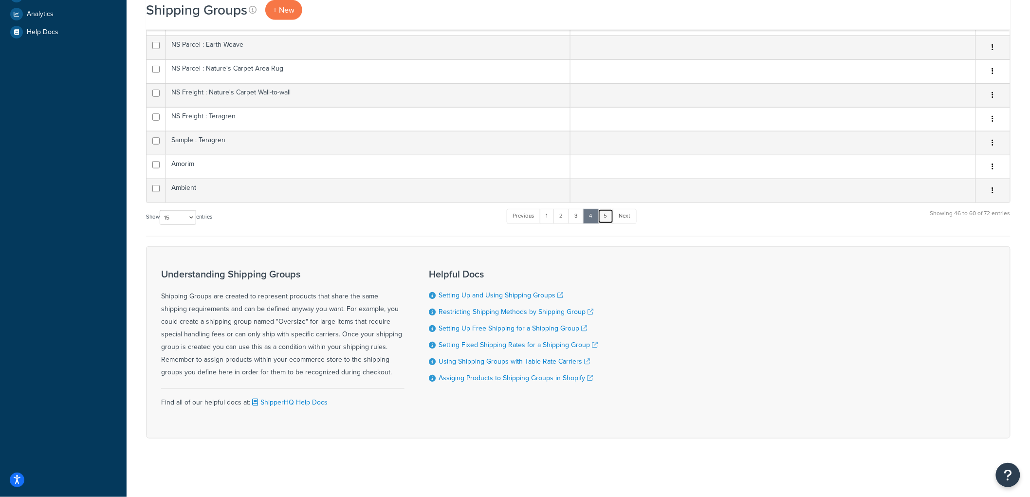
click at [611, 216] on link "5" at bounding box center [606, 216] width 16 height 15
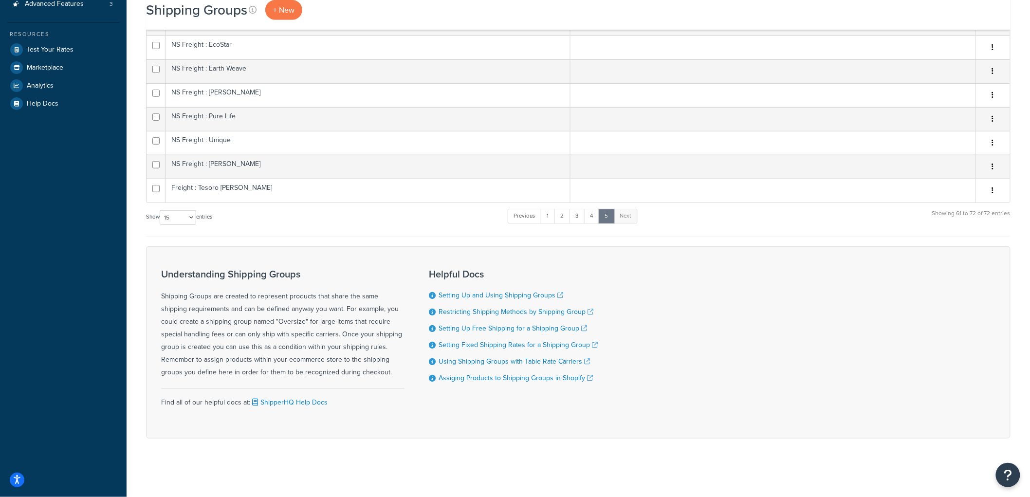
scroll to position [265, 0]
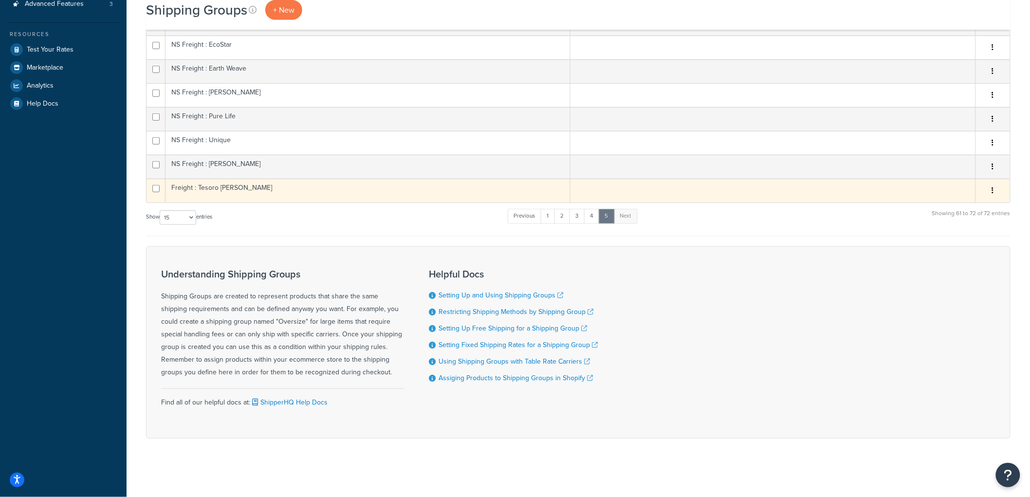
click at [222, 189] on td "Freight : Tesoro [PERSON_NAME]" at bounding box center [368, 191] width 405 height 24
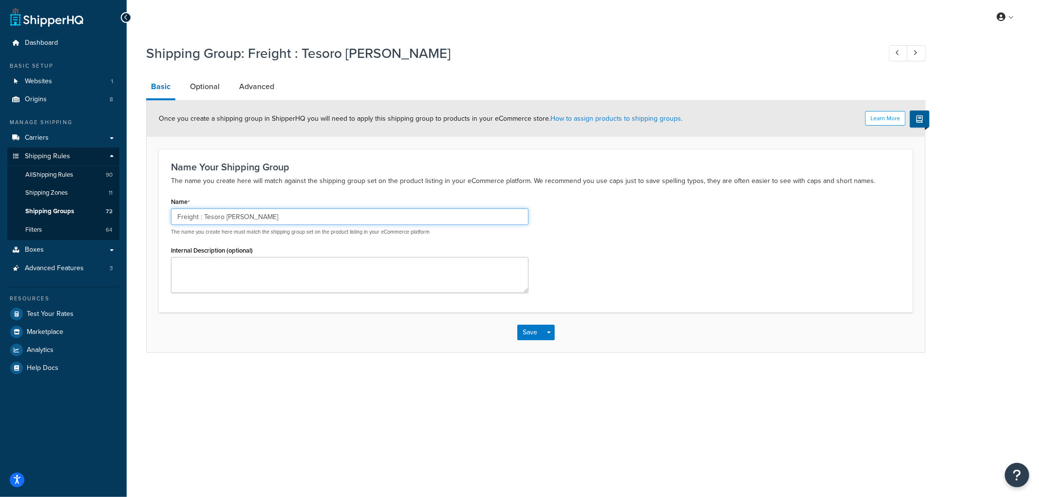
click at [174, 212] on input "Freight : Tesoro [PERSON_NAME]" at bounding box center [349, 216] width 357 height 17
type input "NS Freight : Tesoro Woods"
click at [533, 330] on button "Save" at bounding box center [530, 333] width 26 height 16
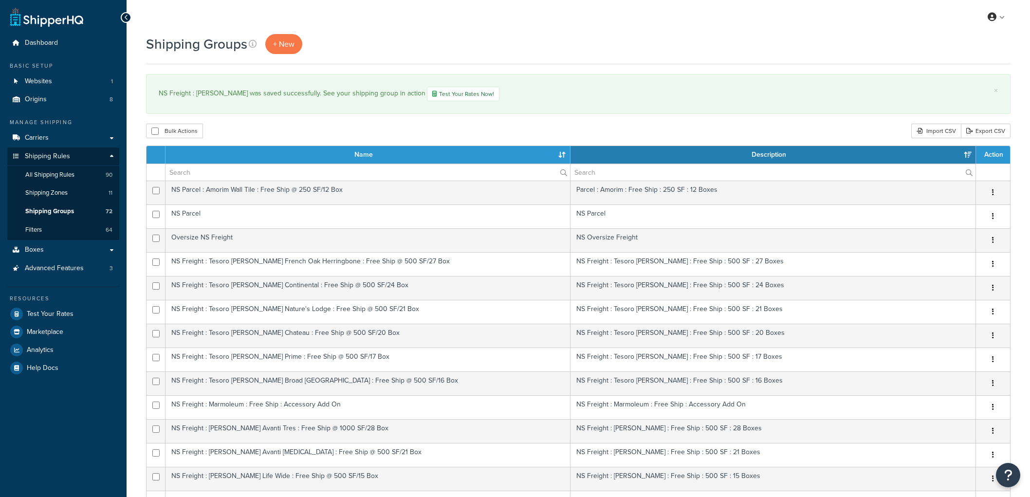
select select "15"
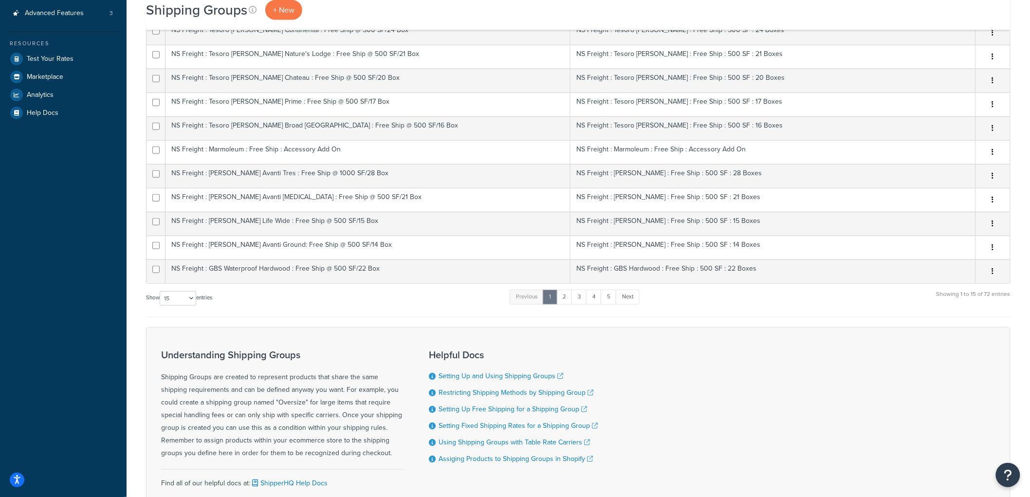
scroll to position [337, 0]
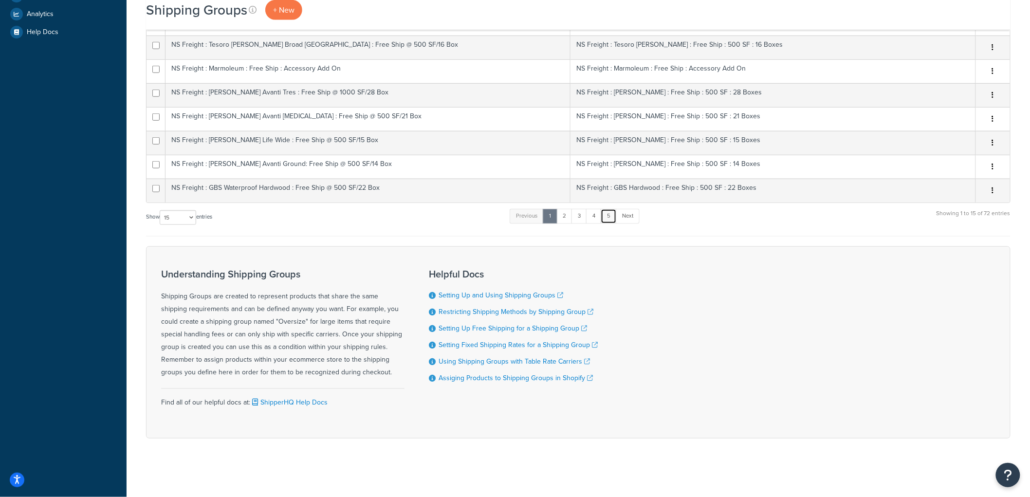
click at [608, 215] on link "5" at bounding box center [609, 216] width 16 height 15
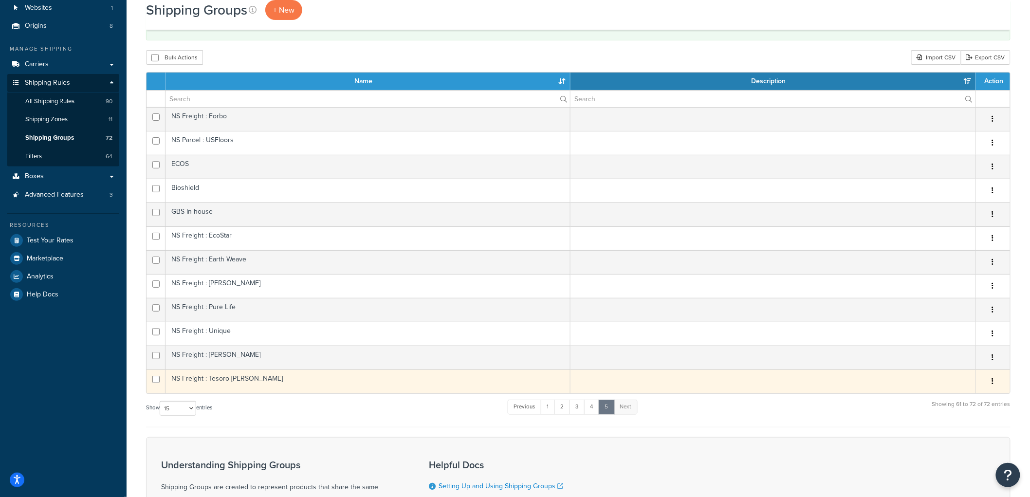
scroll to position [162, 0]
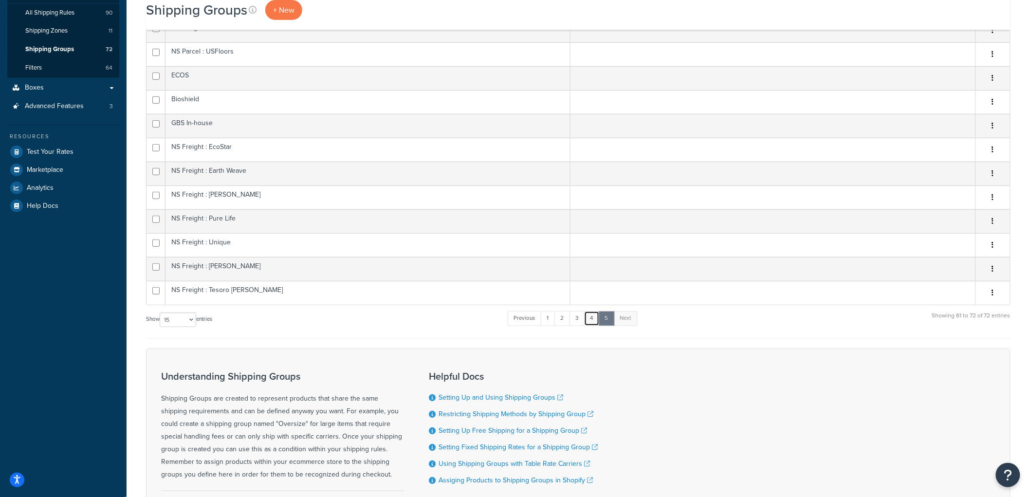
click at [592, 320] on link "4" at bounding box center [592, 318] width 16 height 15
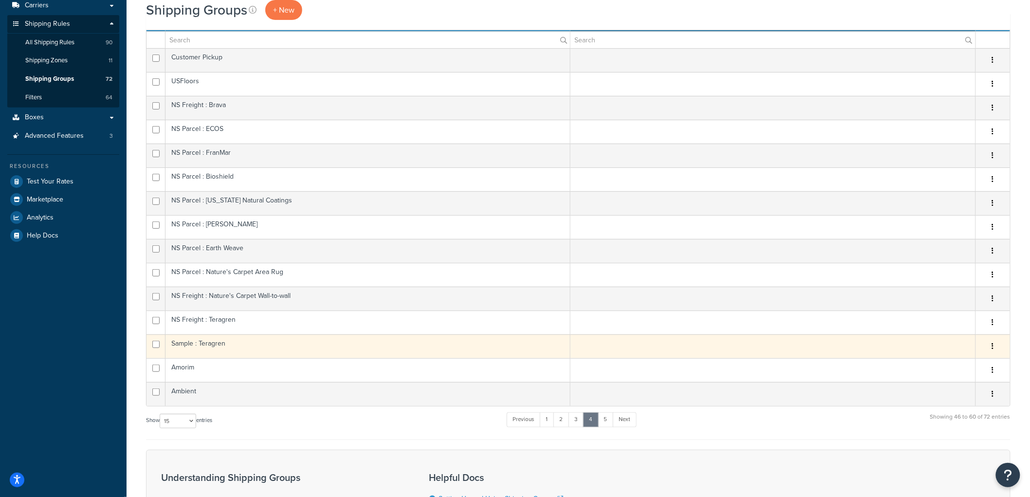
scroll to position [108, 0]
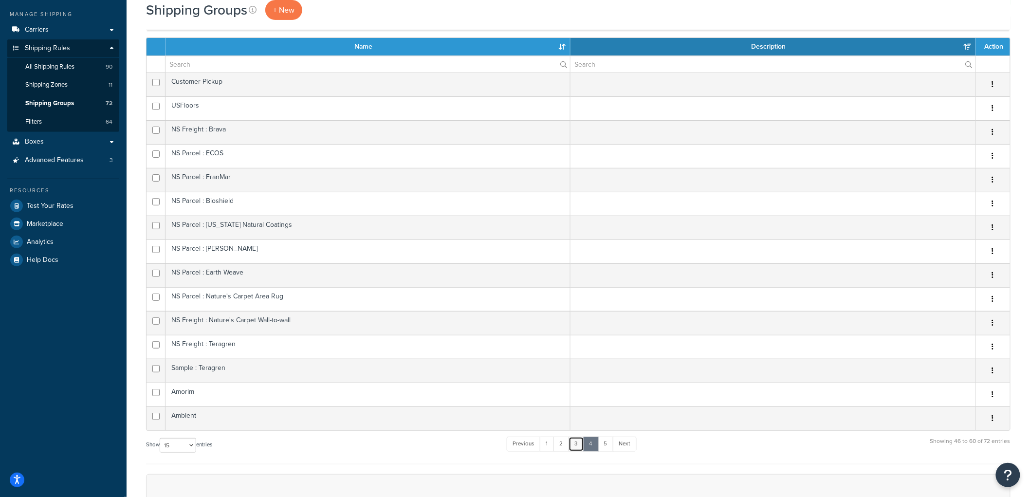
click at [582, 447] on link "3" at bounding box center [577, 444] width 16 height 15
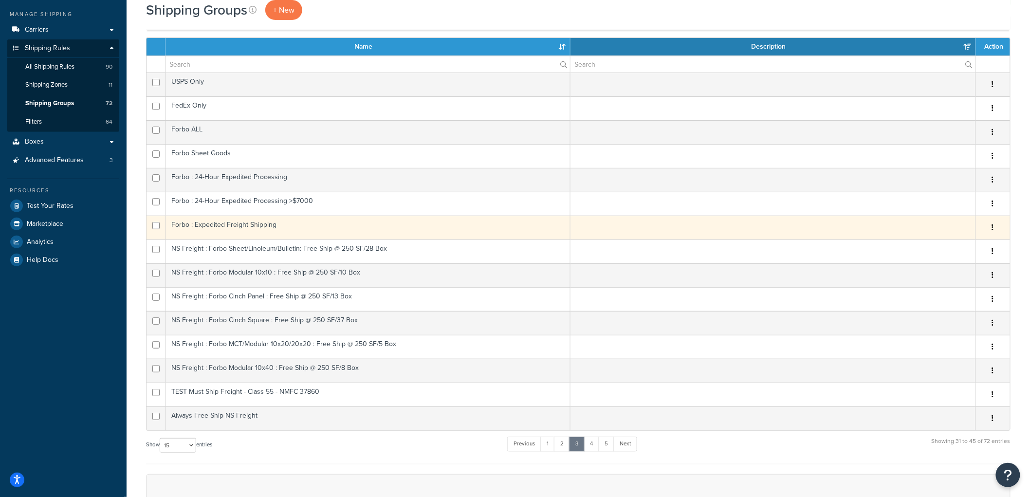
click at [288, 228] on td "Forbo : Expedited Freight Shipping" at bounding box center [368, 228] width 405 height 24
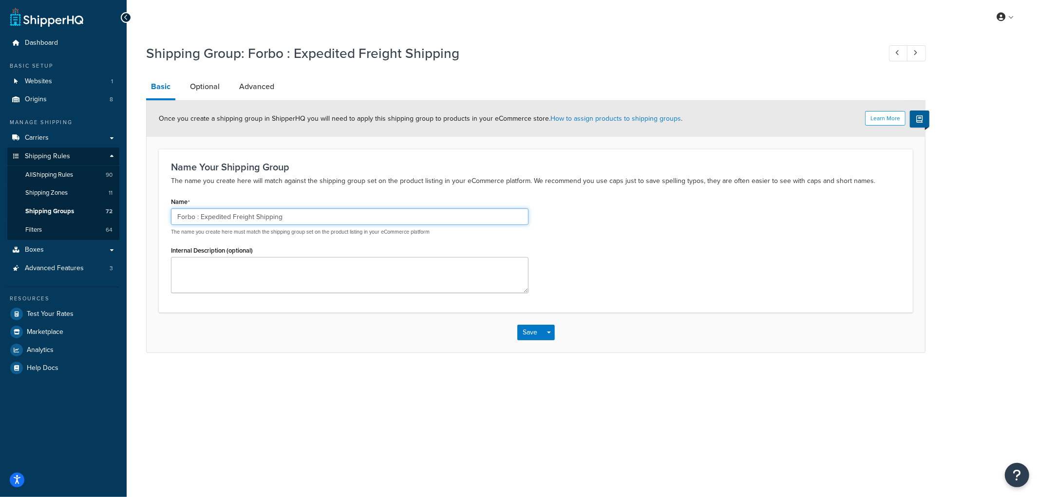
click at [232, 213] on input "Forbo : Expedited Freight Shipping" at bounding box center [349, 216] width 357 height 17
type input "Forbo : Expedited NS Freight Shipping"
click at [529, 336] on button "Save" at bounding box center [530, 333] width 26 height 16
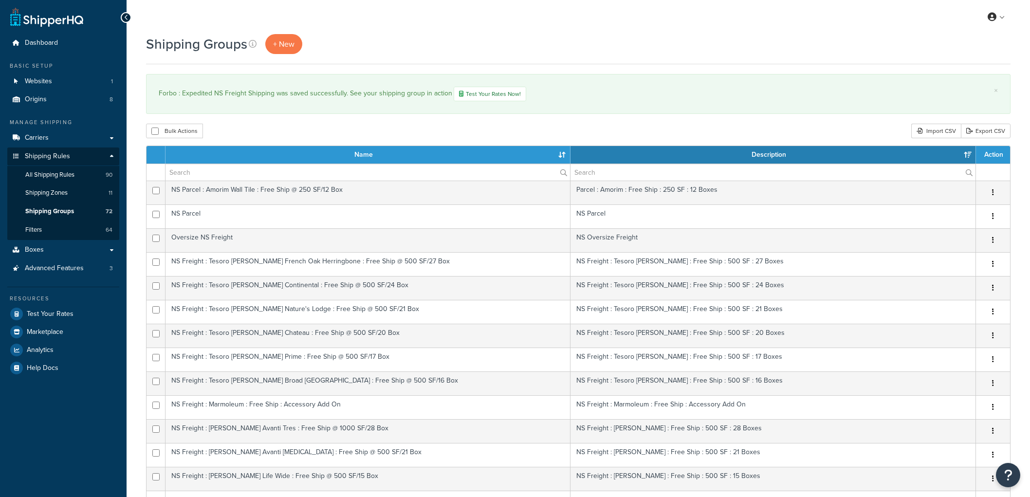
select select "15"
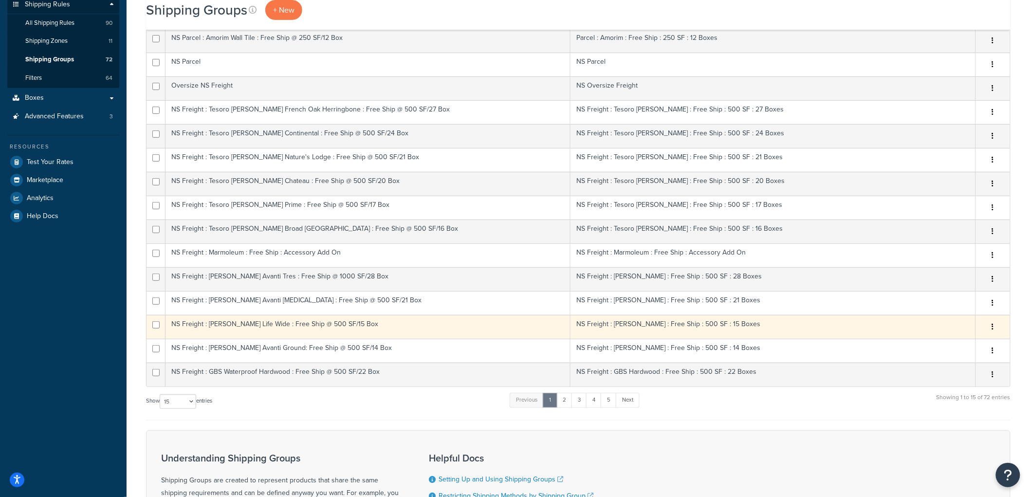
scroll to position [162, 0]
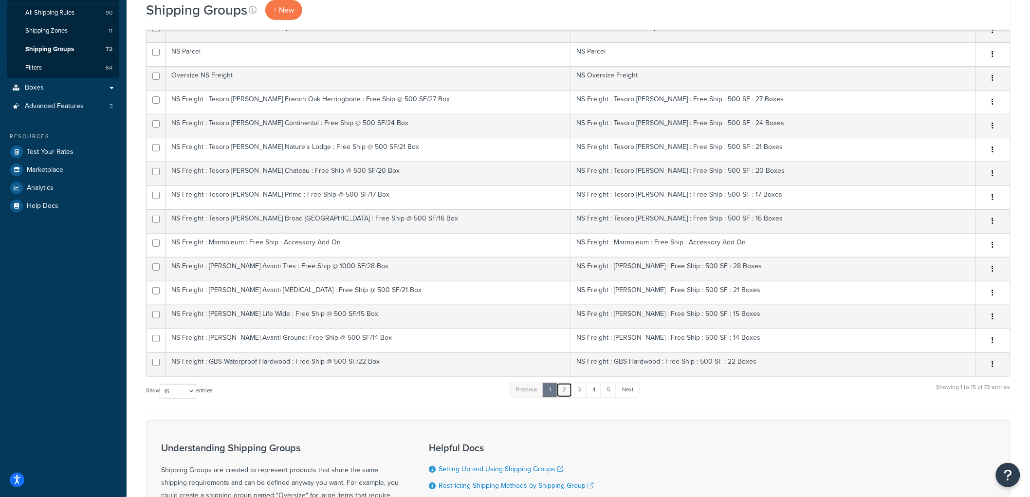
click at [564, 389] on link "2" at bounding box center [565, 390] width 16 height 15
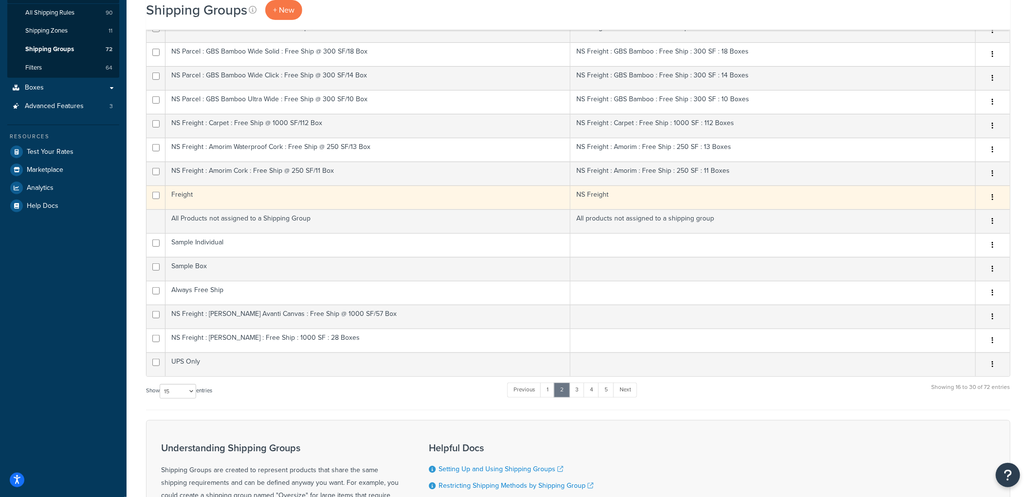
click at [252, 198] on td "Freight" at bounding box center [368, 198] width 405 height 24
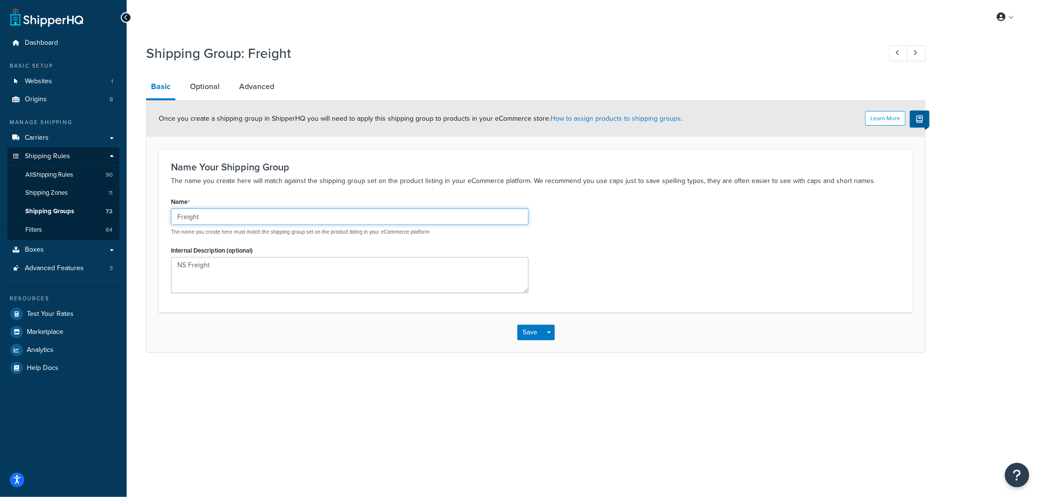
click at [174, 218] on input "Freight" at bounding box center [349, 216] width 357 height 17
type input "NS Freight"
click at [523, 330] on button "Save" at bounding box center [530, 333] width 26 height 16
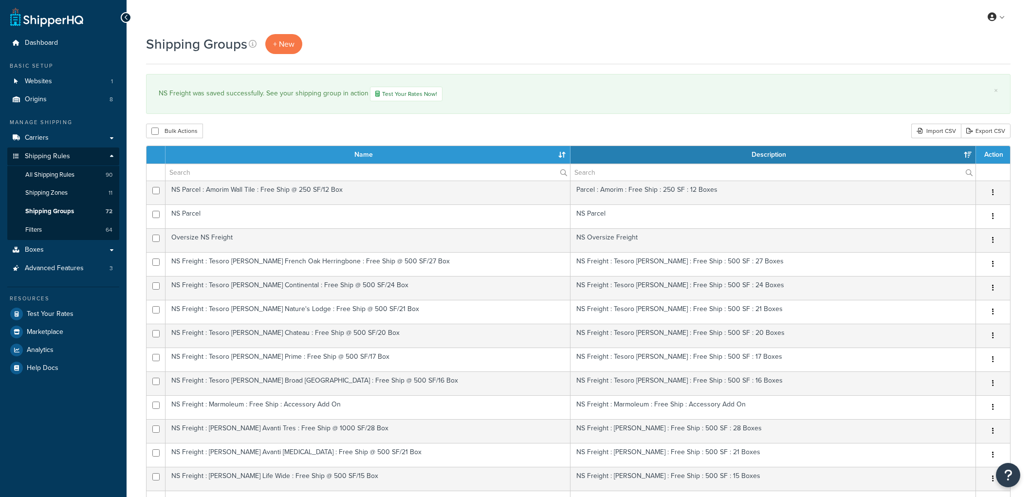
select select "15"
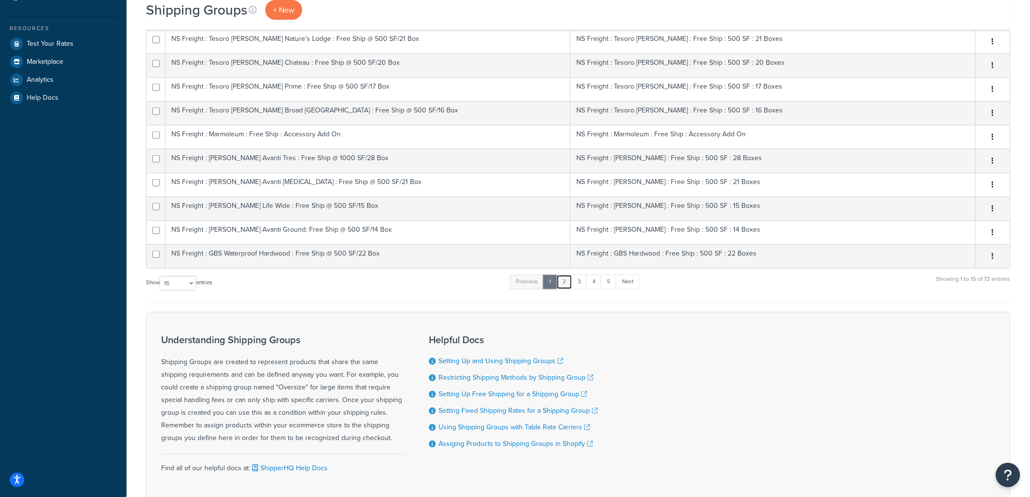
click at [566, 284] on link "2" at bounding box center [565, 282] width 16 height 15
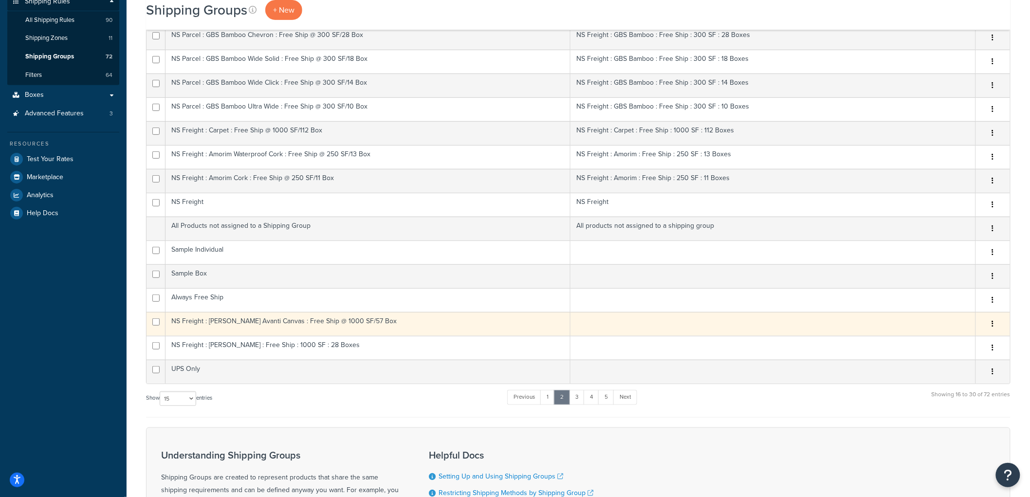
scroll to position [216, 0]
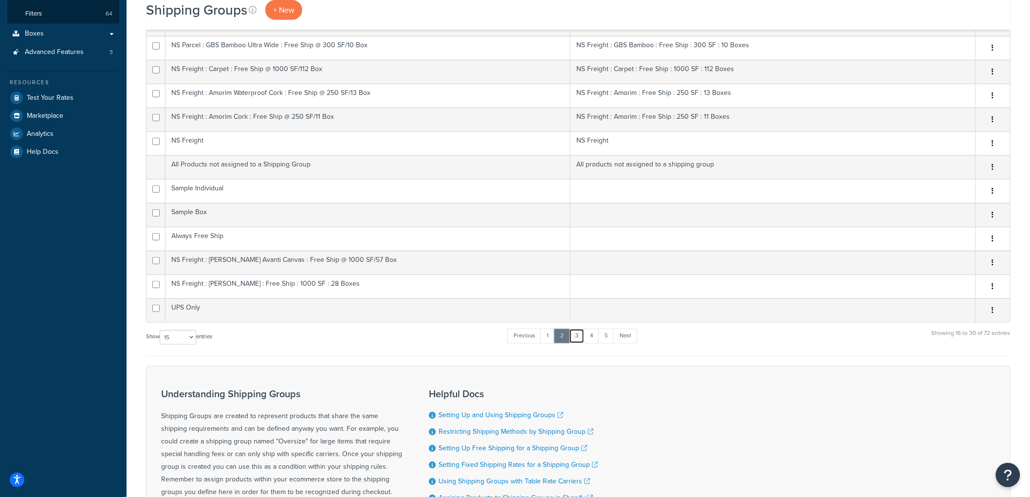
click at [583, 336] on link "3" at bounding box center [577, 336] width 16 height 15
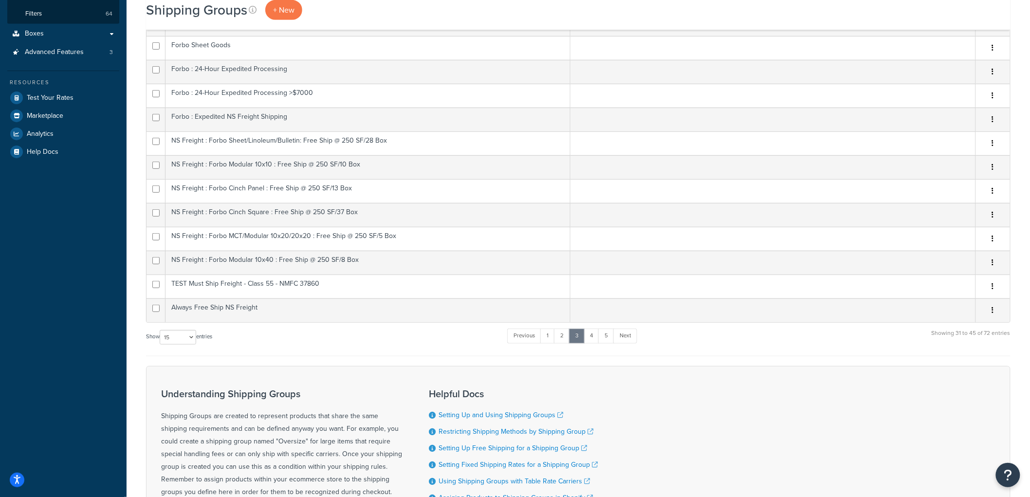
click at [259, 341] on div "Show 10 15 25 50 100 entries Previous 1 2 3 4 5 Next Showing 31 to 45 of 72 ent…" at bounding box center [578, 342] width 865 height 29
click at [590, 339] on link "4" at bounding box center [592, 336] width 16 height 15
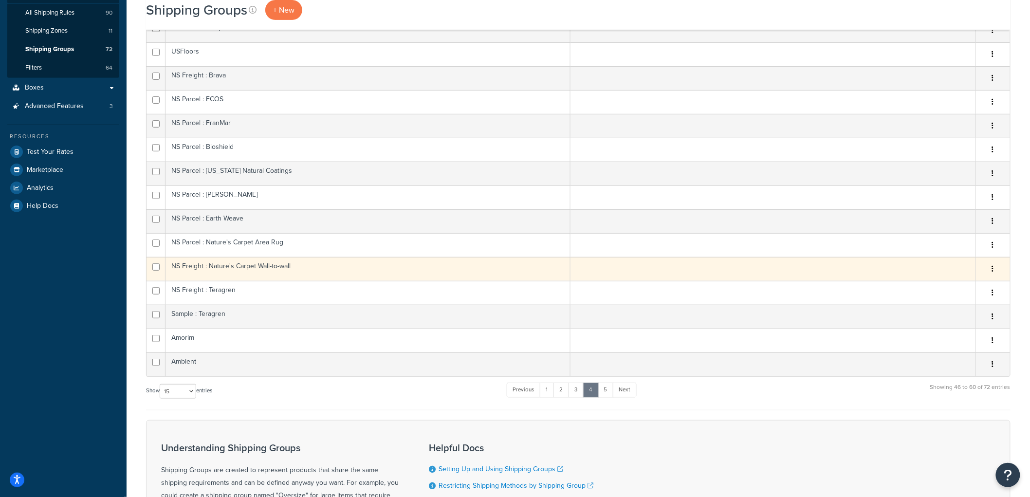
scroll to position [108, 0]
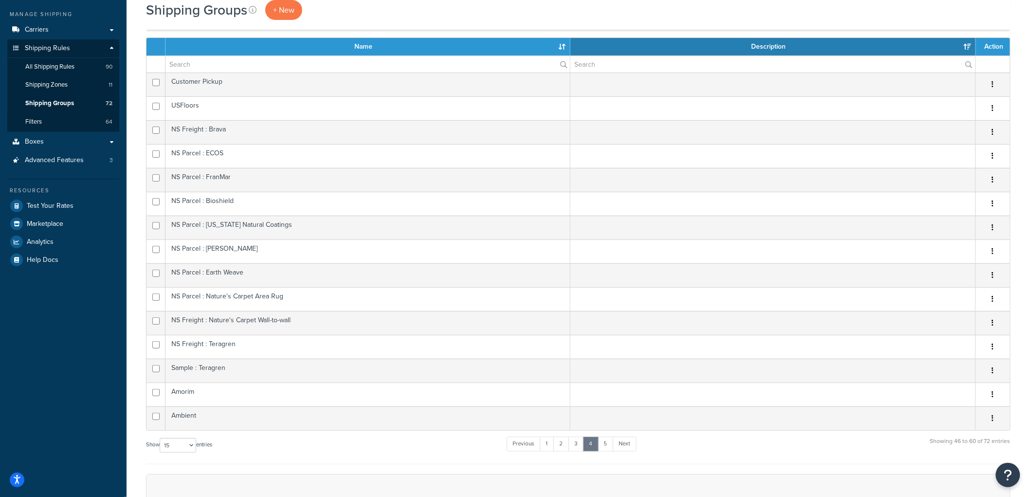
click at [135, 201] on div "Shipping Groups + New × NS Freight was saved successfully. See your shipping gr…" at bounding box center [579, 313] width 904 height 775
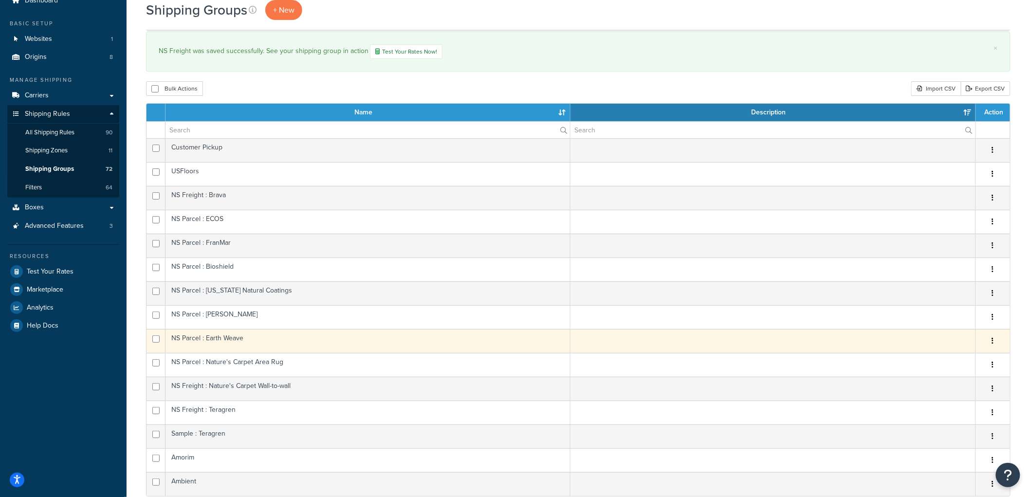
scroll to position [0, 0]
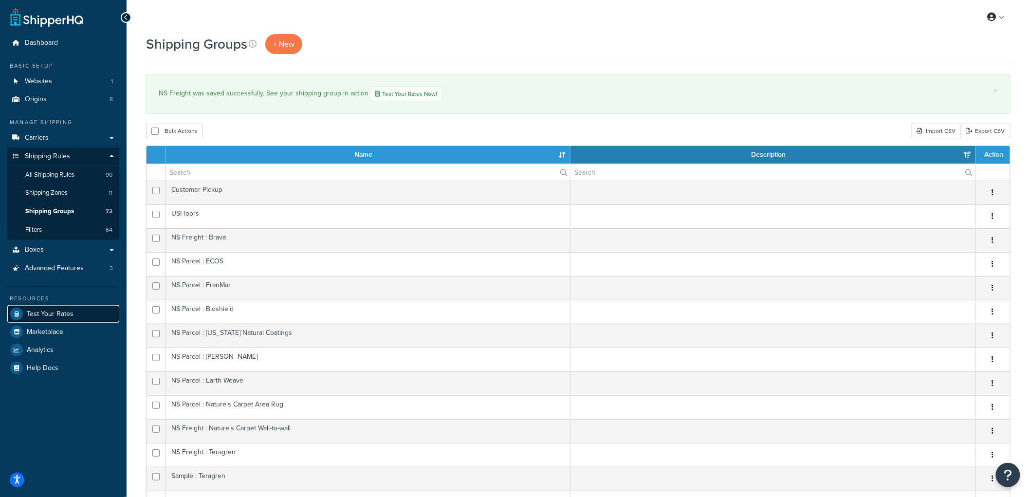
click at [56, 311] on span "Test Your Rates" at bounding box center [50, 314] width 47 height 8
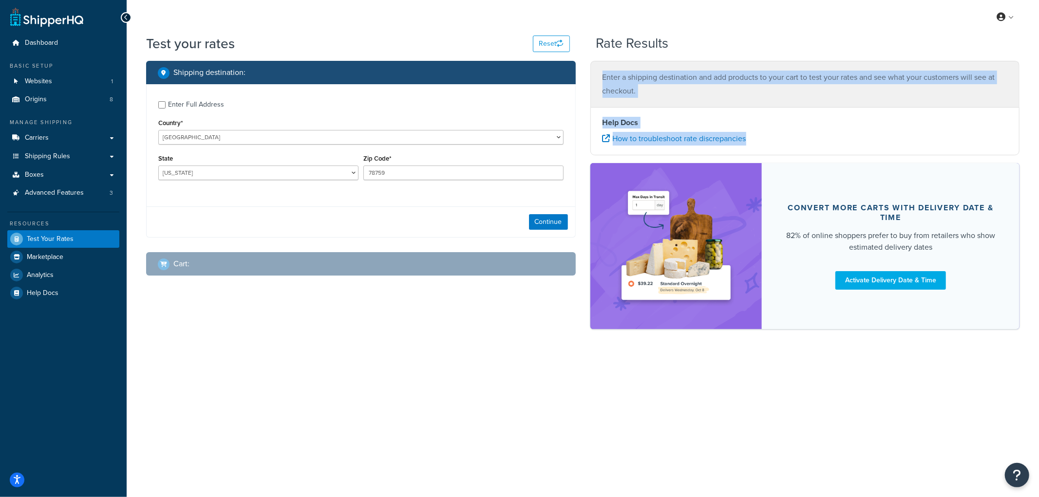
drag, startPoint x: 586, startPoint y: 68, endPoint x: 814, endPoint y: 151, distance: 242.9
click at [814, 151] on div "Enter a shipping destination and add products to your cart to test your rates a…" at bounding box center [805, 200] width 444 height 278
click at [818, 140] on li "How to troubleshoot rate discrepancies" at bounding box center [804, 139] width 405 height 14
drag, startPoint x: 657, startPoint y: 89, endPoint x: 658, endPoint y: 75, distance: 13.6
click at [658, 75] on p "Enter a shipping destination and add products to your cart to test your rates a…" at bounding box center [804, 84] width 405 height 27
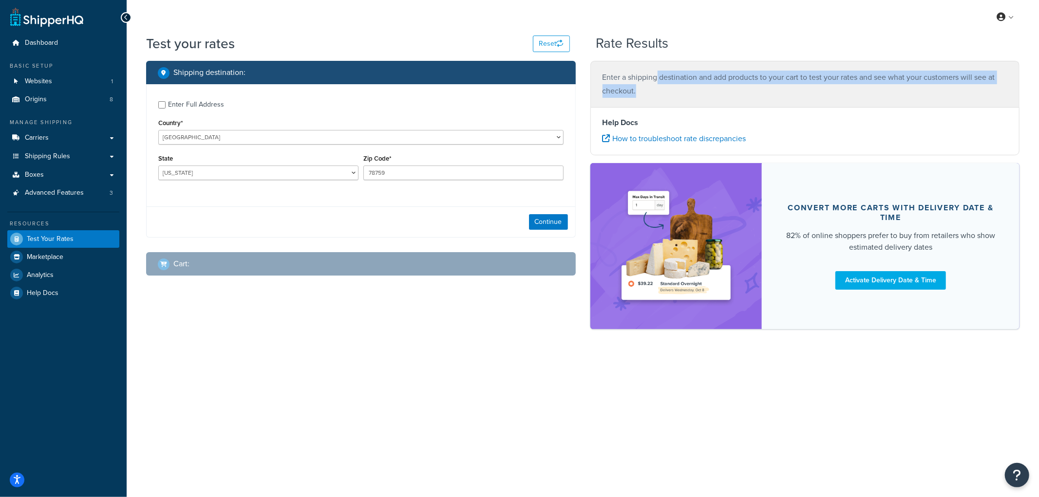
click at [658, 75] on p "Enter a shipping destination and add products to your cart to test your rates a…" at bounding box center [804, 84] width 405 height 27
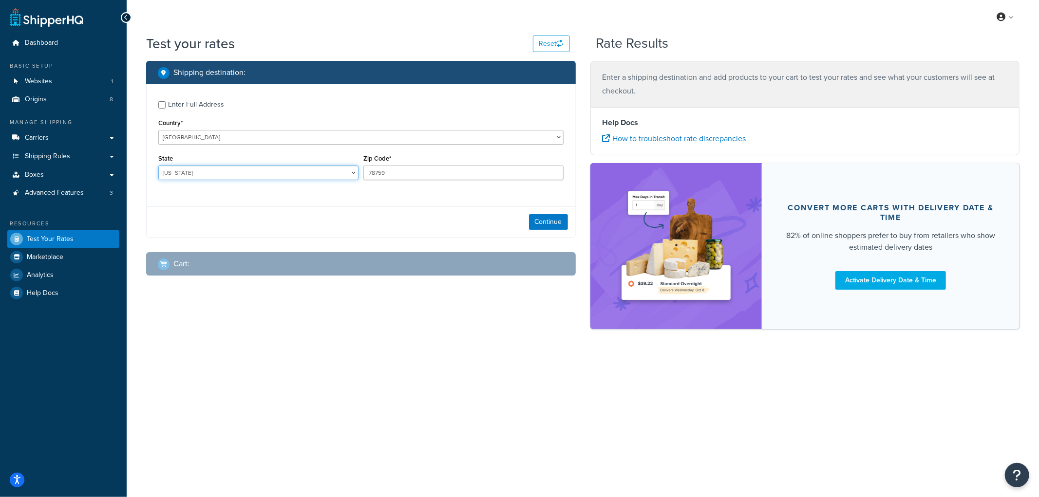
click at [261, 170] on select "[US_STATE] [US_STATE] [US_STATE] [US_STATE] [US_STATE] Armed Forces Americas Ar…" at bounding box center [258, 173] width 200 height 15
select select "NE"
click at [158, 166] on select "[US_STATE] [US_STATE] [US_STATE] [US_STATE] [US_STATE] Armed Forces Americas Ar…" at bounding box center [258, 173] width 200 height 15
drag, startPoint x: 393, startPoint y: 168, endPoint x: 348, endPoint y: 175, distance: 46.0
click at [348, 175] on div "State [US_STATE] [US_STATE] [US_STATE] [US_STATE] [US_STATE] Armed Forces Ameri…" at bounding box center [361, 170] width 410 height 36
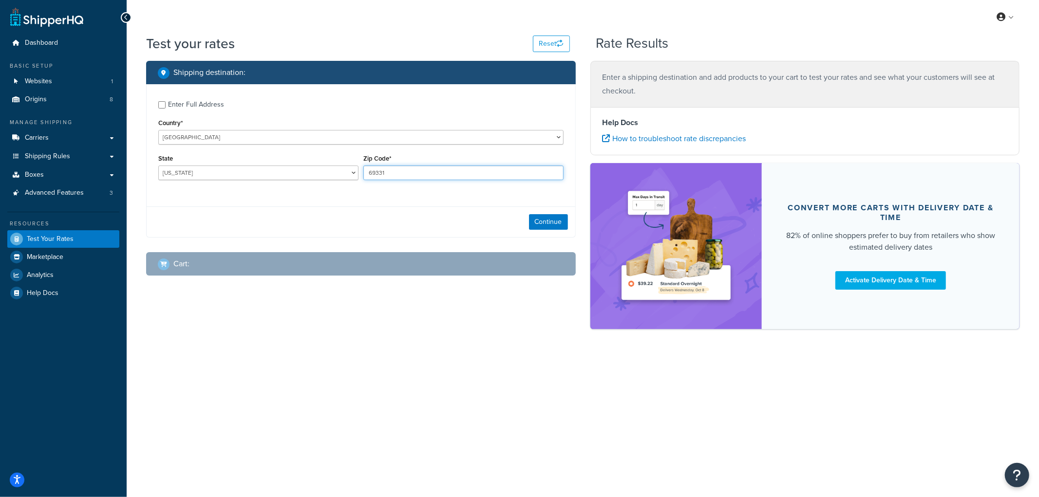
type input "69331"
click at [220, 107] on div "Enter Full Address" at bounding box center [196, 105] width 56 height 14
click at [166, 107] on input "Enter Full Address" at bounding box center [161, 104] width 7 height 7
checkbox input "true"
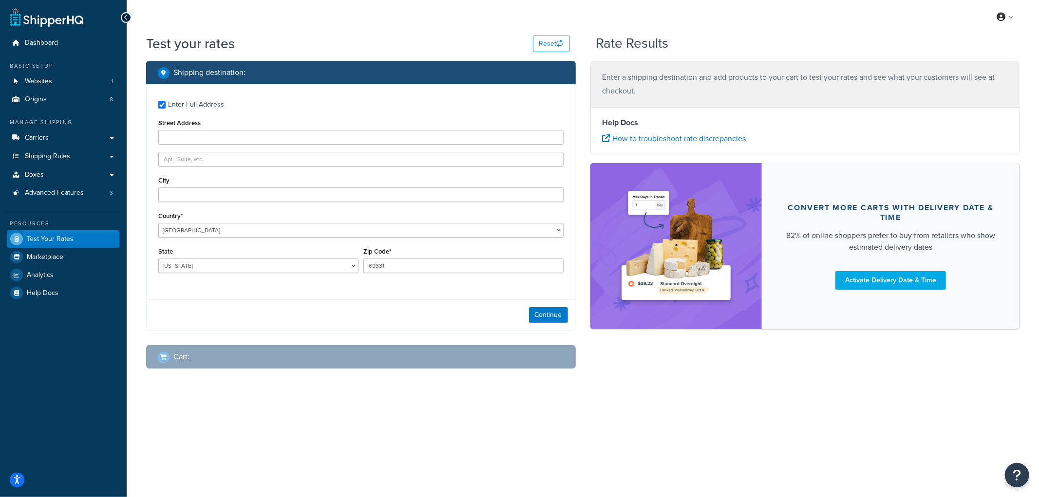
click at [200, 184] on div "City" at bounding box center [360, 188] width 405 height 28
click at [199, 185] on div "City" at bounding box center [360, 188] width 405 height 28
click at [193, 198] on input "City" at bounding box center [360, 194] width 405 height 15
type input "Angora"
click at [294, 317] on div "Continue" at bounding box center [361, 315] width 429 height 31
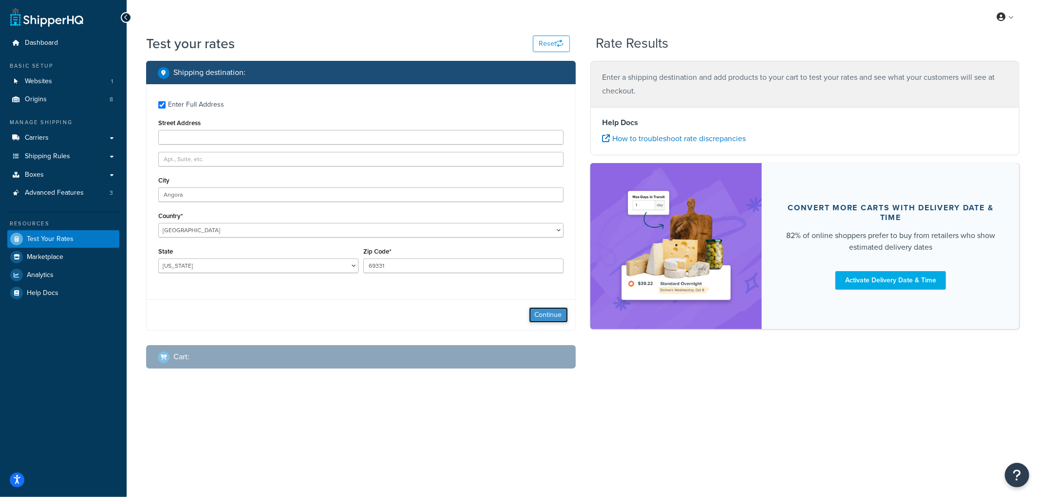
click at [559, 315] on button "Continue" at bounding box center [548, 315] width 39 height 16
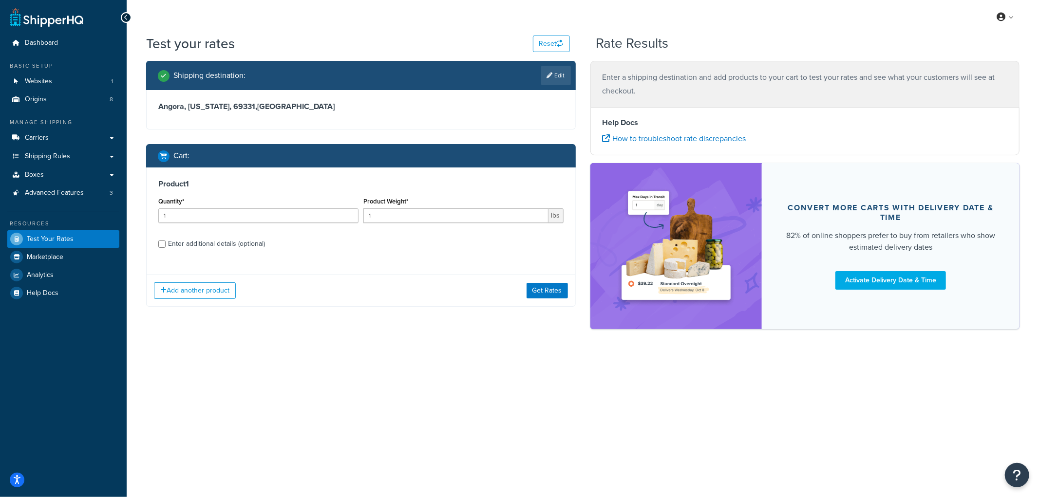
click at [216, 244] on div "Enter additional details (optional)" at bounding box center [216, 244] width 97 height 14
click at [166, 244] on input "Enter additional details (optional)" at bounding box center [161, 244] width 7 height 7
checkbox input "true"
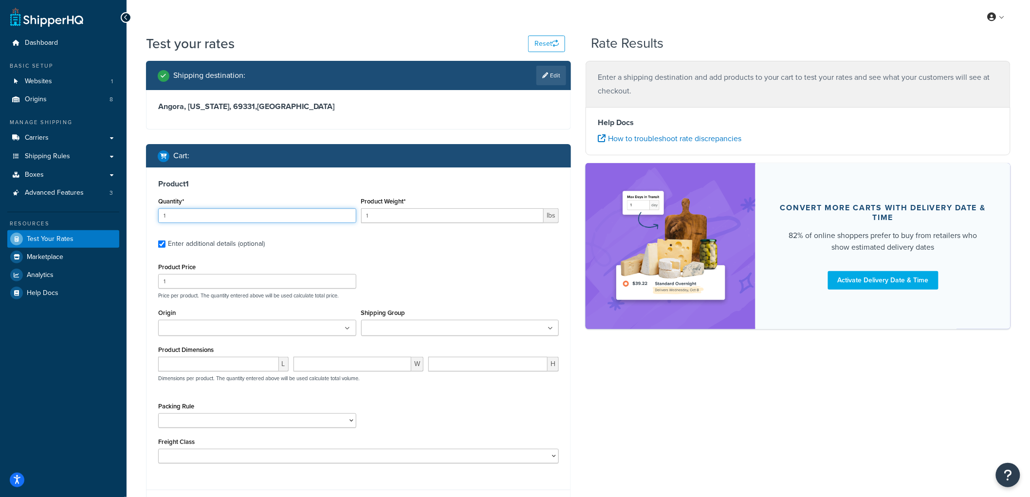
drag, startPoint x: 181, startPoint y: 212, endPoint x: 86, endPoint y: 205, distance: 94.7
click at [86, 205] on div "Dashboard Basic Setup Websites 1 Origins 8 Manage Shipping Carriers Carriers Al…" at bounding box center [515, 292] width 1030 height 585
type input "123"
click at [402, 211] on input "1" at bounding box center [452, 215] width 183 height 15
type input "10"
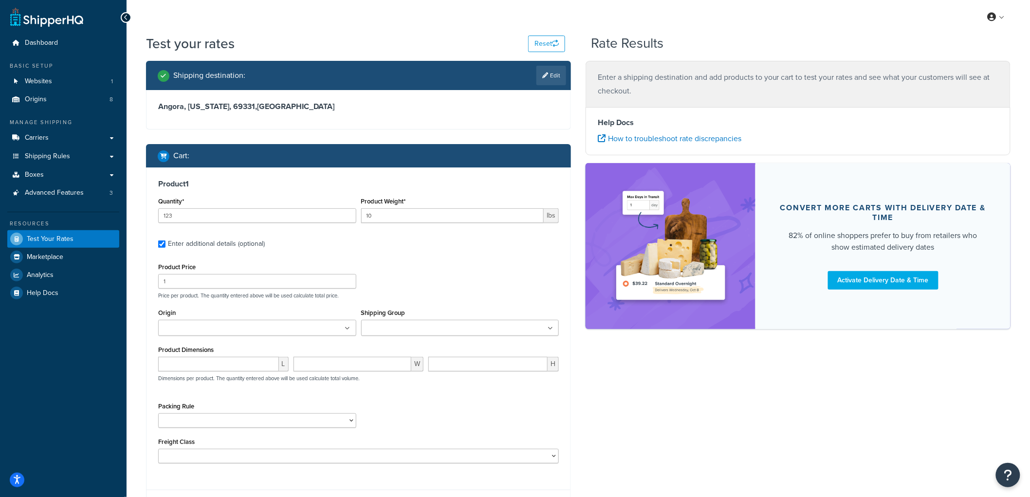
click at [265, 277] on div "Product Price 1" at bounding box center [257, 275] width 198 height 28
click at [264, 278] on input "1" at bounding box center [257, 281] width 198 height 15
type input "10"
click at [262, 331] on ul at bounding box center [257, 328] width 198 height 16
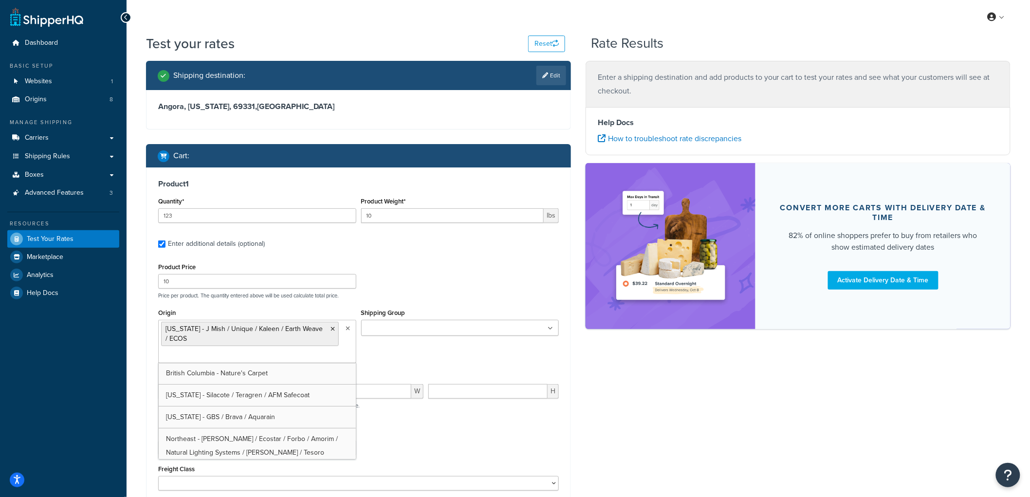
click at [446, 331] on ul at bounding box center [460, 328] width 198 height 16
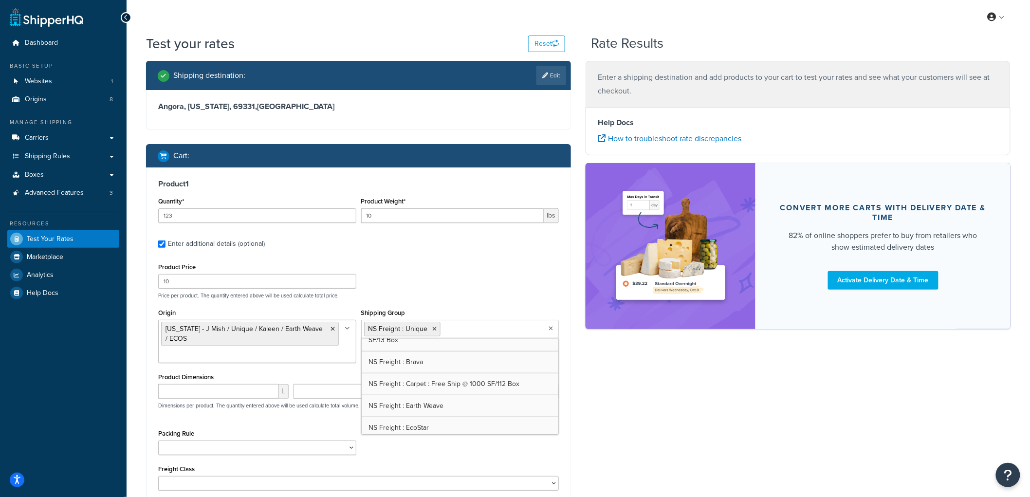
scroll to position [387, 0]
click at [466, 281] on div "Product Price 10 Price per product. The quantity entered above will be used cal…" at bounding box center [359, 280] width 406 height 38
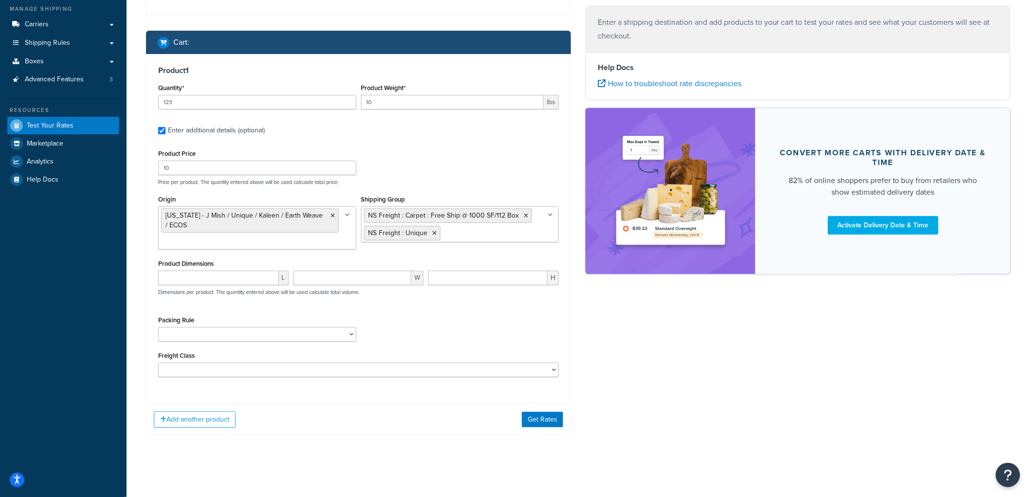
scroll to position [117, 0]
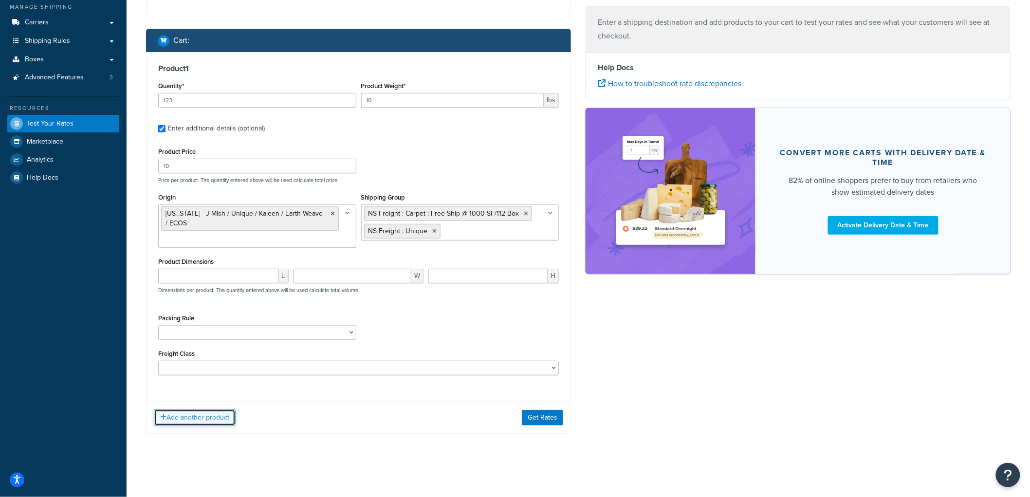
click at [178, 412] on button "Add another product" at bounding box center [195, 418] width 82 height 17
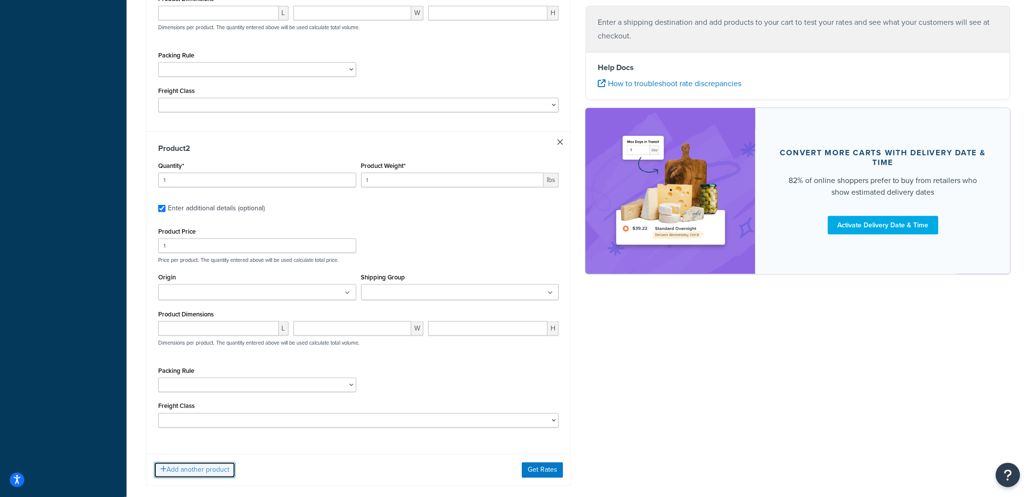
scroll to position [433, 0]
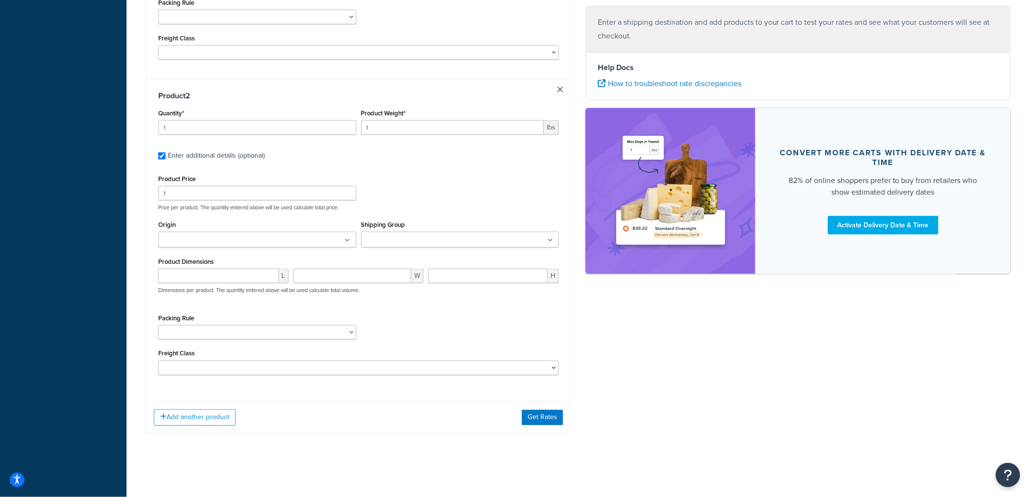
click at [426, 235] on input "Shipping Group" at bounding box center [407, 240] width 86 height 11
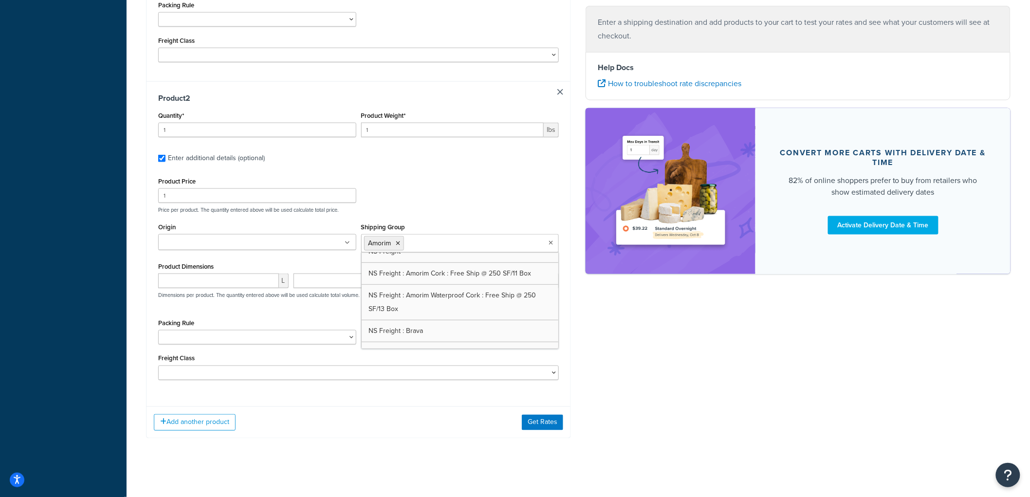
scroll to position [270, 0]
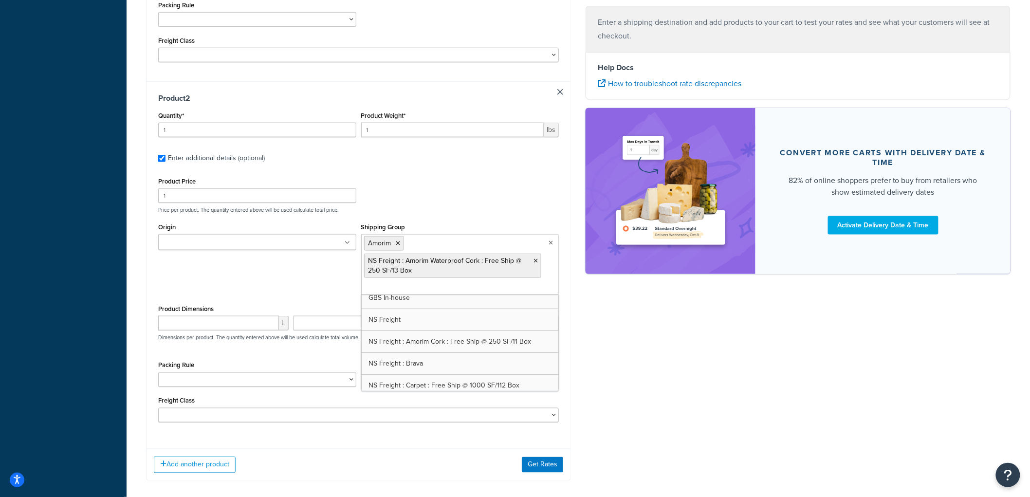
click at [327, 245] on ul at bounding box center [257, 242] width 198 height 16
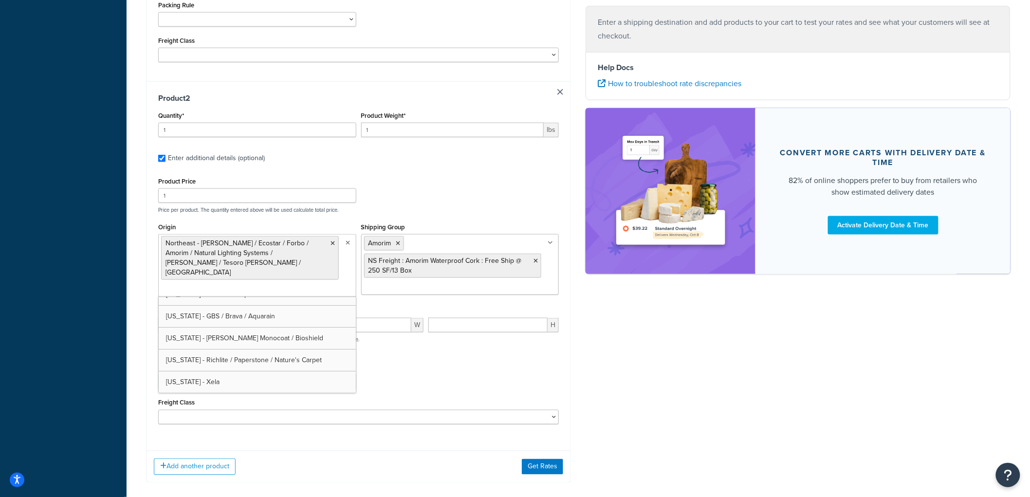
scroll to position [56, 0]
click at [489, 195] on div "Product Price 1 Price per product. The quantity entered above will be used calc…" at bounding box center [359, 194] width 406 height 38
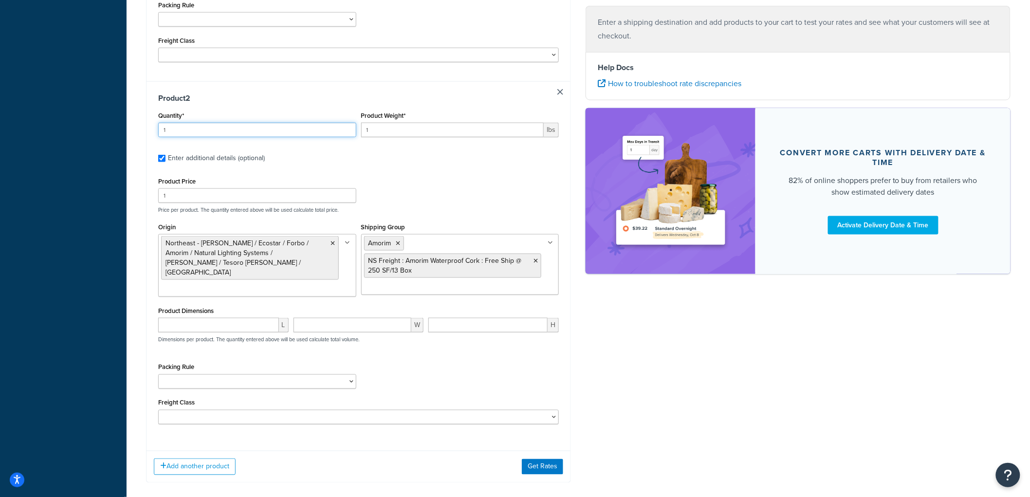
drag, startPoint x: 252, startPoint y: 136, endPoint x: 108, endPoint y: 120, distance: 144.6
click at [108, 120] on div "Dashboard Basic Setup Websites 1 Origins 8 Manage Shipping Carriers Carriers Al…" at bounding box center [515, 58] width 1030 height 975
type input "2"
drag, startPoint x: 403, startPoint y: 133, endPoint x: 352, endPoint y: 129, distance: 51.3
click at [352, 129] on div "Quantity* 2 Product Weight* 1 lbs" at bounding box center [359, 127] width 406 height 36
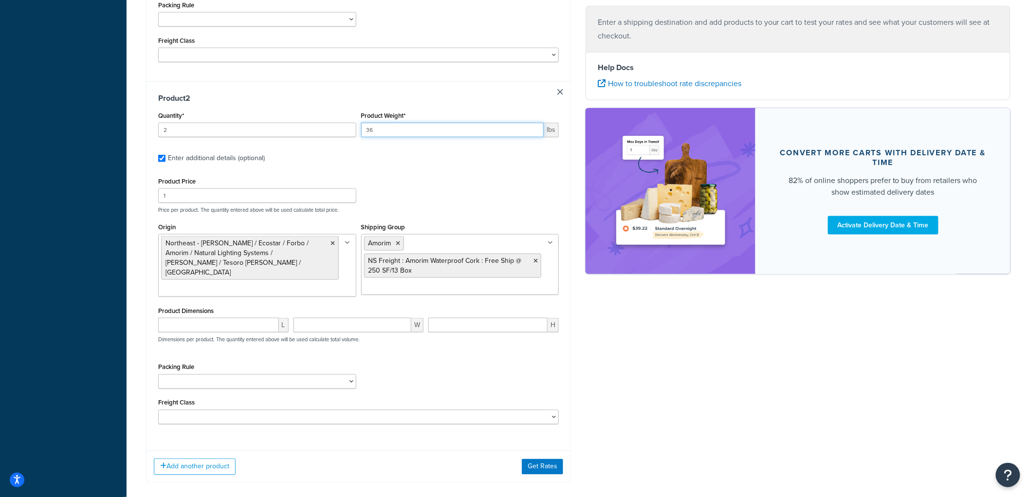
type input "36"
click at [298, 195] on input "1" at bounding box center [257, 195] width 198 height 15
type input "10"
click at [543, 469] on button "Get Rates" at bounding box center [542, 467] width 41 height 16
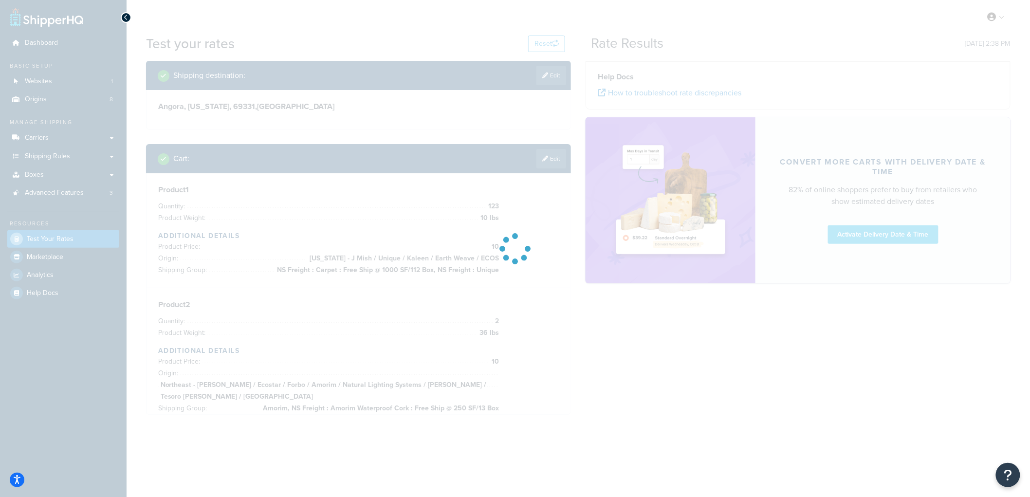
scroll to position [0, 0]
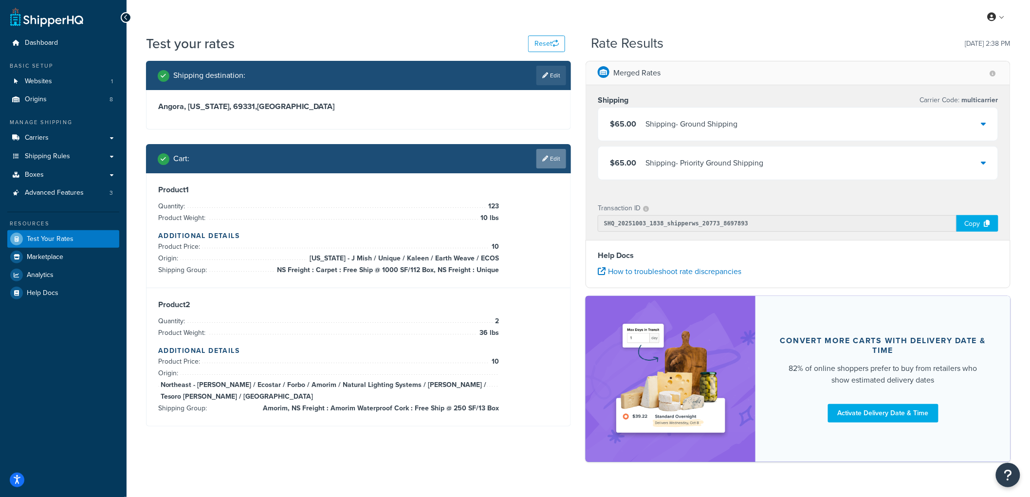
click at [554, 158] on link "Edit" at bounding box center [552, 158] width 30 height 19
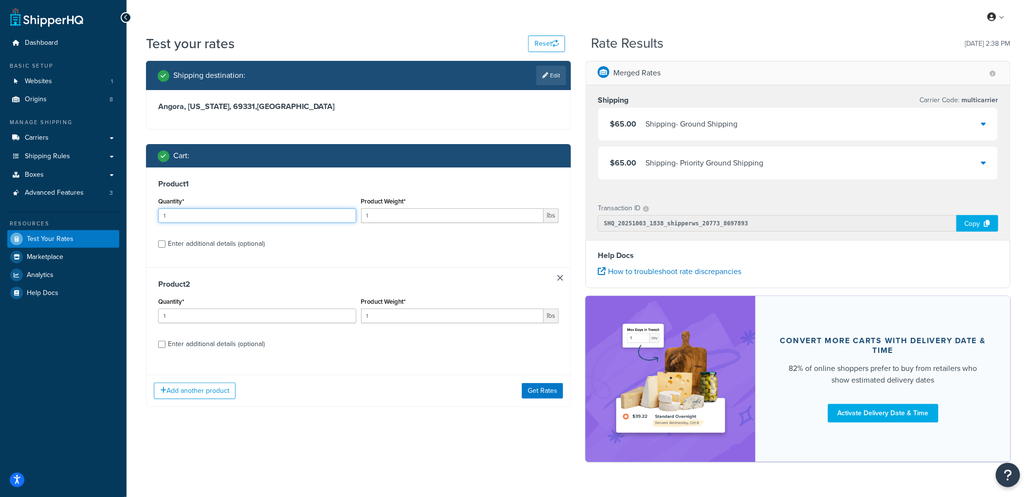
drag, startPoint x: 220, startPoint y: 213, endPoint x: 114, endPoint y: 208, distance: 106.3
click at [110, 212] on div "Dashboard Basic Setup Websites 1 Origins 8 Manage Shipping Carriers Carriers Al…" at bounding box center [515, 260] width 1030 height 521
type input "123"
type input "36"
click at [179, 319] on input "1" at bounding box center [257, 316] width 198 height 15
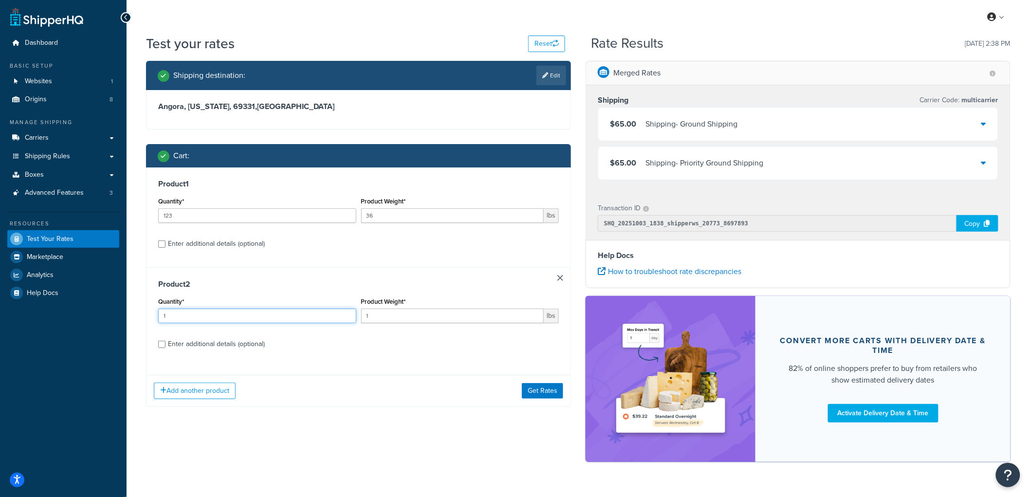
click at [179, 319] on input "1" at bounding box center [257, 316] width 198 height 15
type input "2"
click at [383, 315] on input "1" at bounding box center [452, 316] width 183 height 15
type input "40"
click at [204, 386] on button "Add another product" at bounding box center [195, 391] width 82 height 17
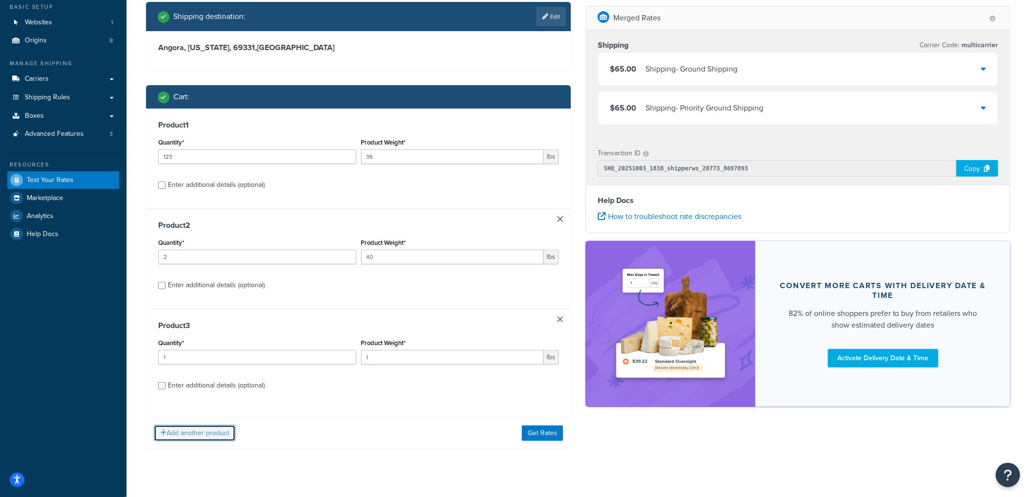
scroll to position [61, 0]
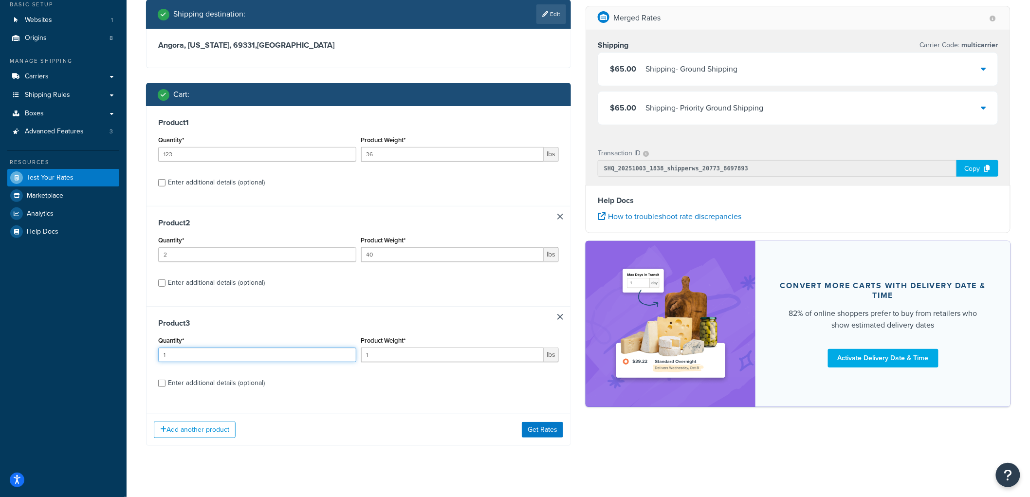
drag, startPoint x: 197, startPoint y: 357, endPoint x: 144, endPoint y: 349, distance: 53.3
click at [144, 349] on div "Shipping destination : Edit Angora, [US_STATE], 69331 , [GEOGRAPHIC_DATA] Cart …" at bounding box center [359, 230] width 440 height 461
type input "6"
click at [409, 353] on input "1" at bounding box center [452, 355] width 183 height 15
type input "40"
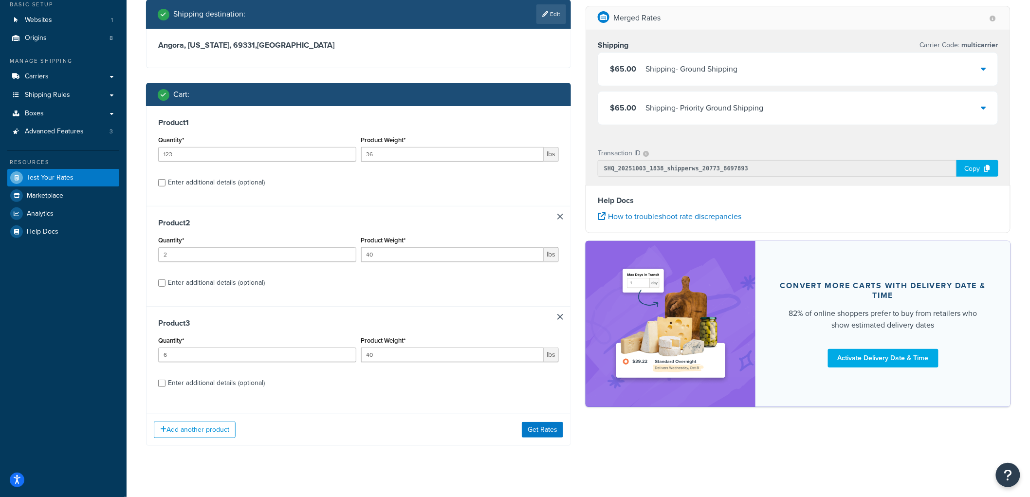
click at [222, 383] on div "Enter additional details (optional)" at bounding box center [216, 383] width 97 height 14
click at [166, 383] on input "Enter additional details (optional)" at bounding box center [161, 383] width 7 height 7
checkbox input "true"
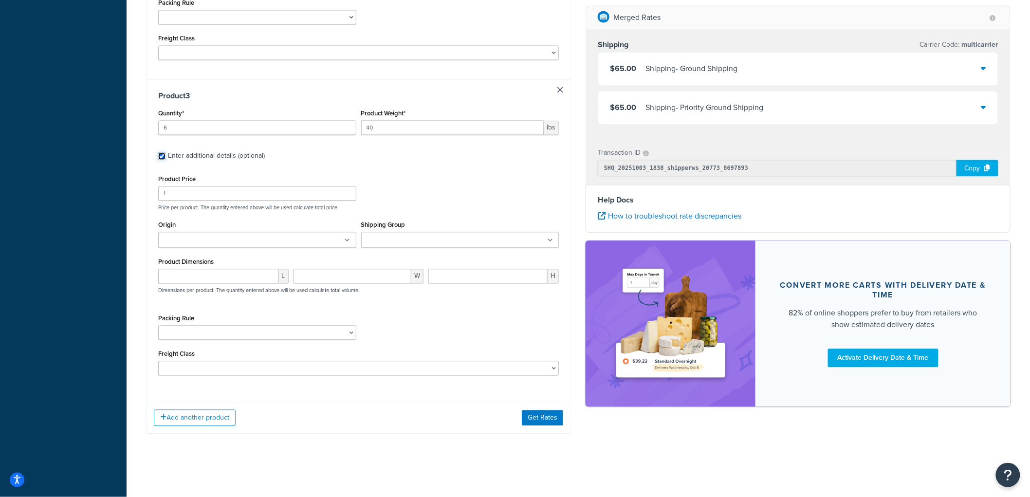
scroll to position [795, 0]
click at [178, 192] on input "1" at bounding box center [257, 193] width 198 height 15
type input "10"
click at [202, 235] on input "Origin" at bounding box center [204, 240] width 86 height 11
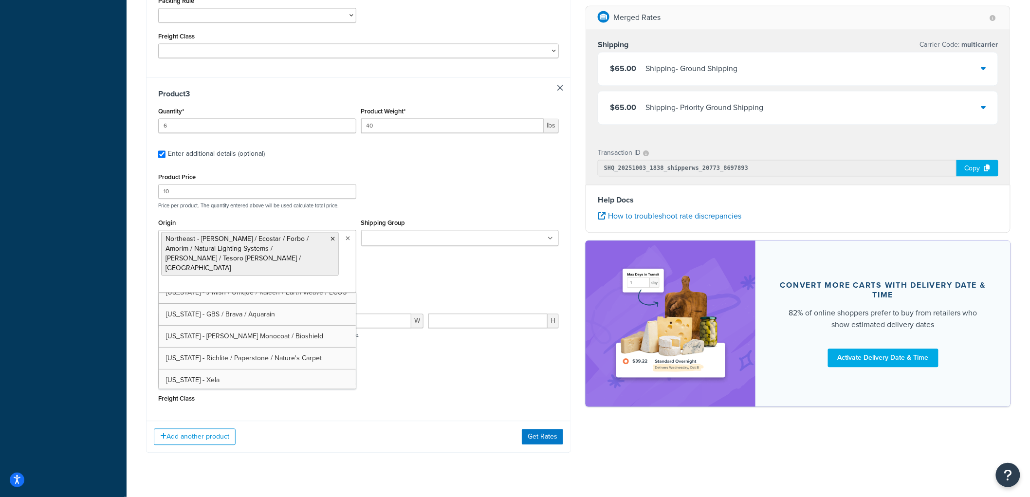
click at [392, 233] on ul at bounding box center [460, 238] width 198 height 16
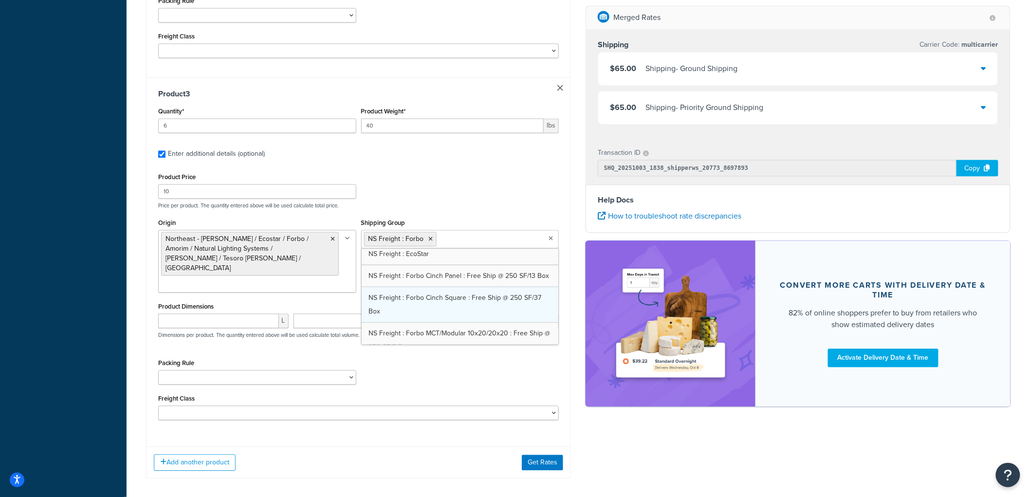
scroll to position [432, 0]
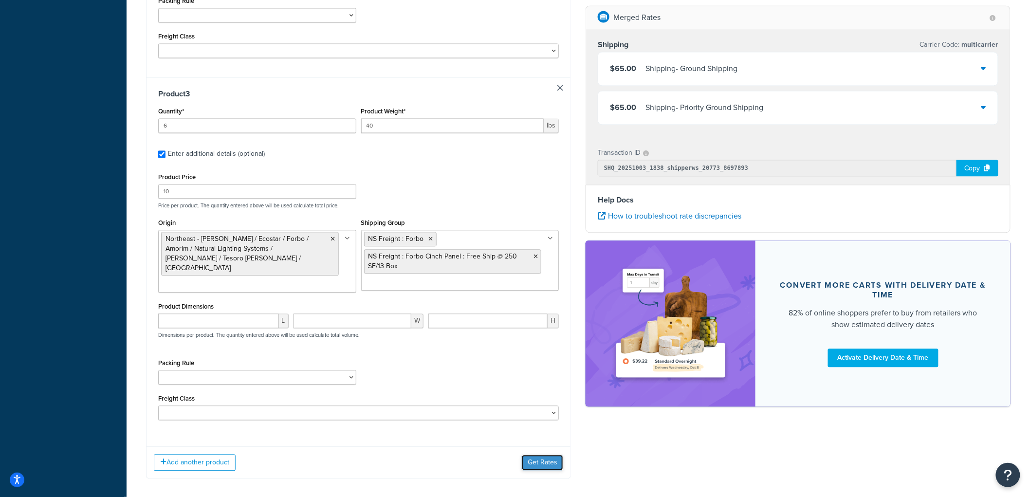
click at [533, 460] on button "Get Rates" at bounding box center [542, 463] width 41 height 16
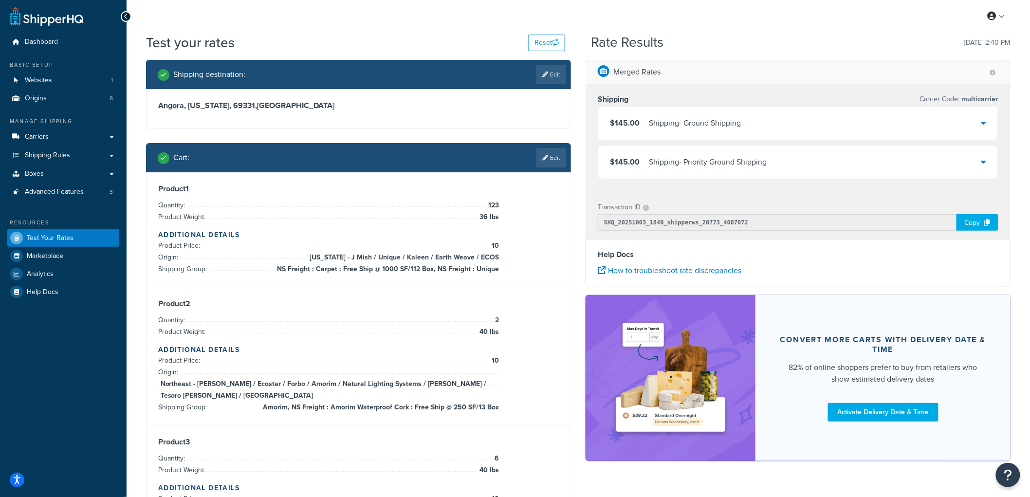
scroll to position [0, 0]
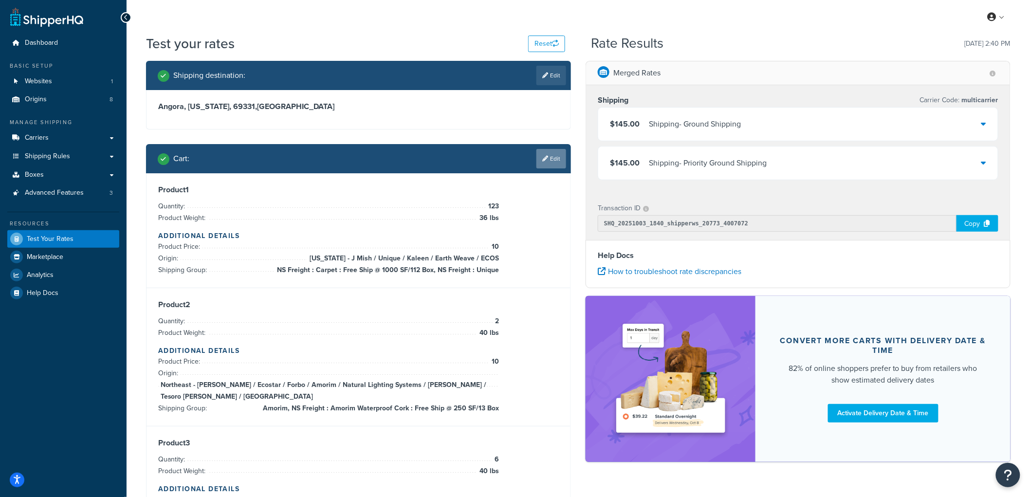
click at [552, 158] on link "Edit" at bounding box center [552, 158] width 30 height 19
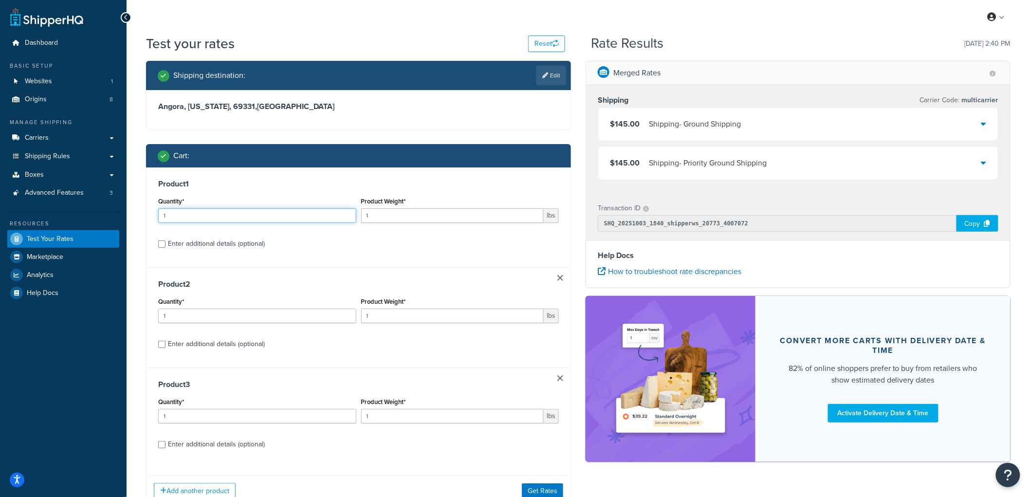
drag, startPoint x: 258, startPoint y: 217, endPoint x: 240, endPoint y: 212, distance: 19.1
click at [240, 212] on input "1" at bounding box center [257, 215] width 198 height 15
type input "123"
click at [403, 217] on input "1" at bounding box center [452, 215] width 183 height 15
type input "10"
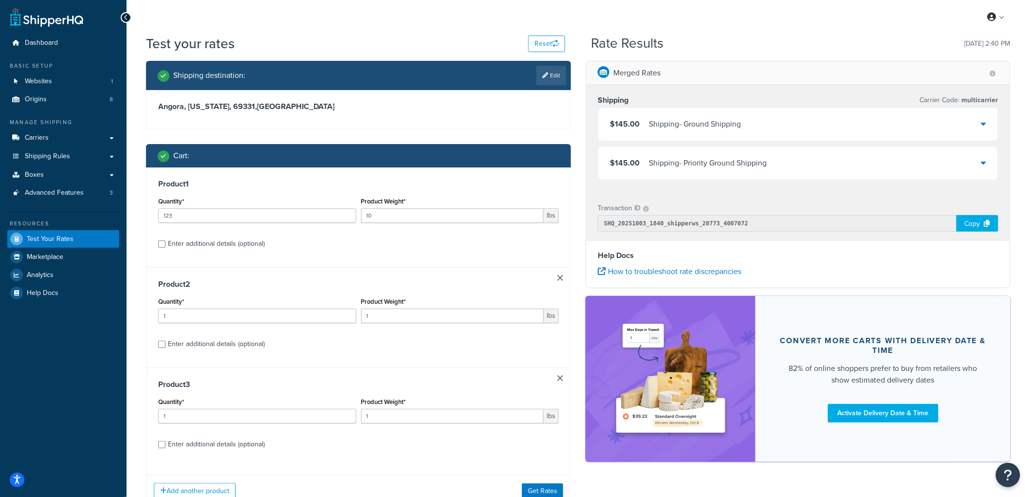
click at [254, 246] on div "Enter additional details (optional)" at bounding box center [216, 244] width 97 height 14
click at [166, 246] on input "Enter additional details (optional)" at bounding box center [161, 244] width 7 height 7
checkbox input "true"
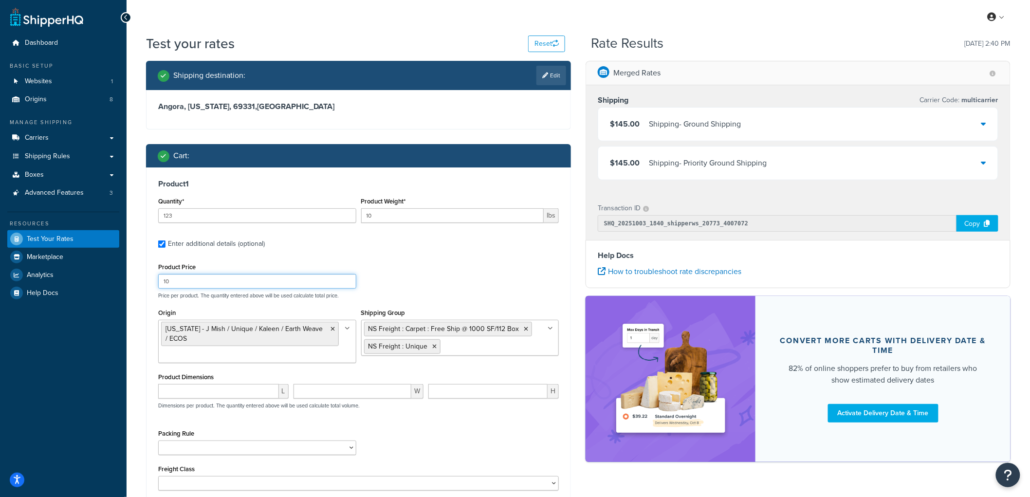
click at [216, 279] on input "10" at bounding box center [257, 281] width 198 height 15
type input "150"
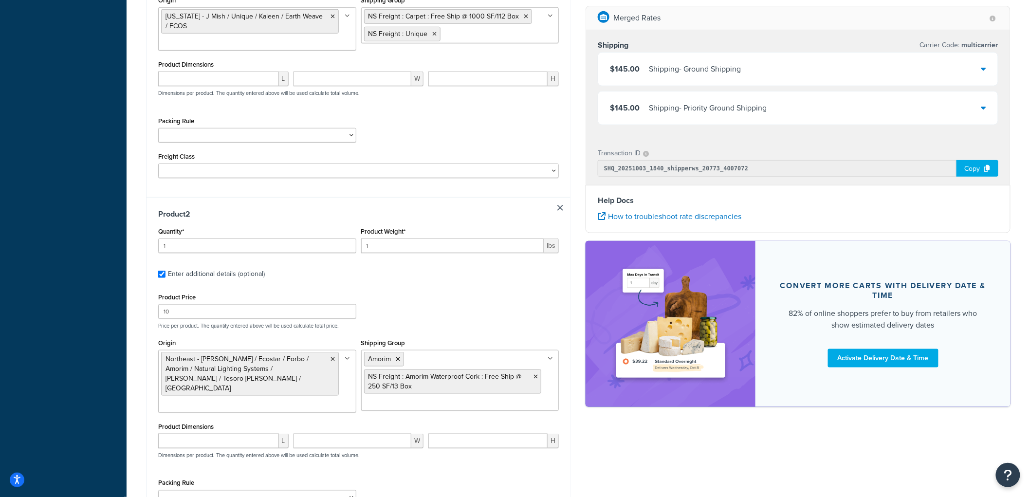
scroll to position [324, 0]
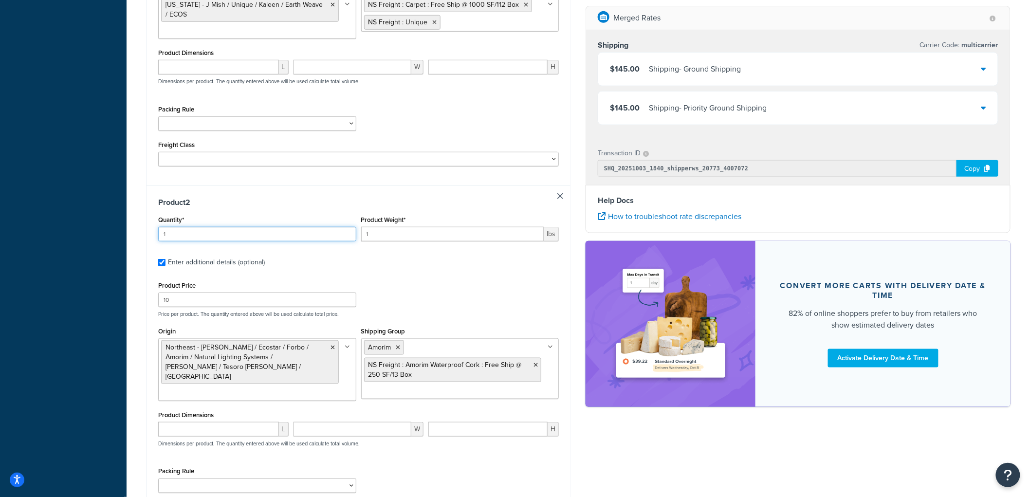
drag, startPoint x: 225, startPoint y: 229, endPoint x: 145, endPoint y: 222, distance: 80.7
click at [145, 222] on div "Shipping destination : Edit Angora, [US_STATE], 69331 , [GEOGRAPHIC_DATA] Cart …" at bounding box center [359, 351] width 440 height 1228
type input "2"
click at [178, 299] on input "10" at bounding box center [257, 300] width 198 height 15
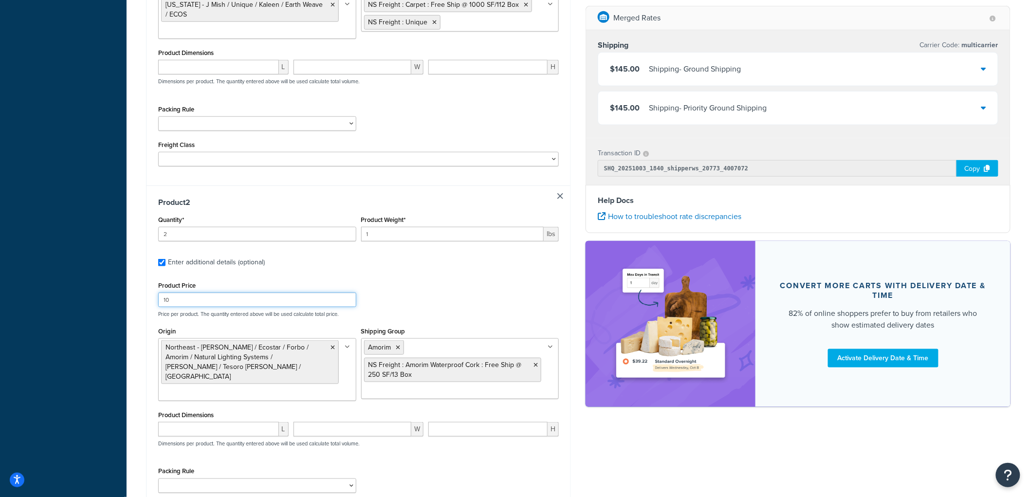
click at [178, 299] on input "10" at bounding box center [257, 300] width 198 height 15
type input "180"
click at [133, 300] on div "Test your rates Reset Rate Results [DATE] 2:40 PM Shipping destination : Edit […" at bounding box center [579, 349] width 904 height 1279
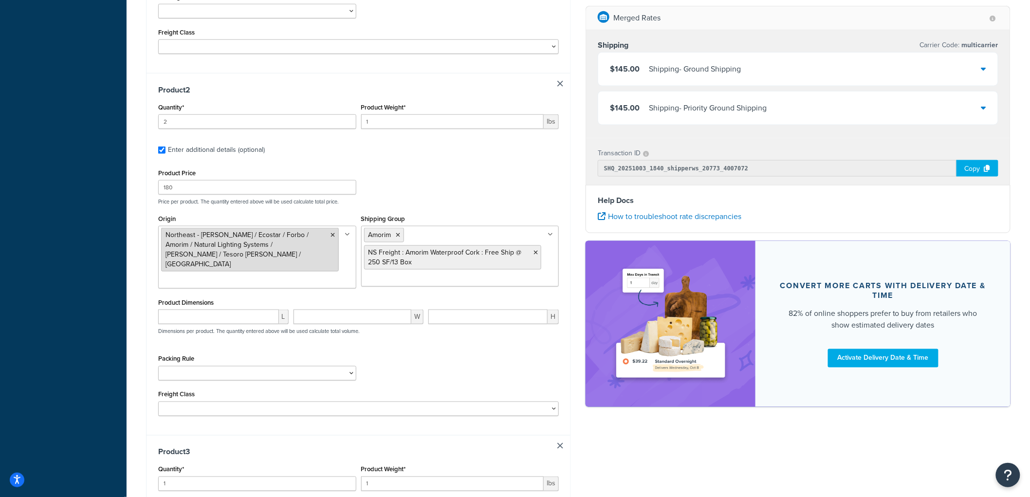
scroll to position [432, 0]
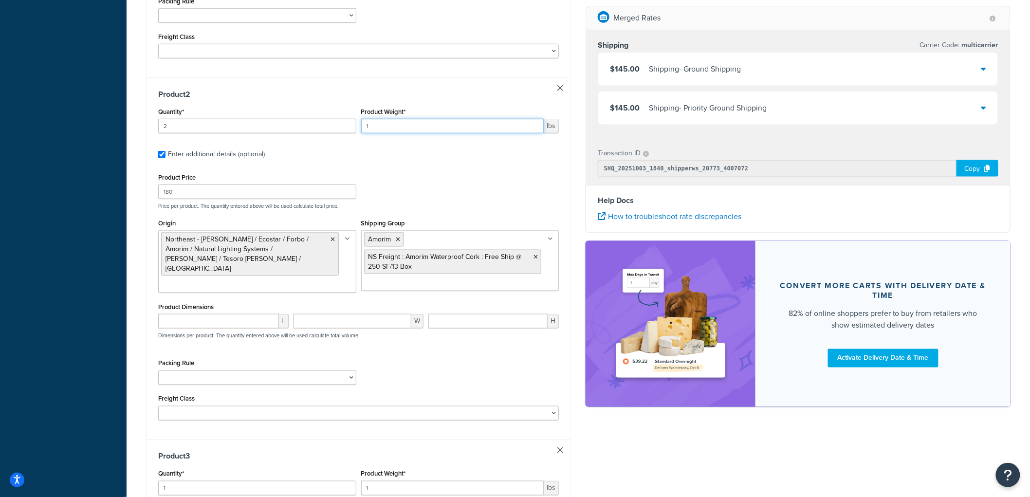
click at [396, 125] on input "1" at bounding box center [452, 126] width 183 height 15
type input "40"
click at [136, 141] on div "Test your rates Reset Rate Results [DATE] 2:40 PM Shipping destination : Edit […" at bounding box center [579, 241] width 904 height 1279
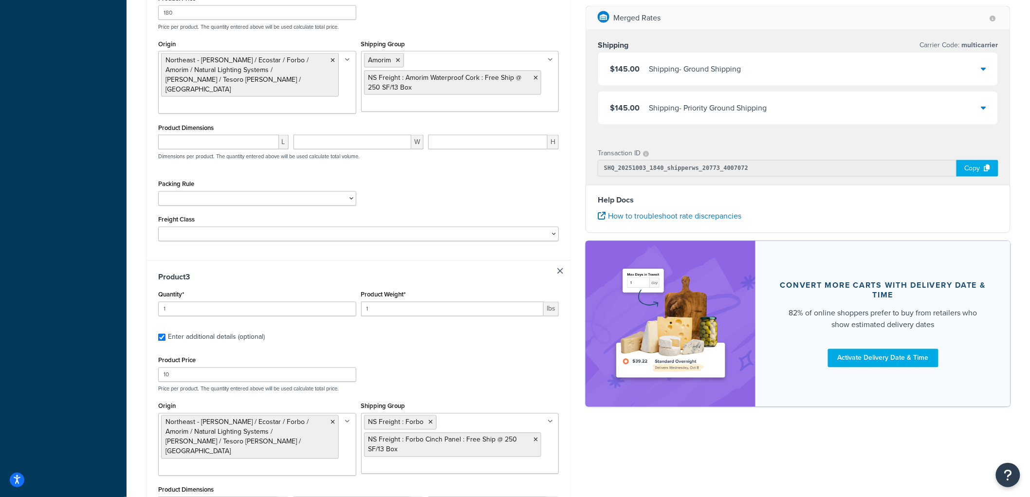
scroll to position [649, 0]
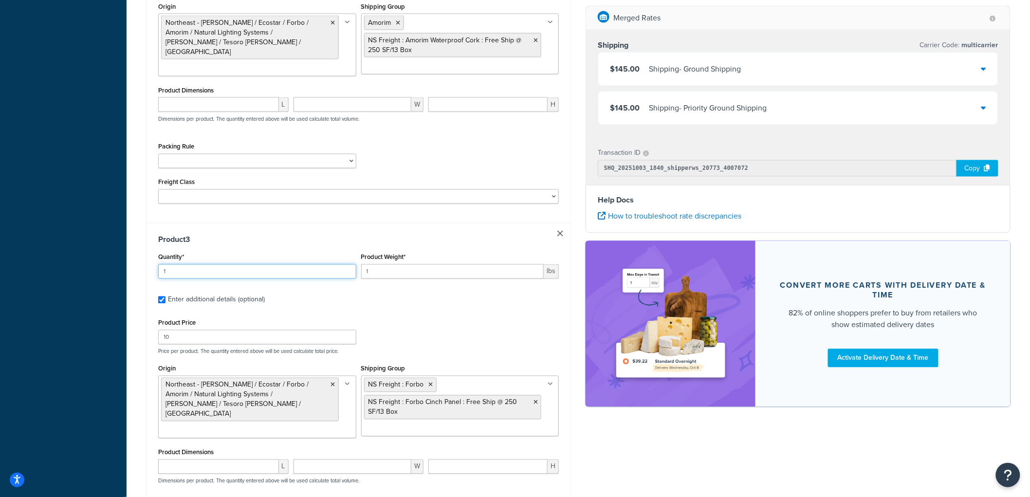
click at [196, 271] on input "1" at bounding box center [257, 271] width 198 height 15
type input "6"
click at [398, 275] on input "1" at bounding box center [452, 271] width 183 height 15
type input "40"
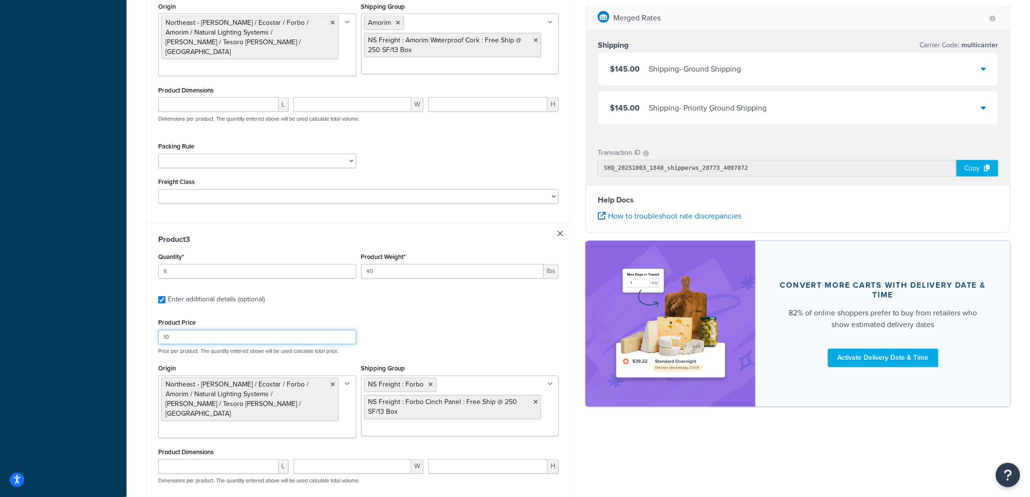
click at [208, 333] on input "10" at bounding box center [257, 337] width 198 height 15
type input "120"
click at [133, 269] on div "Test your rates Reset Rate Results [DATE] 2:40 PM Shipping destination : Edit […" at bounding box center [579, 24] width 904 height 1279
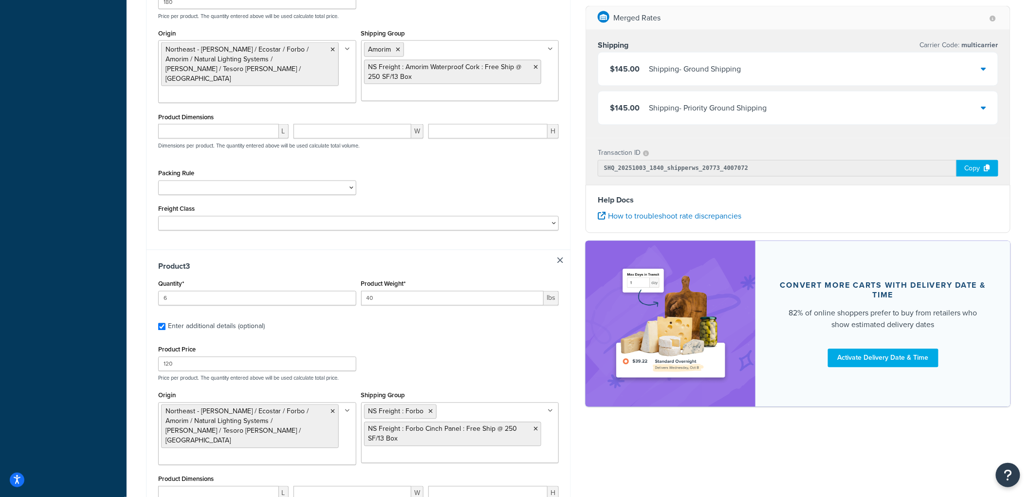
scroll to position [757, 0]
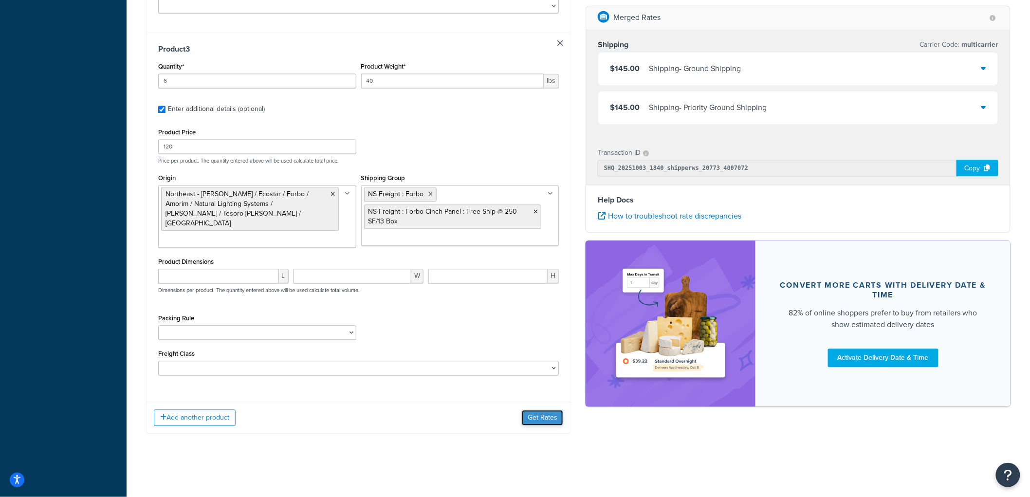
click at [534, 414] on button "Get Rates" at bounding box center [542, 418] width 41 height 16
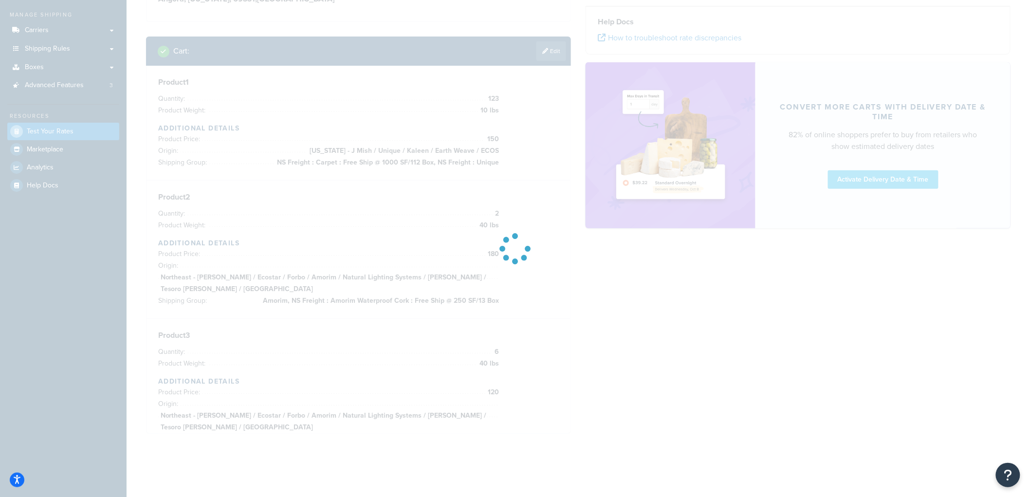
scroll to position [108, 0]
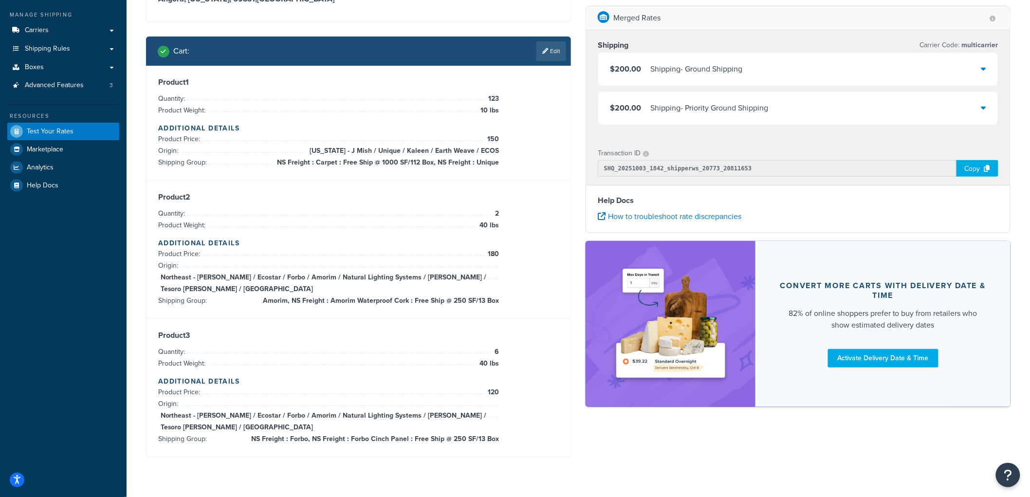
click at [832, 65] on div "$200.00 Shipping - Ground Shipping" at bounding box center [799, 69] width 400 height 33
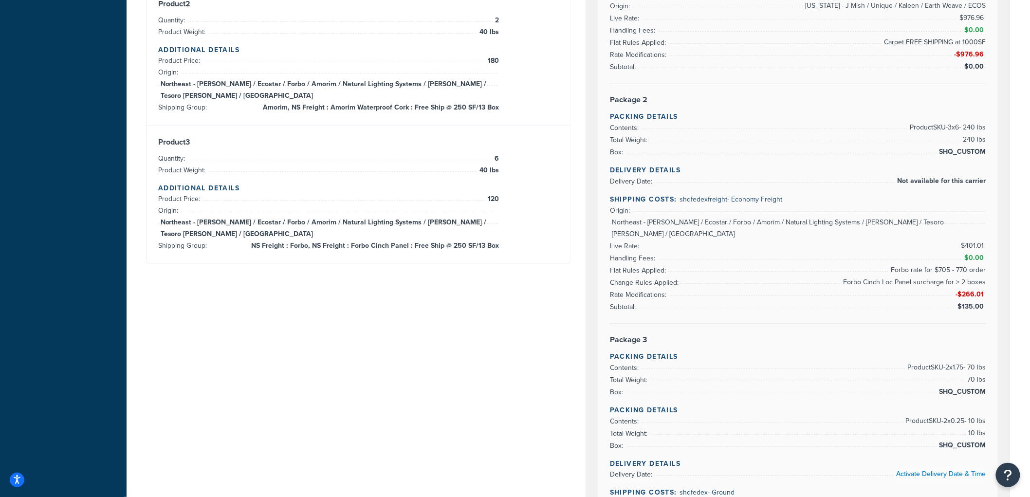
scroll to position [282, 0]
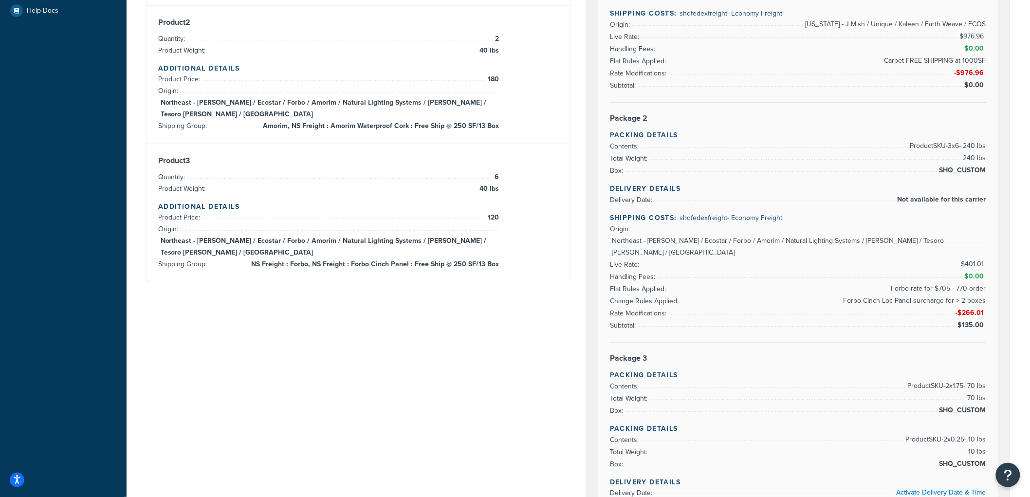
click at [553, 237] on div "Product 3 Quantity: 6 Product Weight: 40 lbs Additional Details Product Price: …" at bounding box center [358, 213] width 401 height 114
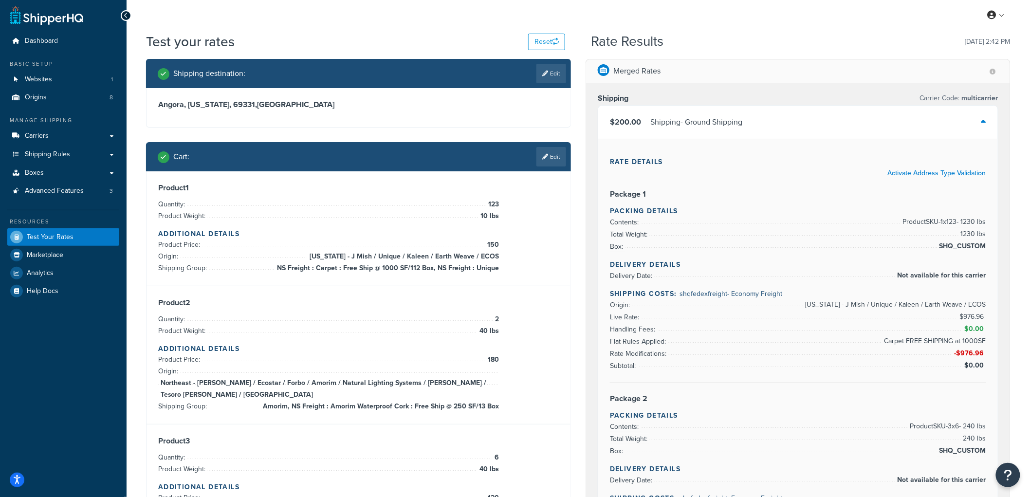
scroll to position [0, 0]
